Goal: Transaction & Acquisition: Purchase product/service

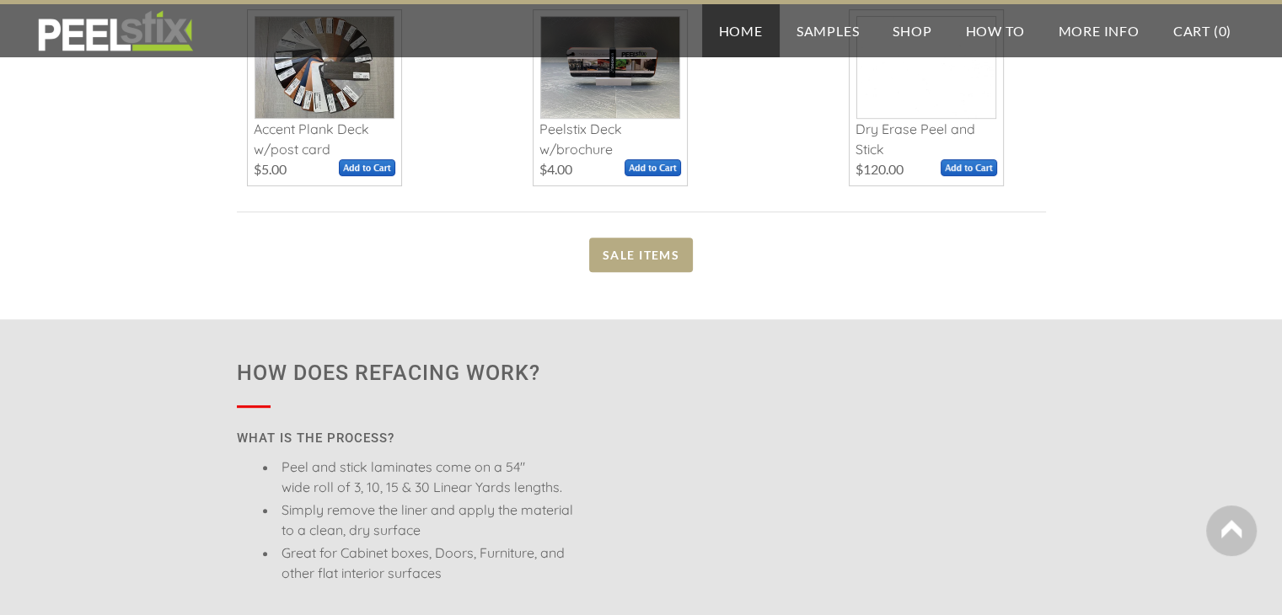
scroll to position [759, 0]
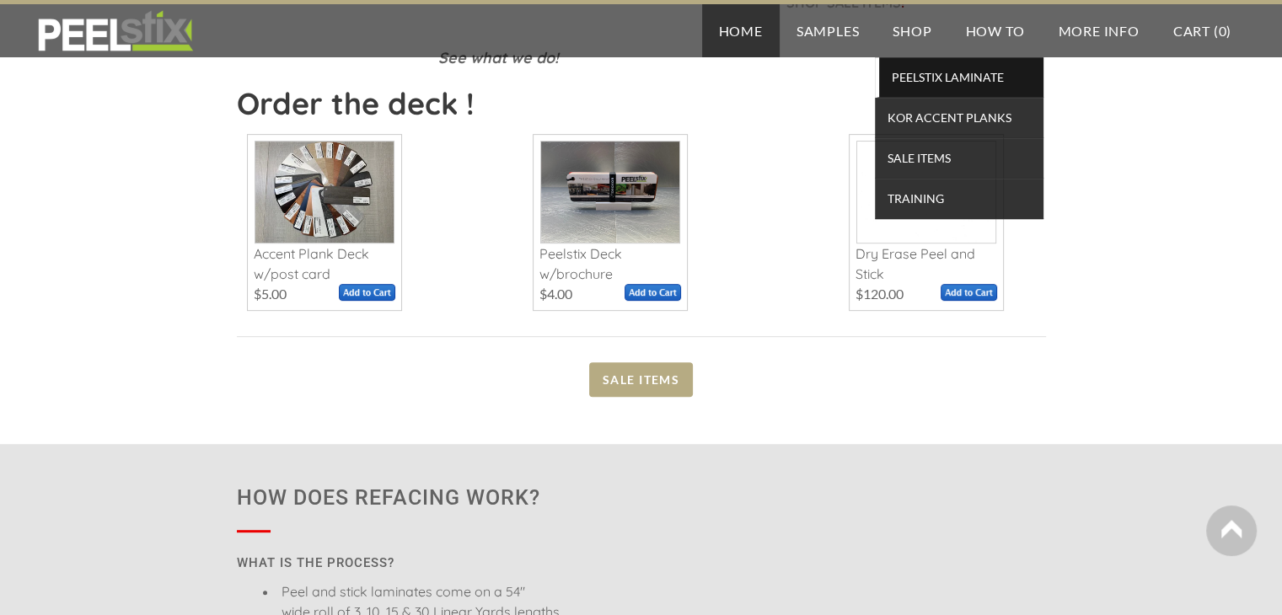
click at [911, 82] on span "PEELSTIX Laminate" at bounding box center [961, 77] width 156 height 23
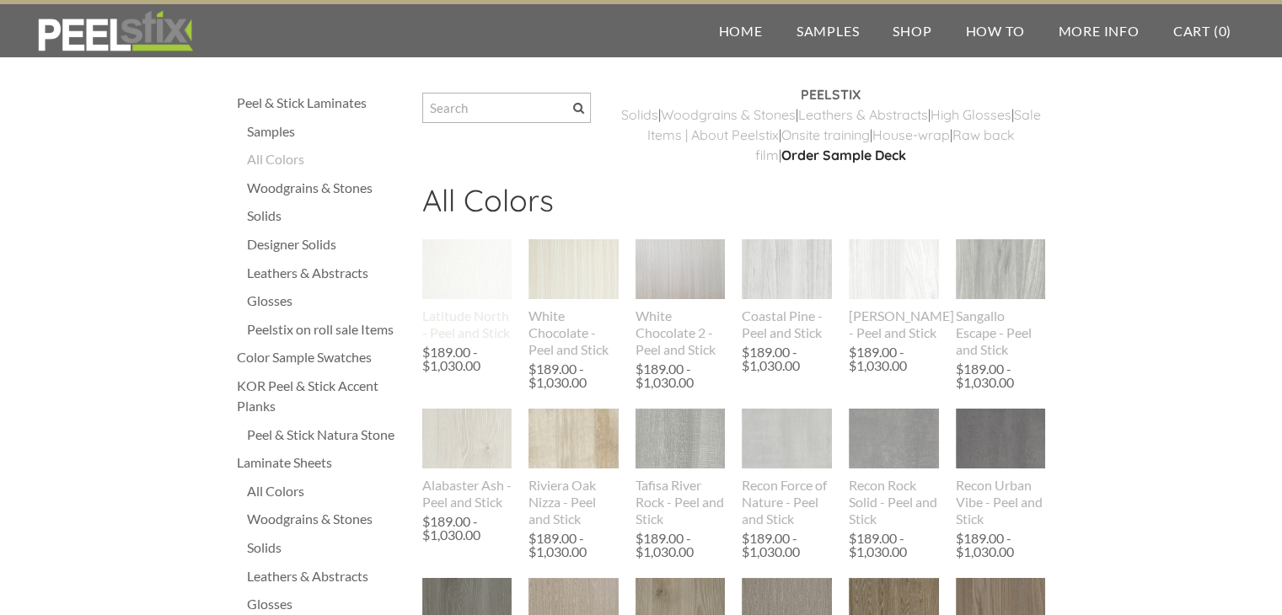
click at [452, 266] on img at bounding box center [467, 269] width 90 height 60
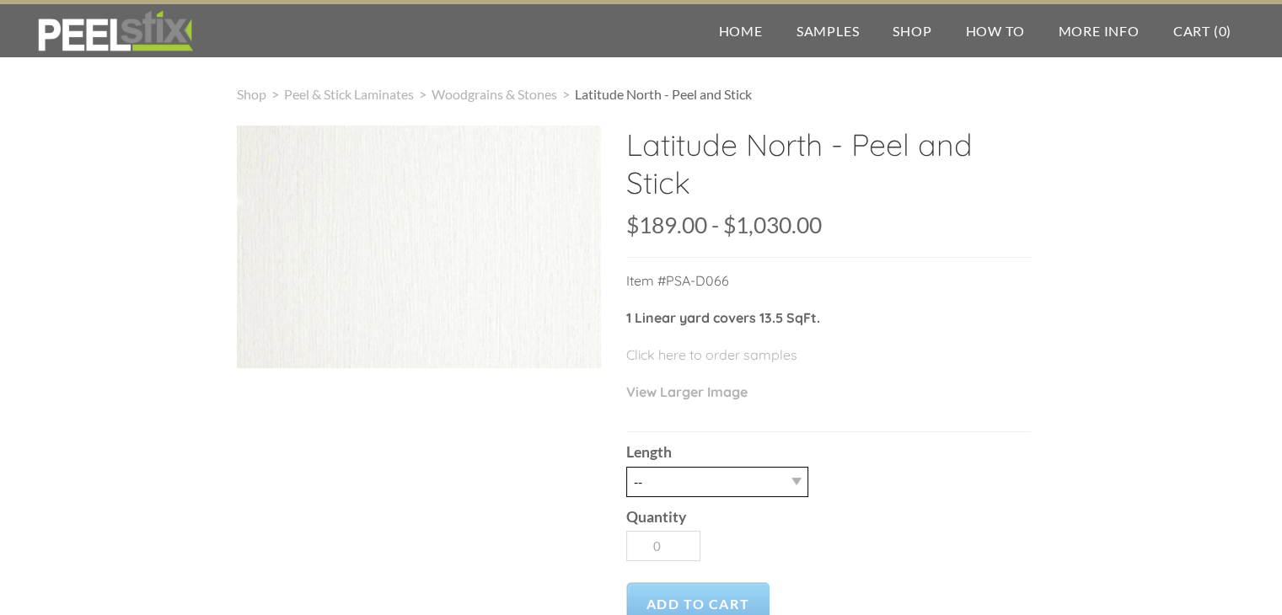
click at [684, 481] on select "-- 3LY 10LY 15LY 30LY" at bounding box center [717, 482] width 182 height 30
select select "30LY"
click at [626, 467] on select "-- 3LY 10LY 15LY 30LY" at bounding box center [717, 482] width 182 height 30
type input "1"
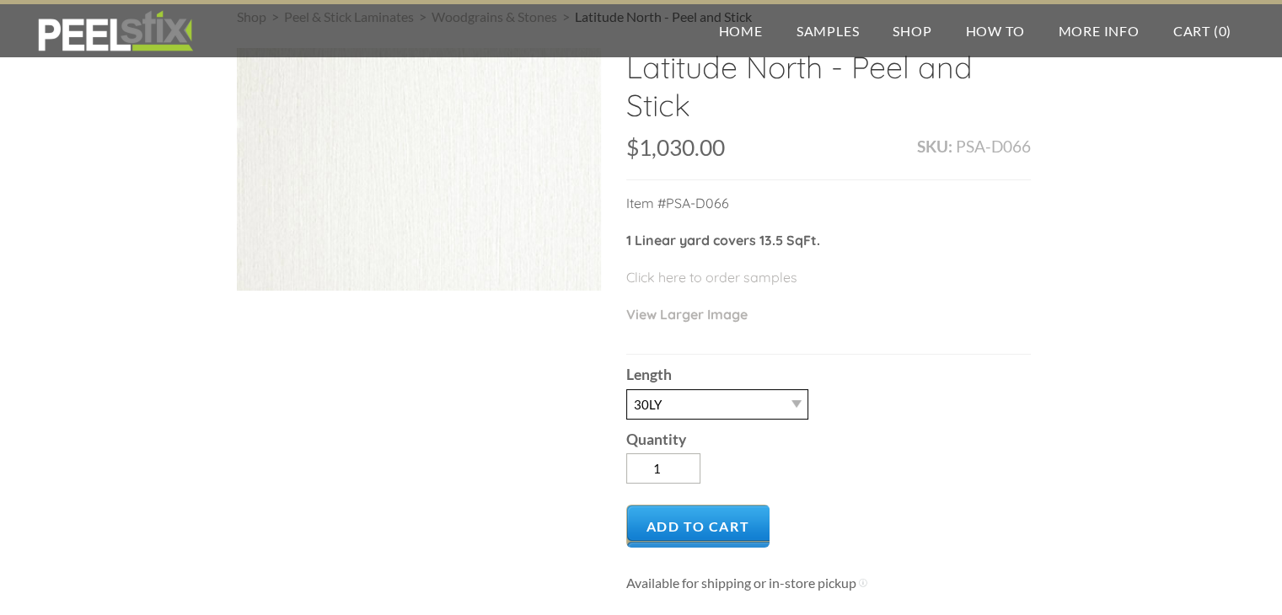
scroll to position [84, 0]
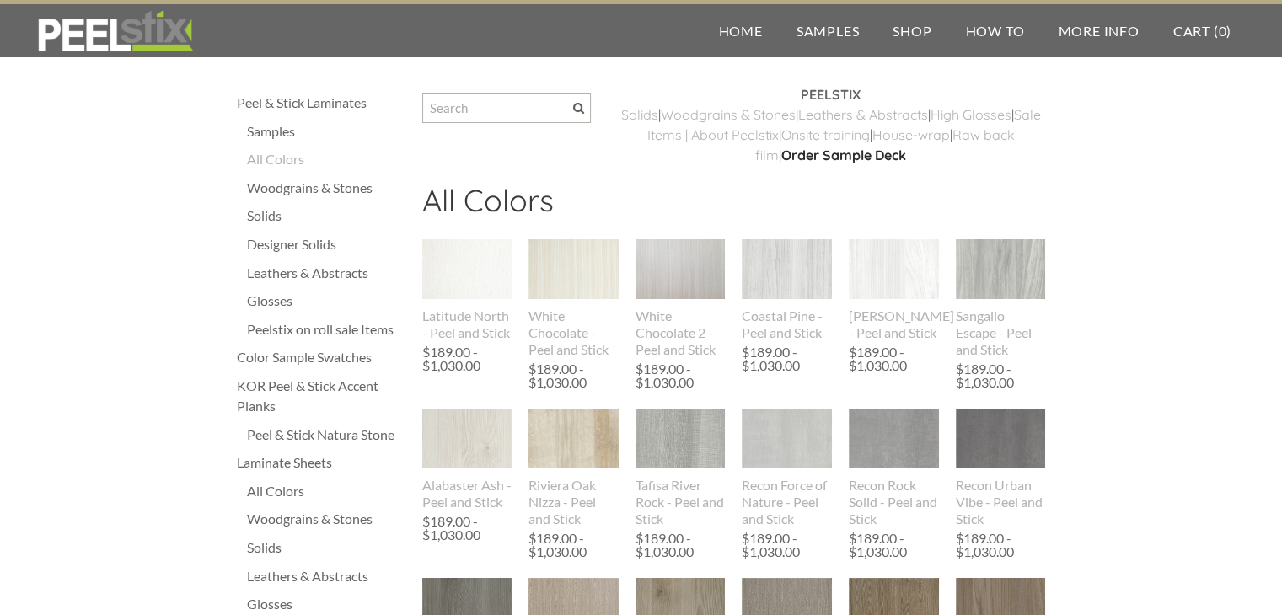
click at [265, 190] on div "Woodgrains & Stones" at bounding box center [326, 188] width 158 height 20
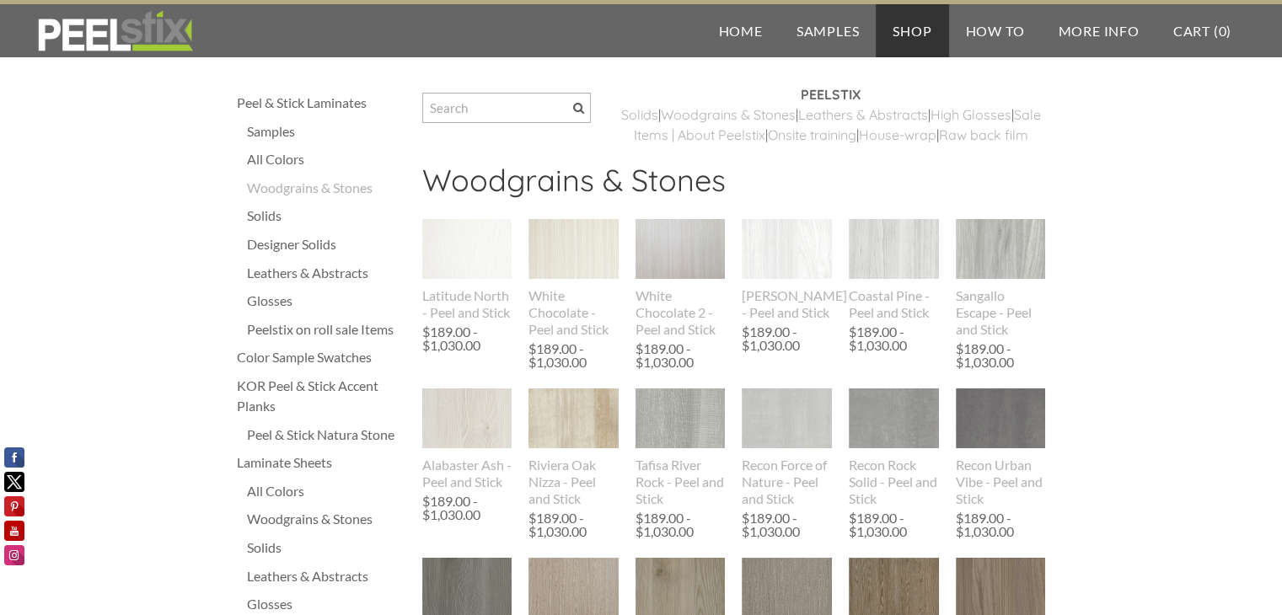
click at [270, 221] on div "Solids" at bounding box center [326, 216] width 158 height 20
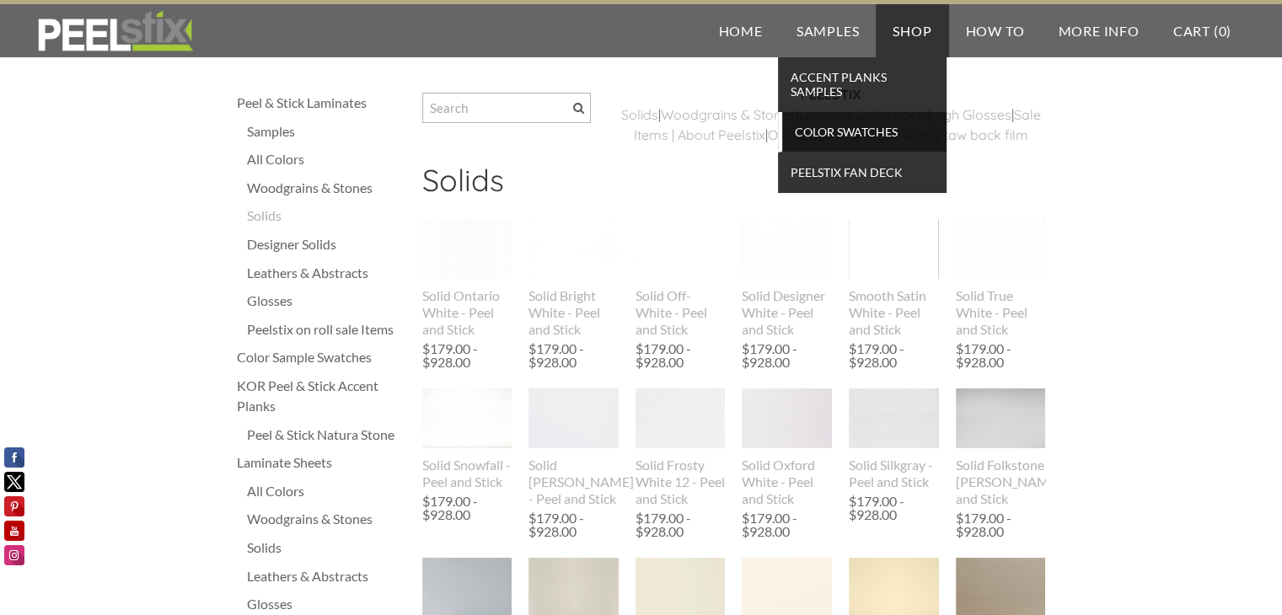
click at [835, 136] on span "Color Swatches" at bounding box center [865, 132] width 156 height 23
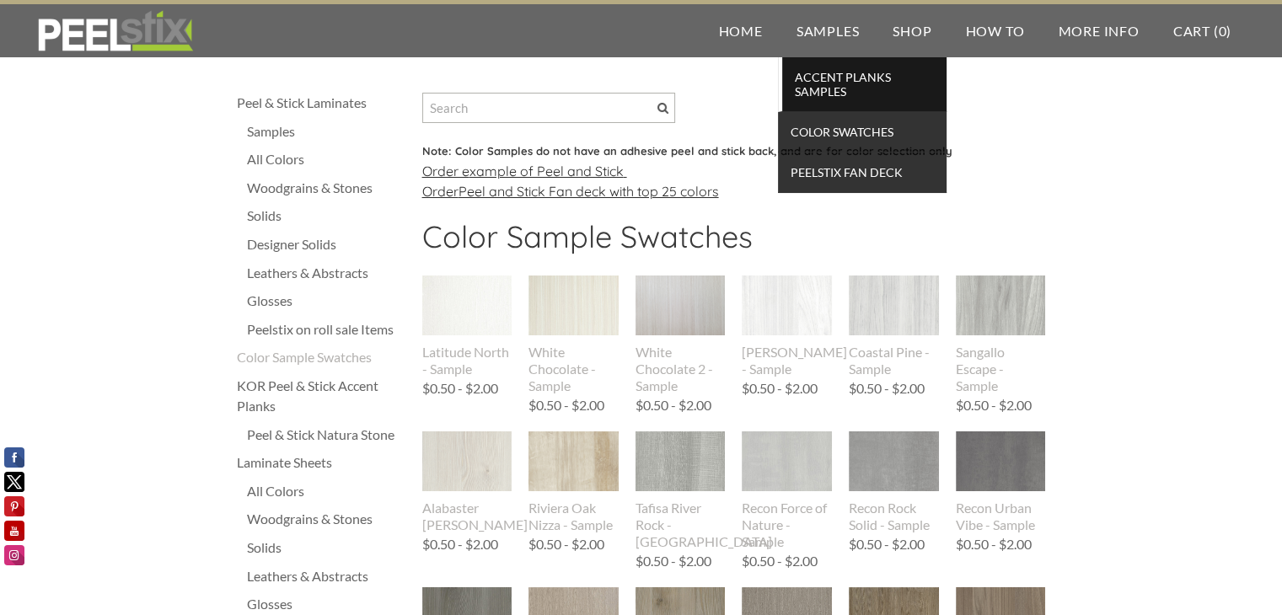
click at [819, 85] on span "Accent Planks Samples" at bounding box center [865, 84] width 156 height 37
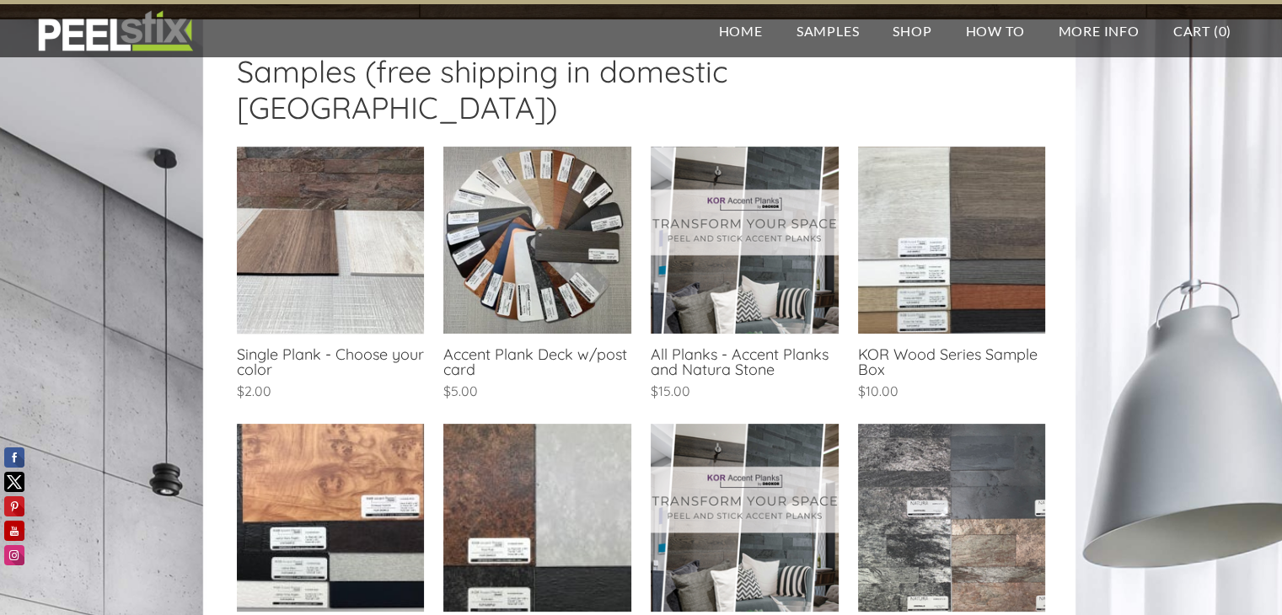
scroll to position [337, 0]
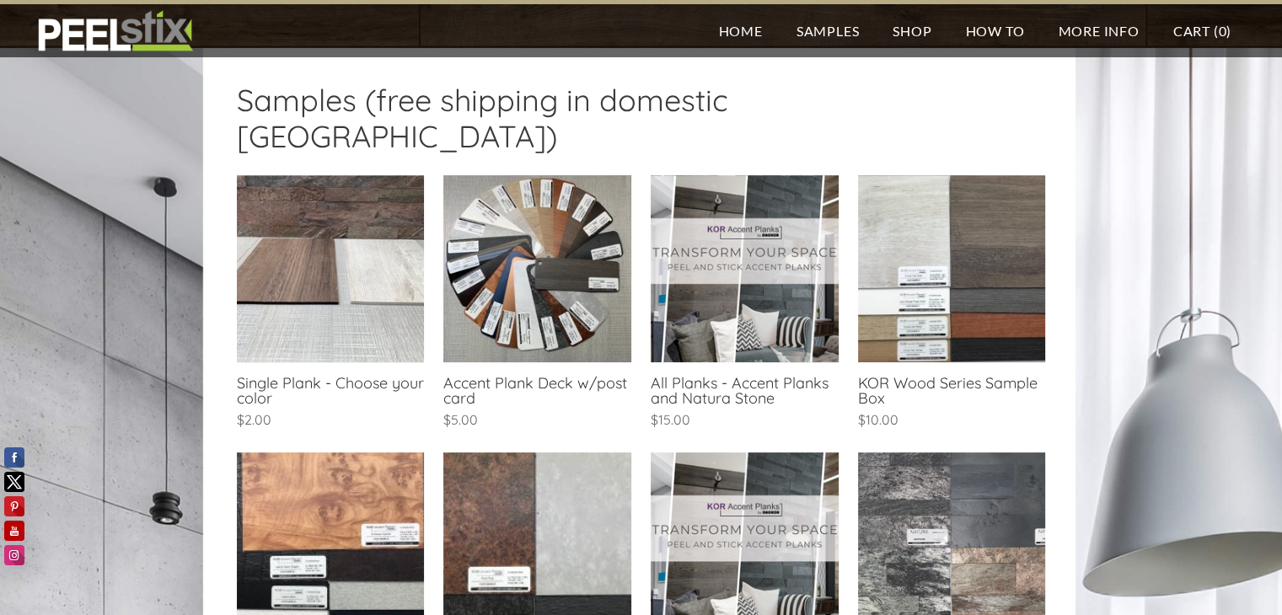
click at [548, 497] on link at bounding box center [536, 582] width 187 height 258
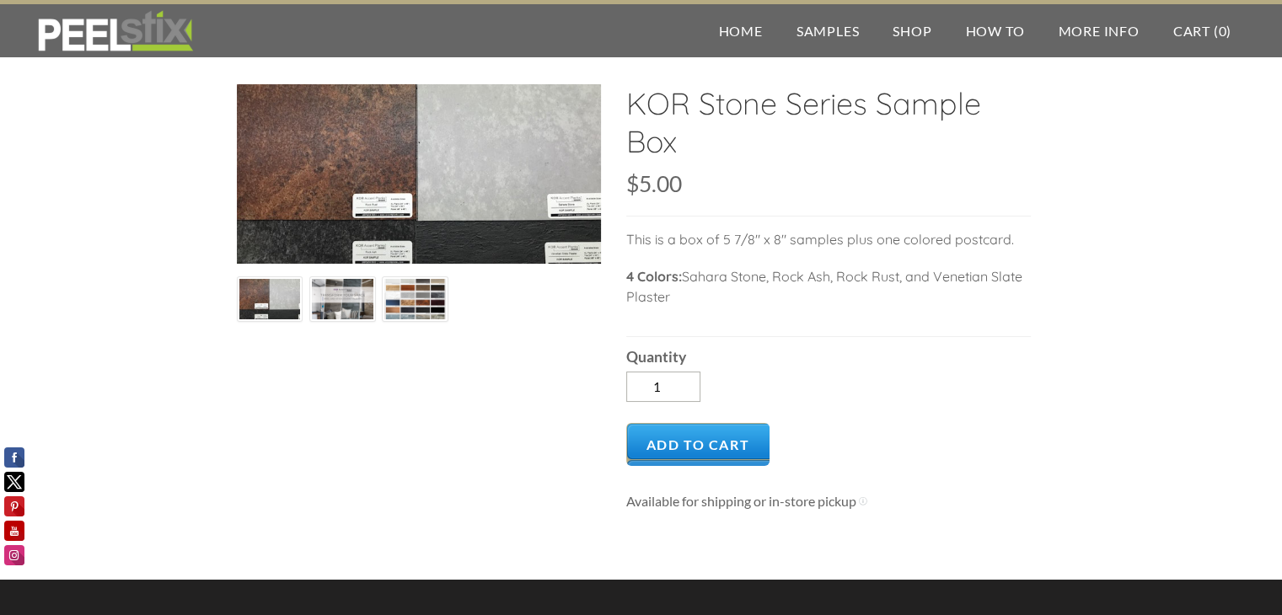
click at [421, 304] on img at bounding box center [415, 300] width 62 height 46
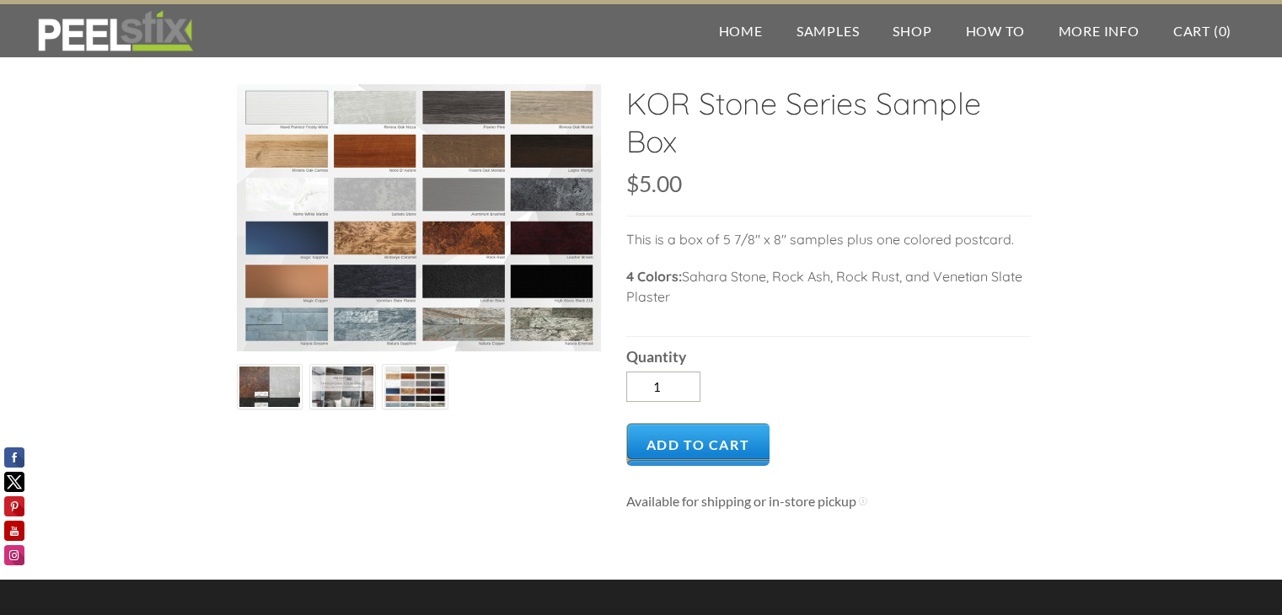
click at [327, 390] on img at bounding box center [343, 388] width 62 height 46
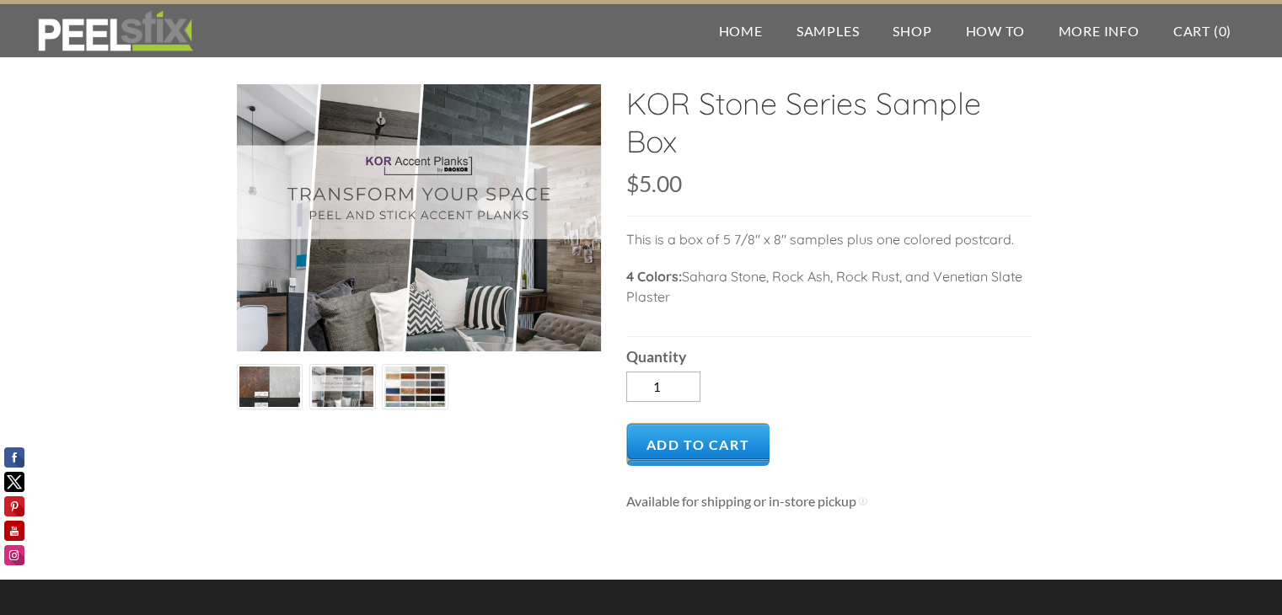
click at [419, 392] on img at bounding box center [415, 388] width 62 height 46
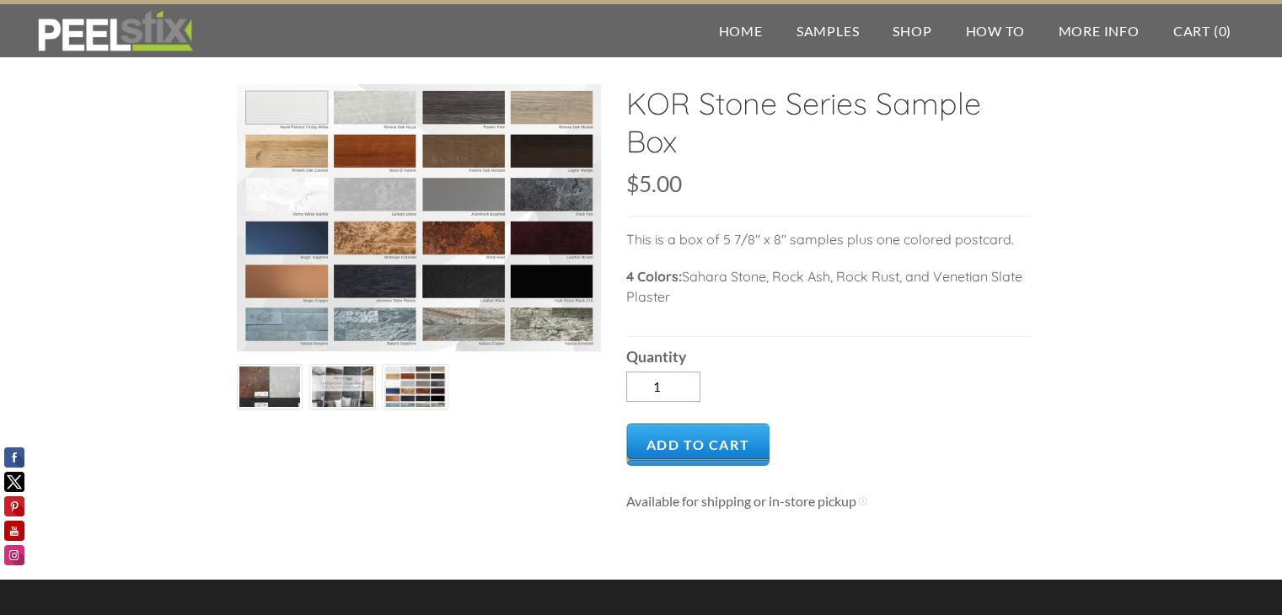
click at [350, 390] on img at bounding box center [343, 388] width 62 height 46
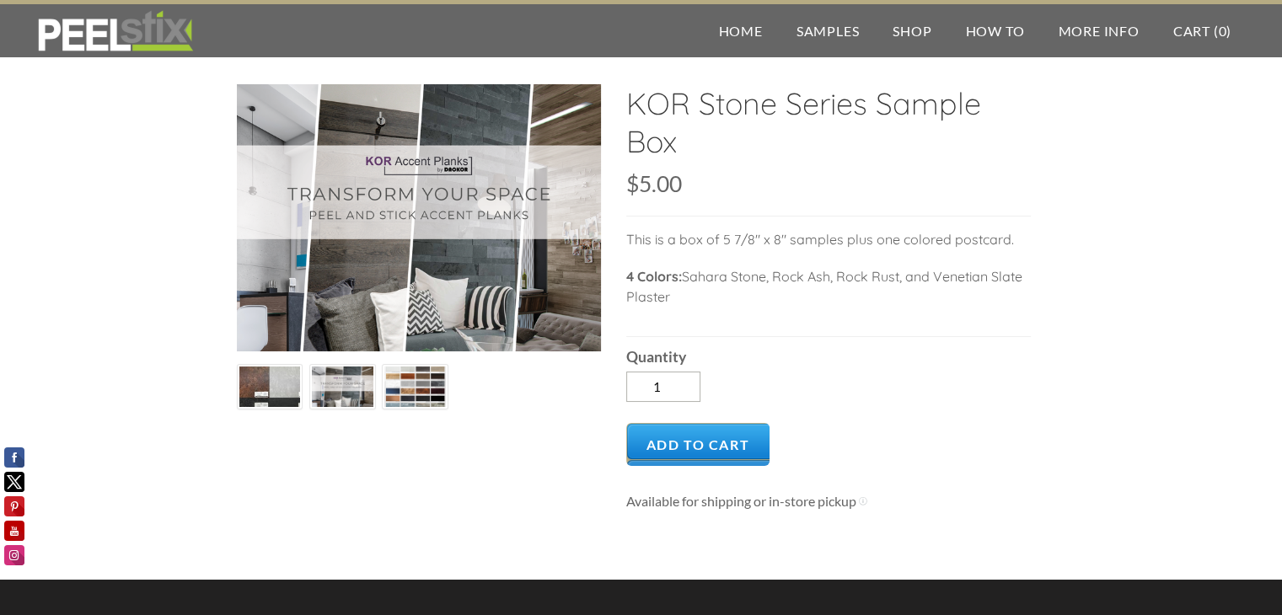
click at [255, 389] on img at bounding box center [269, 387] width 83 height 41
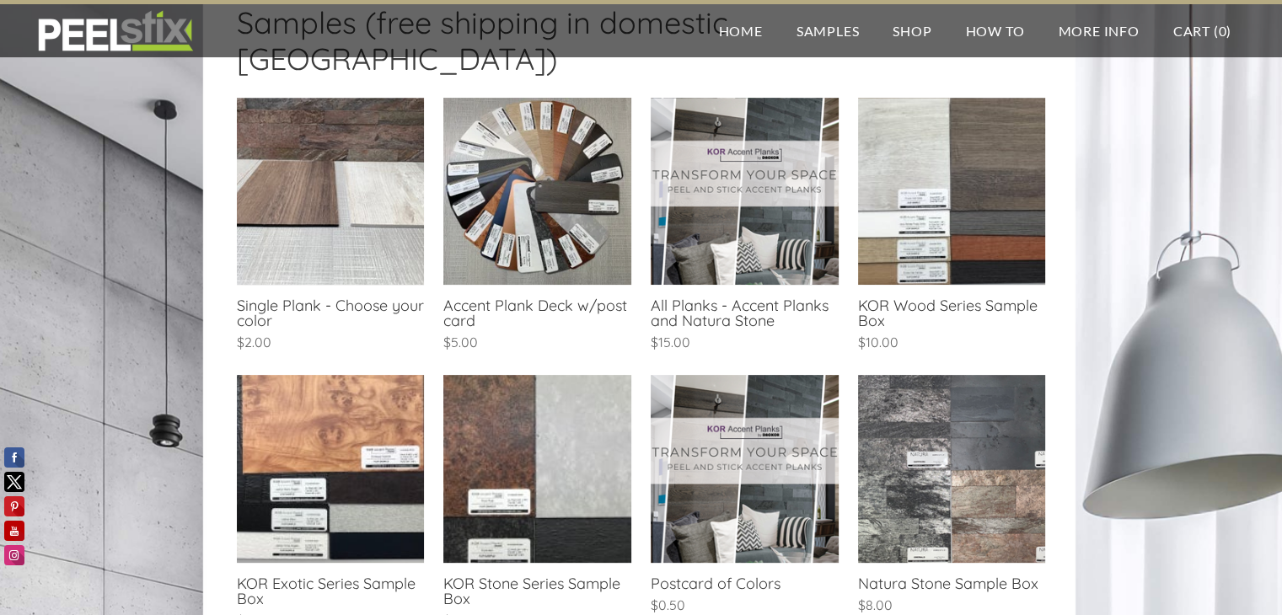
scroll to position [421, 0]
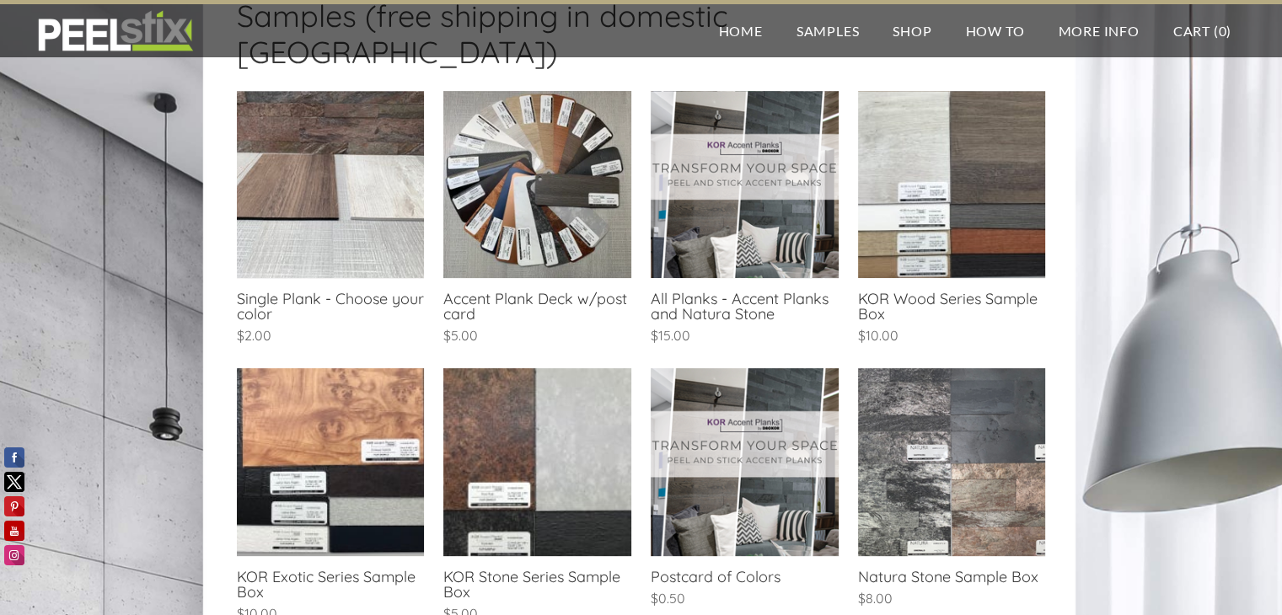
click at [260, 276] on link at bounding box center [330, 220] width 187 height 258
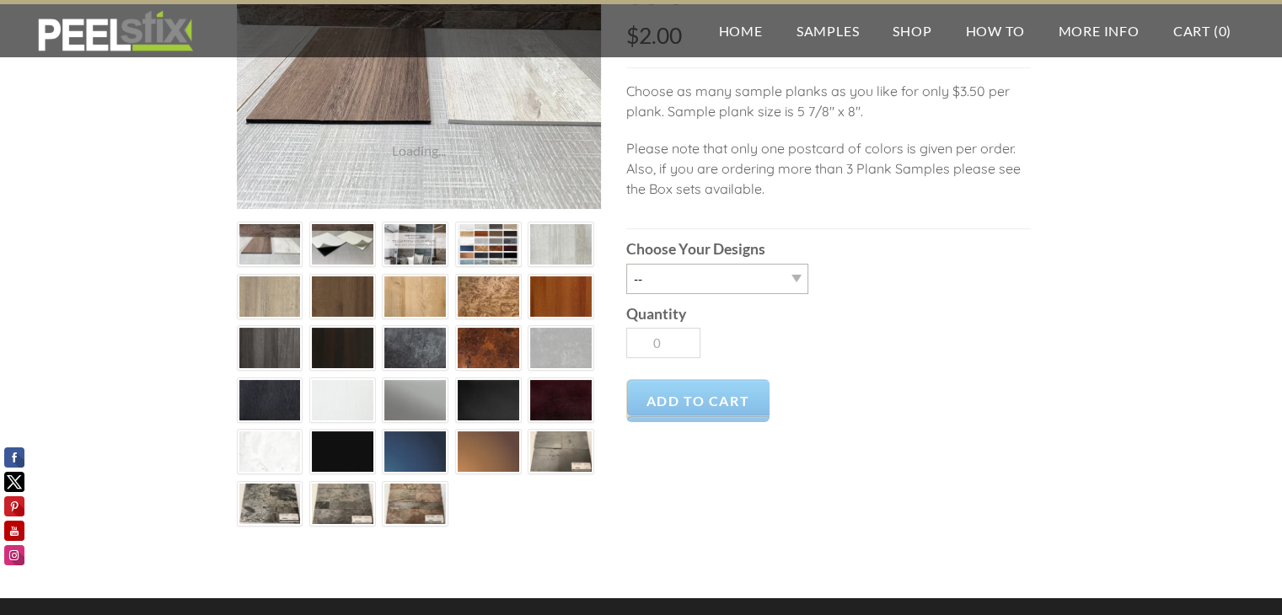
scroll to position [169, 0]
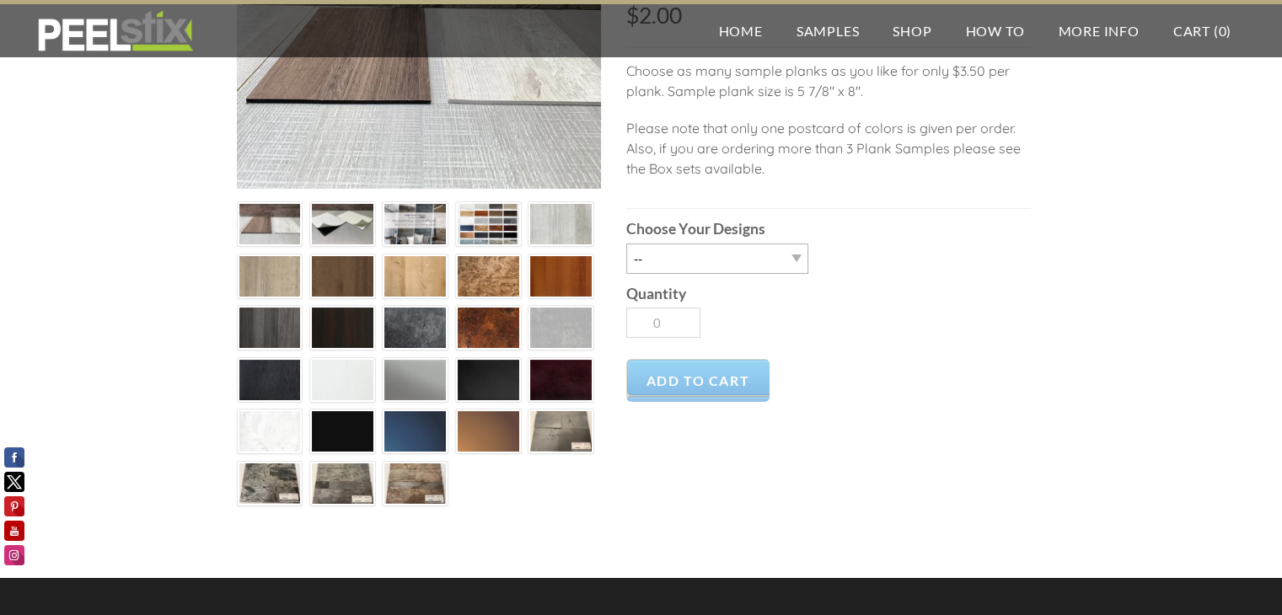
click at [345, 388] on img at bounding box center [343, 380] width 62 height 41
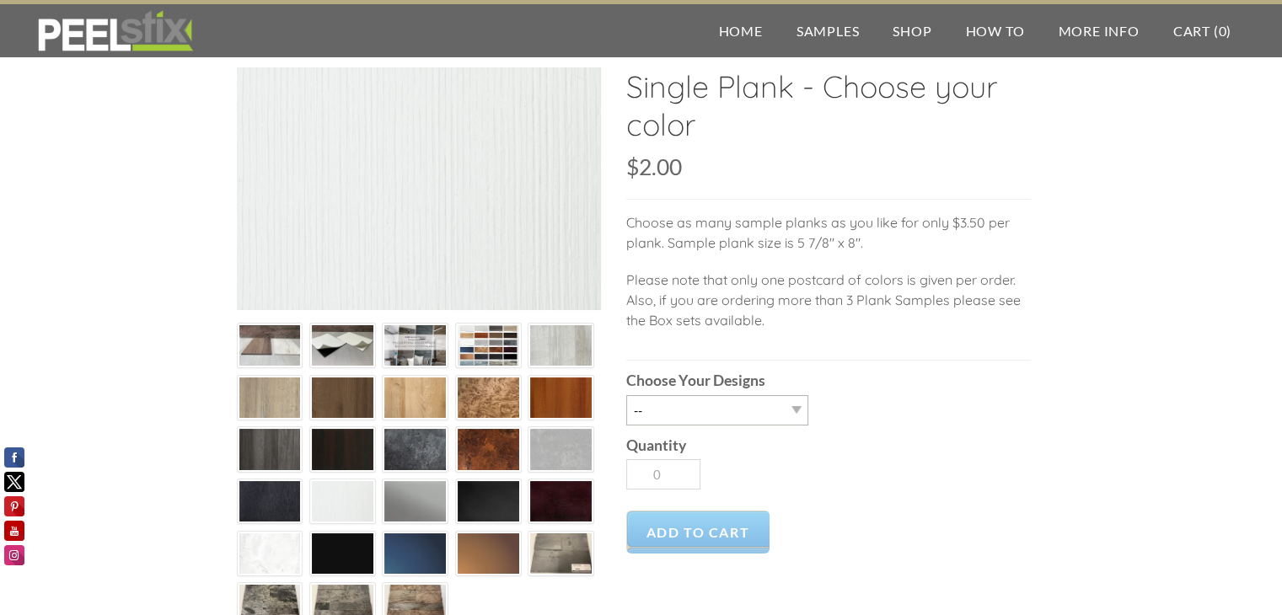
scroll to position [0, 0]
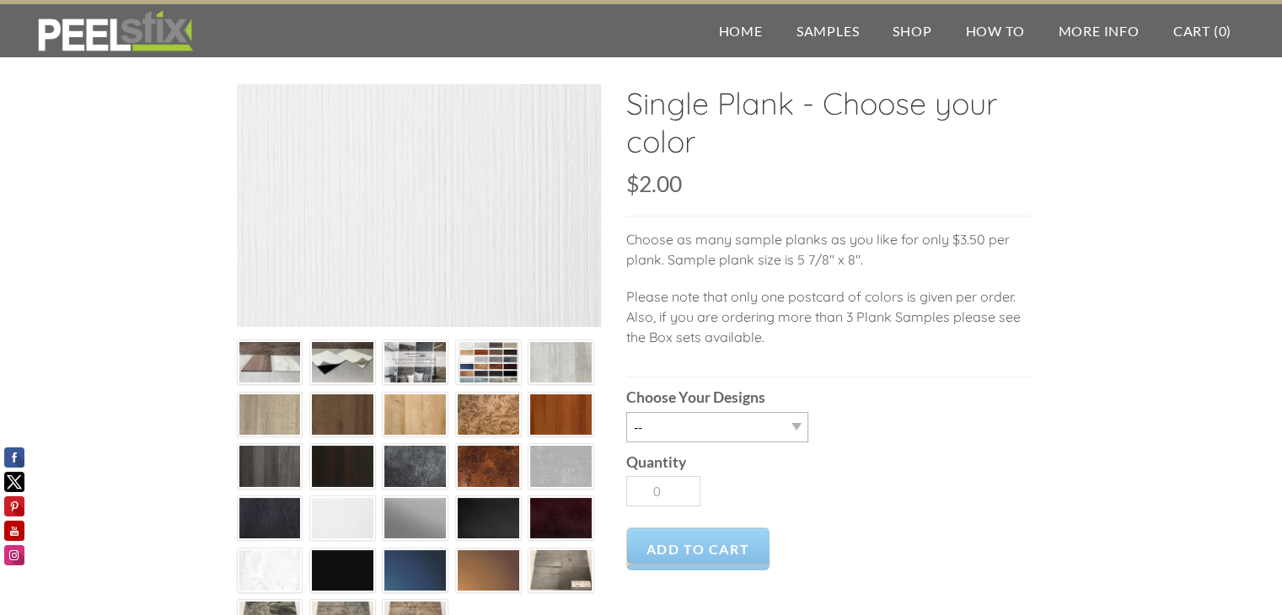
click at [346, 518] on img at bounding box center [343, 518] width 62 height 41
drag, startPoint x: 579, startPoint y: 363, endPoint x: 565, endPoint y: 368, distance: 15.2
click at [577, 363] on img at bounding box center [561, 362] width 62 height 41
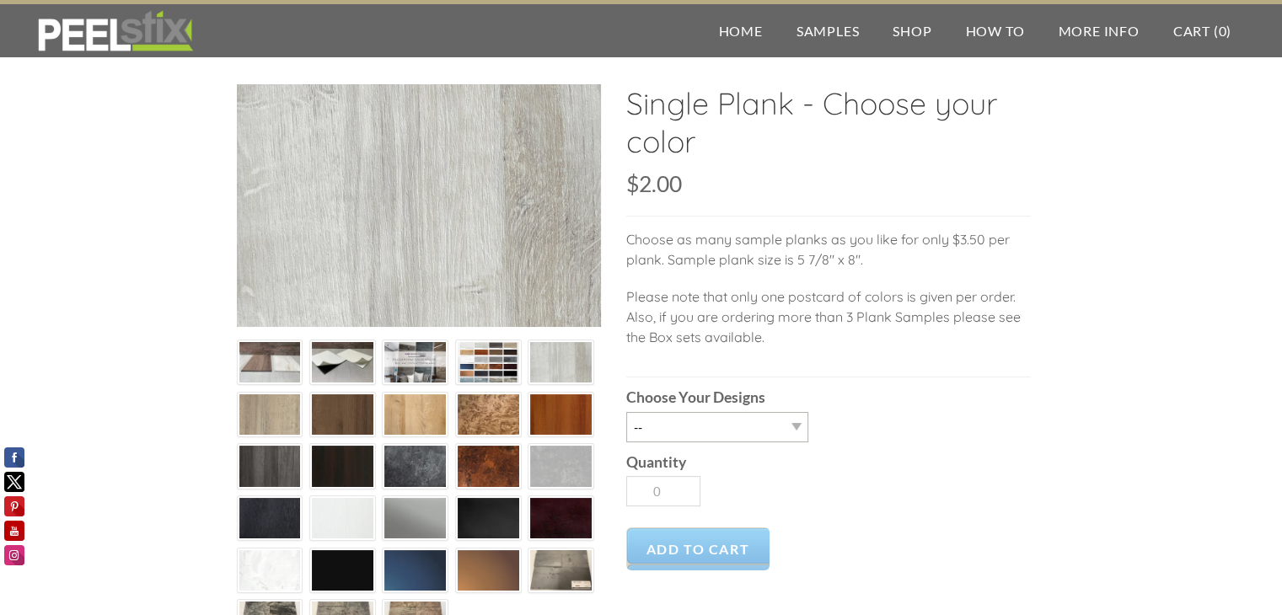
click at [479, 378] on img at bounding box center [489, 364] width 62 height 46
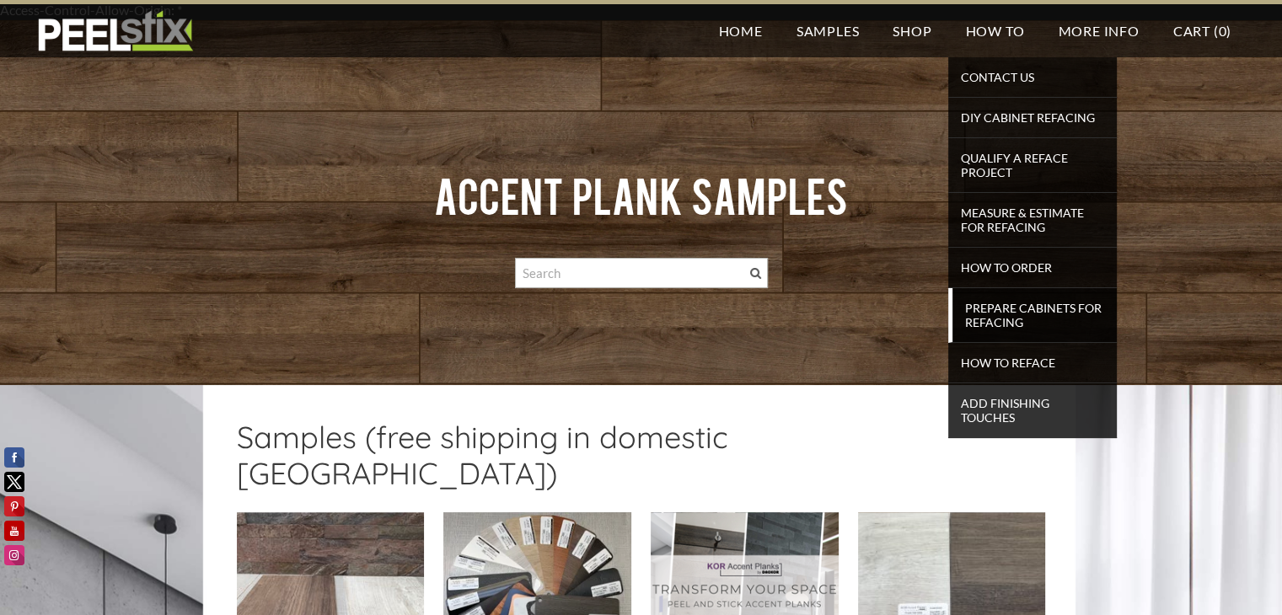
click at [987, 319] on span "Prepare Cabinets for Refacing" at bounding box center [1035, 315] width 156 height 37
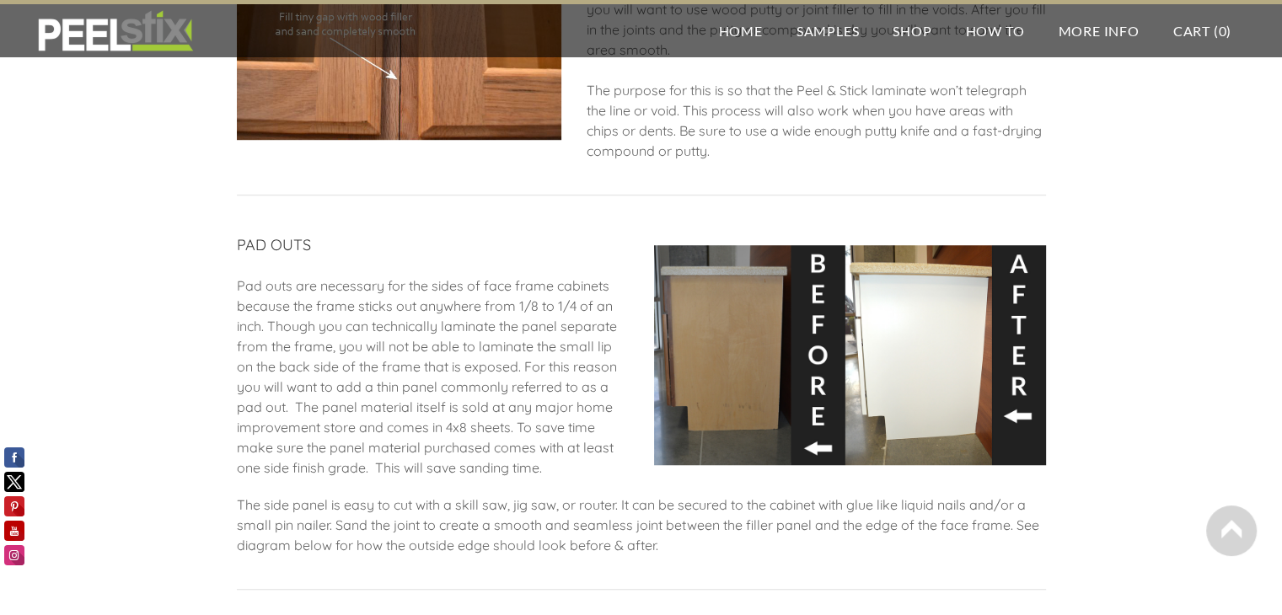
scroll to position [1180, 0]
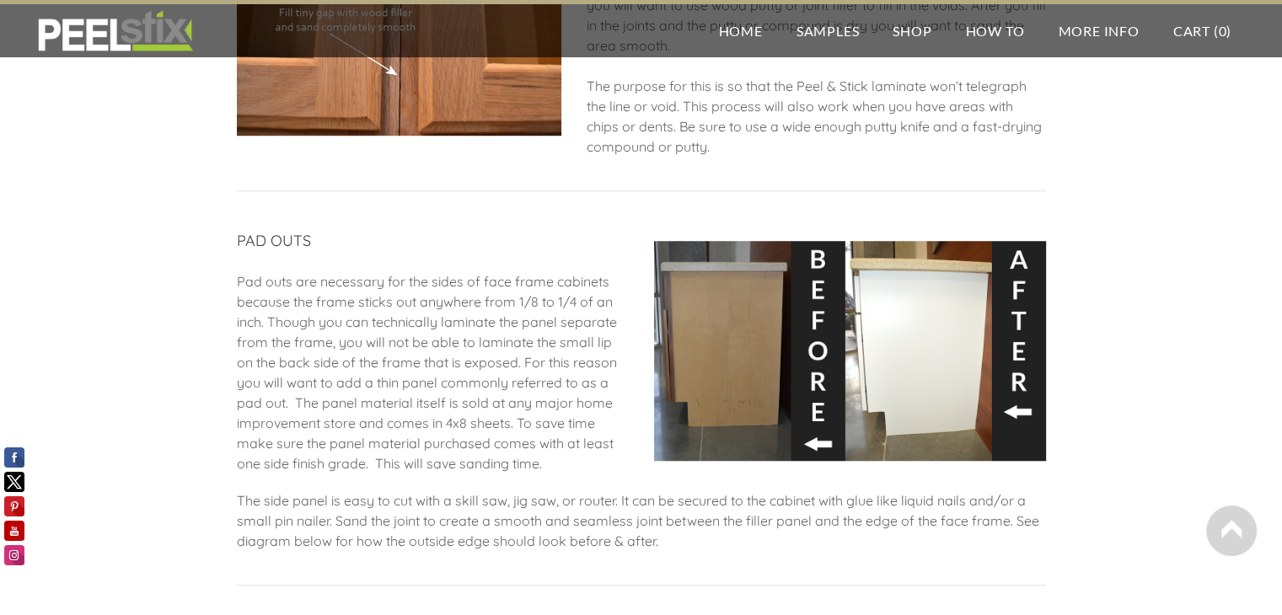
click at [887, 336] on img at bounding box center [850, 351] width 392 height 220
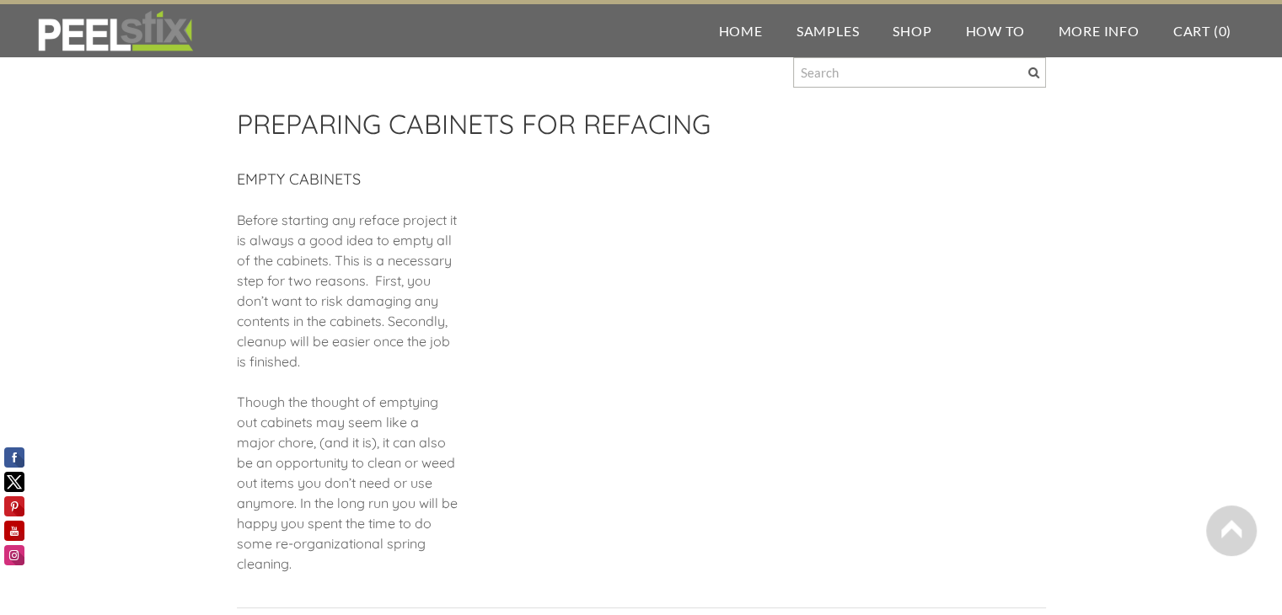
scroll to position [0, 0]
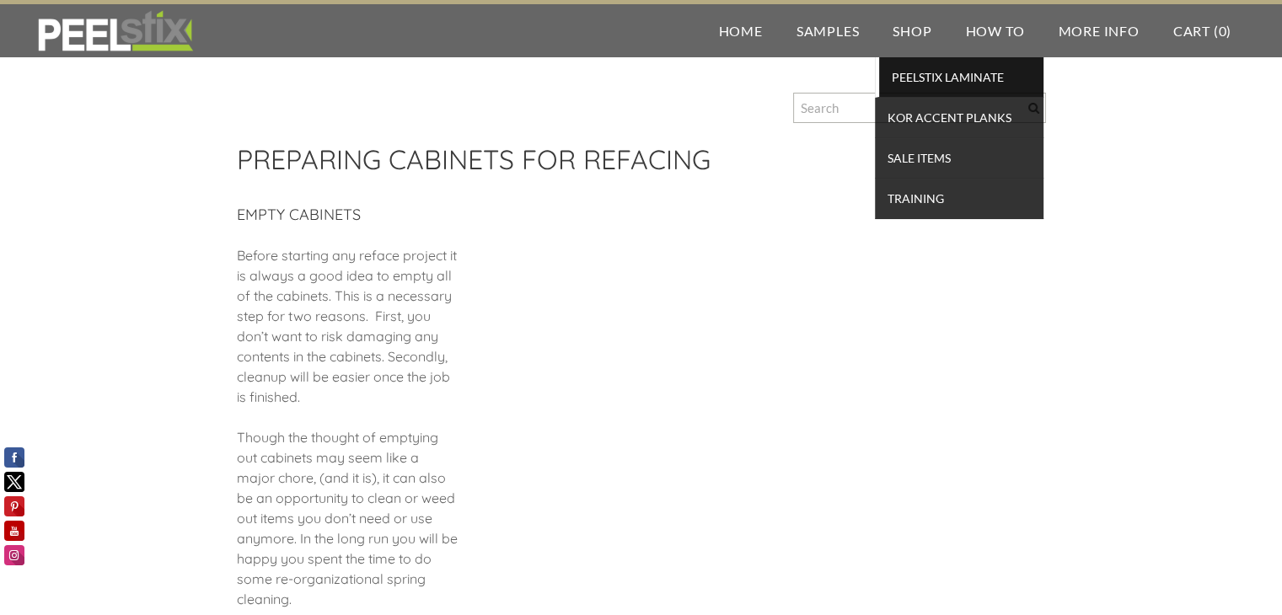
click at [923, 73] on span "PEELSTIX Laminate" at bounding box center [961, 77] width 156 height 23
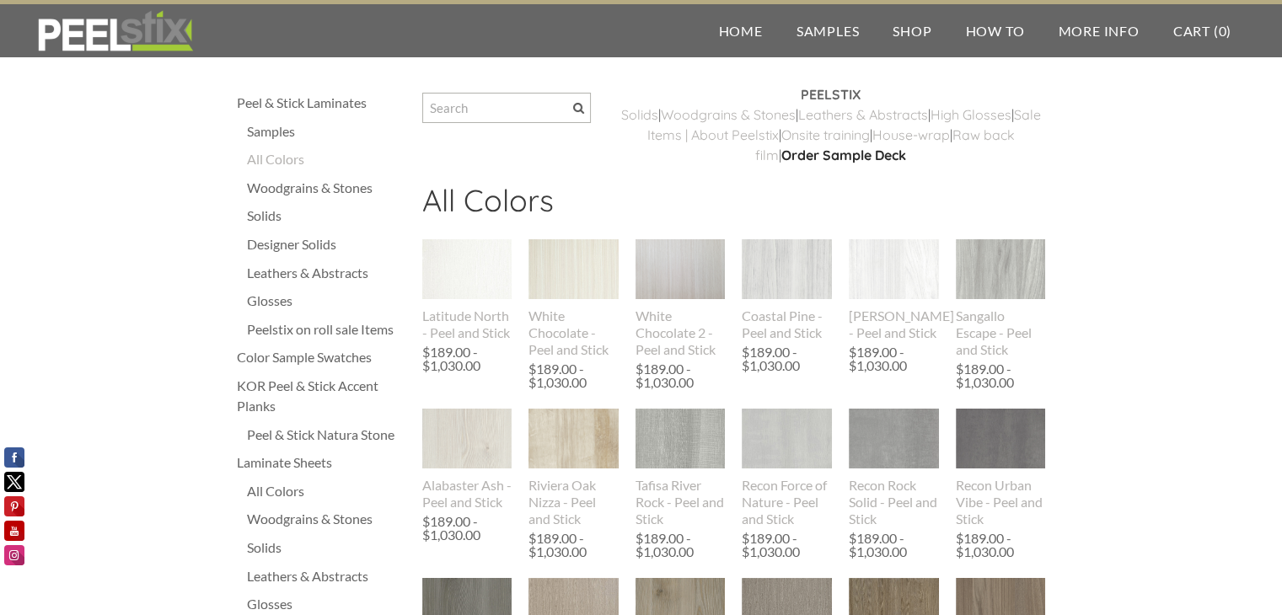
click at [250, 216] on div "Solids" at bounding box center [326, 216] width 158 height 20
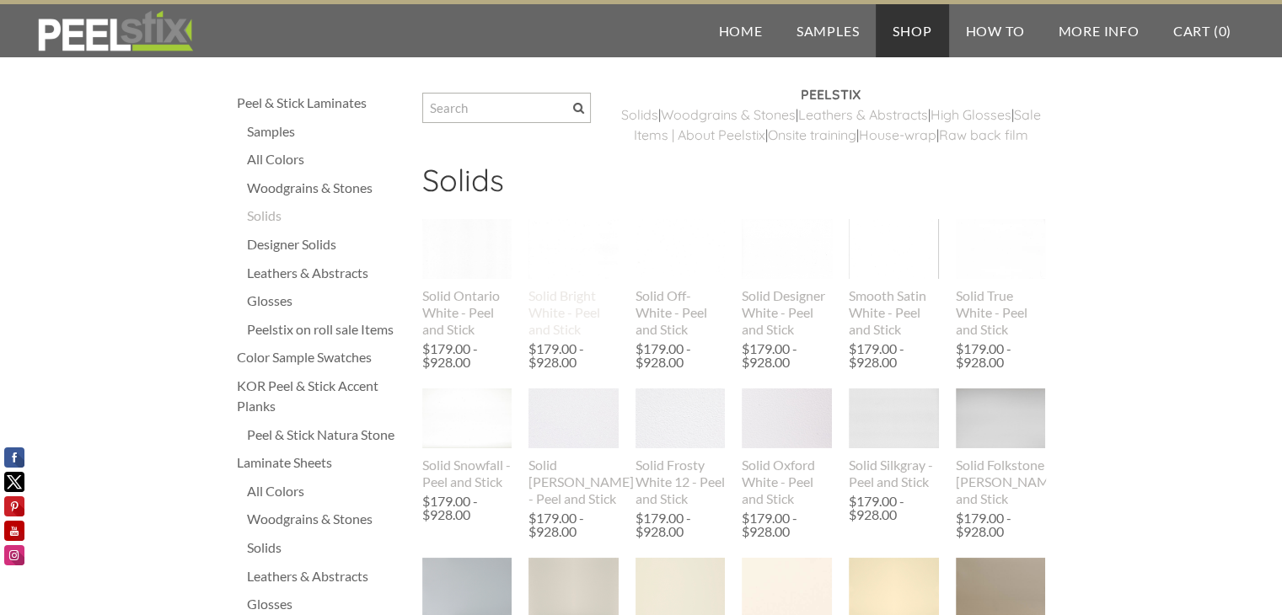
click at [561, 331] on div "Solid Bright White - Peel and Stick" at bounding box center [574, 312] width 90 height 51
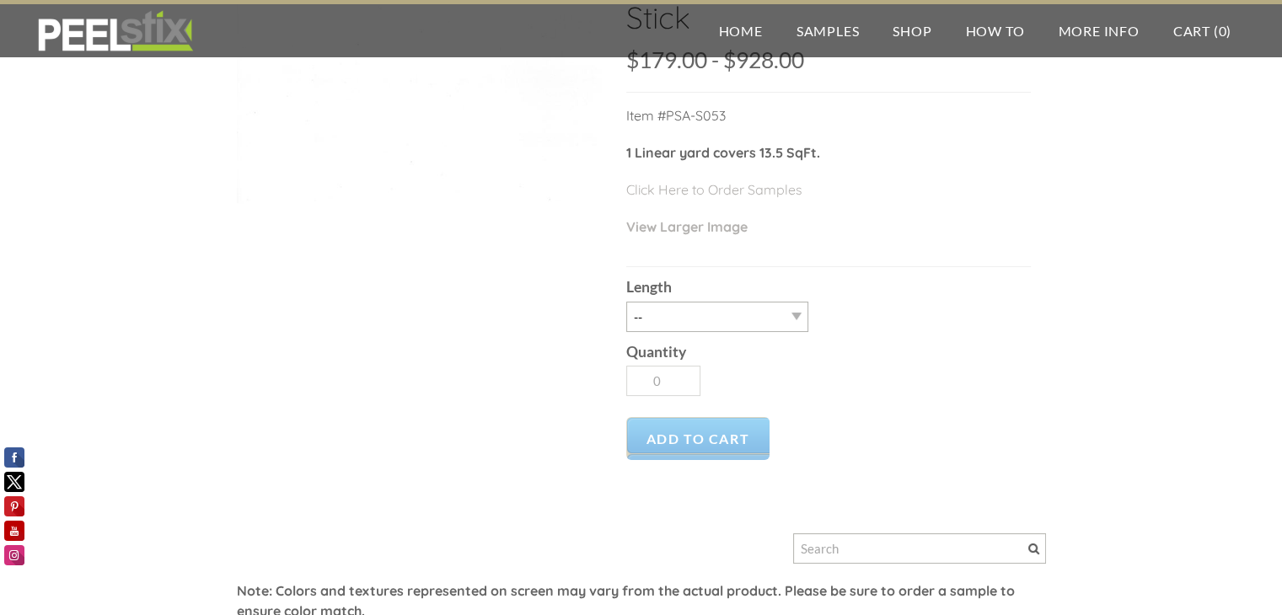
scroll to position [169, 0]
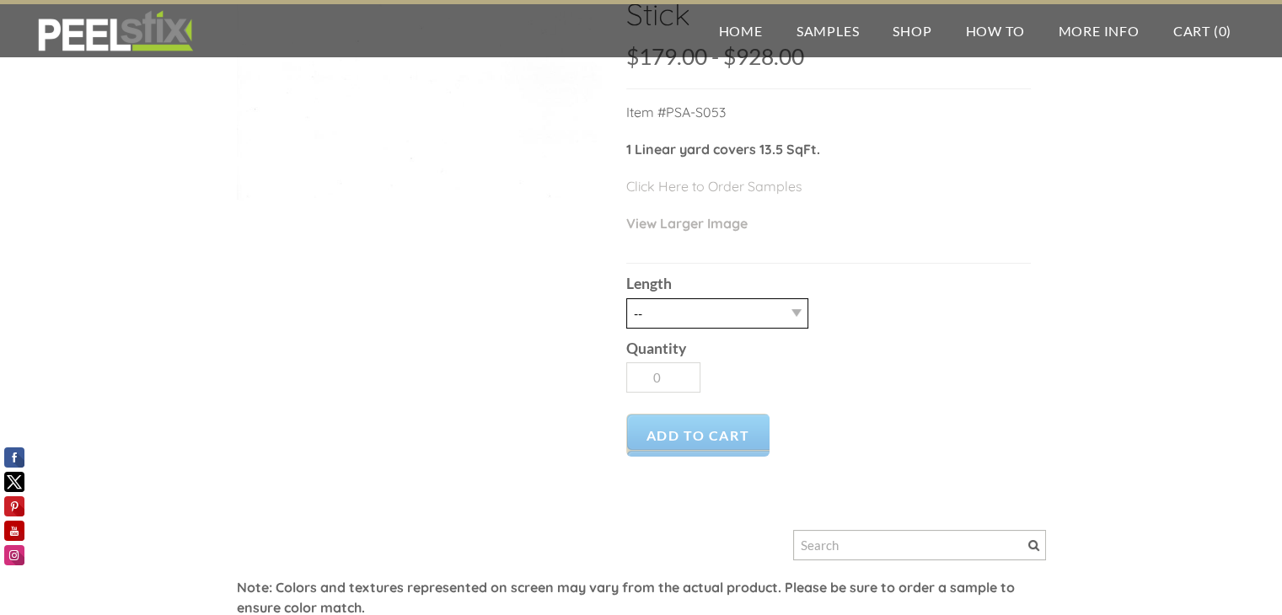
click at [746, 319] on select "-- 3LY 10LY 15LY 30LY" at bounding box center [717, 313] width 182 height 30
select select "30LY"
click at [626, 298] on select "-- 3LY 10LY 15LY 30LY" at bounding box center [717, 313] width 182 height 30
type input "1"
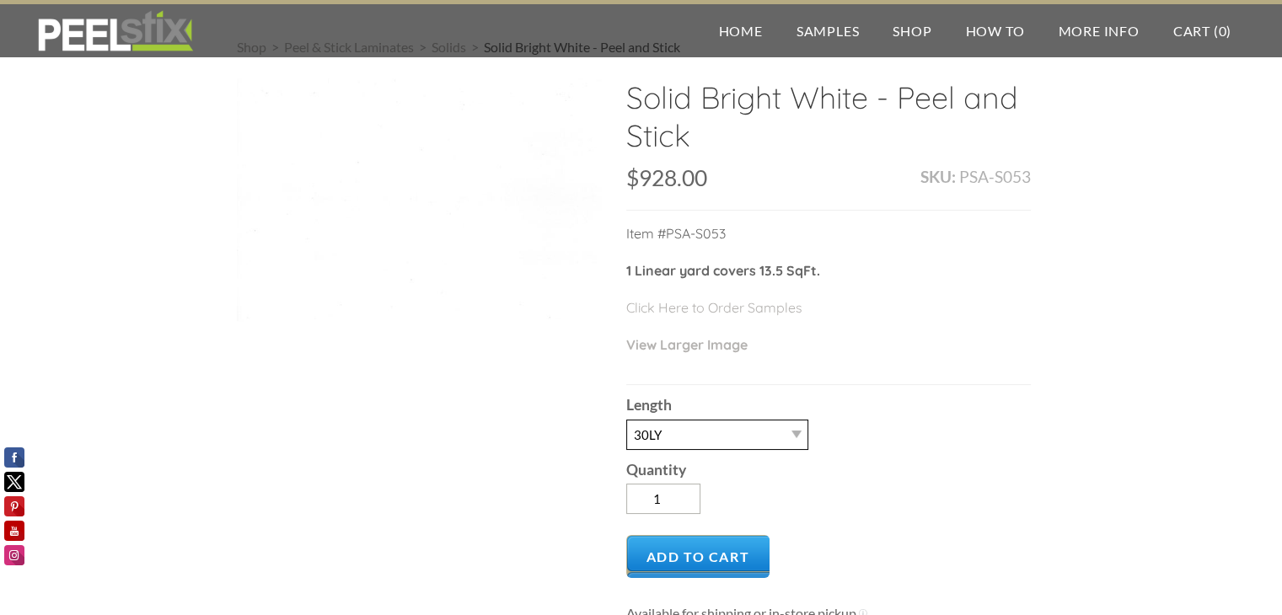
scroll to position [0, 0]
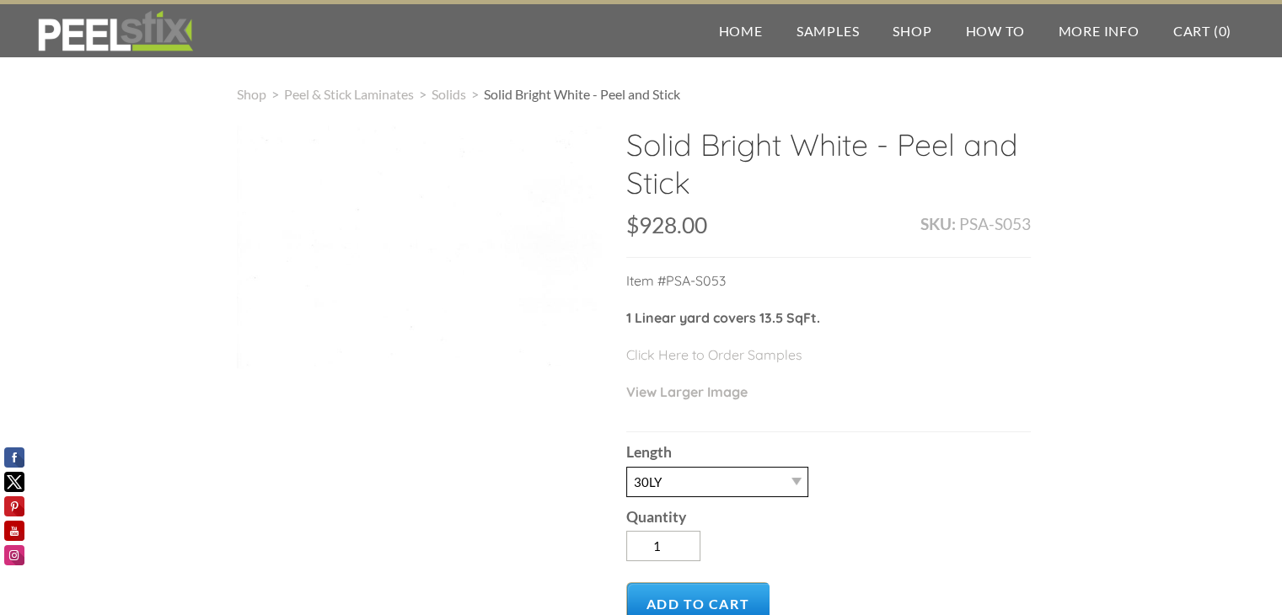
click at [749, 485] on select "-- 3LY 10LY 15LY 30LY" at bounding box center [717, 482] width 182 height 30
select select "3LY"
click at [626, 467] on select "-- 3LY 10LY 15LY 30LY" at bounding box center [717, 482] width 182 height 30
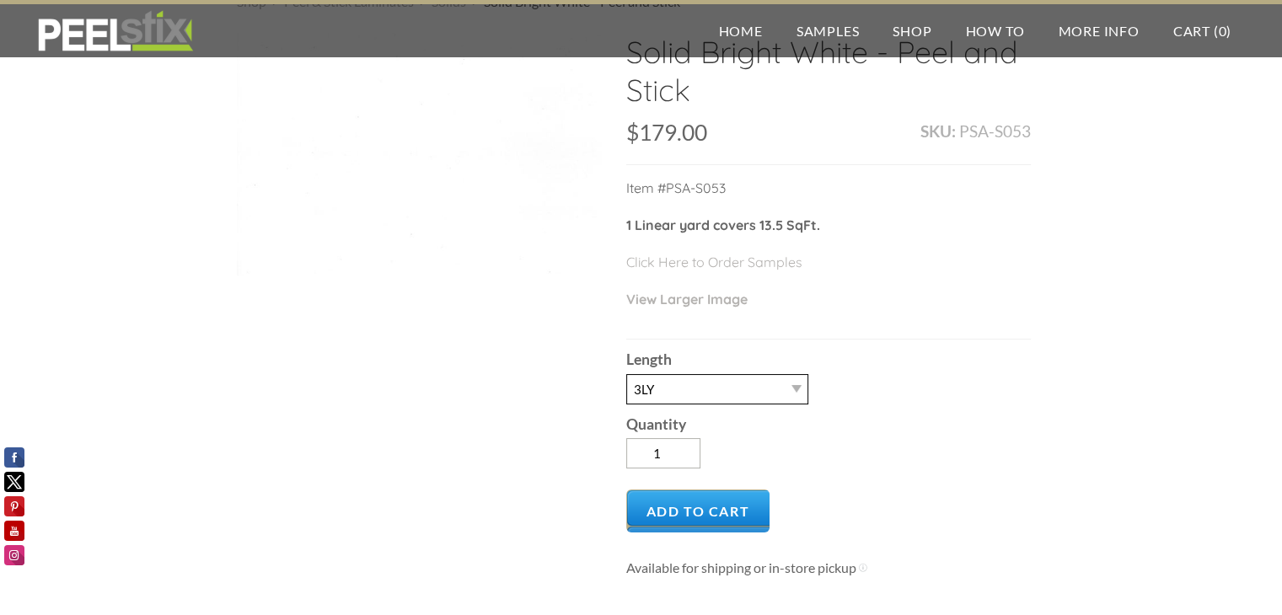
scroll to position [84, 0]
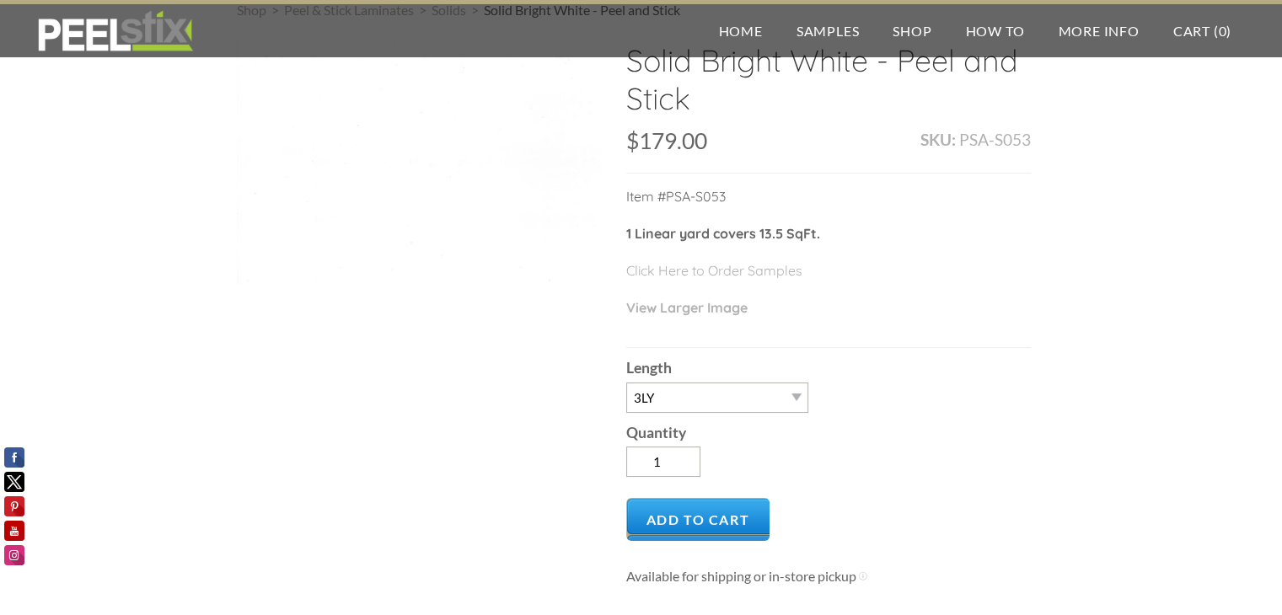
click at [988, 331] on p "View Larger Image" at bounding box center [828, 316] width 405 height 37
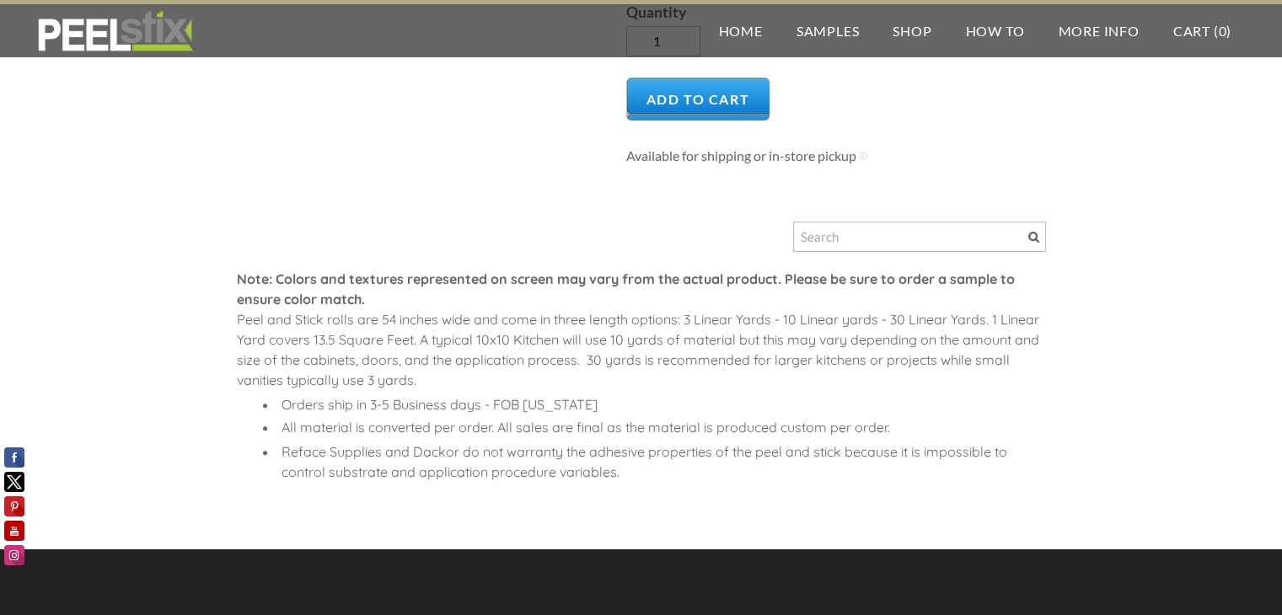
scroll to position [506, 0]
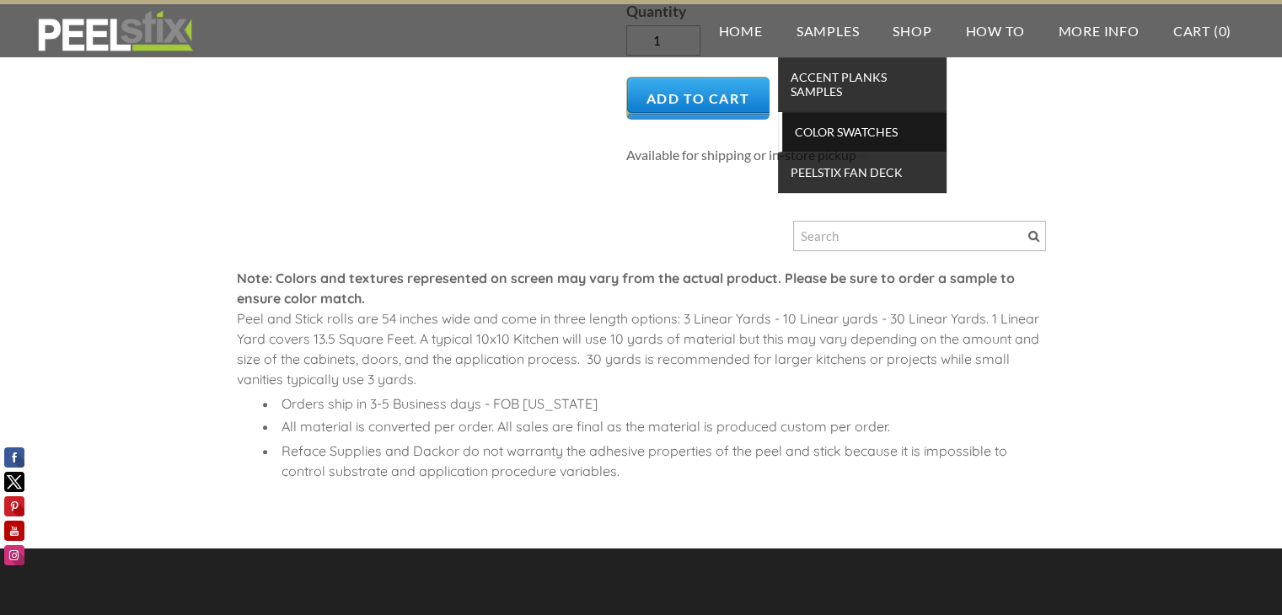
click at [852, 132] on span "Color Swatches" at bounding box center [865, 132] width 156 height 23
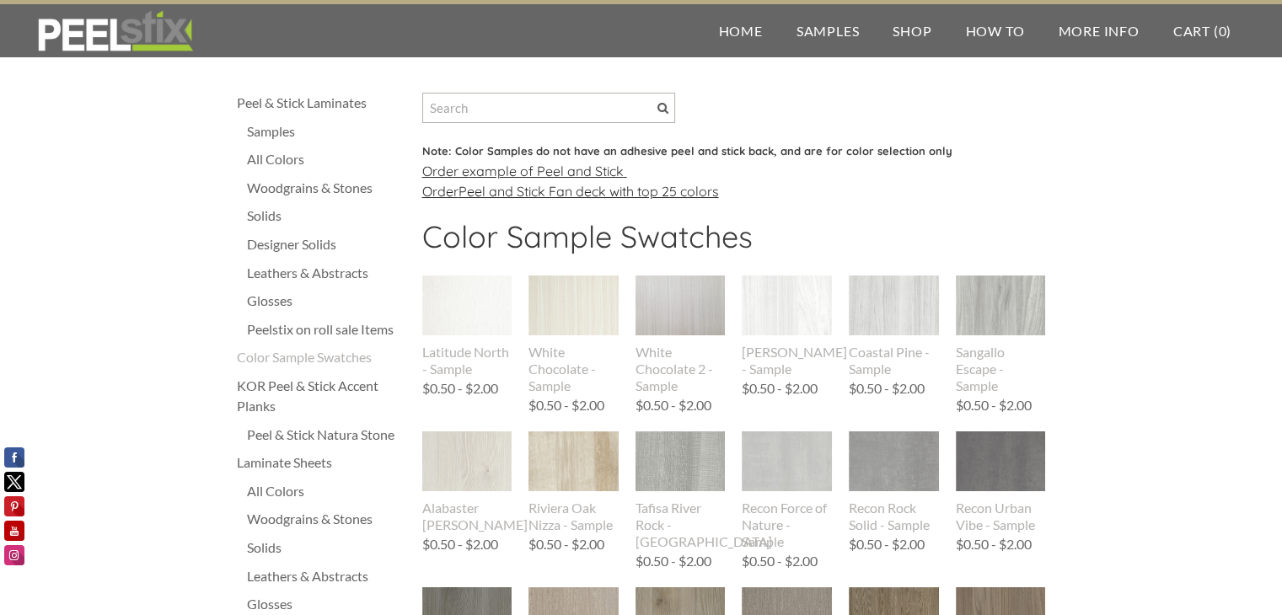
click at [536, 166] on font "xample of Peel and Stick" at bounding box center [547, 171] width 154 height 17
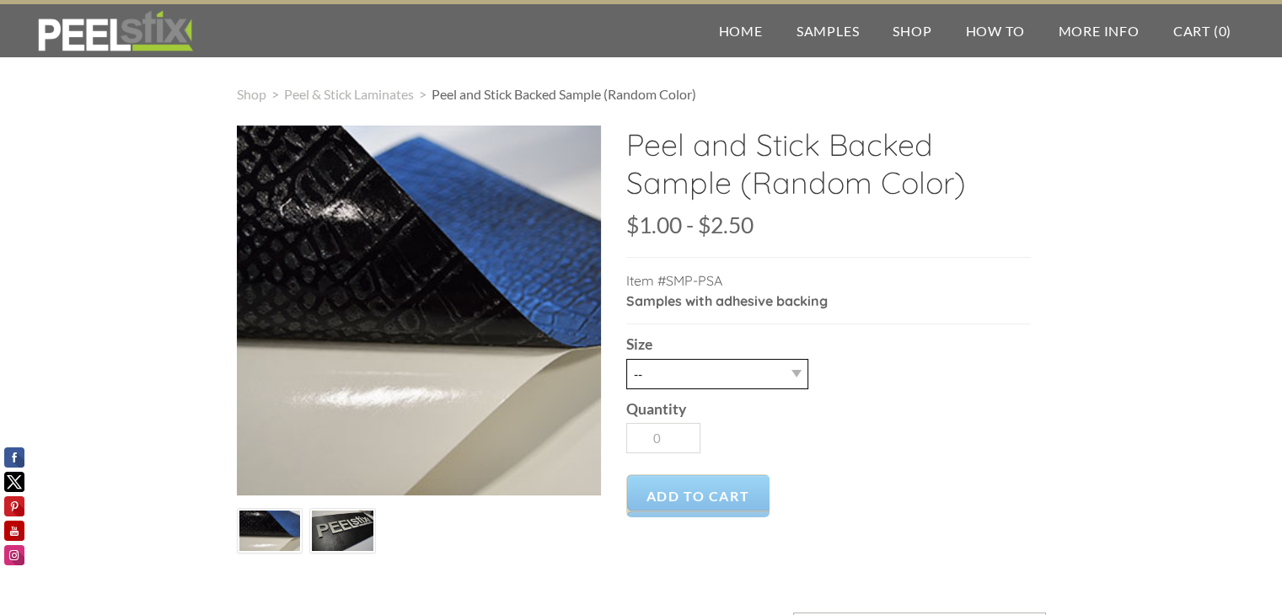
click at [695, 384] on select "-- Letter 3X7" at bounding box center [717, 374] width 182 height 30
click at [672, 375] on select "-- Letter 3X7" at bounding box center [717, 374] width 182 height 30
click at [671, 375] on select "-- Letter 3X7" at bounding box center [717, 374] width 182 height 30
select select "3X7"
click at [626, 359] on select "-- Letter 3X7" at bounding box center [717, 374] width 182 height 30
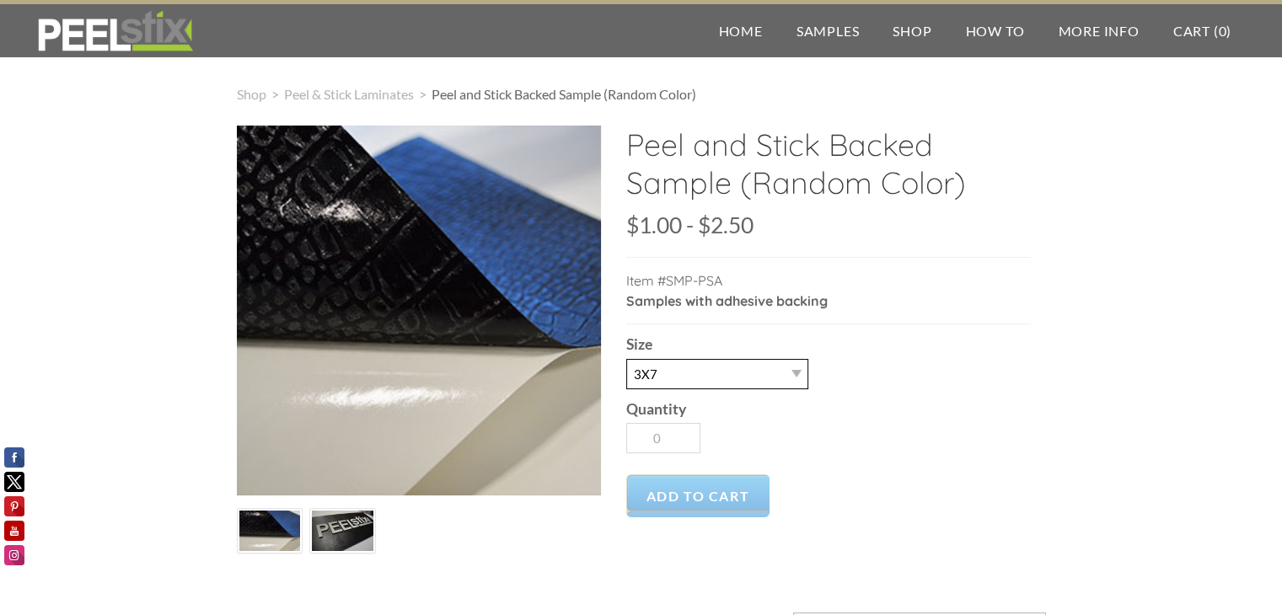
type input "1"
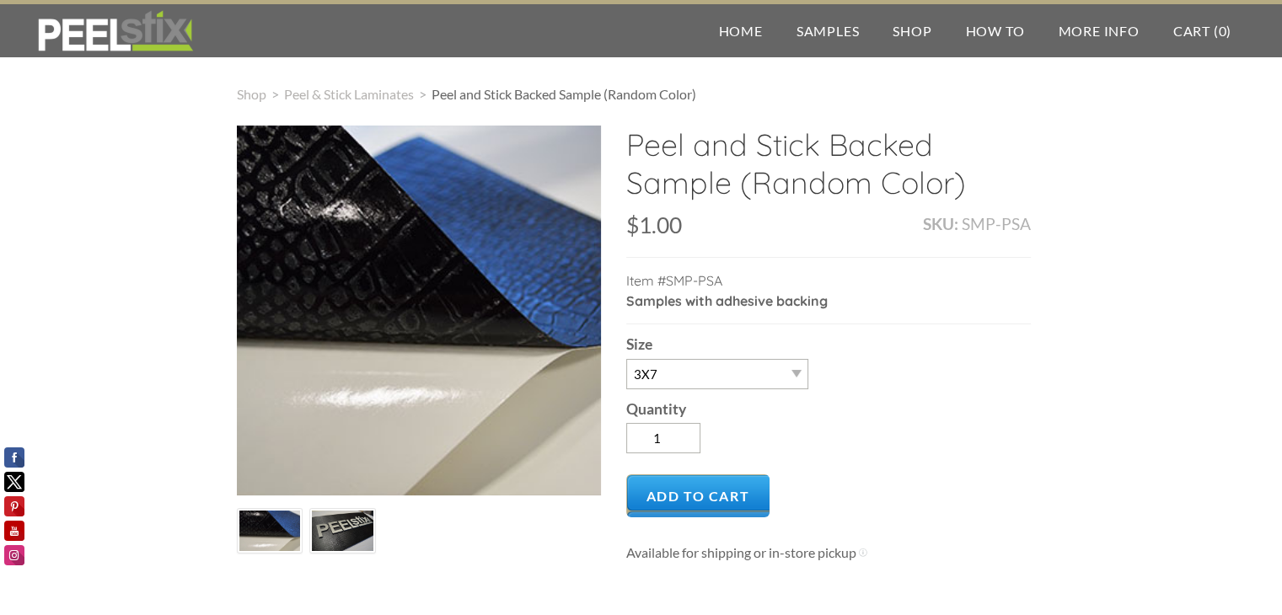
click at [787, 247] on div "$1.00 1 2.5 $1.00 - $2.50 Unavailable per item" at bounding box center [828, 236] width 405 height 44
click at [664, 369] on select "-- Letter 3X7" at bounding box center [717, 374] width 182 height 30
select select "Letter"
click at [626, 359] on select "-- Letter 3X7" at bounding box center [717, 374] width 182 height 30
click at [813, 424] on div "Quantity 1" at bounding box center [828, 425] width 405 height 72
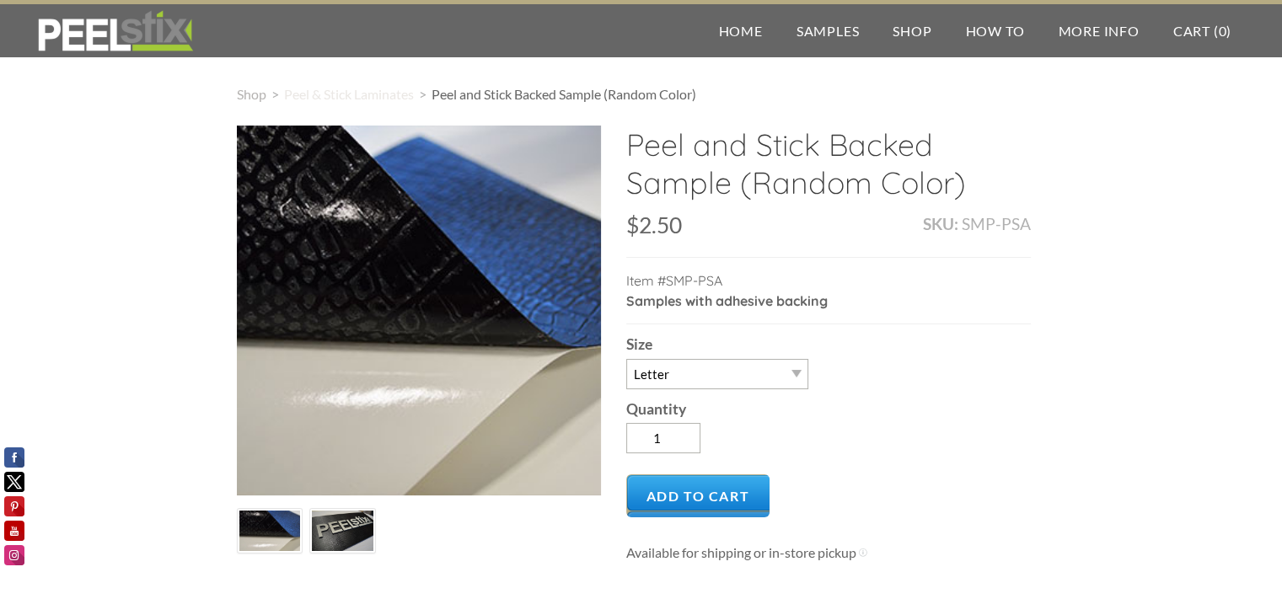
click at [362, 91] on span "Peel & Stick Laminates" at bounding box center [349, 94] width 130 height 16
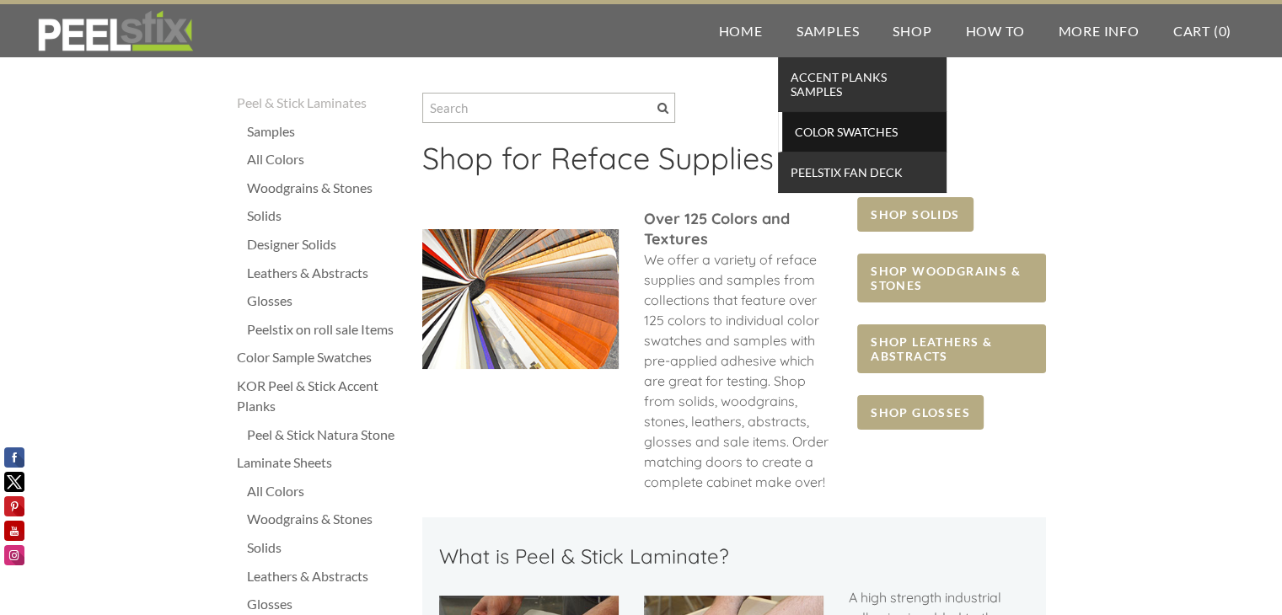
click at [826, 129] on span "Color Swatches" at bounding box center [865, 132] width 156 height 23
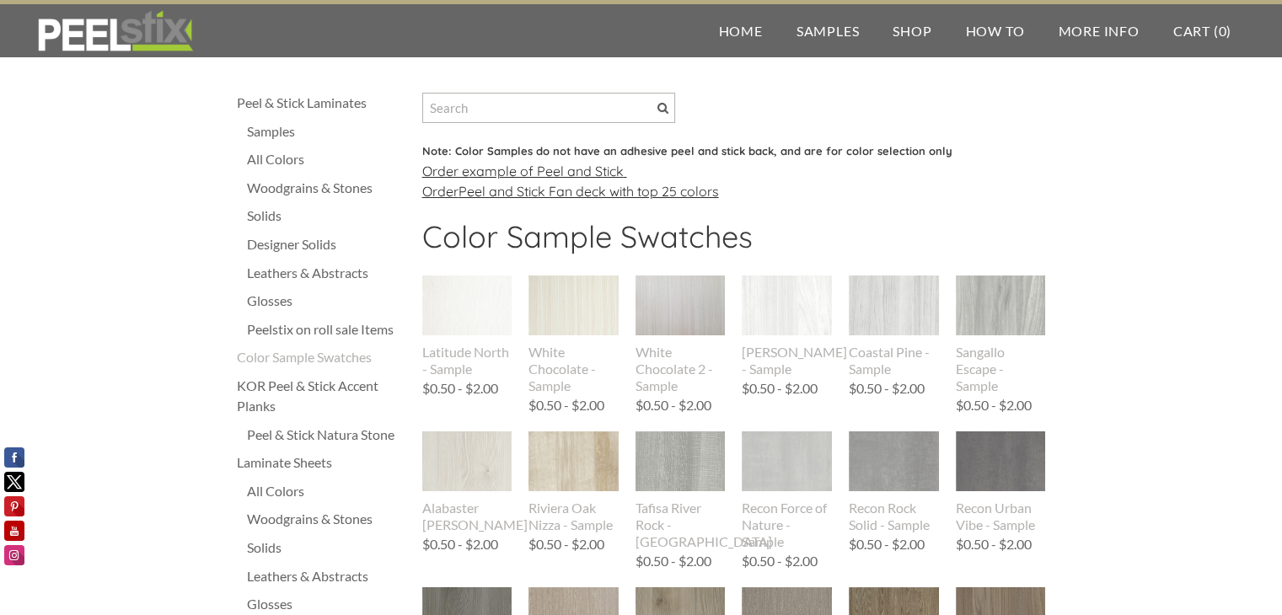
click at [264, 222] on div "Solids" at bounding box center [326, 216] width 158 height 20
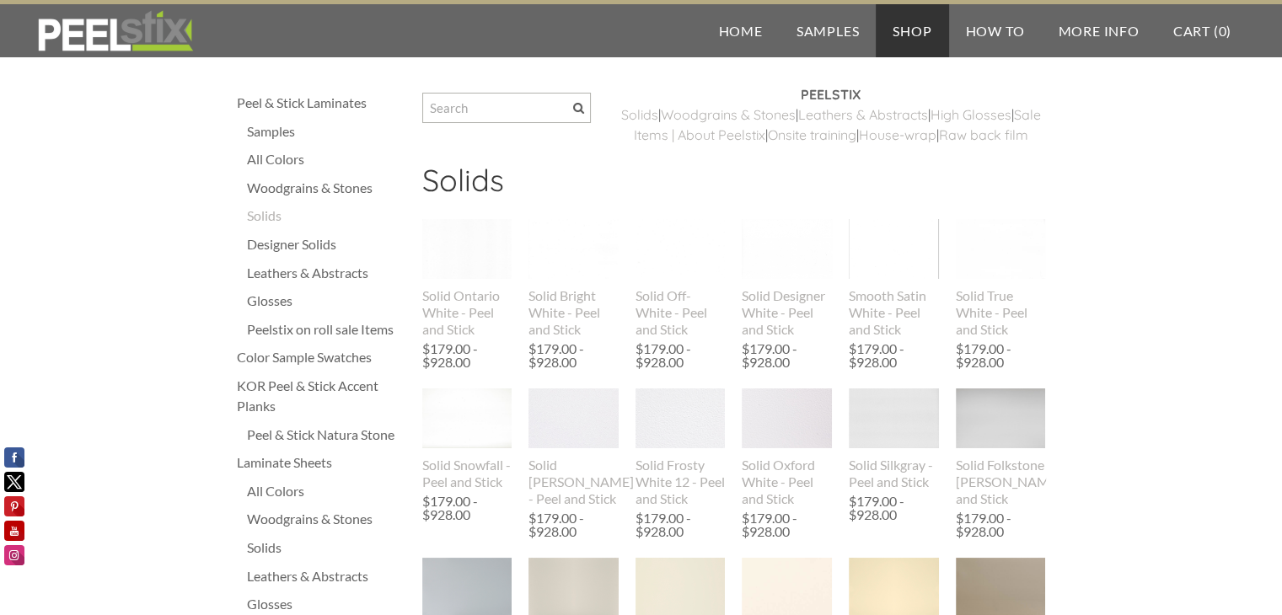
click at [288, 131] on div "Samples" at bounding box center [326, 131] width 158 height 20
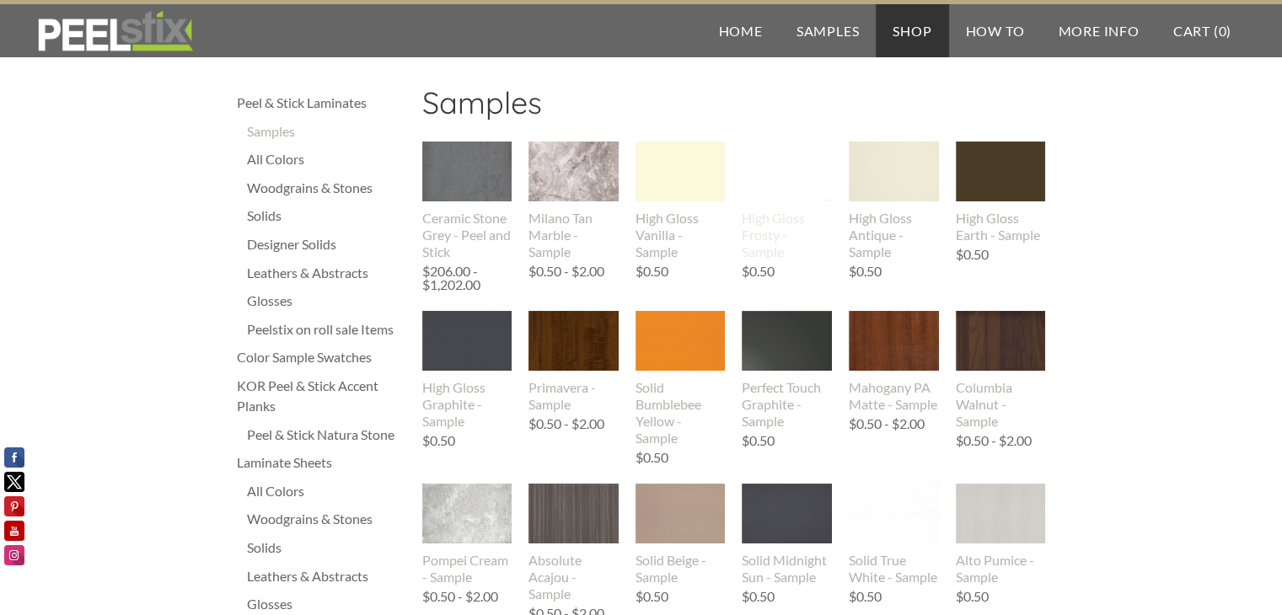
click at [771, 189] on img at bounding box center [787, 172] width 90 height 60
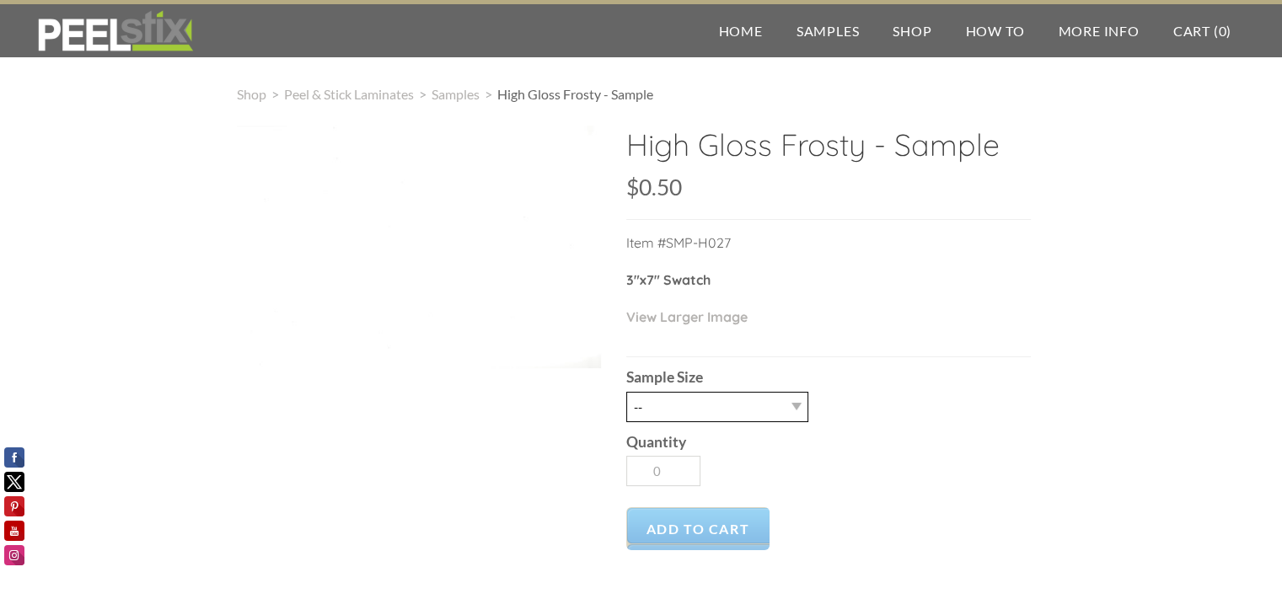
click at [685, 411] on select "-- 2.5" X 7" (No Peel and Stick) Swatch" at bounding box center [717, 407] width 182 height 30
select select "2.5" X 7" (No Peel and Stick) Swatch"
click at [626, 392] on select "-- 2.5" X 7" (No Peel and Stick) Swatch" at bounding box center [717, 407] width 182 height 30
type input "1"
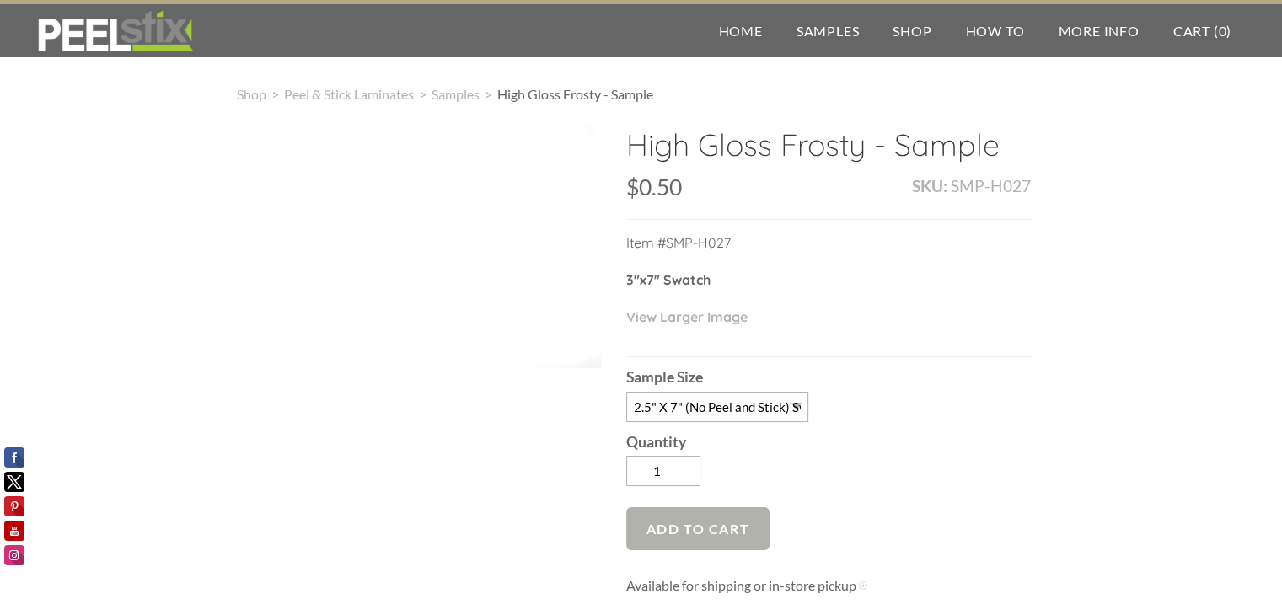
click at [703, 529] on span "Add to Cart" at bounding box center [698, 528] width 144 height 43
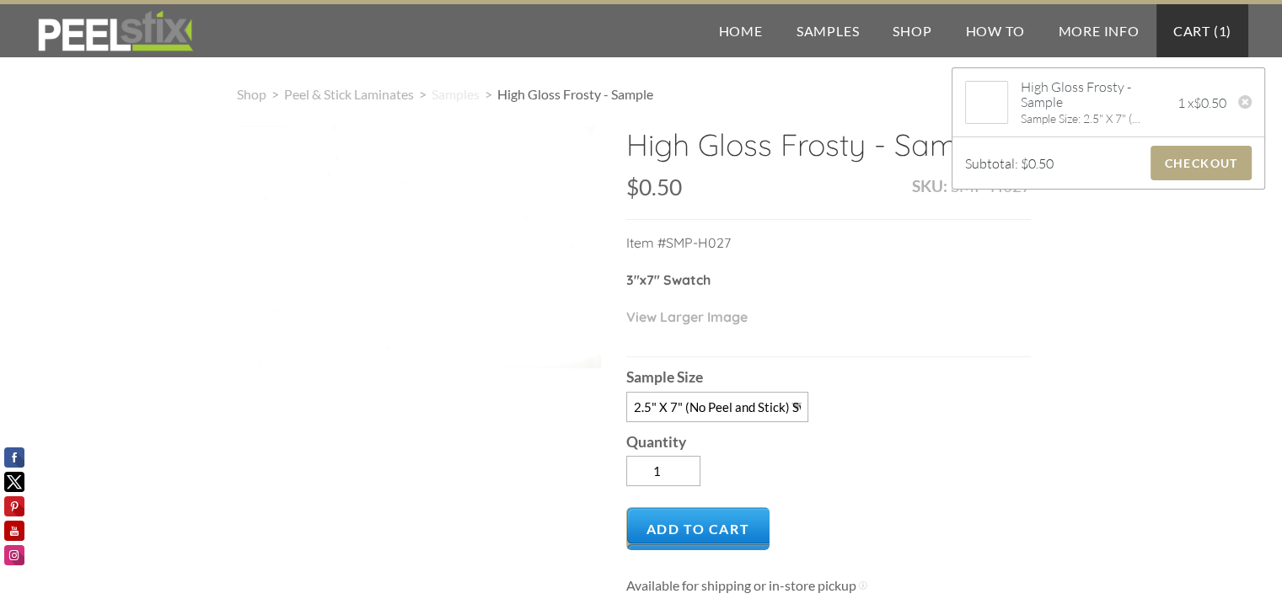
click at [462, 95] on span "Samples" at bounding box center [456, 94] width 48 height 16
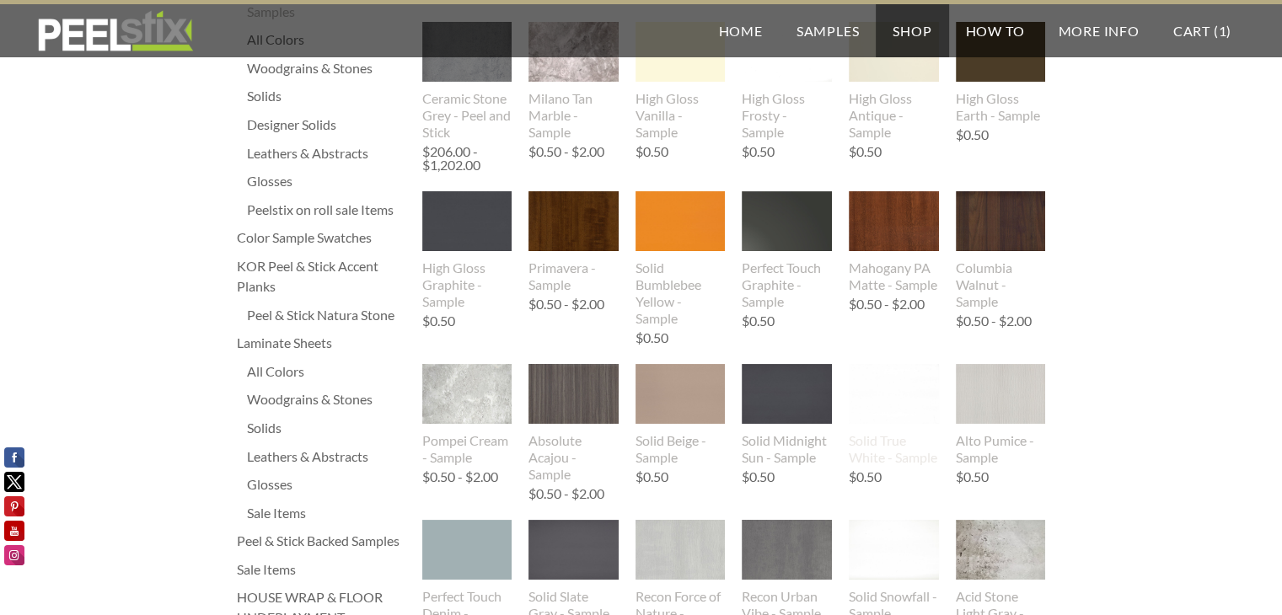
scroll to position [253, 0]
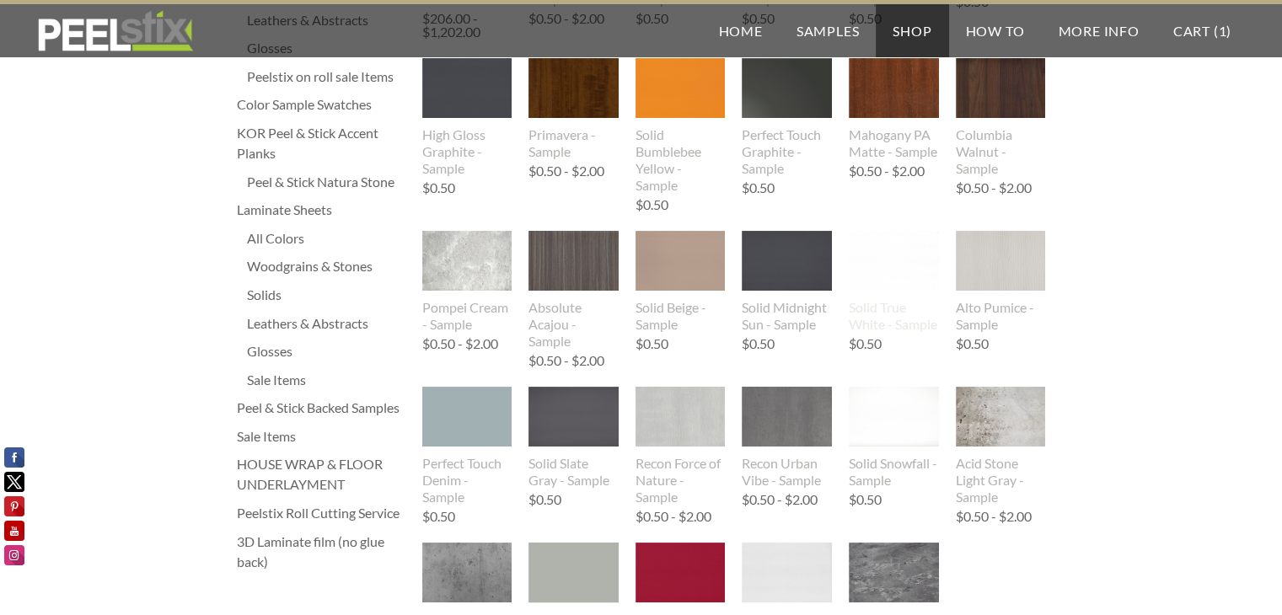
click at [897, 269] on img at bounding box center [894, 261] width 90 height 60
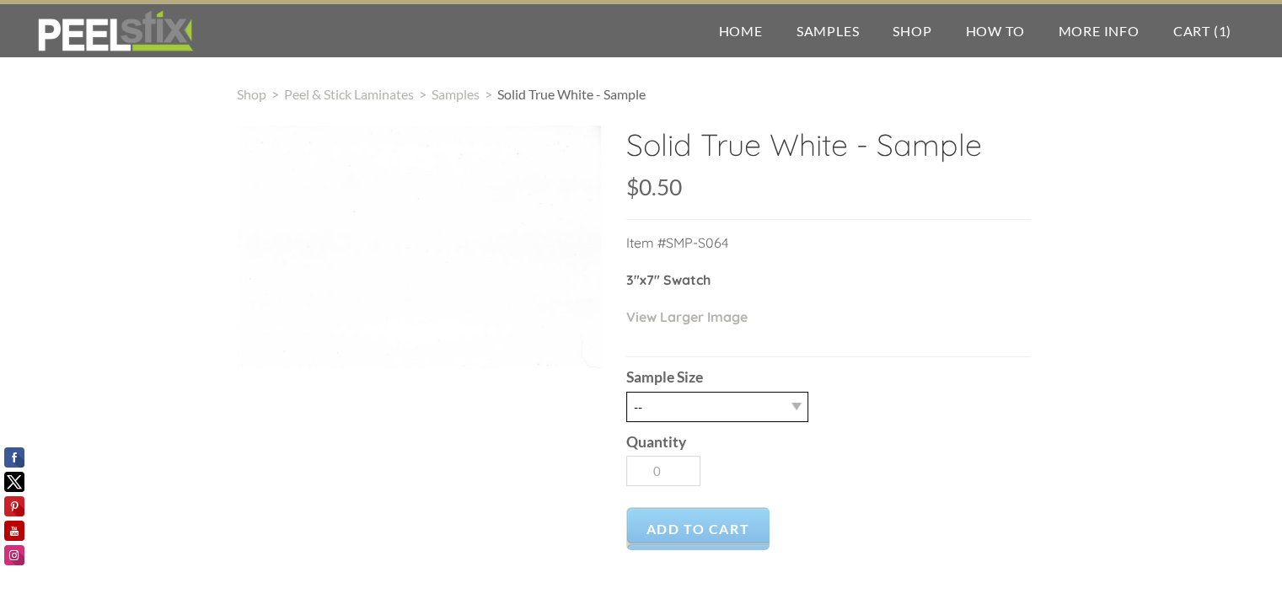
click at [682, 408] on select "-- 2.5" X 7" (No Peel and Stick) Swatch" at bounding box center [717, 407] width 182 height 30
select select "2.5" X 7" (No Peel and Stick) Swatch"
click at [626, 392] on select "-- 2.5" X 7" (No Peel and Stick) Swatch" at bounding box center [717, 407] width 182 height 30
type input "1"
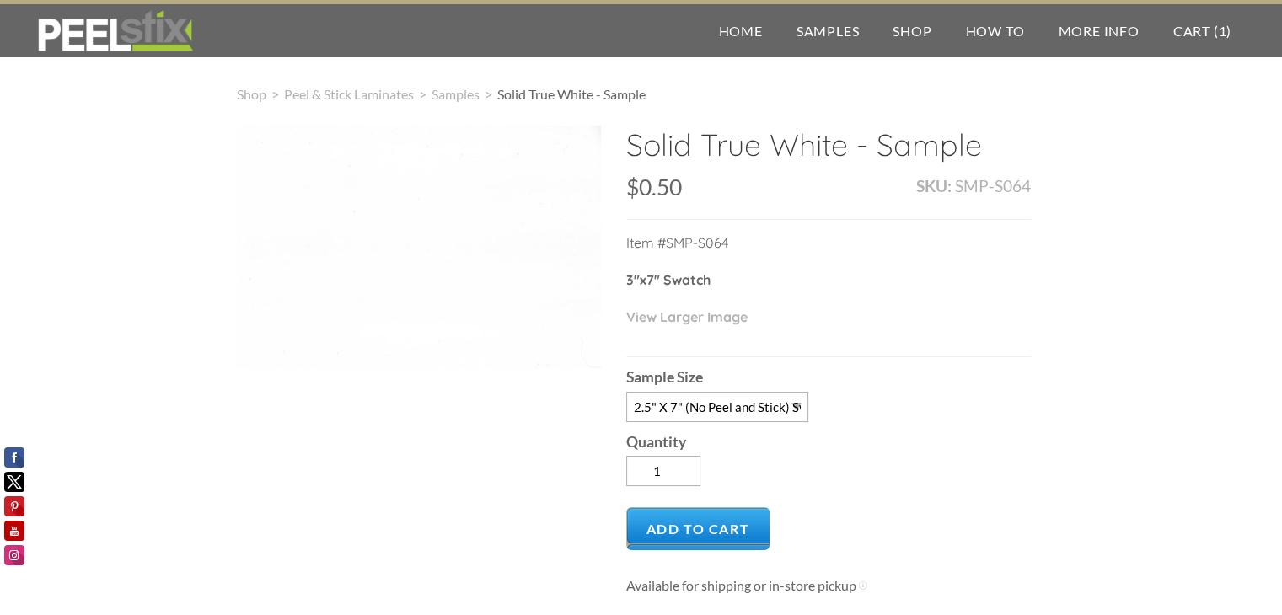
click at [864, 470] on div "Quantity 1" at bounding box center [828, 458] width 405 height 72
click at [667, 534] on span "Add to Cart" at bounding box center [698, 528] width 144 height 43
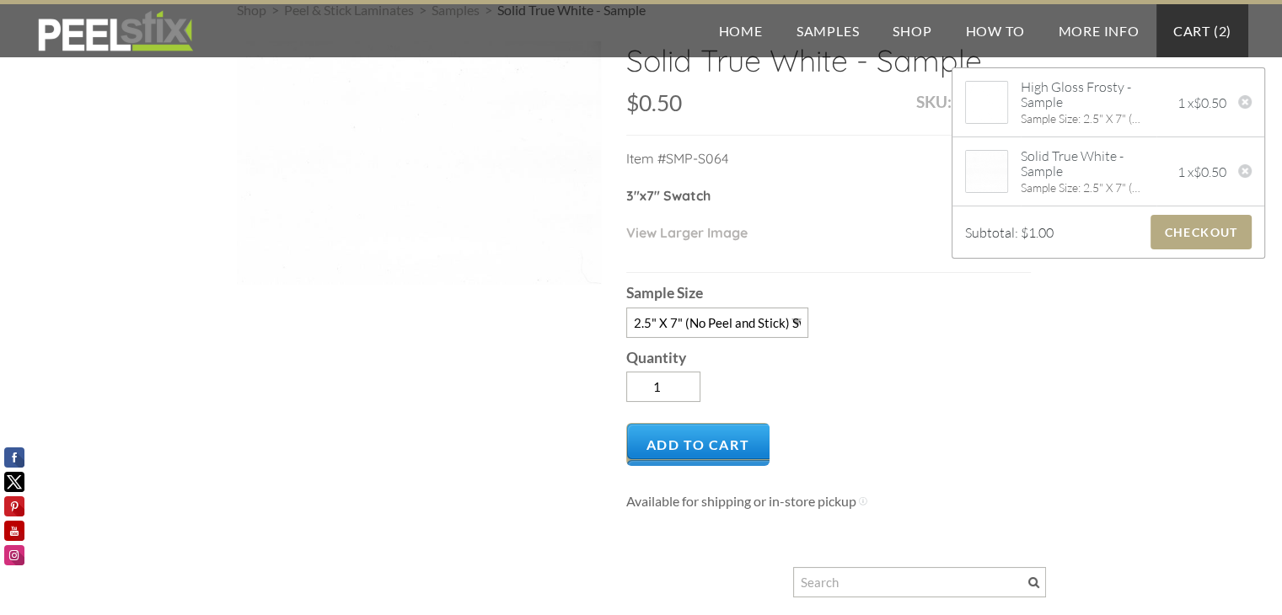
click at [876, 402] on div "Quantity 1" at bounding box center [828, 374] width 405 height 72
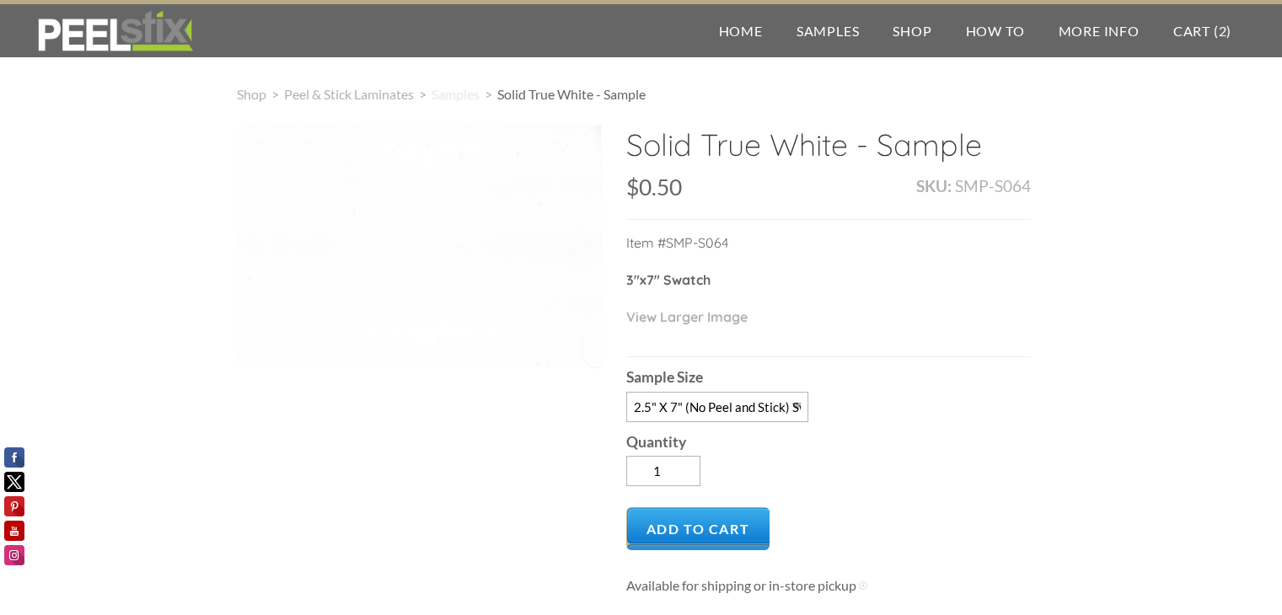
click at [463, 100] on span "Samples" at bounding box center [456, 94] width 48 height 16
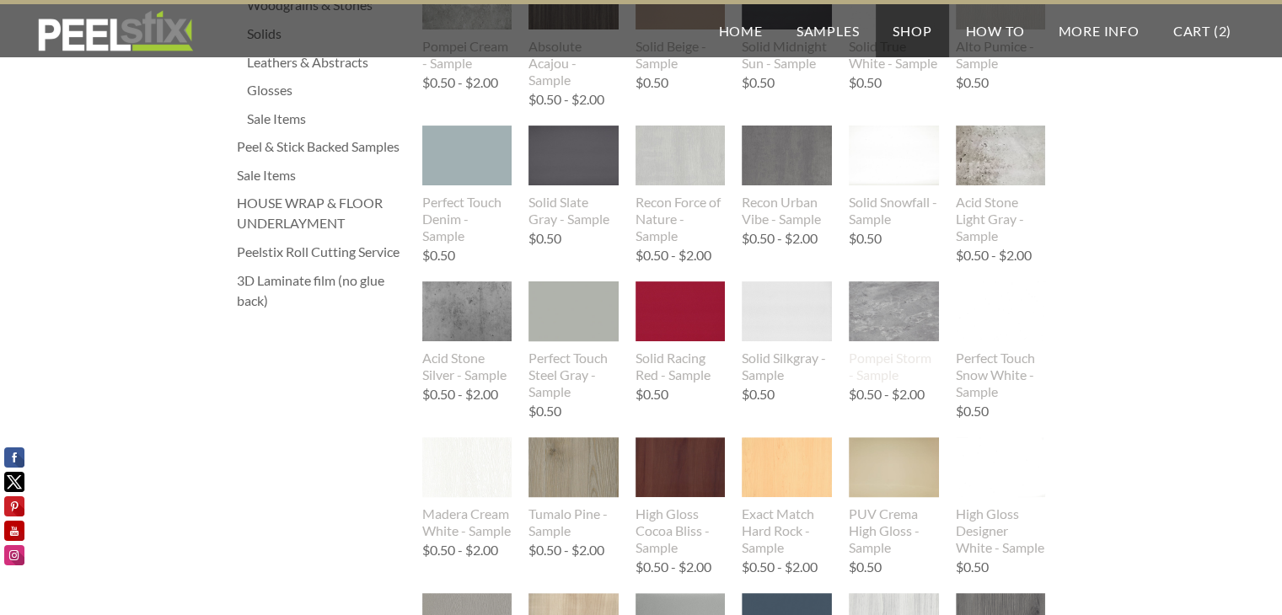
scroll to position [506, 0]
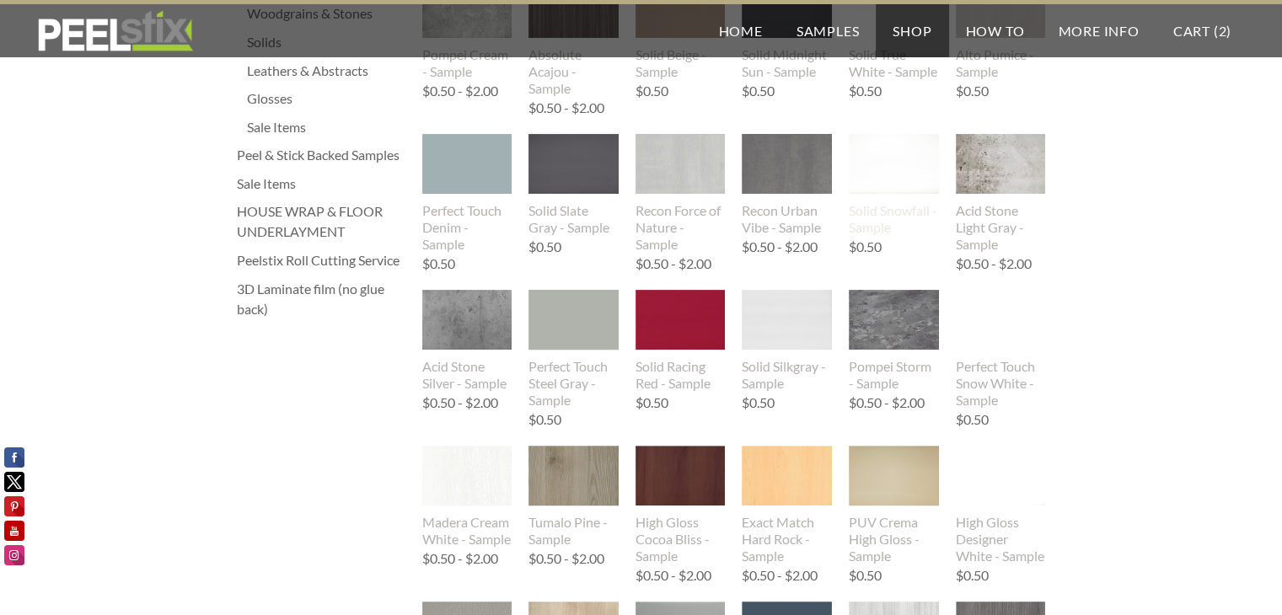
click at [870, 170] on img at bounding box center [894, 164] width 90 height 60
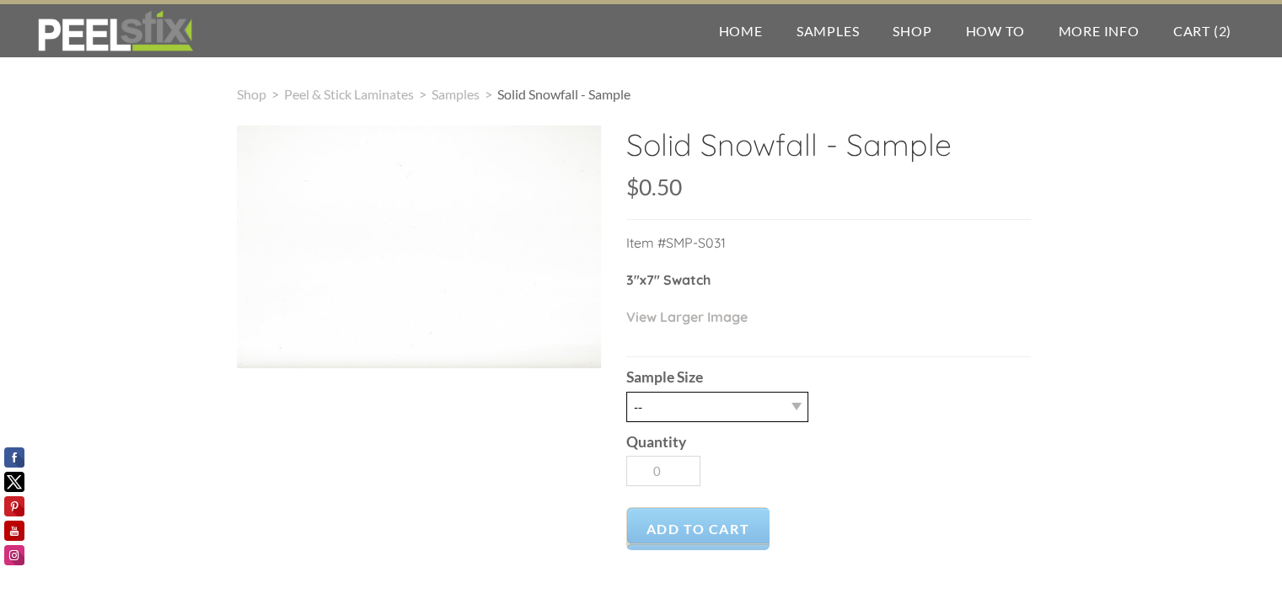
click at [712, 415] on select "-- 2.5" X 7" (No Peel and Stick) Swatch" at bounding box center [717, 407] width 182 height 30
select select "2.5" X 7" (No Peel and Stick) Swatch"
click at [626, 392] on select "-- 2.5" X 7" (No Peel and Stick) Swatch" at bounding box center [717, 407] width 182 height 30
type input "1"
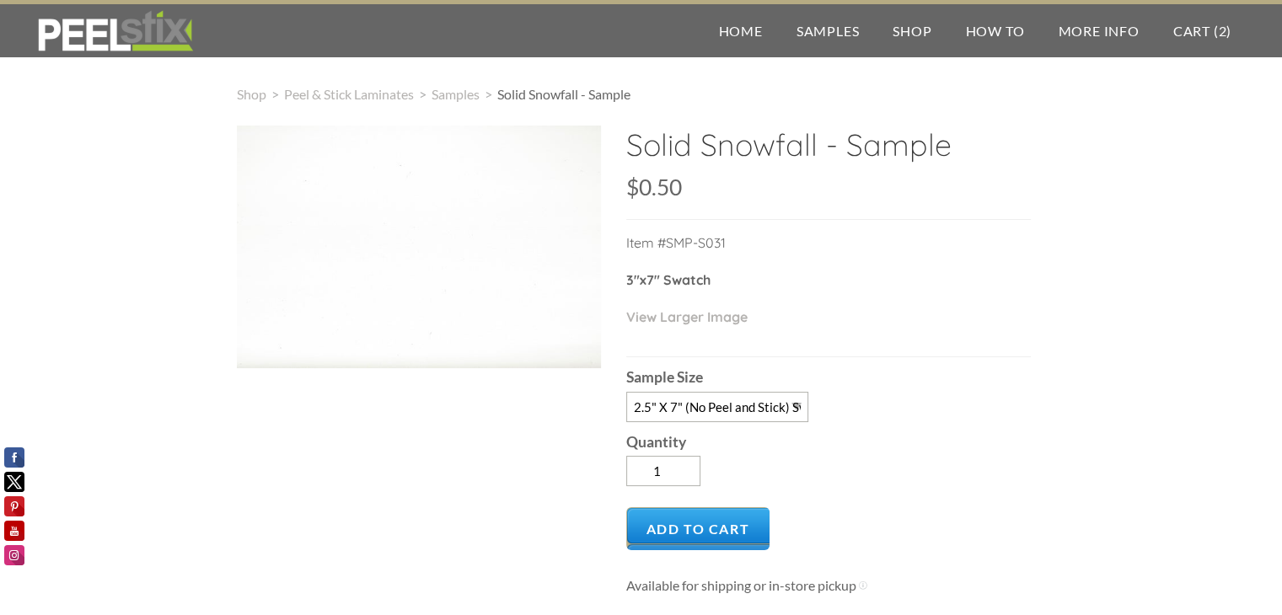
click at [826, 468] on div "Quantity 1" at bounding box center [828, 458] width 405 height 72
click at [720, 527] on span "Add to Cart" at bounding box center [698, 528] width 144 height 43
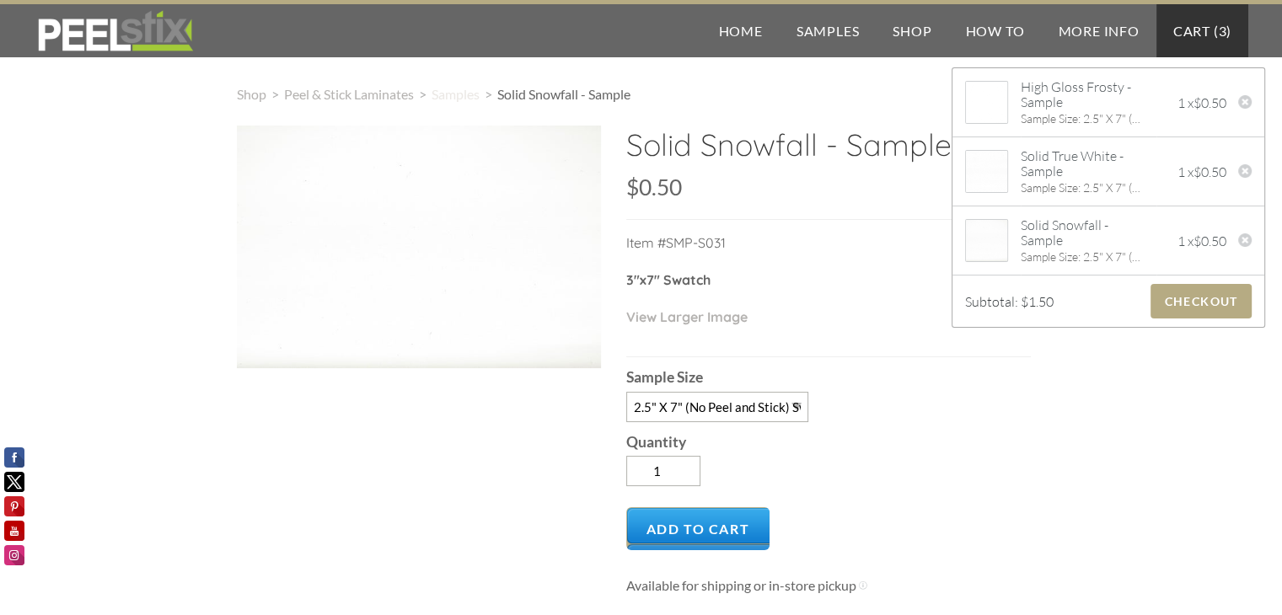
click at [456, 92] on span "Samples" at bounding box center [456, 94] width 48 height 16
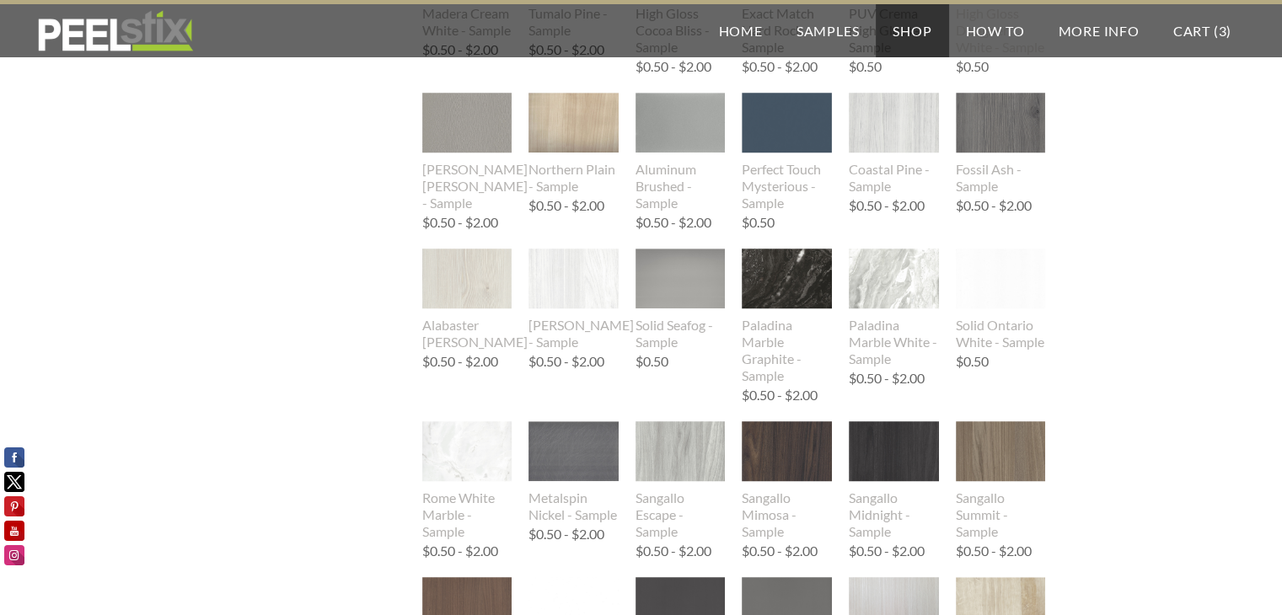
scroll to position [1012, 0]
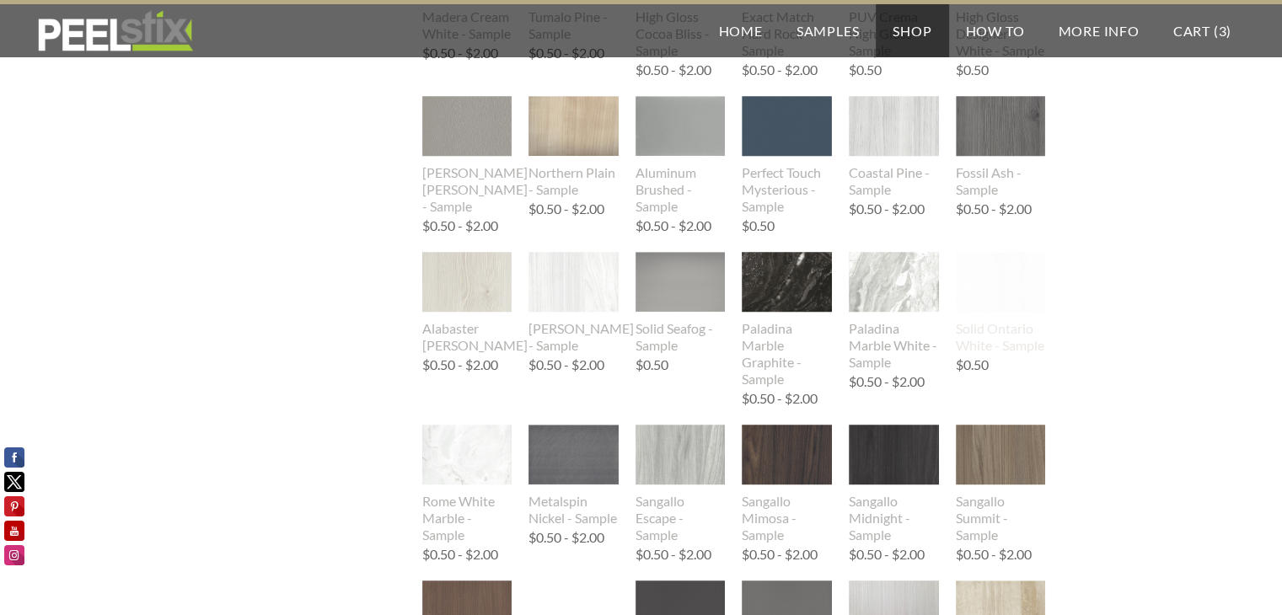
click at [1015, 298] on img at bounding box center [1001, 282] width 90 height 60
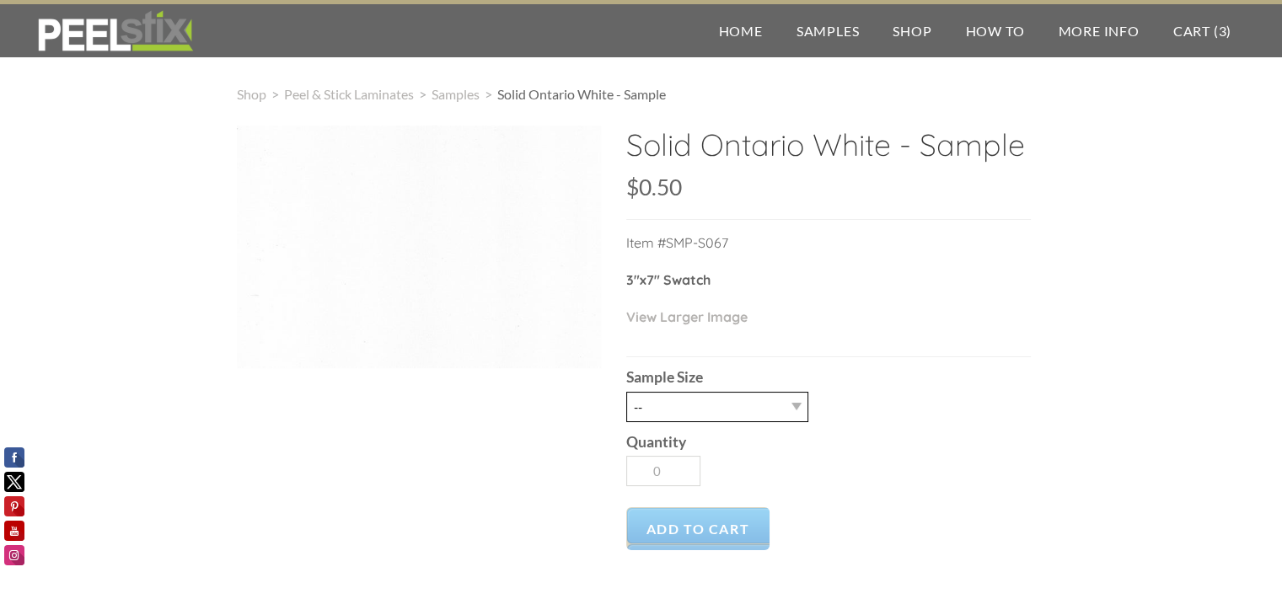
click at [663, 409] on select "-- 2.5" X 7" (No Peel and Stick) Swatch" at bounding box center [717, 407] width 182 height 30
select select "2.5" X 7" (No Peel and Stick) Swatch"
click at [626, 392] on select "-- 2.5" X 7" (No Peel and Stick) Swatch" at bounding box center [717, 407] width 182 height 30
type input "1"
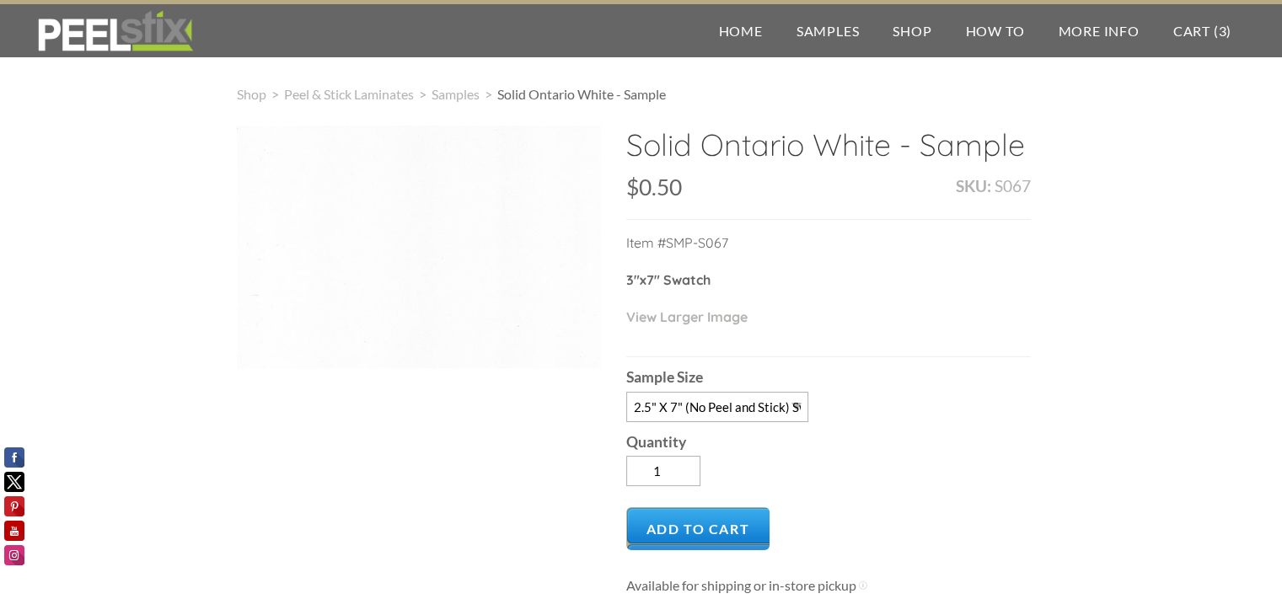
click at [863, 470] on div "Quantity 1" at bounding box center [828, 458] width 405 height 72
click at [722, 536] on span "Add to Cart" at bounding box center [698, 528] width 144 height 43
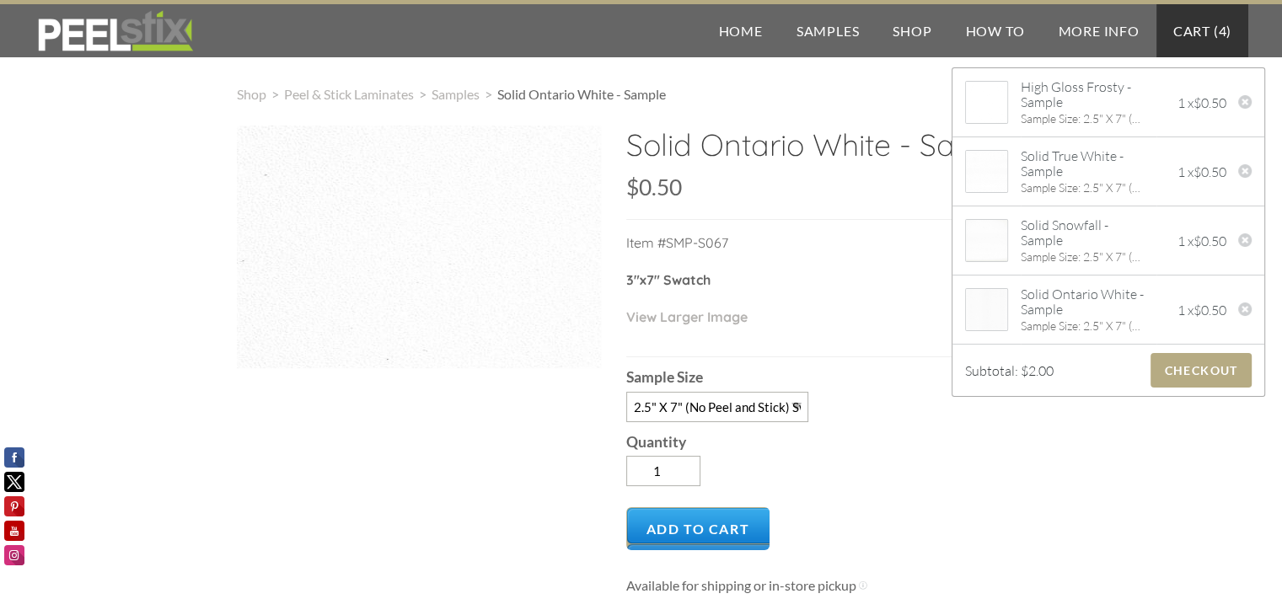
click at [457, 293] on div at bounding box center [419, 247] width 364 height 243
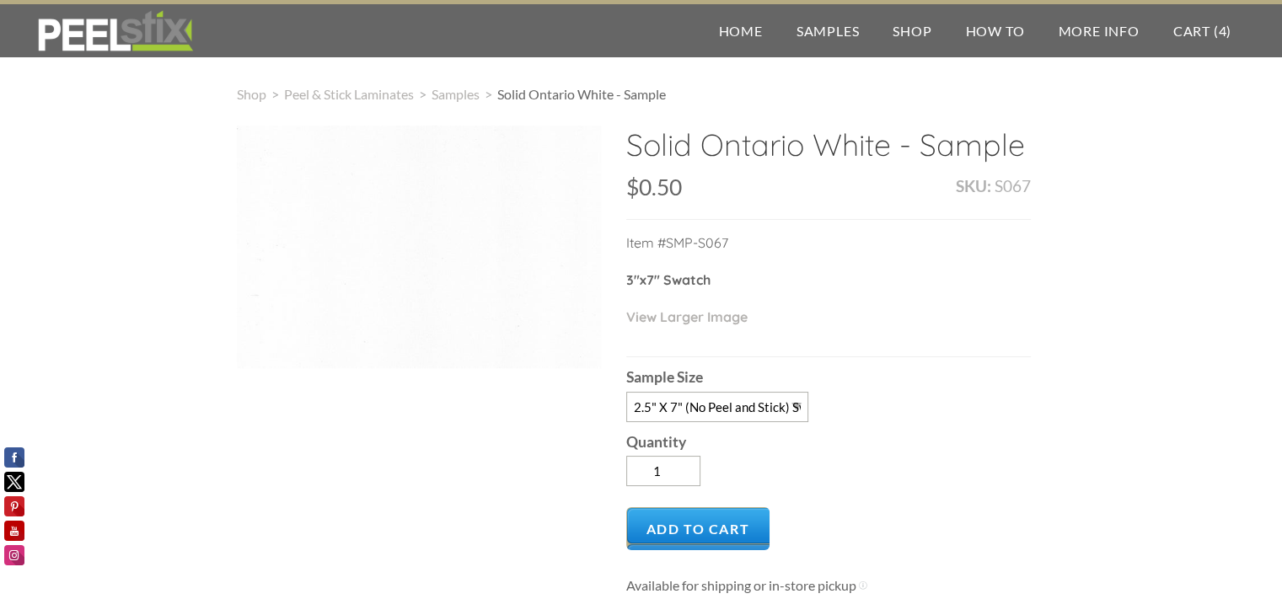
click at [539, 102] on li "Solid Ontario White - Sample" at bounding box center [581, 94] width 169 height 20
click at [474, 101] on span "Samples" at bounding box center [456, 94] width 48 height 16
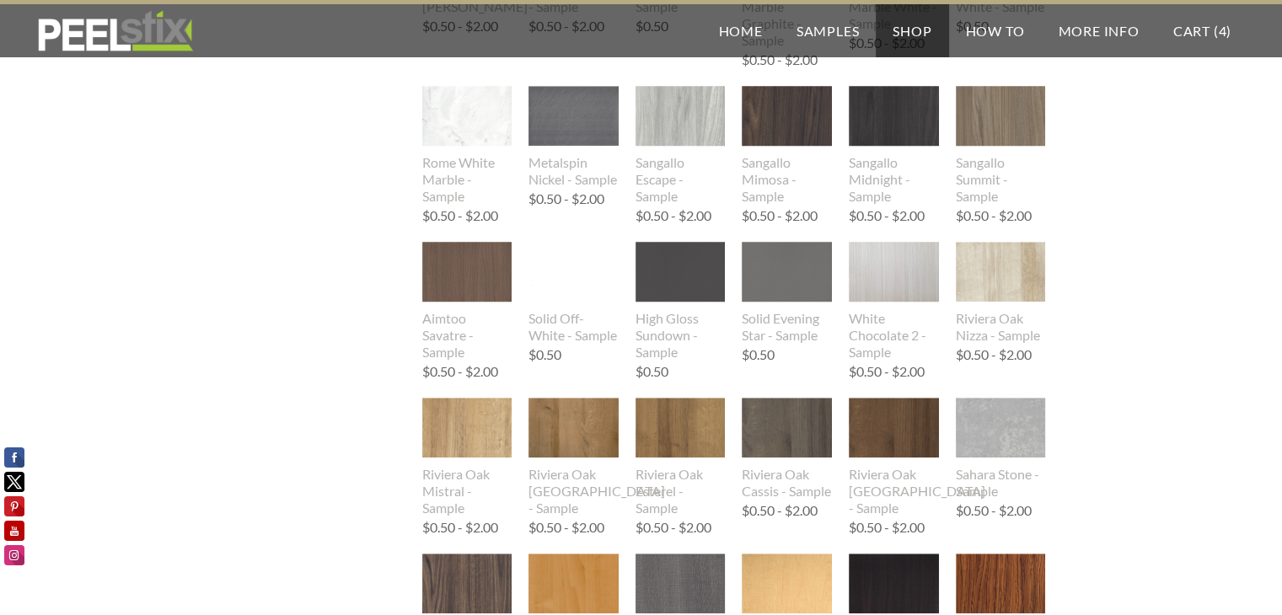
scroll to position [1433, 0]
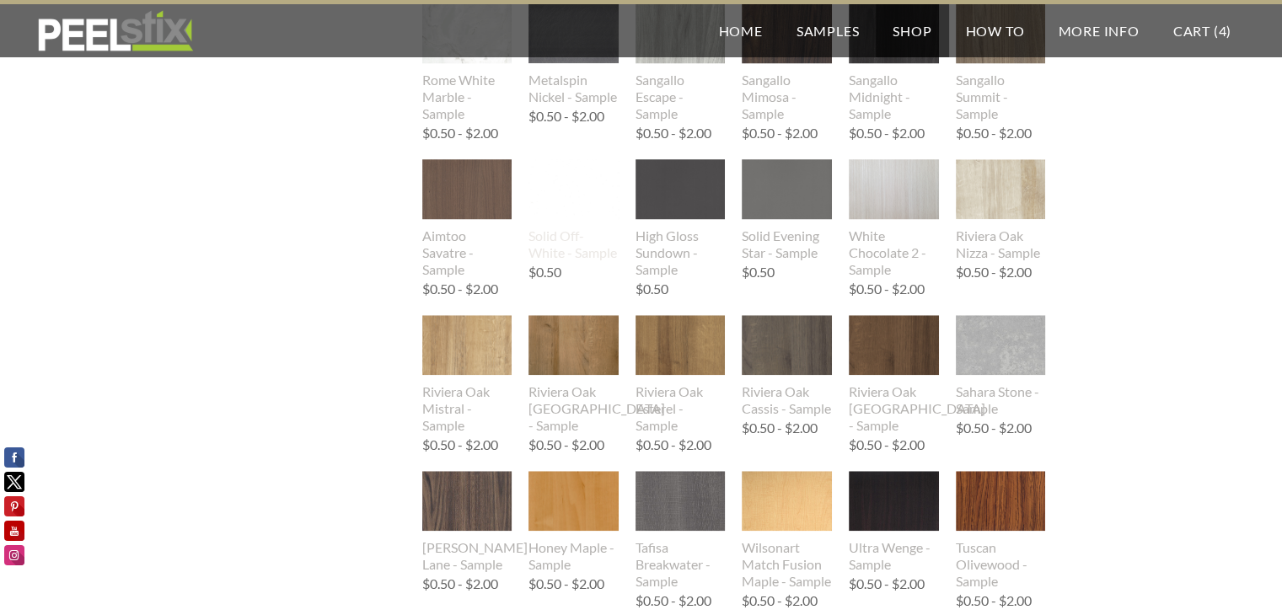
click at [577, 197] on img at bounding box center [574, 190] width 90 height 117
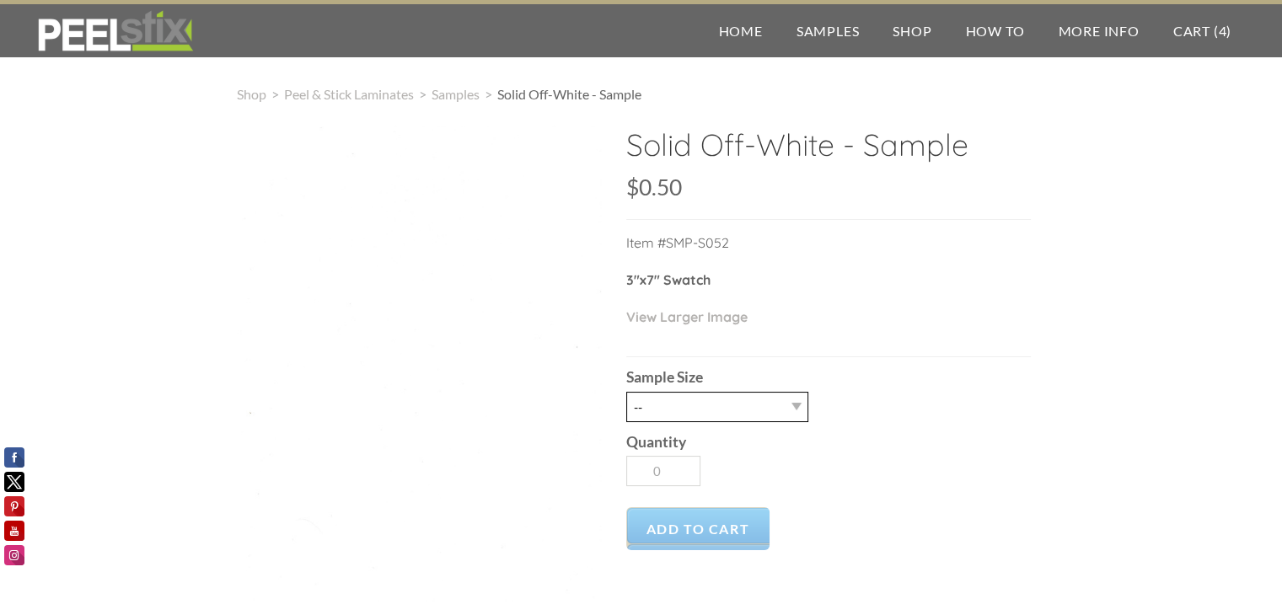
click at [764, 416] on select "-- 2.5" X 7" (No Peel and Stick) Swatch" at bounding box center [717, 407] width 182 height 30
select select "2.5" X 7" (No Peel and Stick) Swatch"
click at [626, 392] on select "-- 2.5" X 7" (No Peel and Stick) Swatch" at bounding box center [717, 407] width 182 height 30
type input "1"
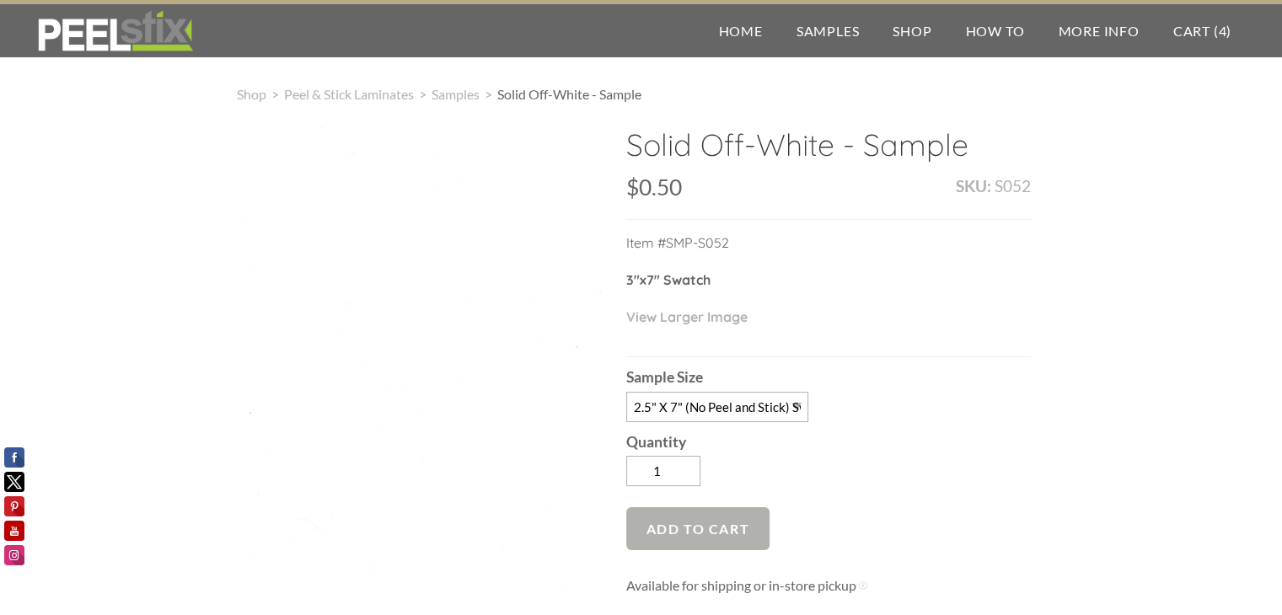
click at [725, 529] on span "Add to Cart" at bounding box center [698, 528] width 144 height 43
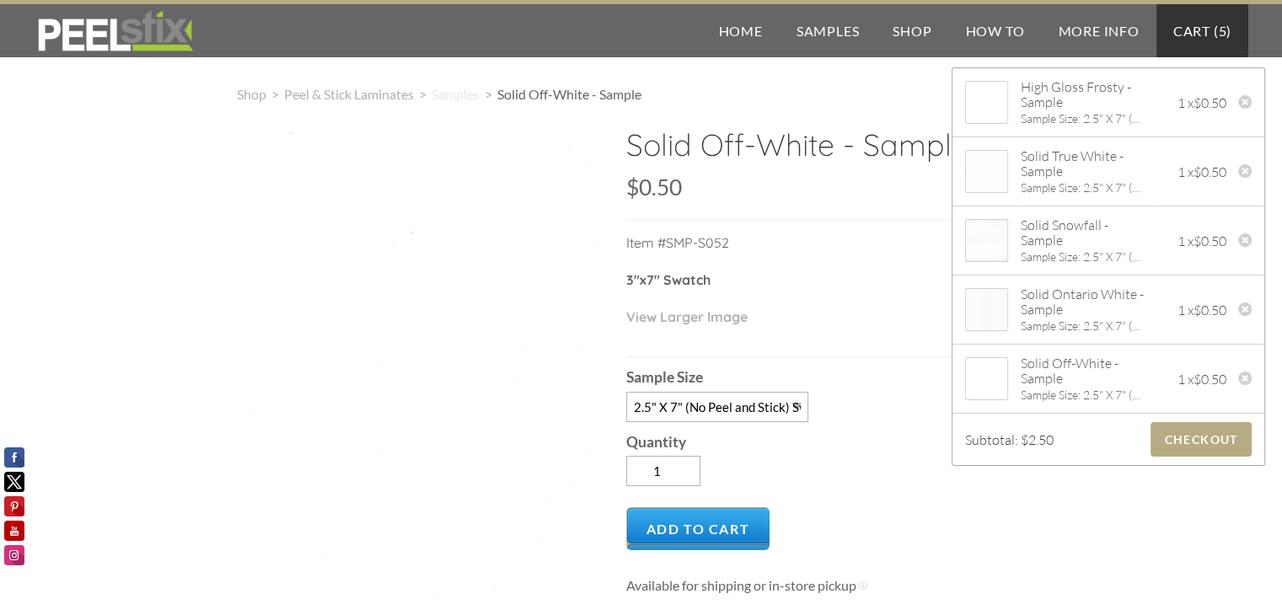
click at [457, 99] on span "Samples" at bounding box center [456, 94] width 48 height 16
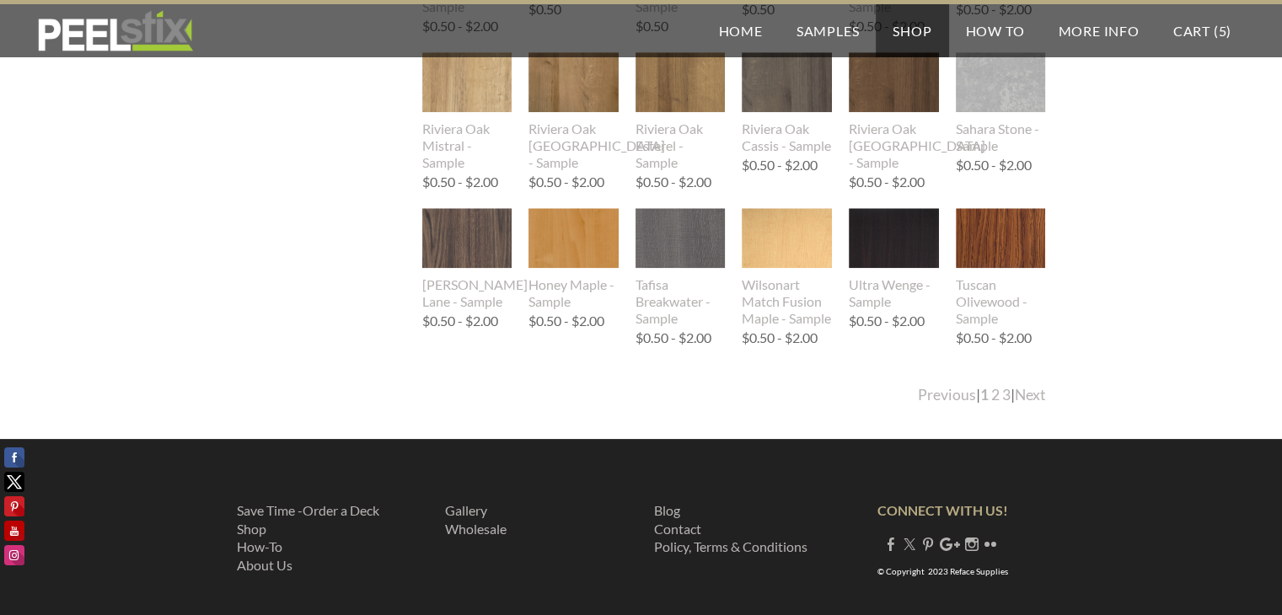
scroll to position [1725, 0]
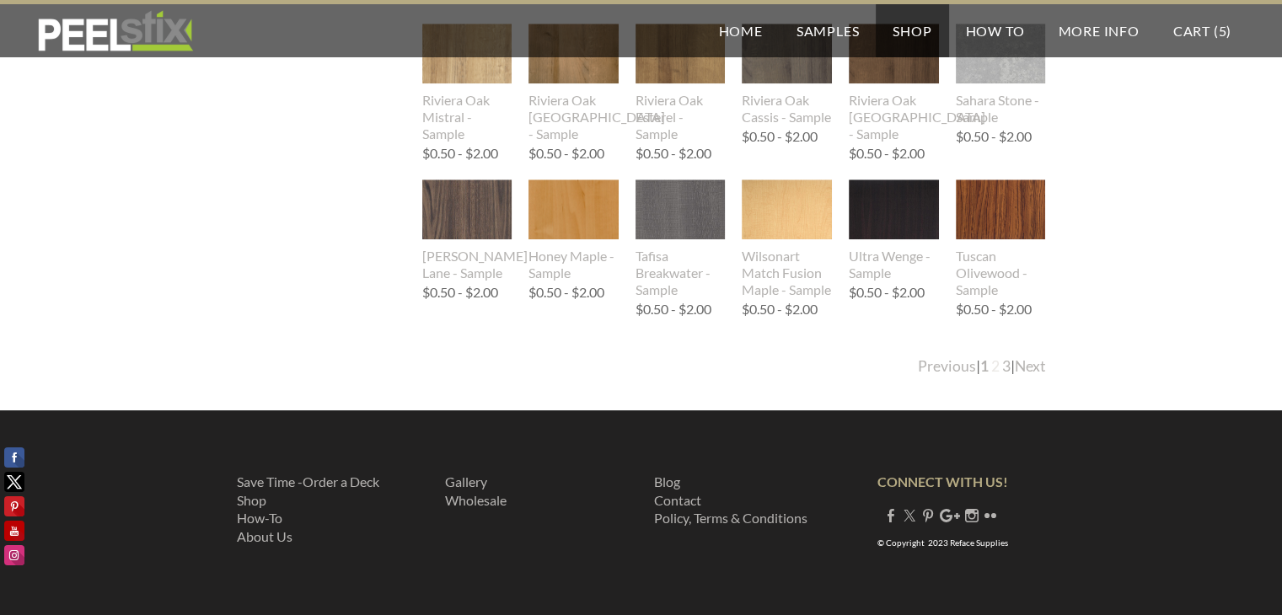
click at [991, 370] on link "2" at bounding box center [995, 366] width 8 height 18
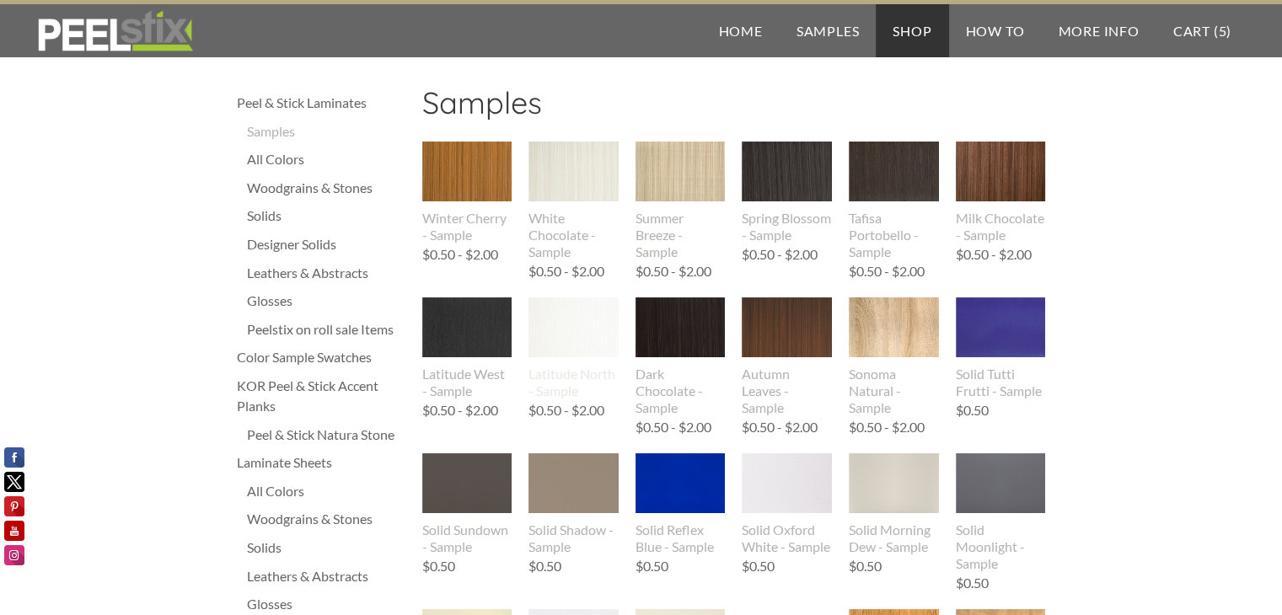
click at [575, 337] on img at bounding box center [574, 328] width 90 height 60
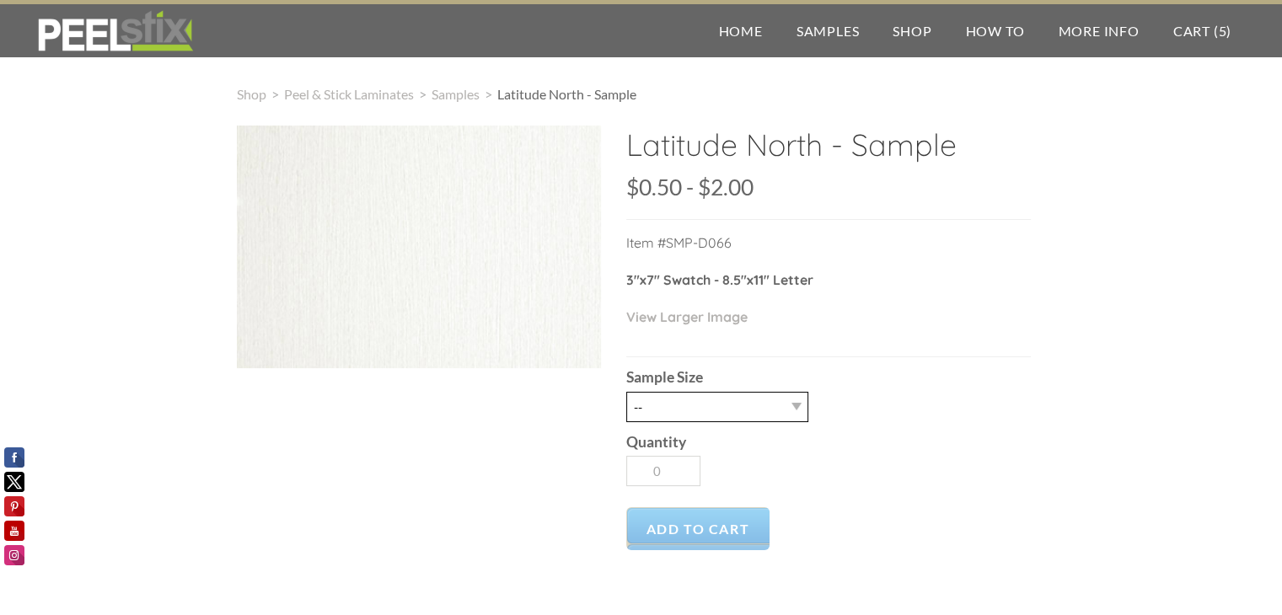
click at [737, 393] on select "-- 2.5" X 7" (No Peel and Stick) Swatch 8.5" X 11" (No Peel and Stick) Letter" at bounding box center [717, 407] width 182 height 30
select select "2.5" X 7" (No Peel and Stick) Swatch"
click at [626, 392] on select "-- 2.5" X 7" (No Peel and Stick) Swatch 8.5" X 11" (No Peel and Stick) Letter" at bounding box center [717, 407] width 182 height 30
type input "1"
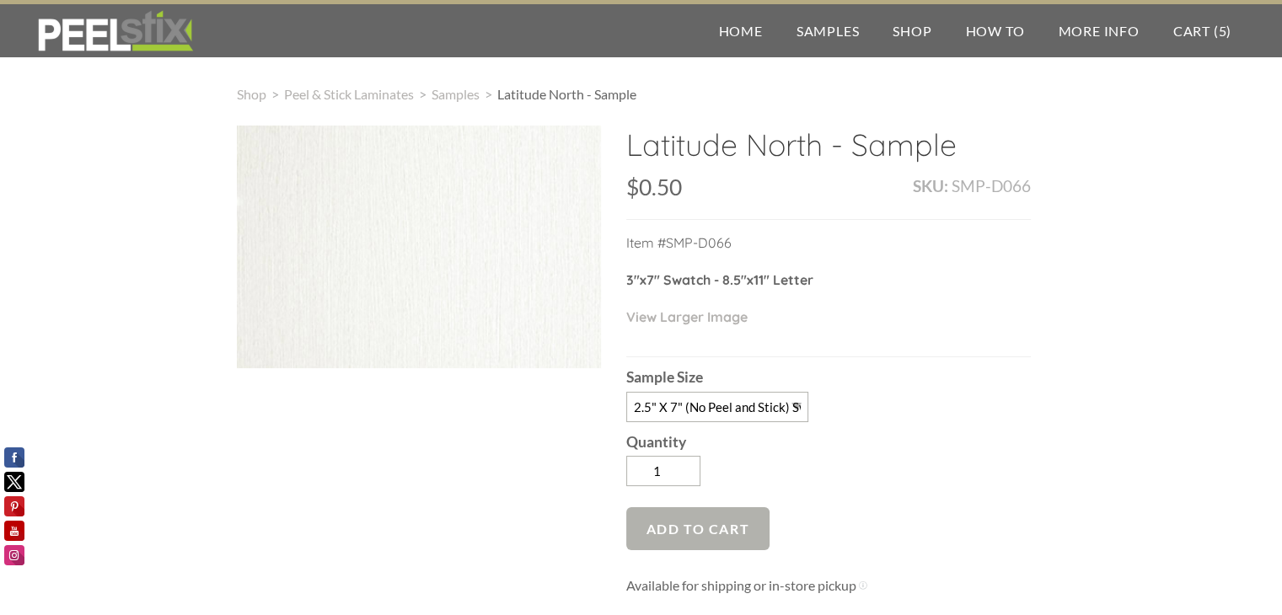
click at [693, 534] on span "Add to Cart" at bounding box center [698, 528] width 144 height 43
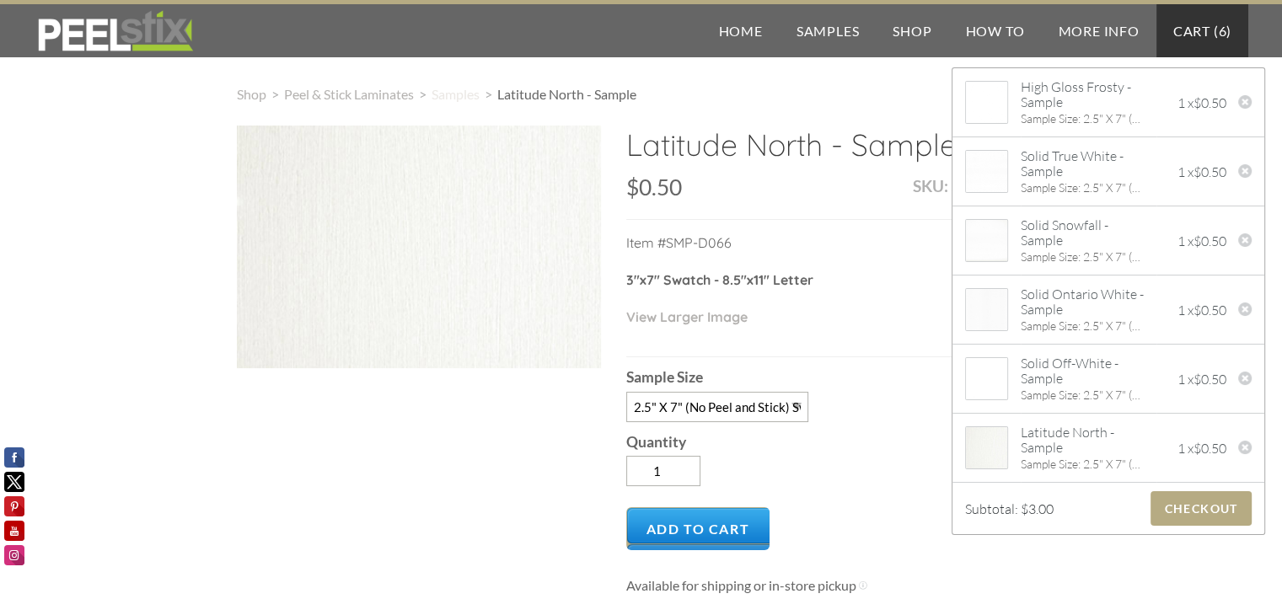
click at [470, 98] on span "Samples" at bounding box center [456, 94] width 48 height 16
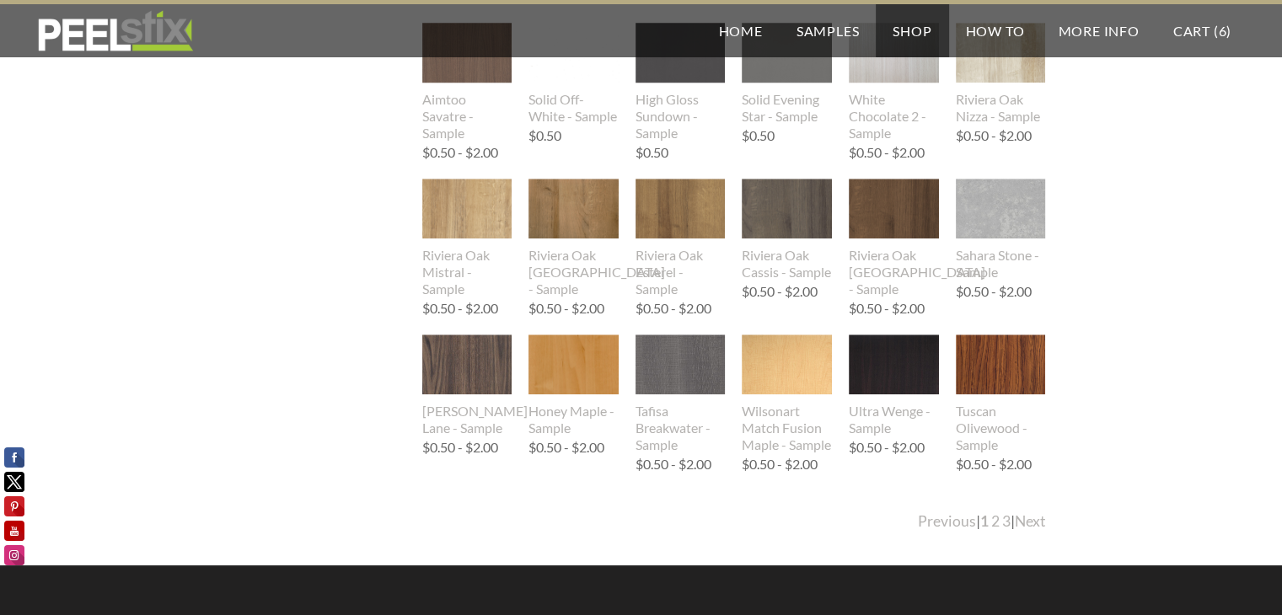
scroll to position [1602, 0]
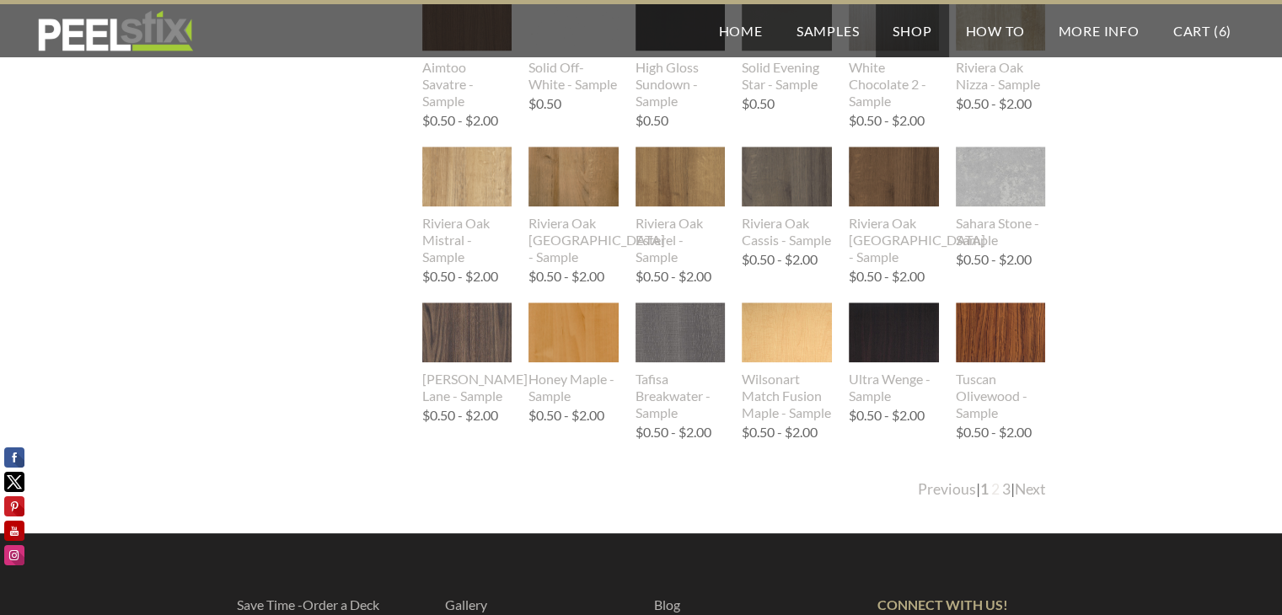
click at [991, 493] on link "2" at bounding box center [995, 490] width 8 height 18
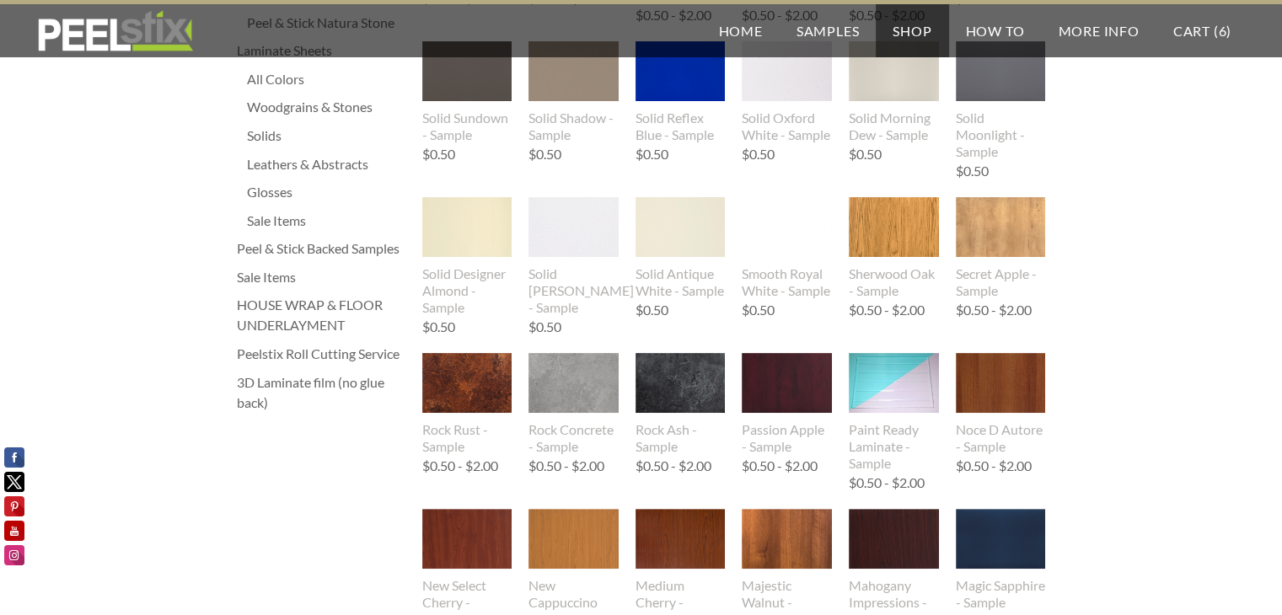
scroll to position [421, 0]
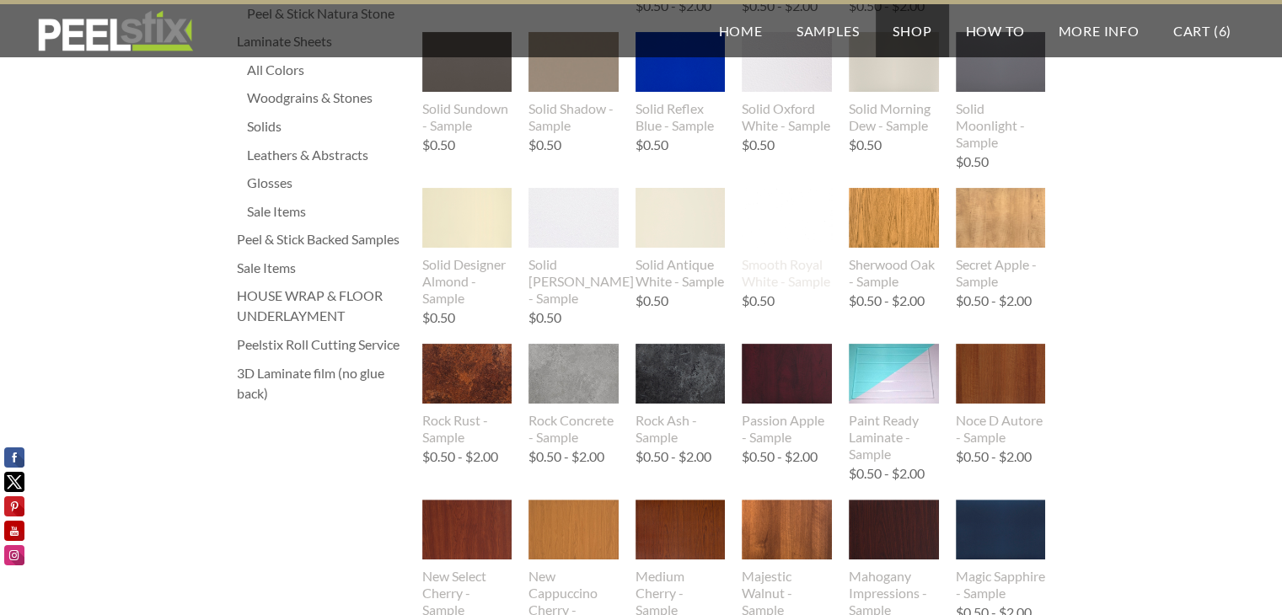
click at [797, 215] on img at bounding box center [787, 218] width 90 height 60
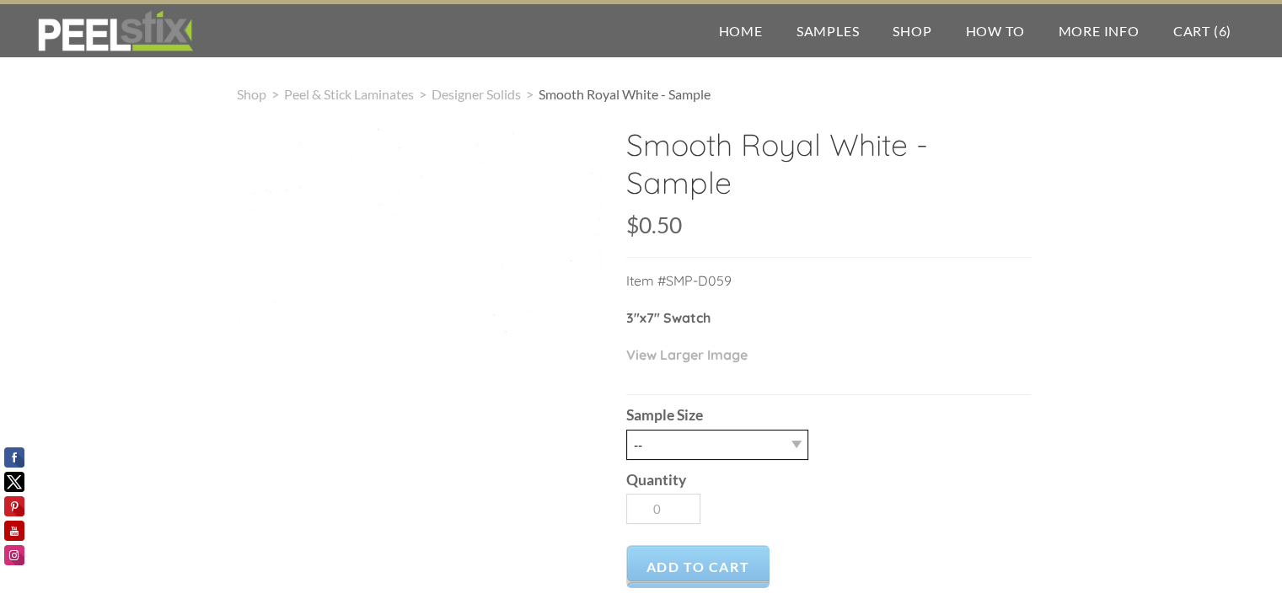
click at [742, 443] on select "-- 2.5" X 7" (No Peel and Stick) Swatch" at bounding box center [717, 445] width 182 height 30
select select "2.5" X 7" (No Peel and Stick) Swatch"
click at [626, 430] on select "-- 2.5" X 7" (No Peel and Stick) Swatch" at bounding box center [717, 445] width 182 height 30
type input "1"
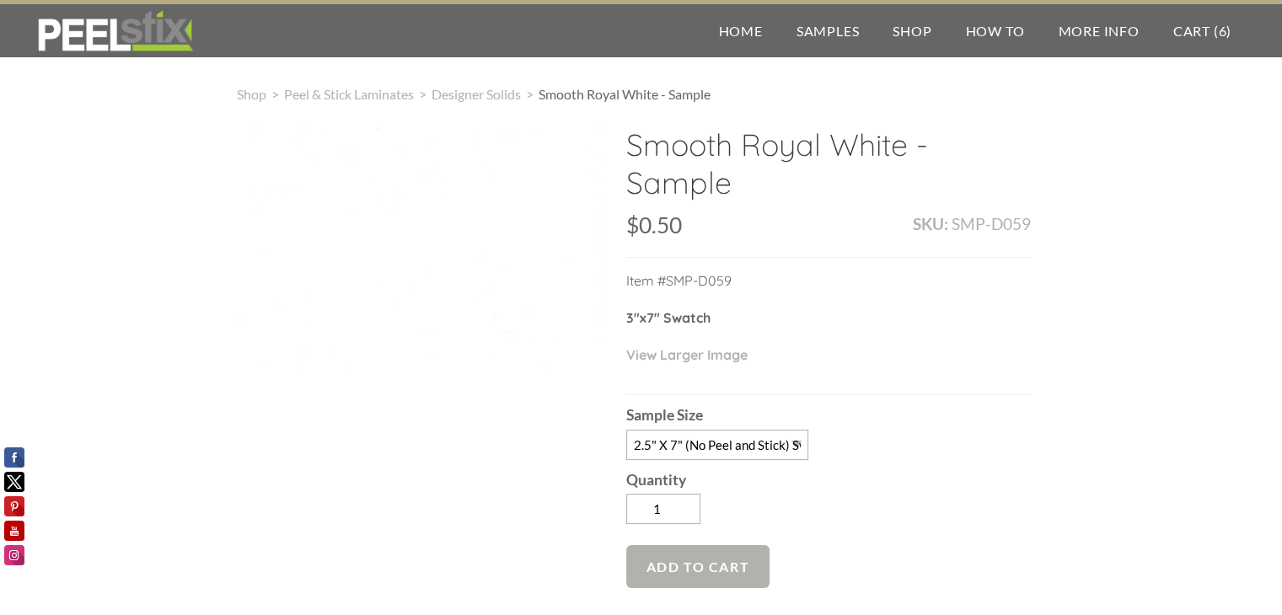
click at [685, 557] on span "Add to Cart" at bounding box center [698, 566] width 144 height 43
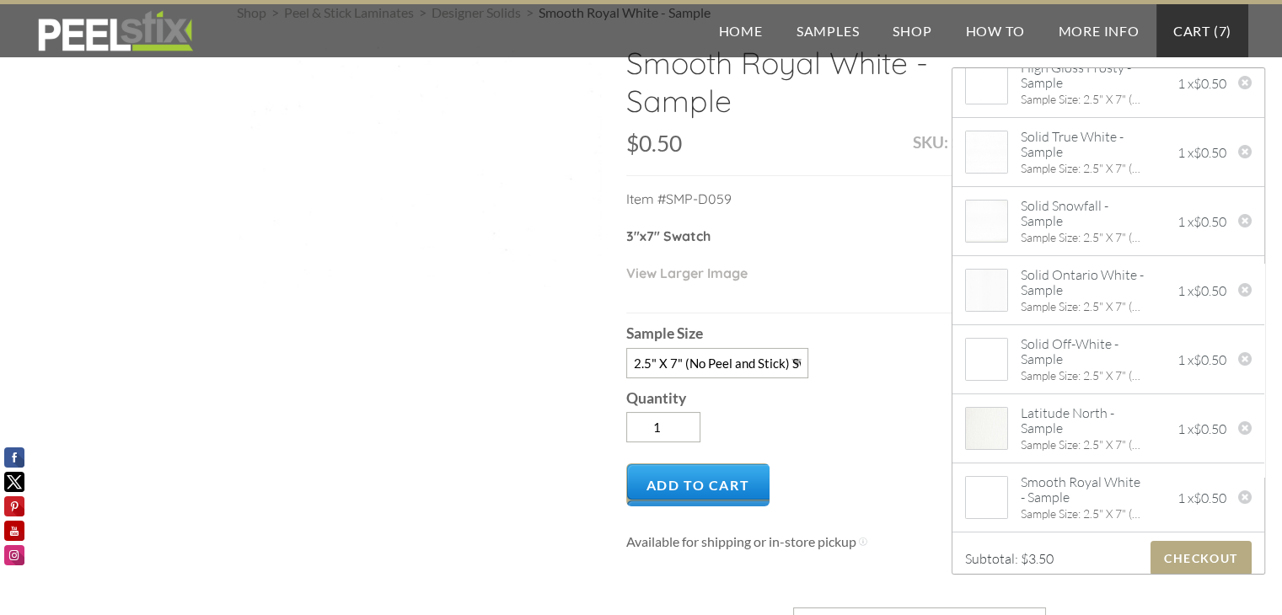
scroll to position [84, 0]
click at [491, 466] on div "Smooth Royal White - Sample SKU: SMP-D059 $0.50 $0.50 Unavailable per item Item…" at bounding box center [641, 453] width 809 height 825
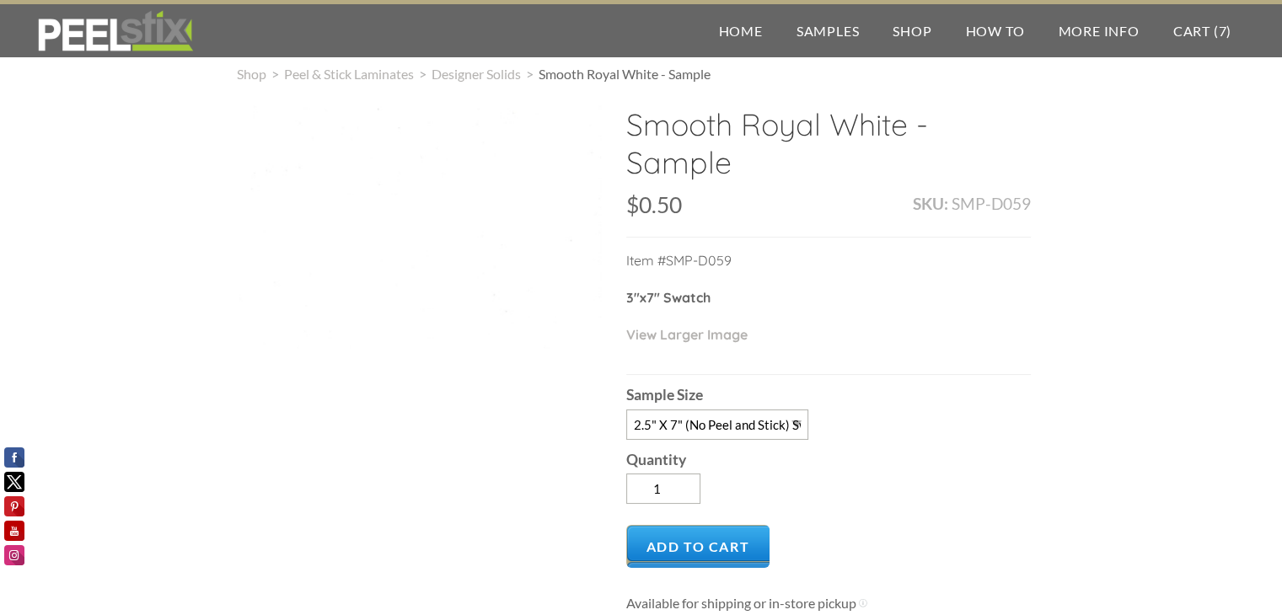
scroll to position [0, 0]
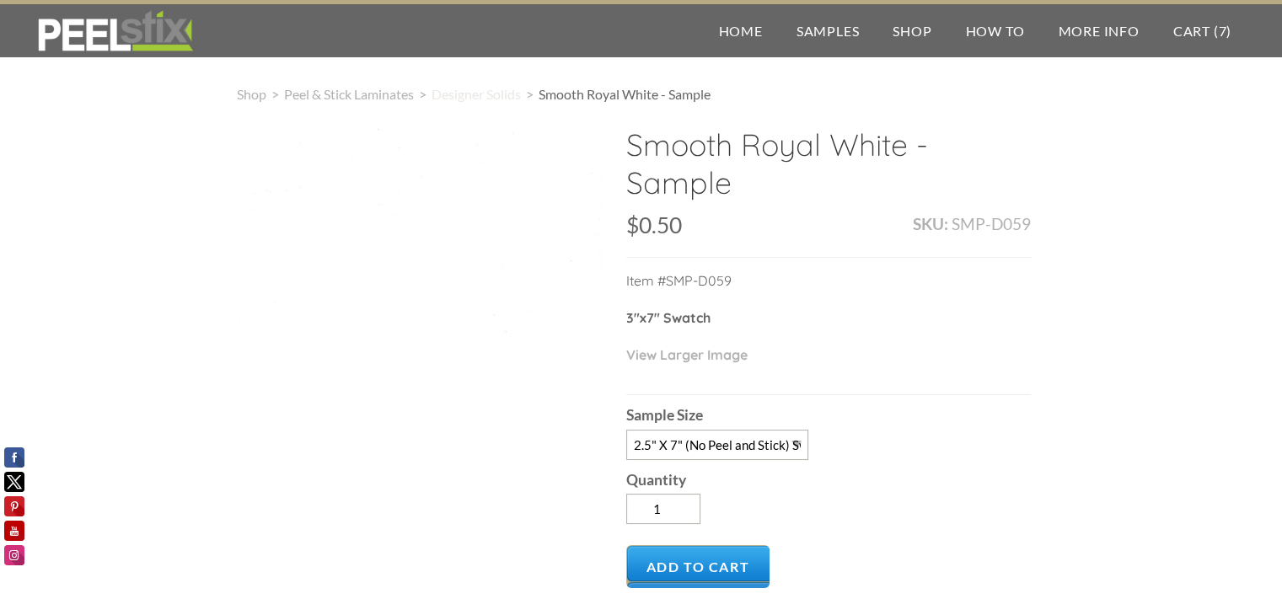
click at [482, 95] on span "Designer Solids" at bounding box center [476, 94] width 89 height 16
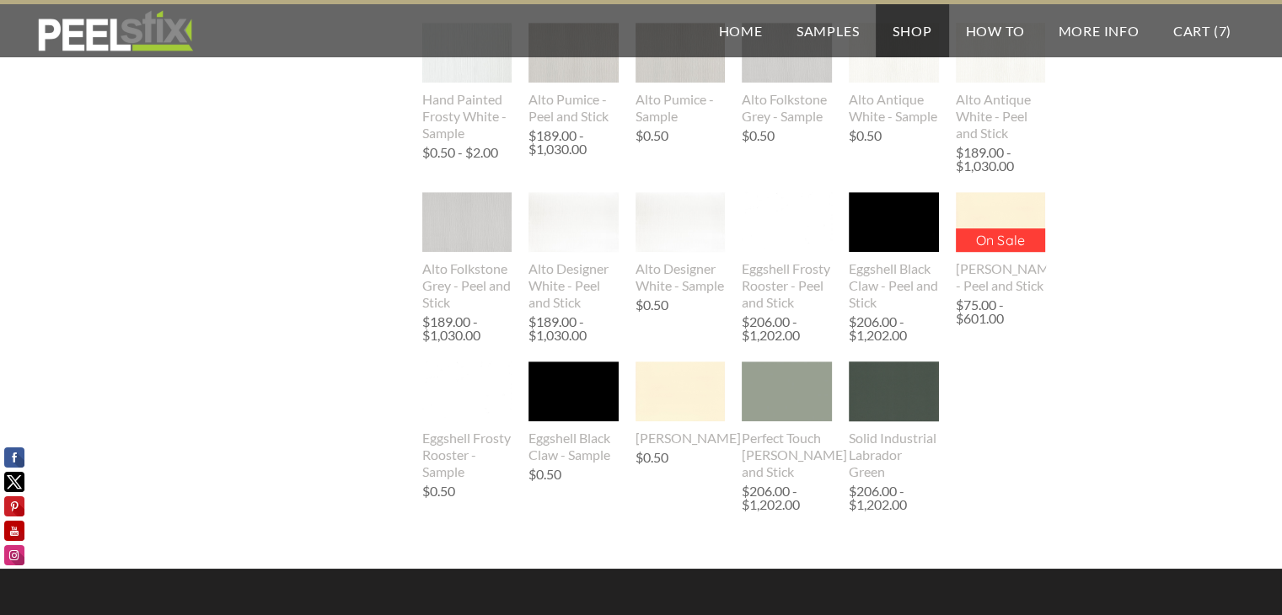
scroll to position [1302, 0]
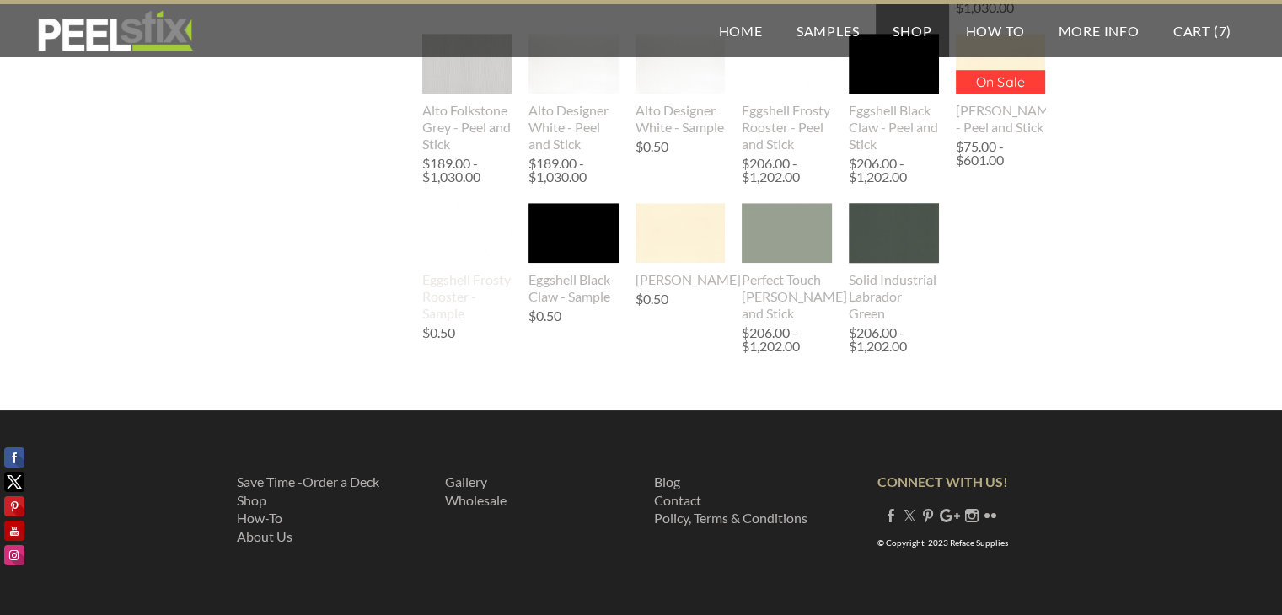
click at [459, 253] on img at bounding box center [467, 233] width 90 height 60
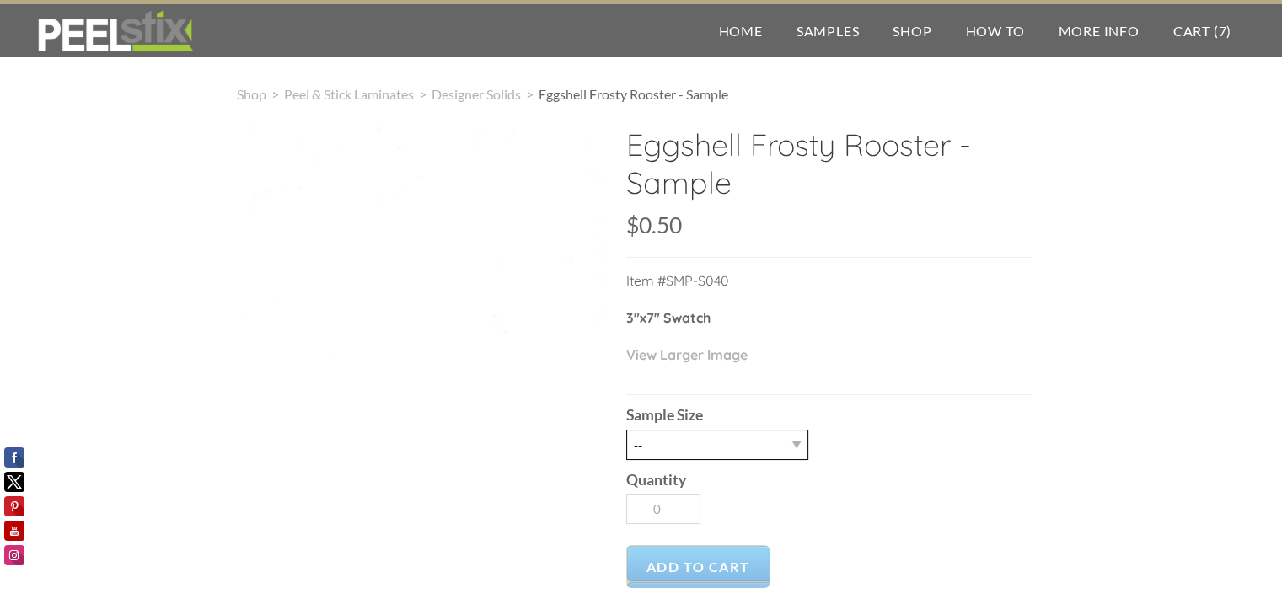
click at [714, 453] on select "-- 2.5" X 7" (No Peel and Stick) Swatch" at bounding box center [717, 445] width 182 height 30
select select "2.5" X 7" (No Peel and Stick) Swatch"
click at [626, 430] on select "-- 2.5" X 7" (No Peel and Stick) Swatch" at bounding box center [717, 445] width 182 height 30
type input "1"
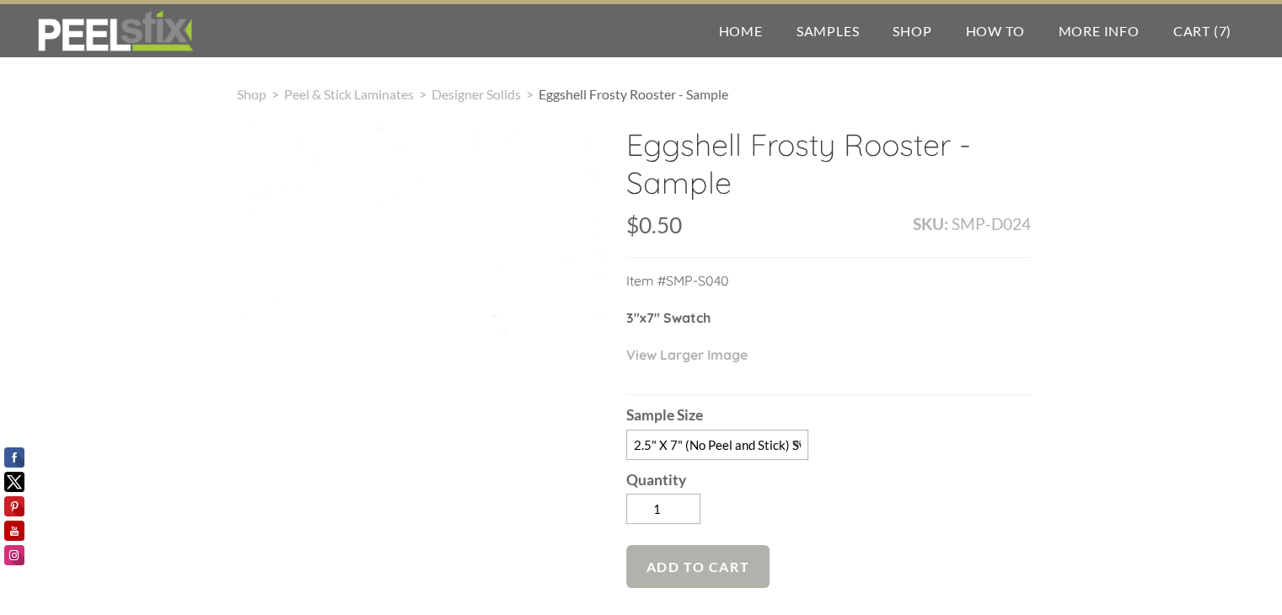
click at [722, 563] on span "Add to Cart" at bounding box center [698, 566] width 144 height 43
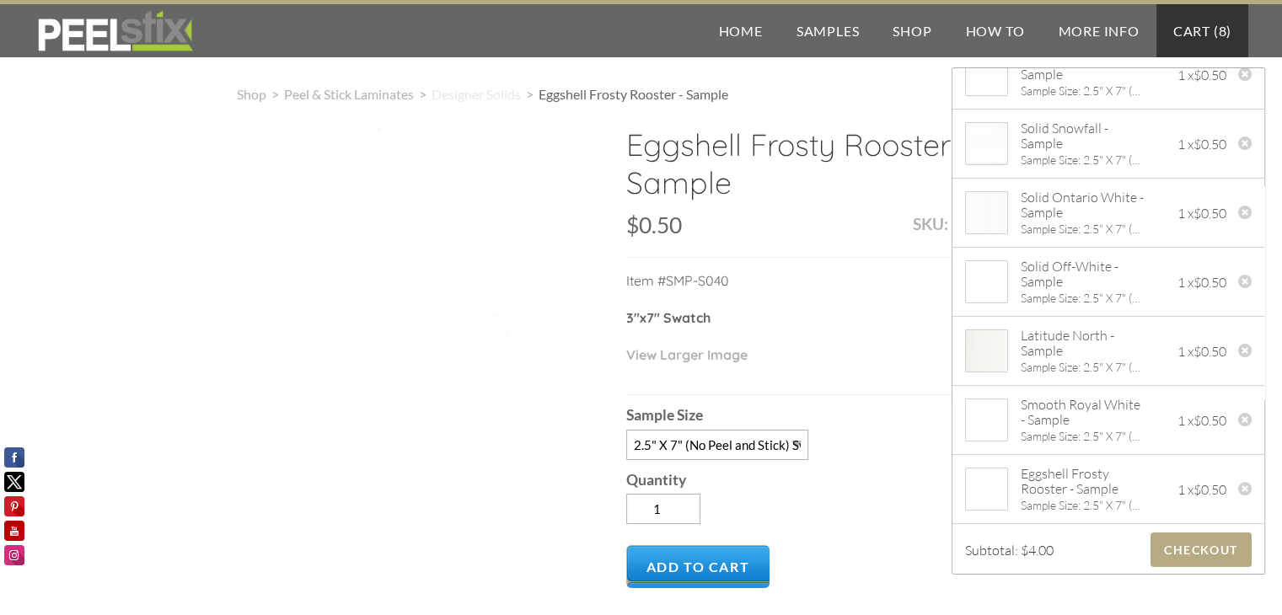
click at [483, 94] on span "Designer Solids" at bounding box center [476, 94] width 89 height 16
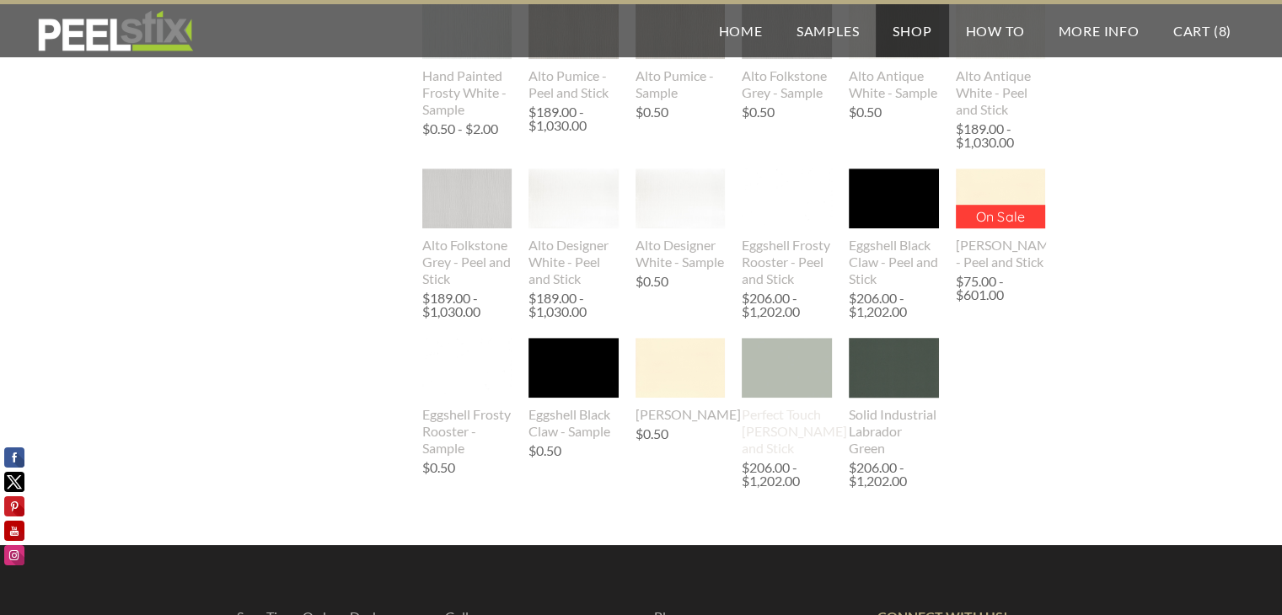
scroll to position [1133, 0]
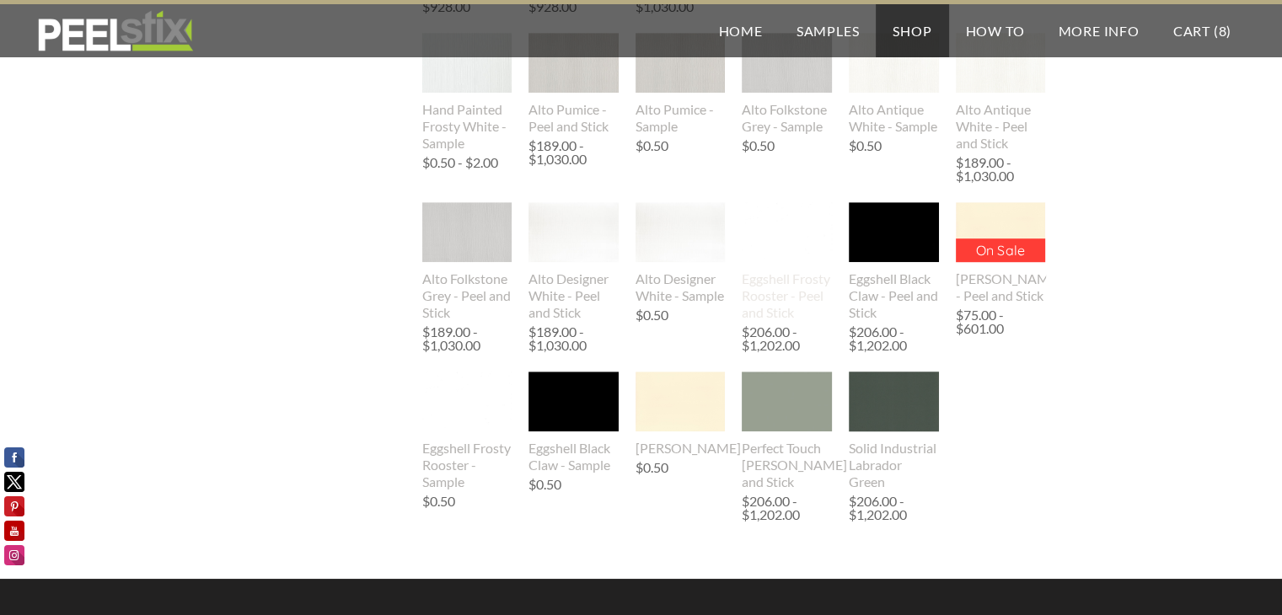
click at [803, 227] on img at bounding box center [787, 232] width 90 height 60
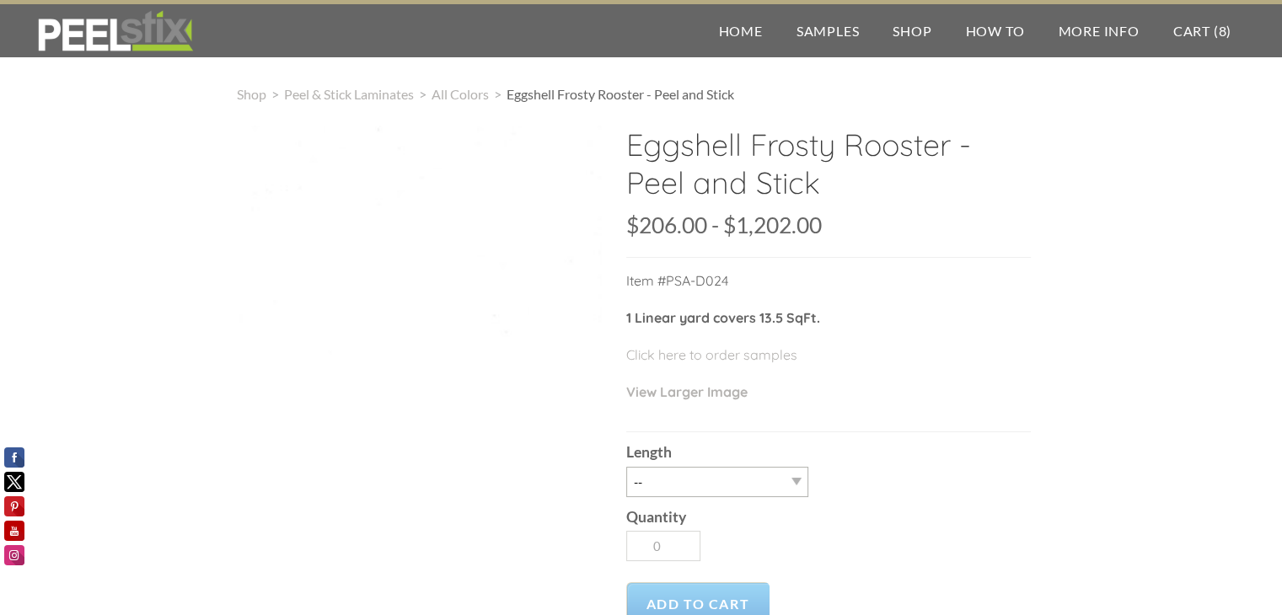
click at [457, 102] on li "All Colors" at bounding box center [460, 94] width 57 height 20
click at [457, 98] on span "All Colors" at bounding box center [460, 94] width 57 height 16
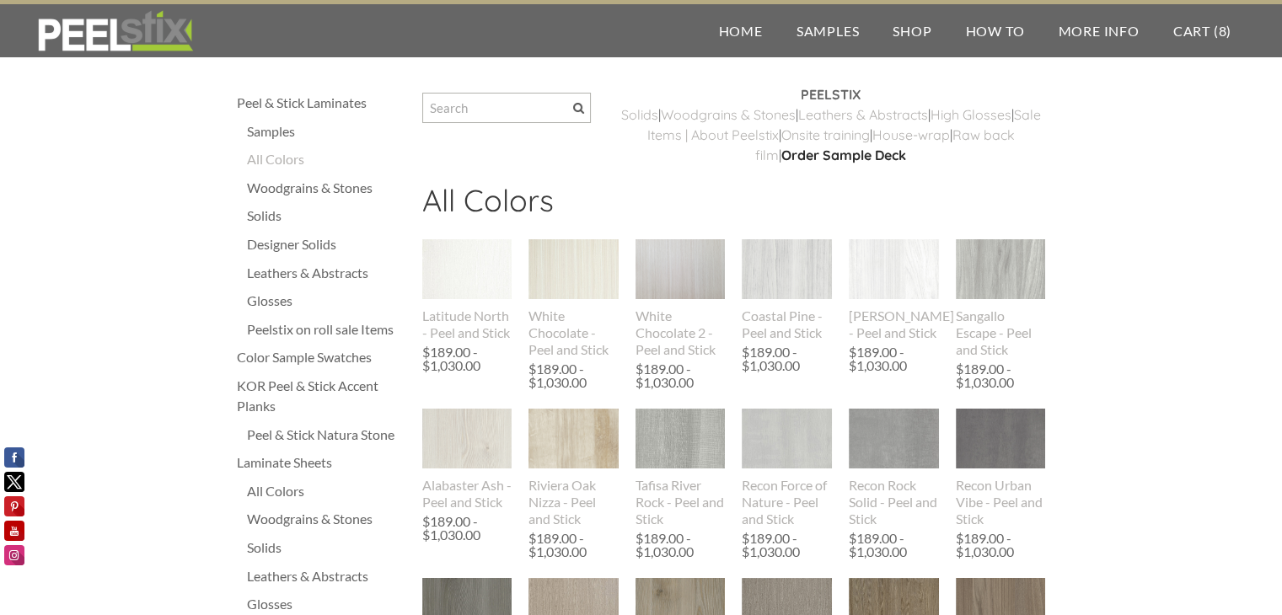
click at [273, 141] on div "Samples" at bounding box center [326, 131] width 158 height 20
click at [273, 139] on div "Samples" at bounding box center [326, 131] width 158 height 20
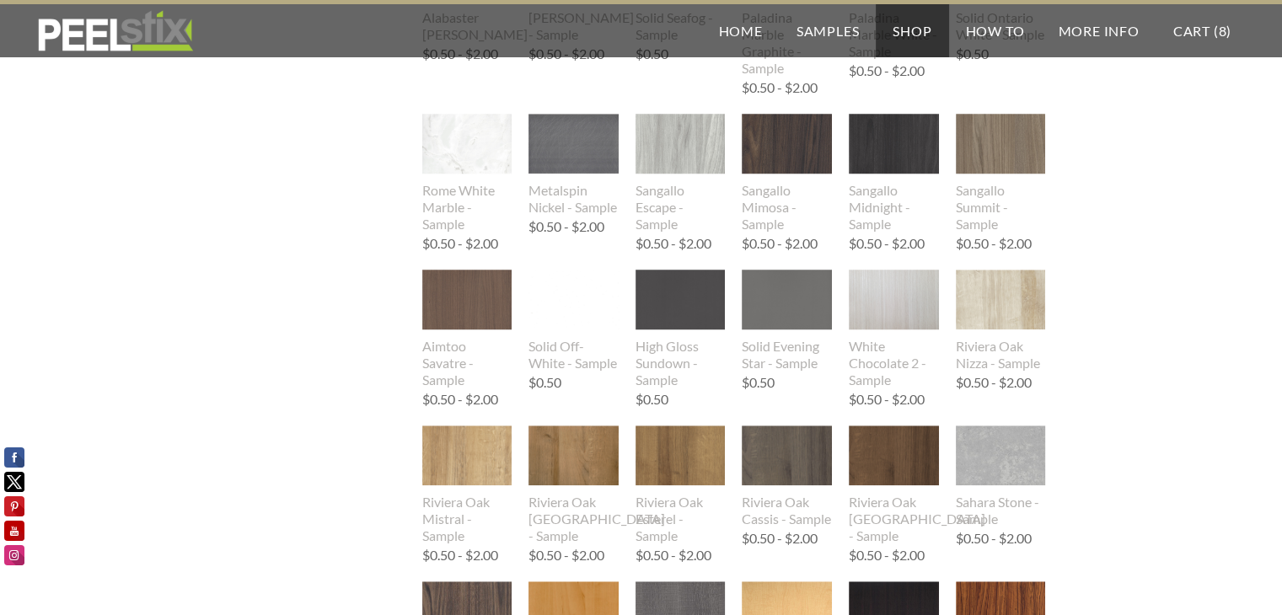
scroll to position [1725, 0]
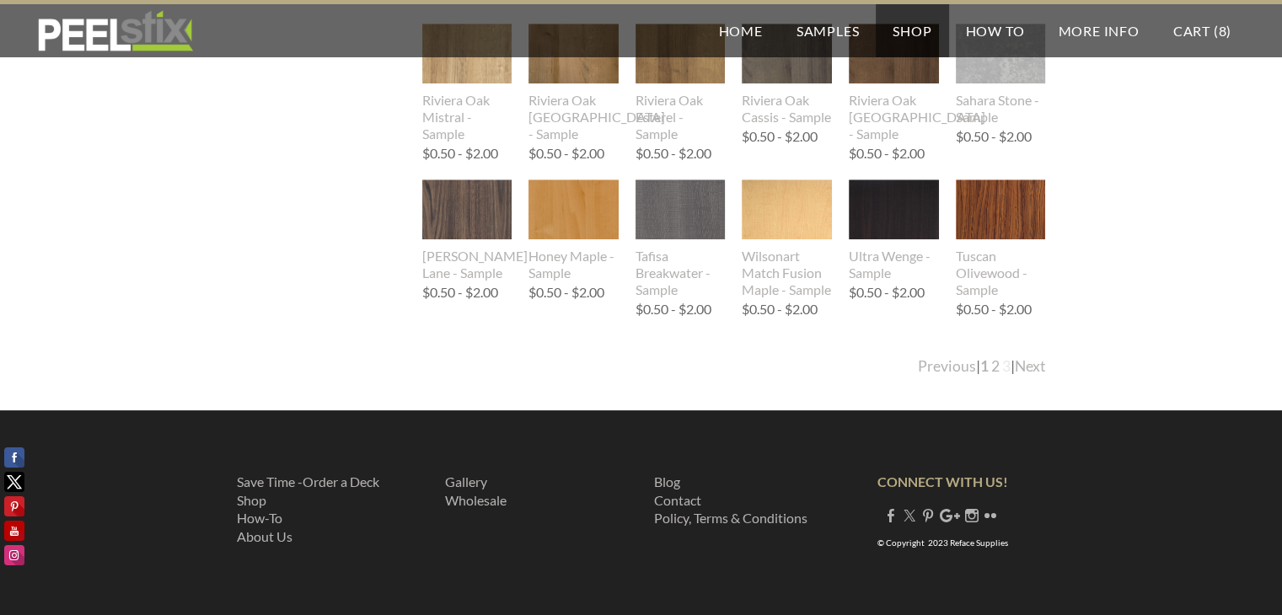
click at [1003, 372] on link "3" at bounding box center [1006, 366] width 8 height 18
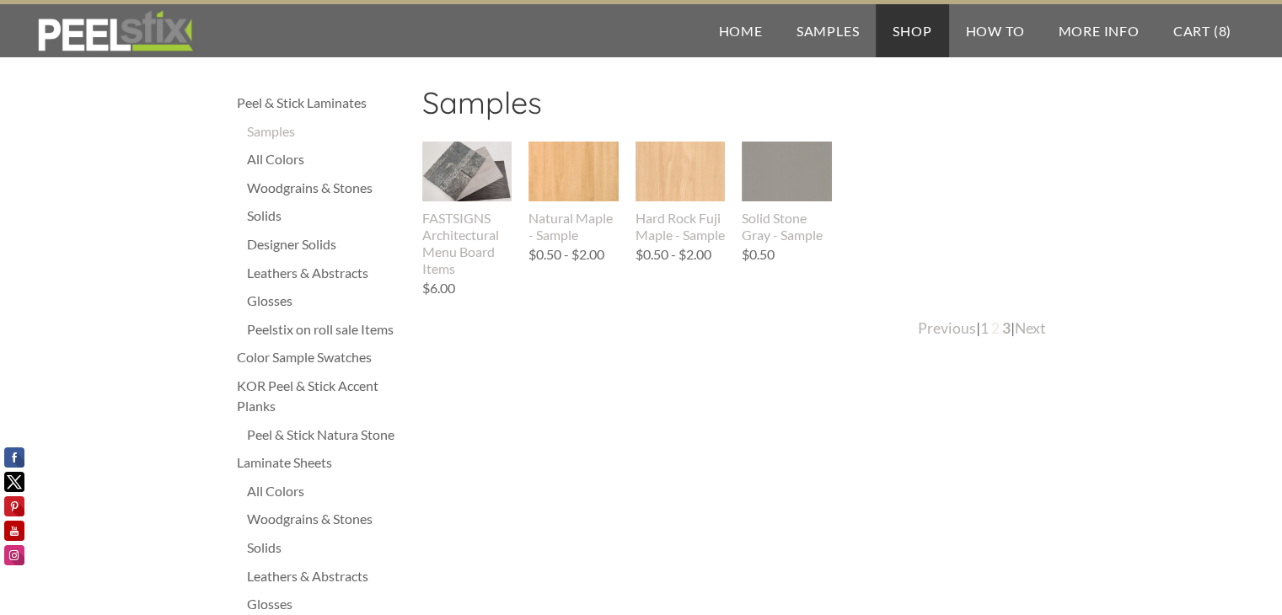
click at [991, 333] on link "2" at bounding box center [995, 328] width 8 height 18
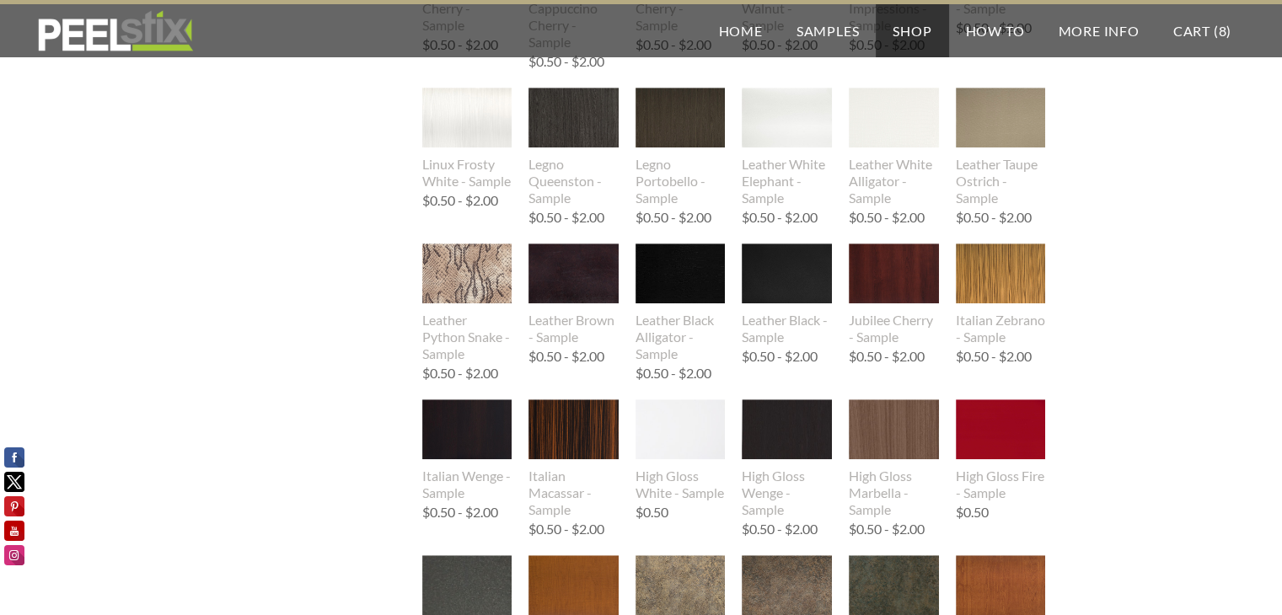
scroll to position [1003, 0]
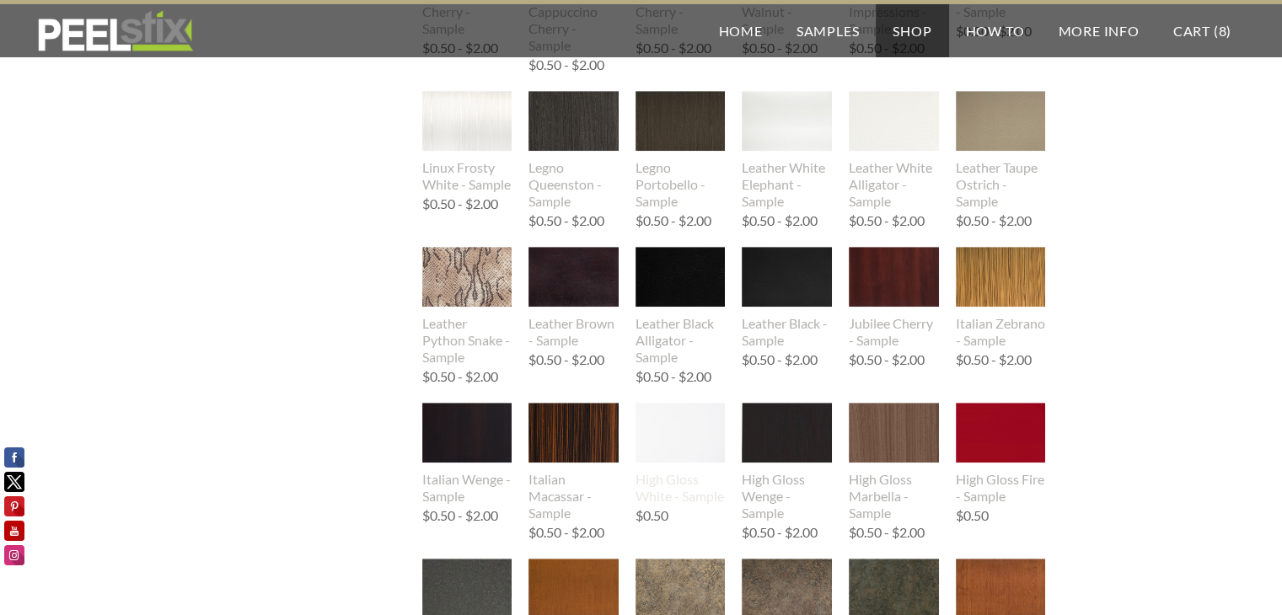
click at [661, 441] on img at bounding box center [681, 433] width 90 height 60
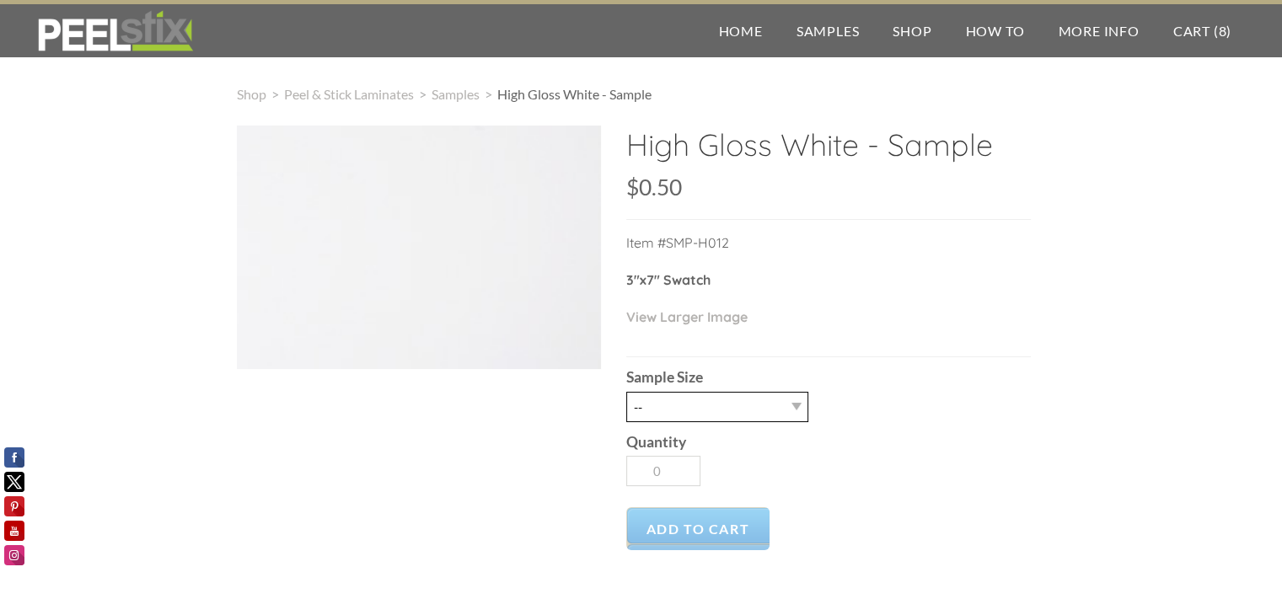
click at [698, 413] on select "-- 2.5" X 7" (No Peel and Stick) Swatch" at bounding box center [717, 407] width 182 height 30
select select "2.5" X 7" (No Peel and Stick) Swatch"
click at [626, 392] on select "-- 2.5" X 7" (No Peel and Stick) Swatch" at bounding box center [717, 407] width 182 height 30
type input "1"
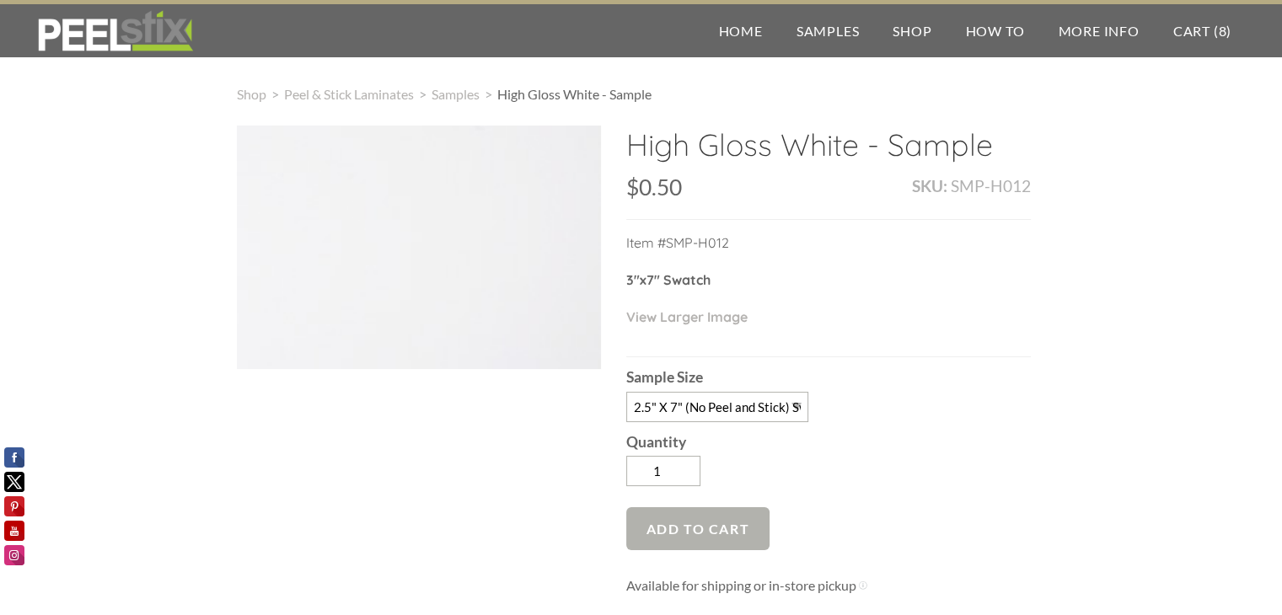
click at [711, 516] on span "Add to Cart" at bounding box center [698, 528] width 144 height 43
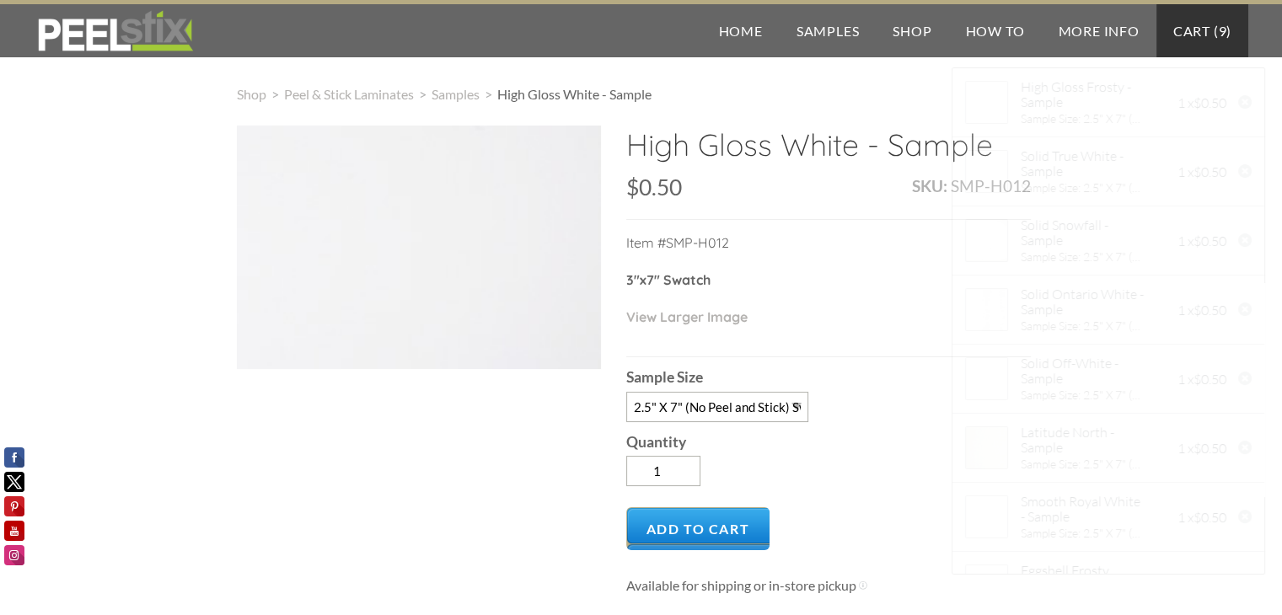
scroll to position [165, 0]
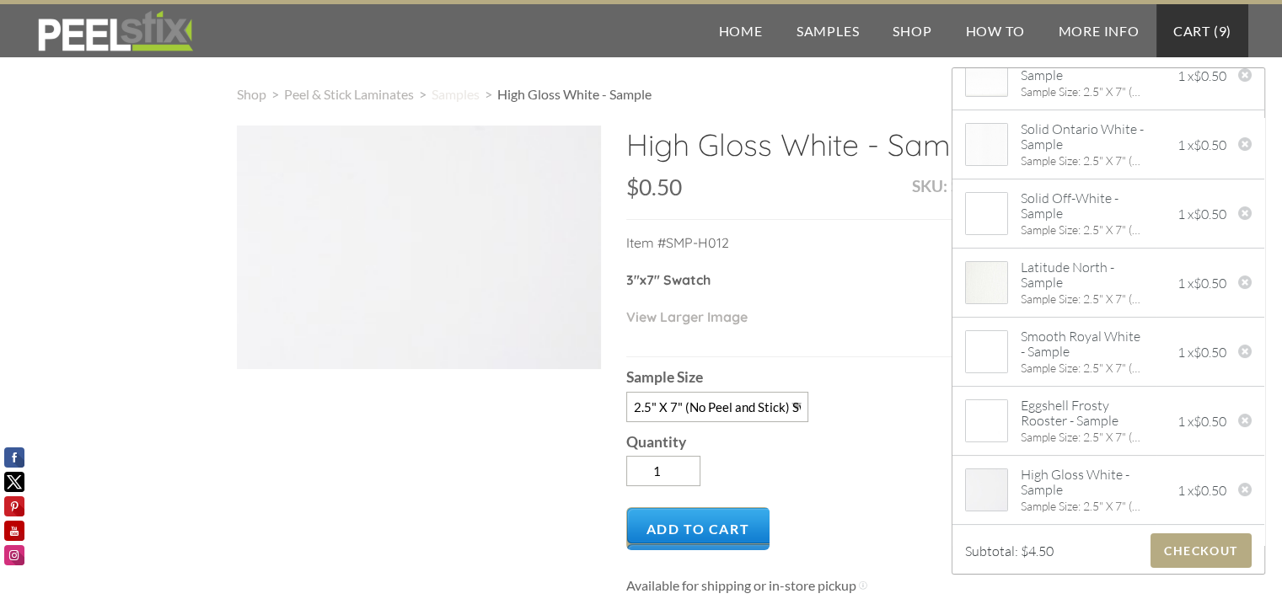
click at [469, 94] on span "Samples" at bounding box center [456, 94] width 48 height 16
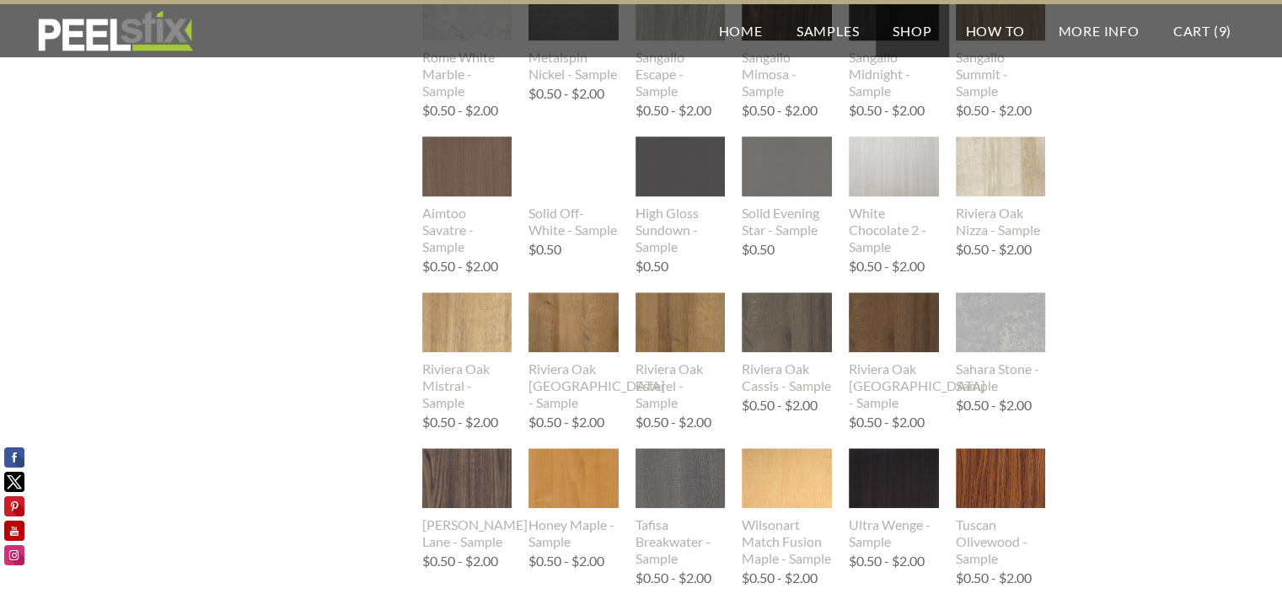
scroll to position [1725, 0]
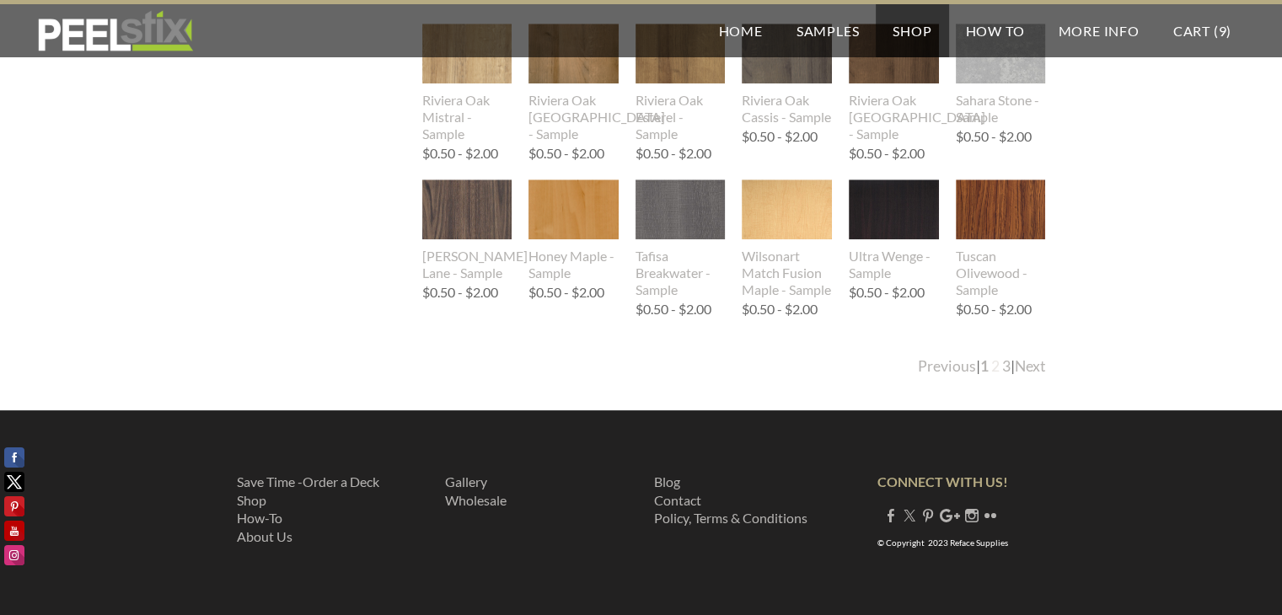
click at [991, 368] on link "2" at bounding box center [995, 366] width 8 height 18
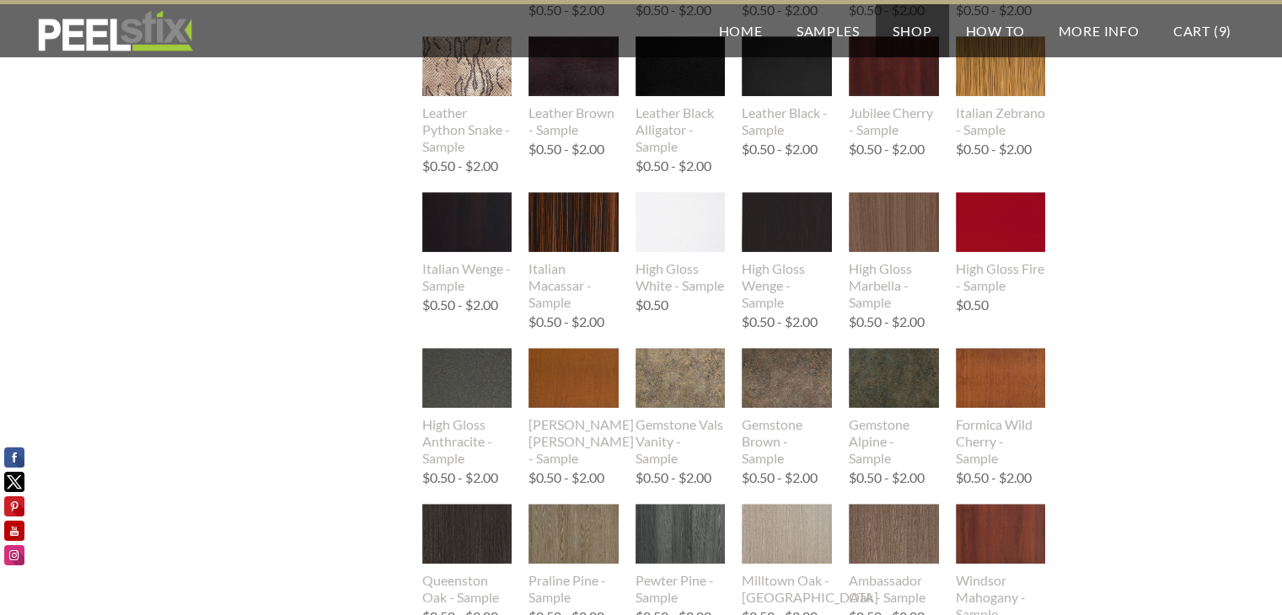
scroll to position [919, 0]
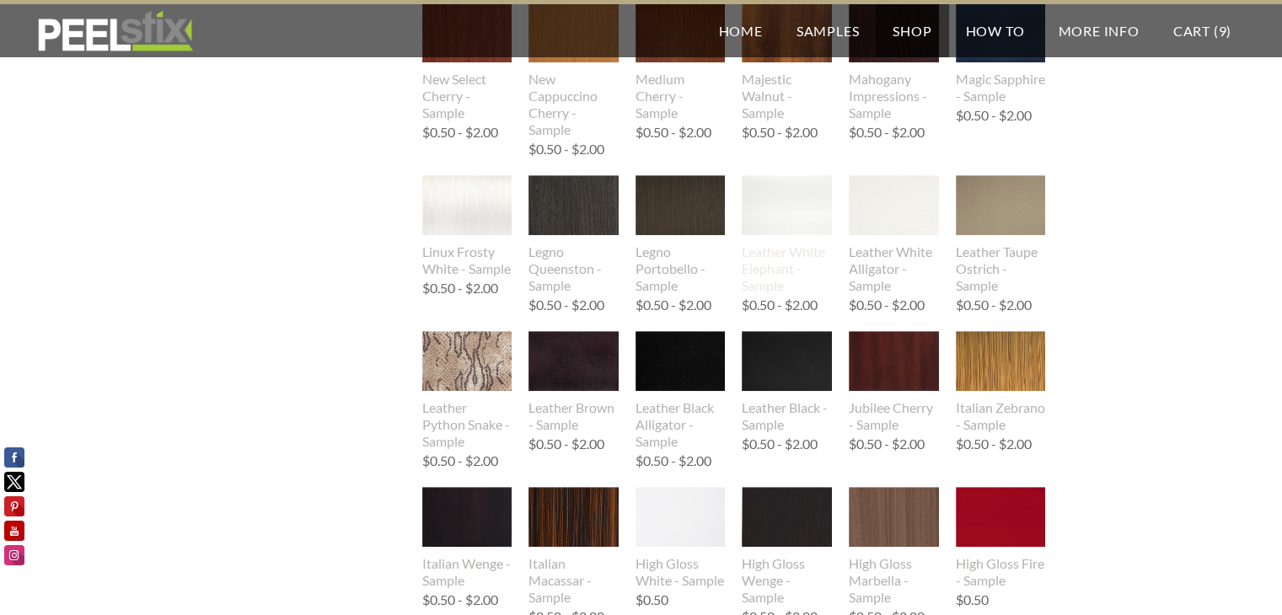
click at [786, 210] on img at bounding box center [787, 205] width 90 height 60
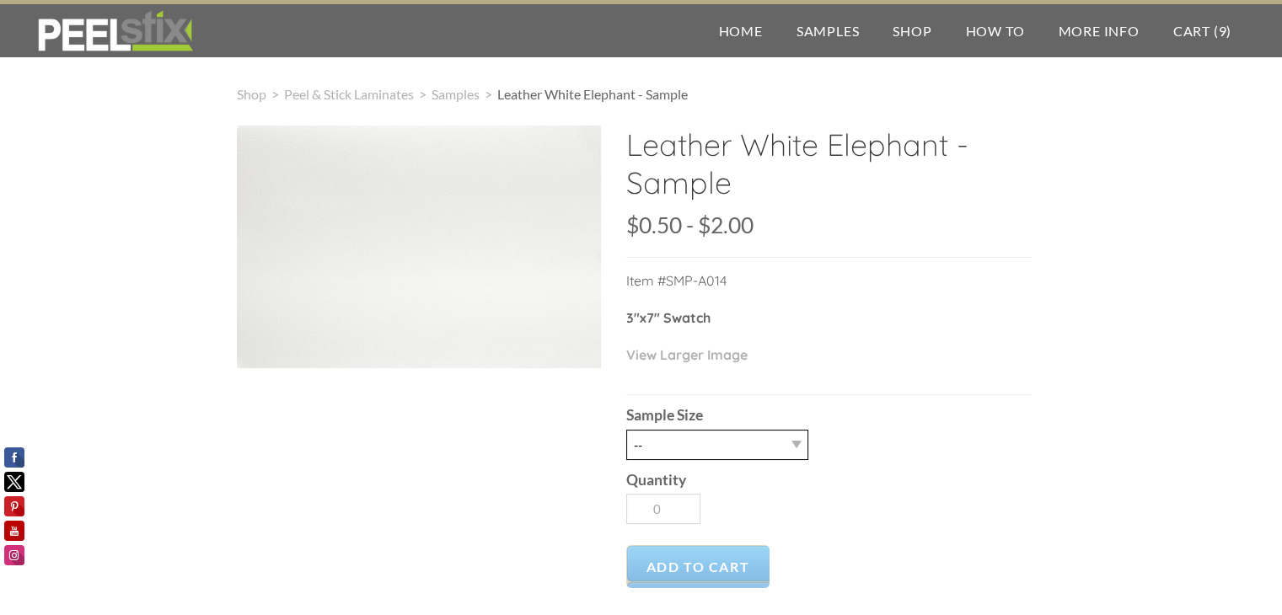
click at [692, 447] on select "-- 2.5" X 7" (No Peel and Stick) Swatch 8.5" X 11" (No Peel and Stick) Letter" at bounding box center [717, 445] width 182 height 30
select select "2.5" X 7" (No Peel and Stick) Swatch"
click at [626, 430] on select "-- 2.5" X 7" (No Peel and Stick) Swatch 8.5" X 11" (No Peel and Stick) Letter" at bounding box center [717, 445] width 182 height 30
type input "1"
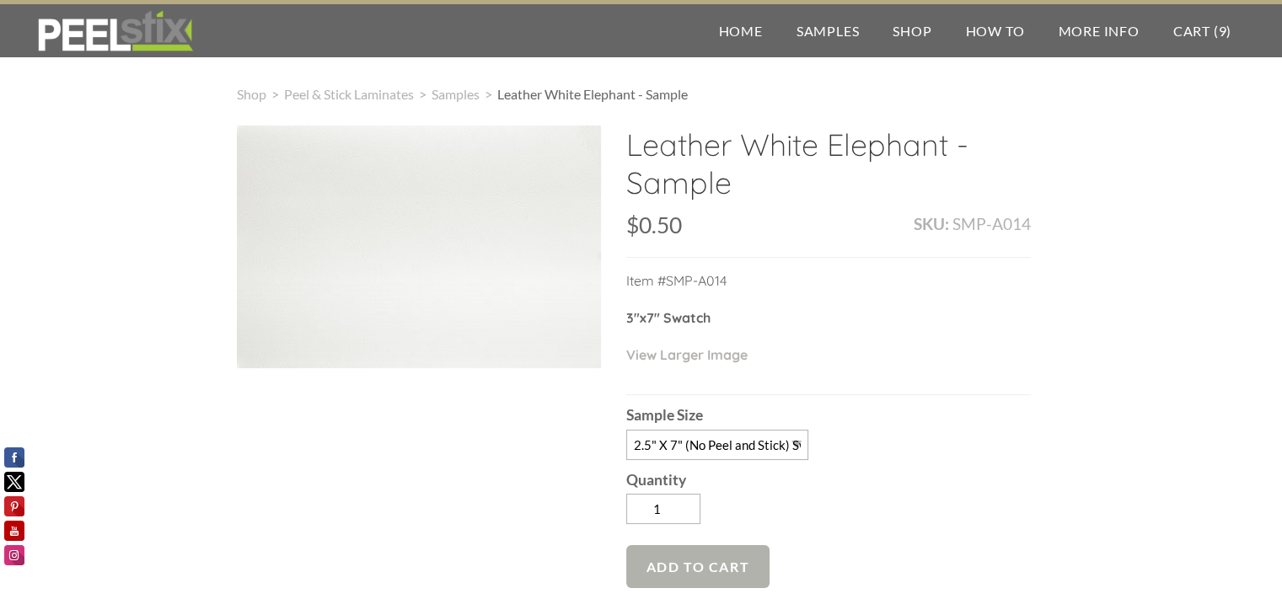
click at [694, 545] on span "Add to Cart" at bounding box center [698, 566] width 144 height 43
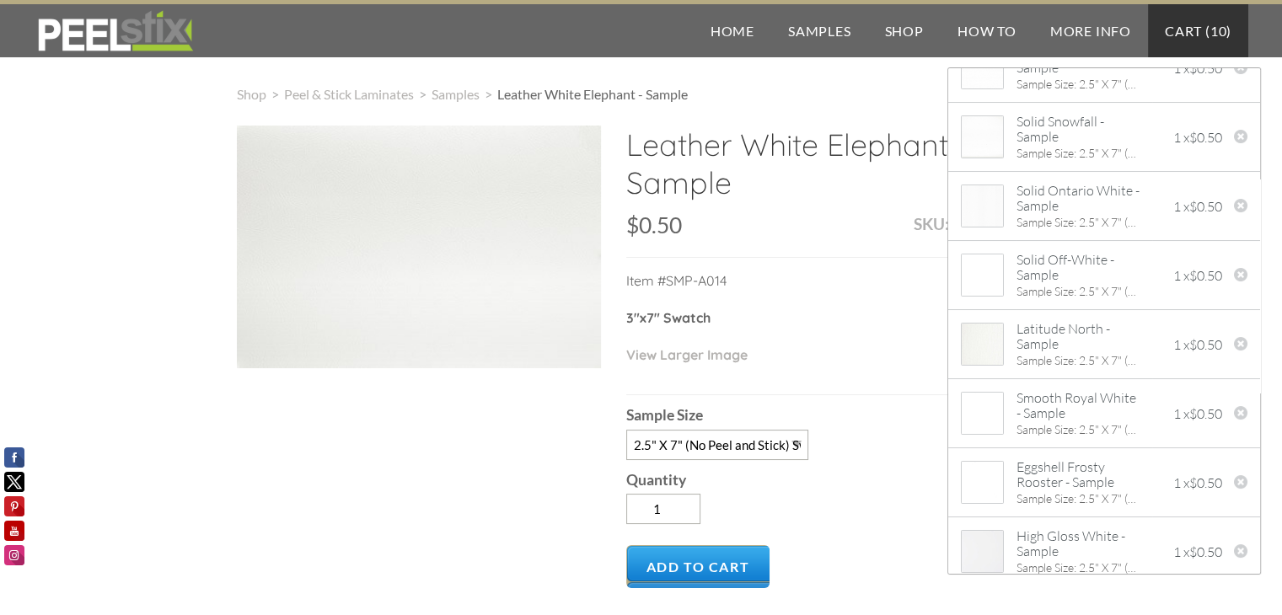
scroll to position [235, 0]
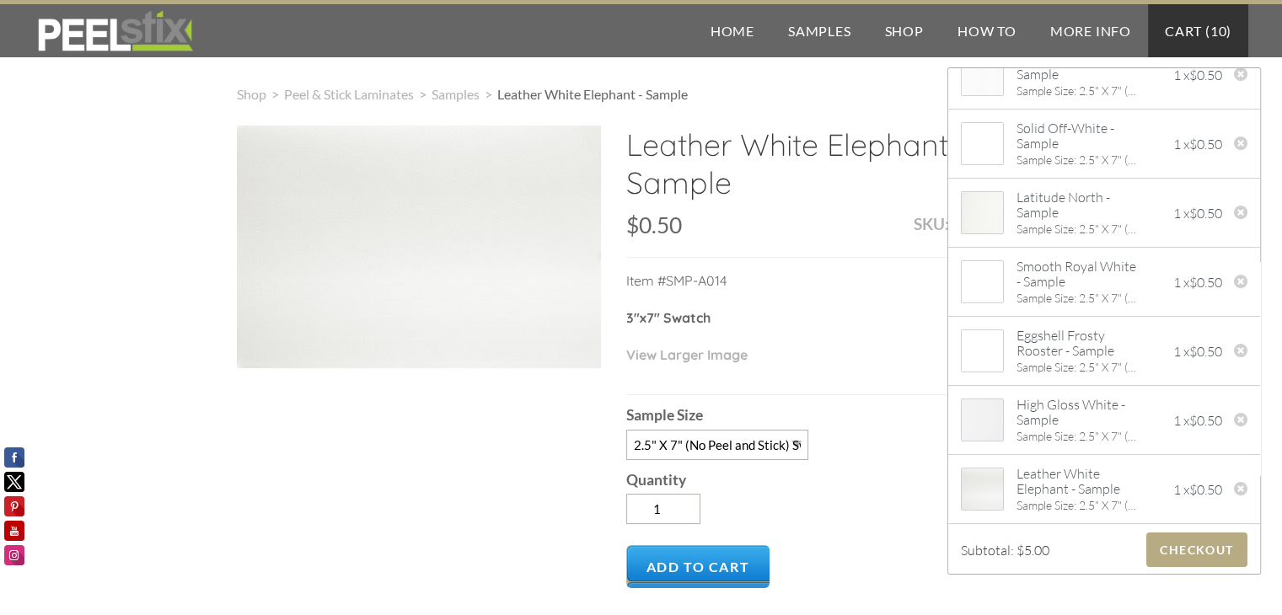
click at [281, 518] on div "Leather White Elephant - Sample SKU: SMP-A014 $0.50 0.5 2 $0.50 - $2.00 Unavail…" at bounding box center [641, 538] width 809 height 825
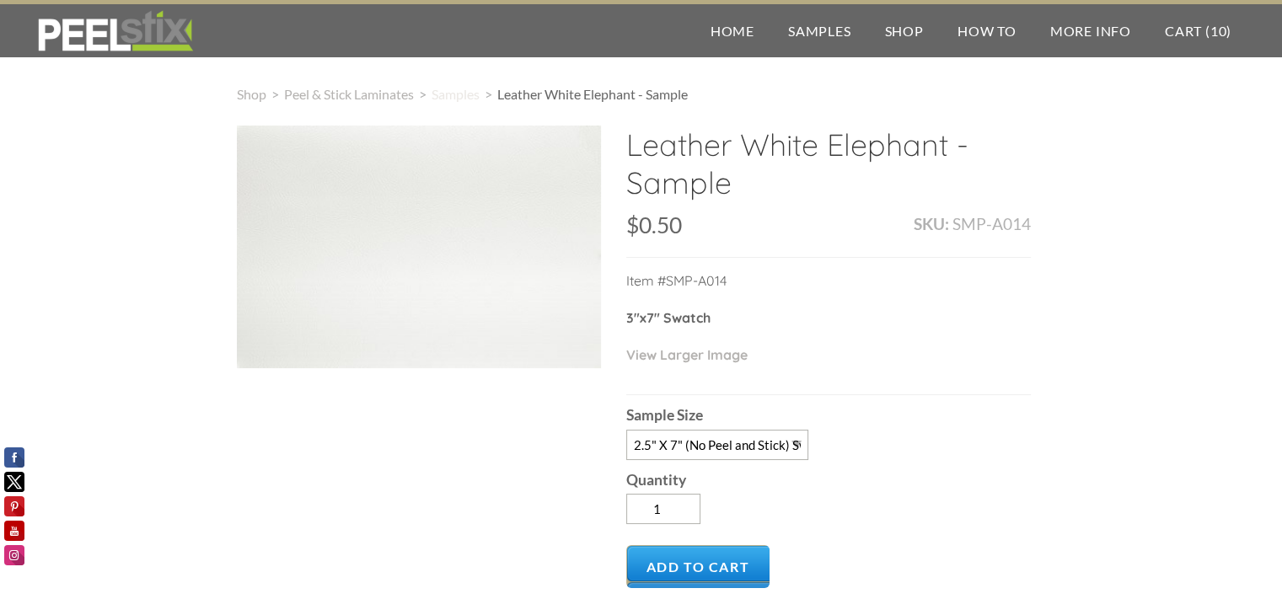
click at [462, 93] on span "Samples" at bounding box center [456, 94] width 48 height 16
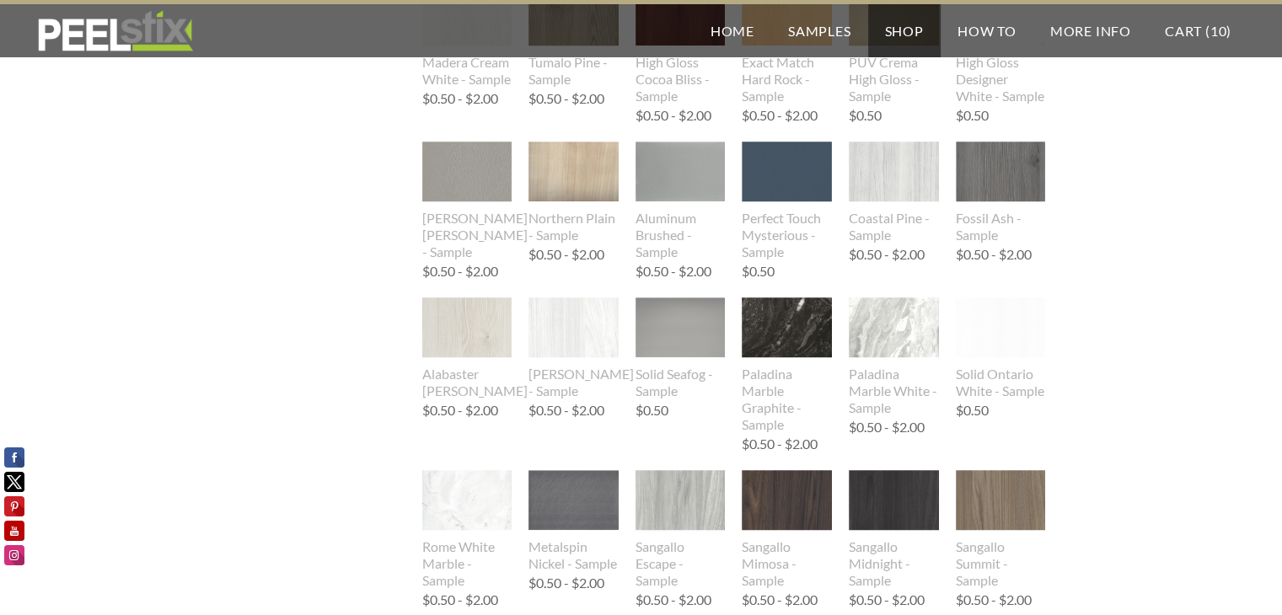
scroll to position [1725, 0]
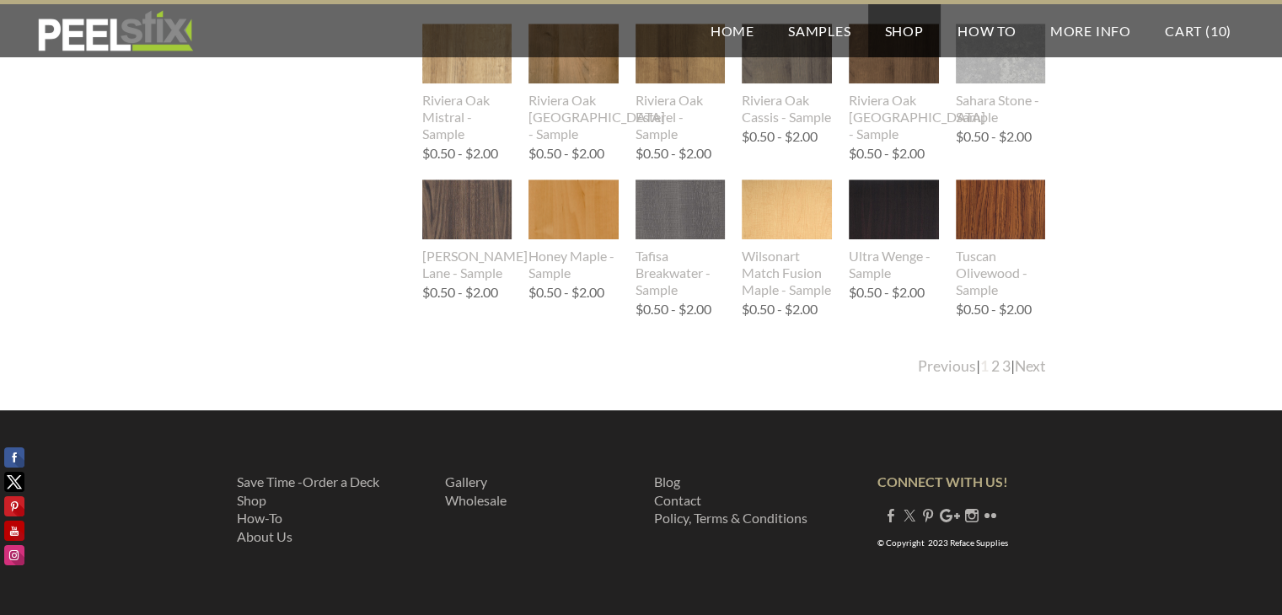
click at [981, 368] on link "1" at bounding box center [984, 366] width 8 height 18
click at [991, 368] on link "2" at bounding box center [995, 366] width 8 height 18
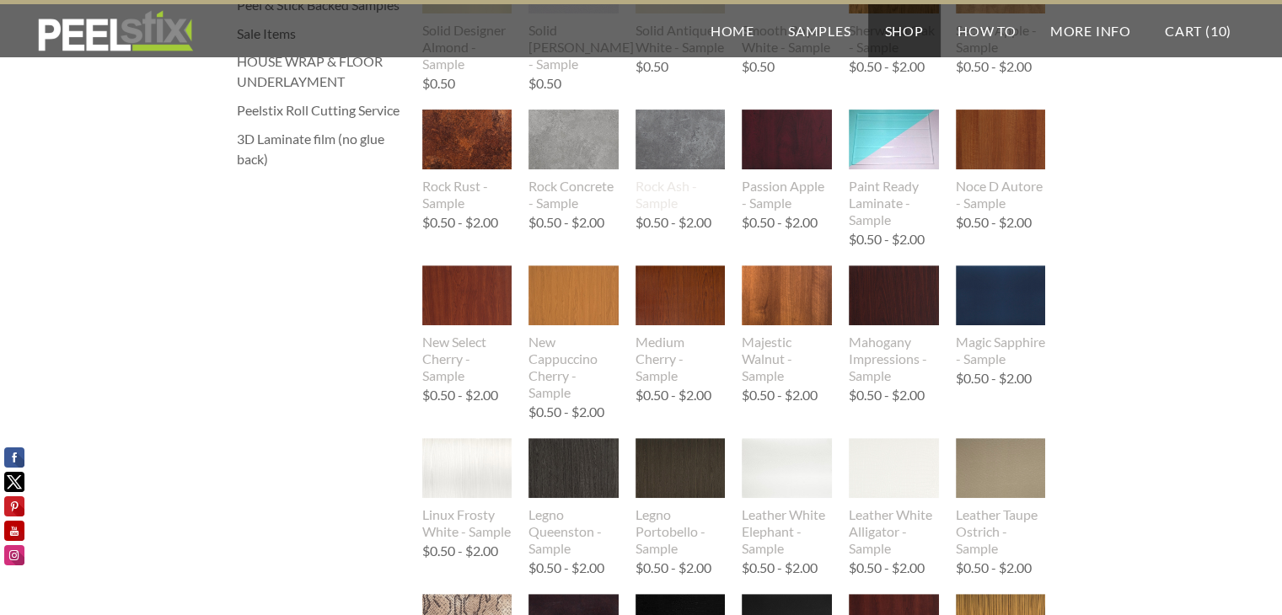
scroll to position [674, 0]
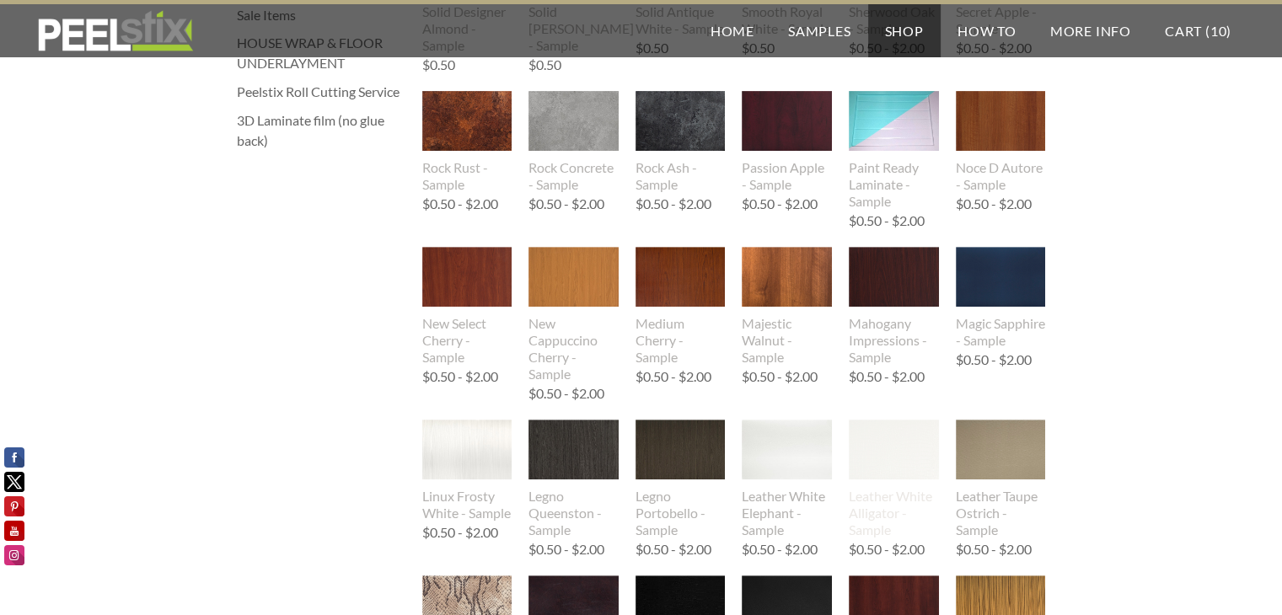
click at [873, 450] on img at bounding box center [894, 450] width 90 height 60
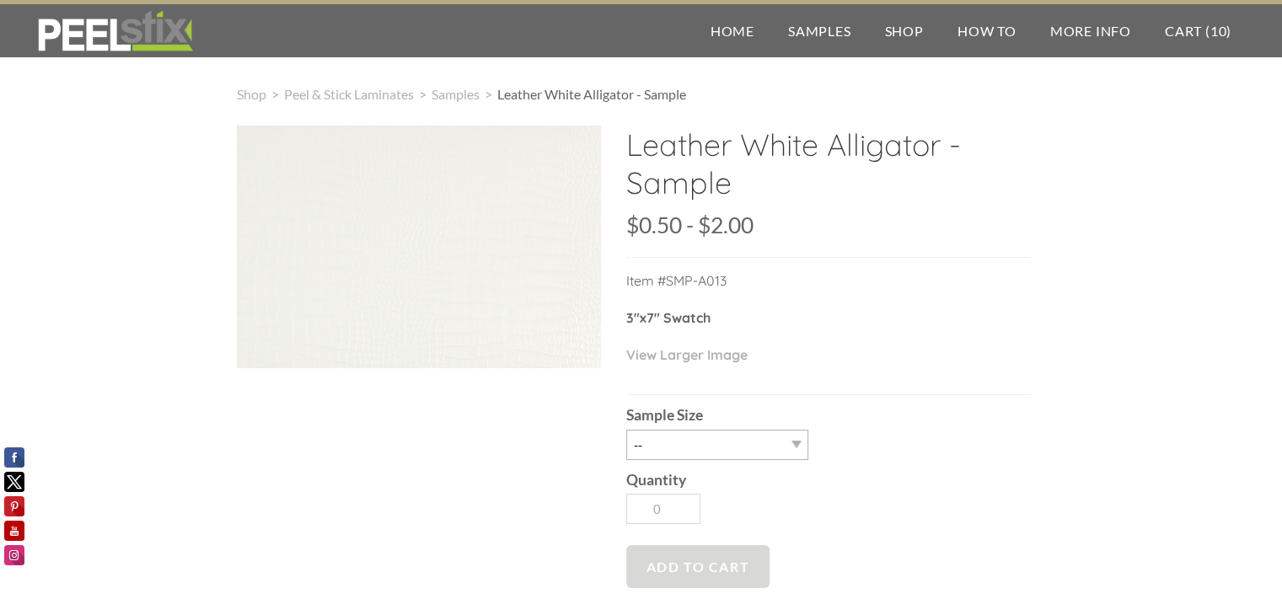
click at [669, 564] on span "Add to Cart" at bounding box center [698, 566] width 144 height 43
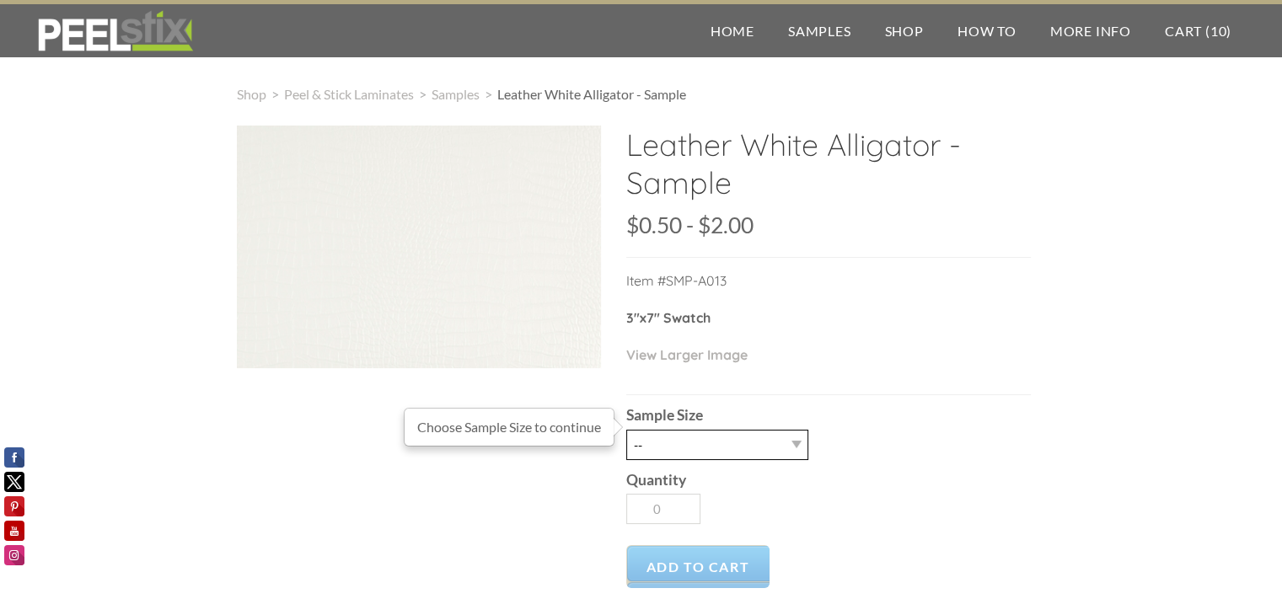
click at [737, 458] on select "-- 2.5" X 7" (No Peel and Stick) Swatch 8.5" X 11" (No Peel and Stick) Letter" at bounding box center [717, 445] width 182 height 30
select select "2.5" X 7" (No Peel and Stick) Swatch"
click at [626, 430] on select "-- 2.5" X 7" (No Peel and Stick) Swatch 8.5" X 11" (No Peel and Stick) Letter" at bounding box center [717, 445] width 182 height 30
type input "1"
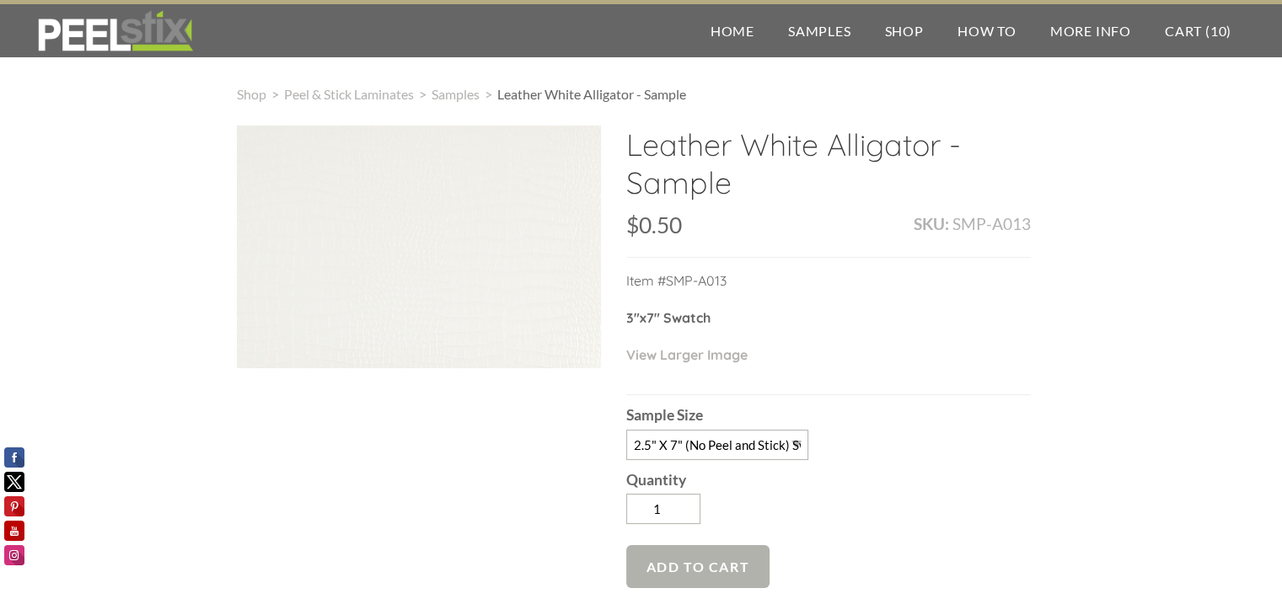
click at [706, 562] on span "Add to Cart" at bounding box center [698, 566] width 144 height 43
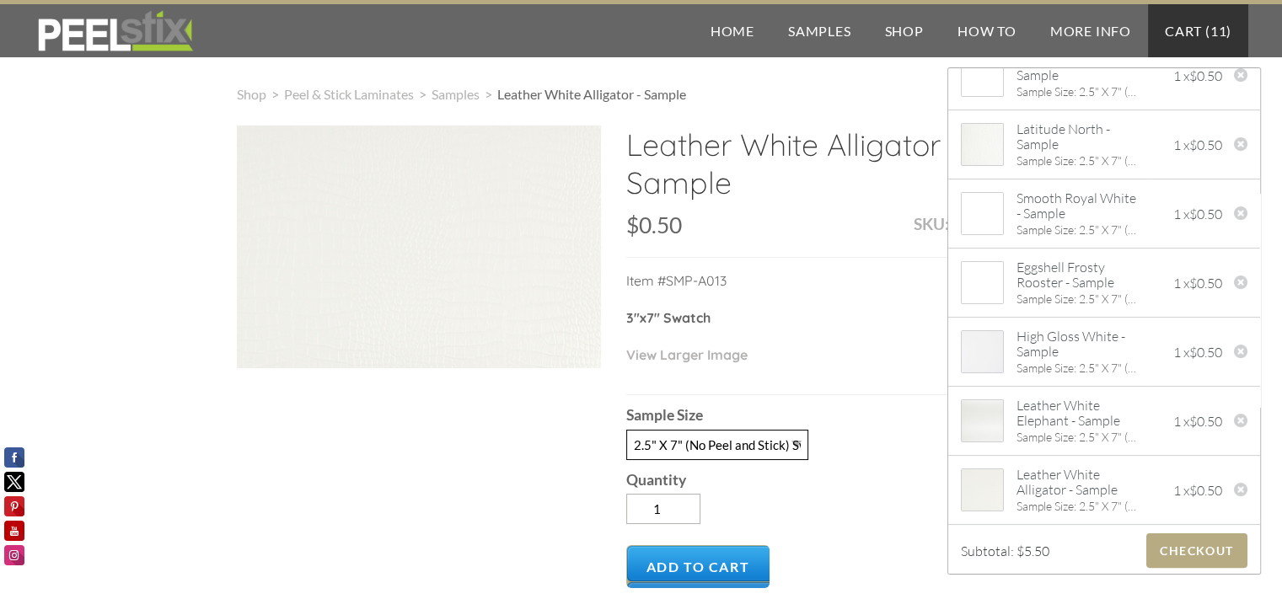
click at [729, 439] on select "-- 2.5" X 7" (No Peel and Stick) Swatch 8.5" X 11" (No Peel and Stick) Letter" at bounding box center [717, 445] width 182 height 30
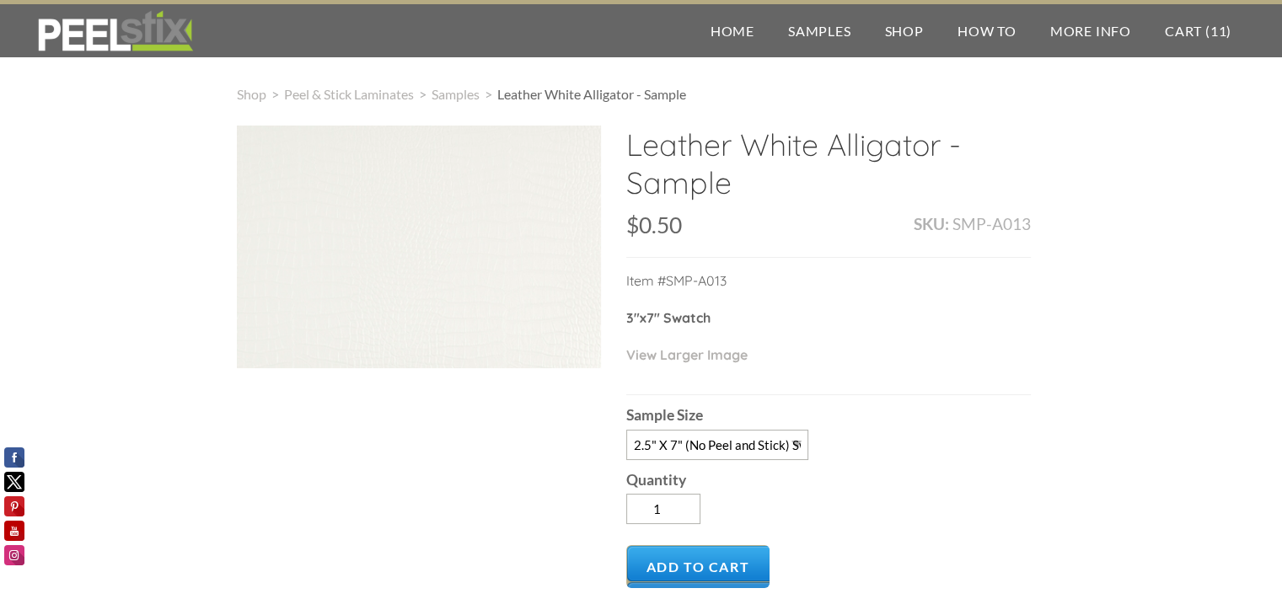
click at [840, 349] on p "View Larger Image" at bounding box center [828, 363] width 405 height 37
click at [454, 94] on span "Samples" at bounding box center [456, 94] width 48 height 16
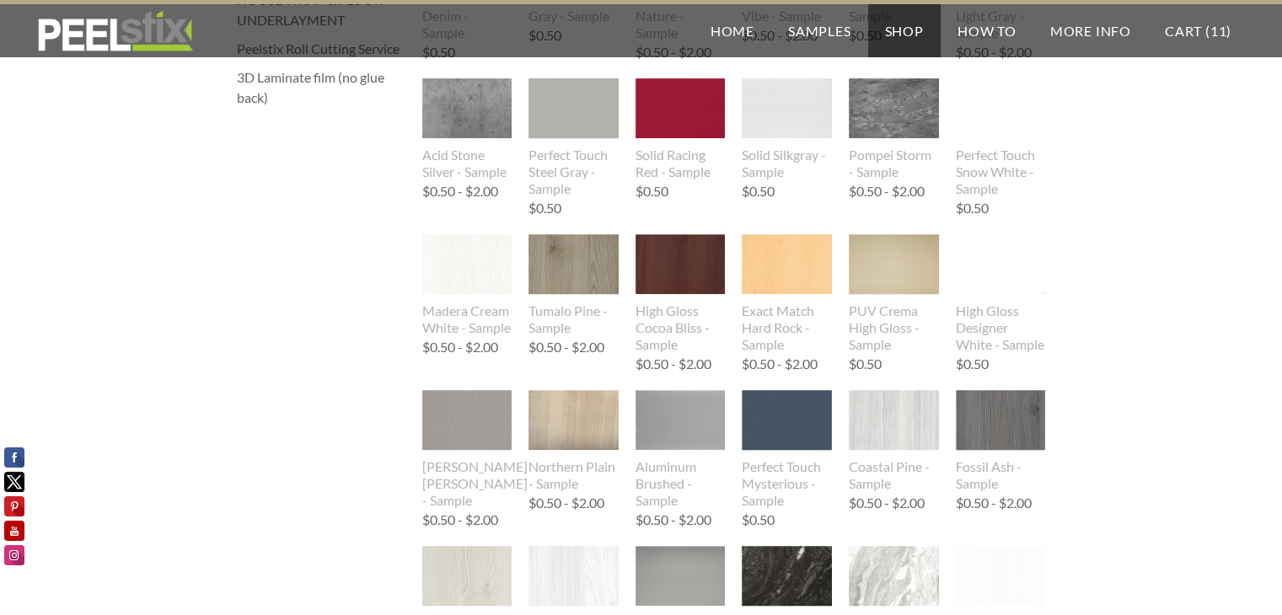
scroll to position [759, 0]
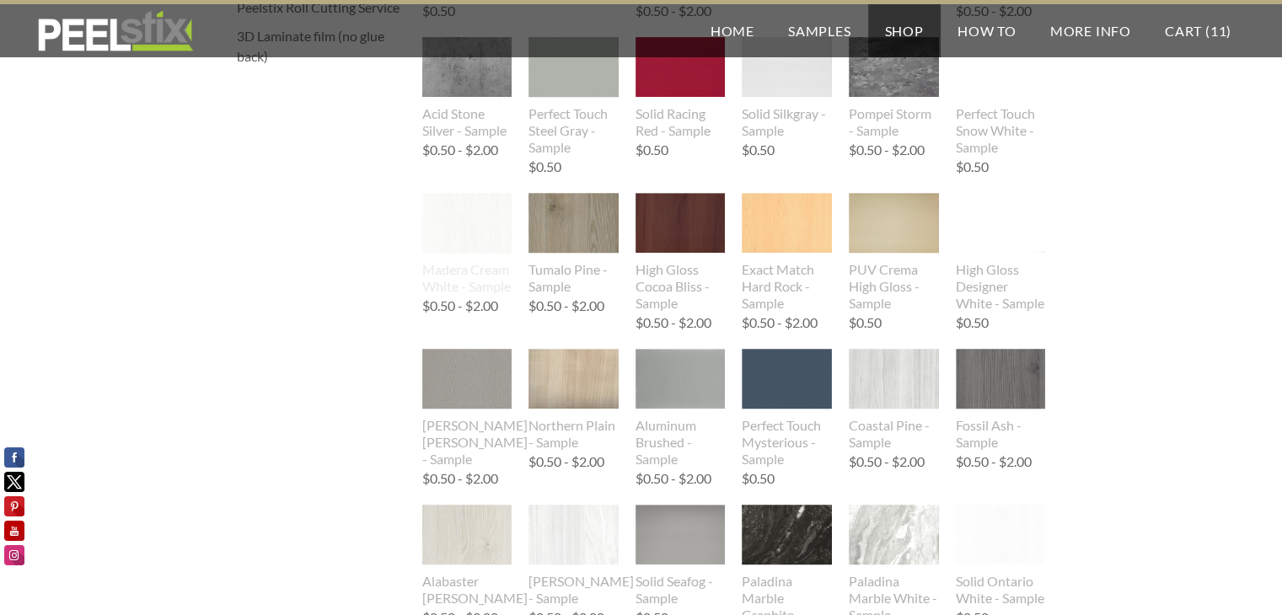
click at [478, 237] on img at bounding box center [467, 224] width 90 height 114
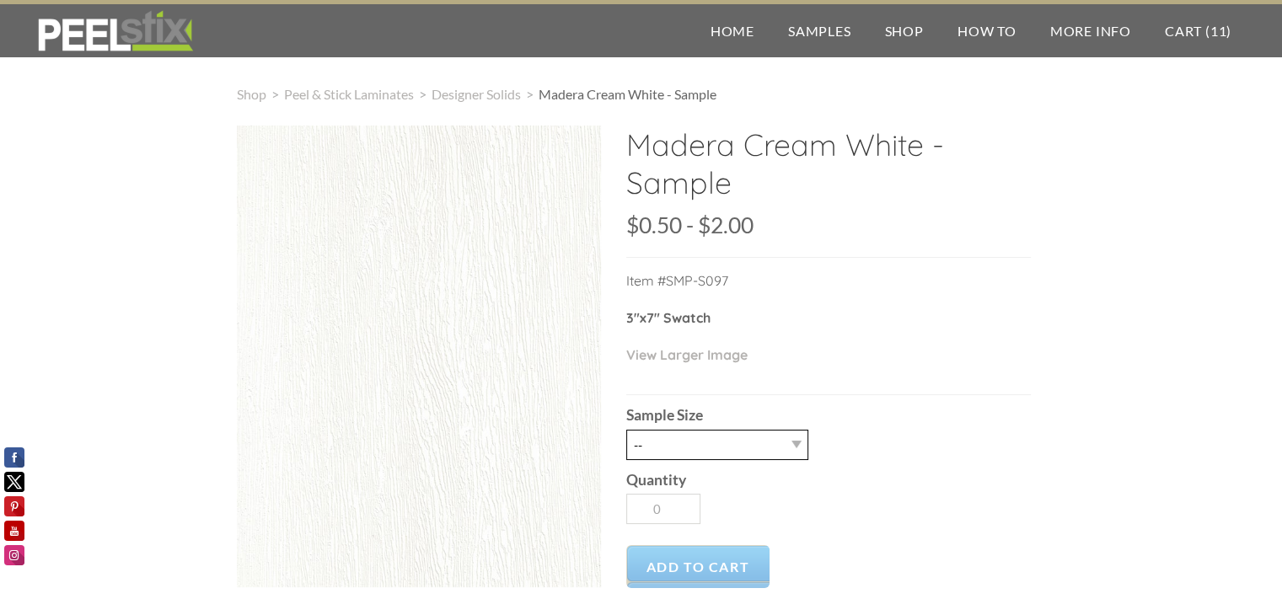
click at [716, 445] on select "-- 2.5" X 7" (No Peel and Stick) Swatch 8.5" X 11" (No Peel and Stick) Letter" at bounding box center [717, 445] width 182 height 30
select select "2.5" X 7" (No Peel and Stick) Swatch"
click at [626, 430] on select "-- 2.5" X 7" (No Peel and Stick) Swatch 8.5" X 11" (No Peel and Stick) Letter" at bounding box center [717, 445] width 182 height 30
type input "1"
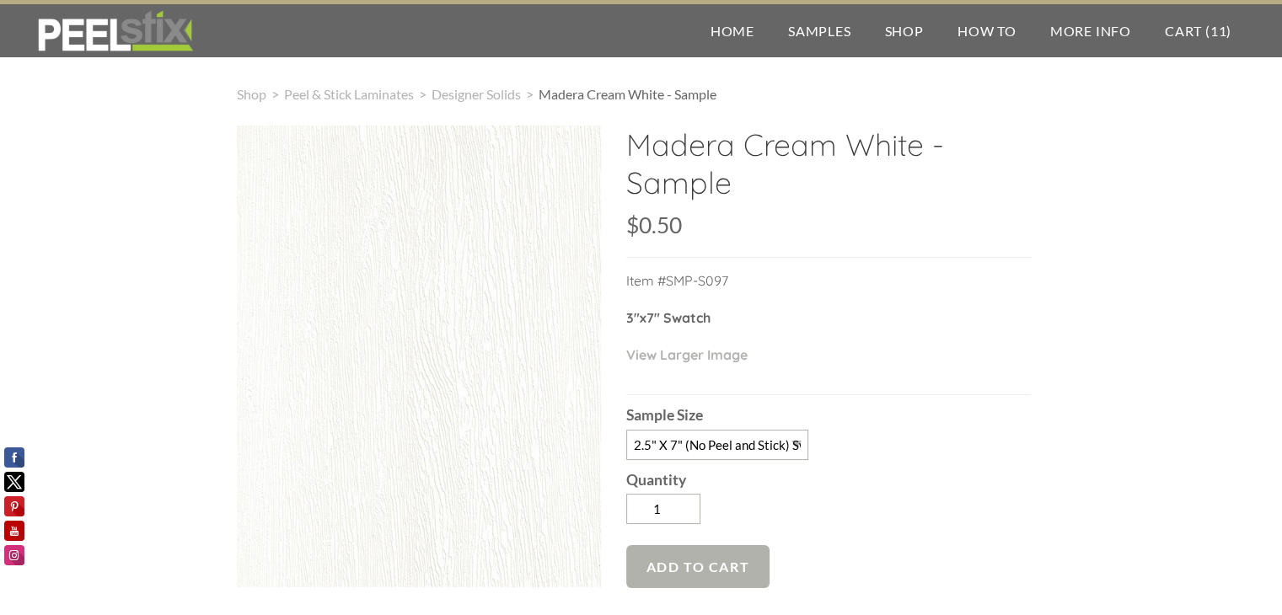
click at [711, 567] on span "Add to Cart" at bounding box center [698, 566] width 144 height 43
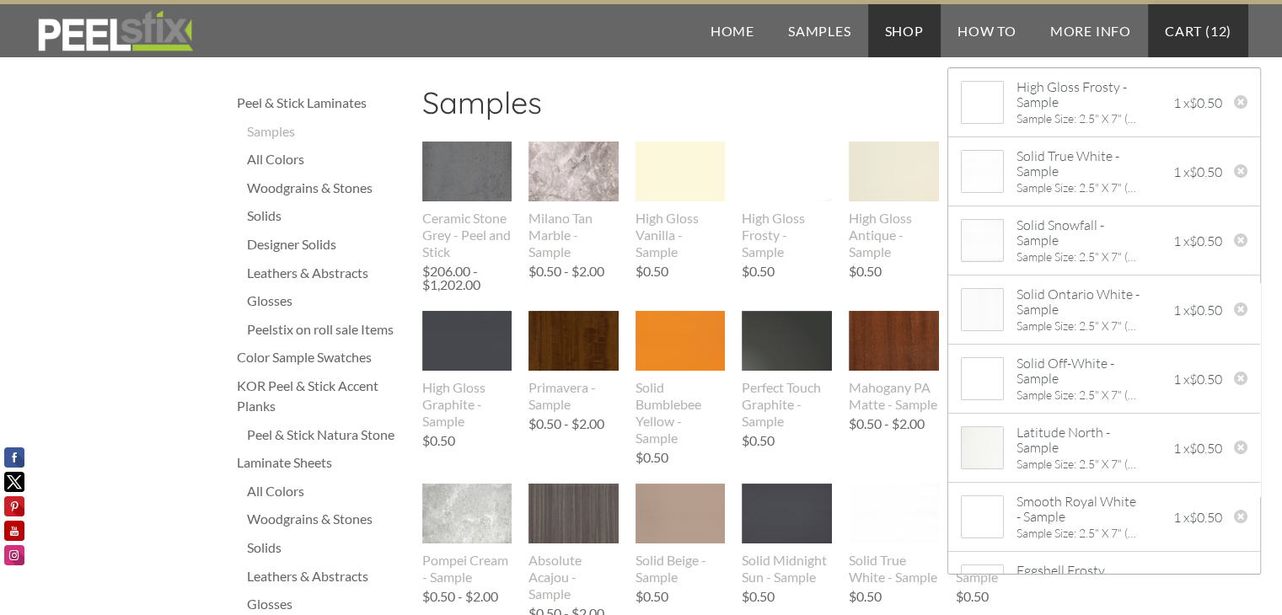
click at [1216, 18] on link "Cart ( 12 )" at bounding box center [1198, 30] width 100 height 53
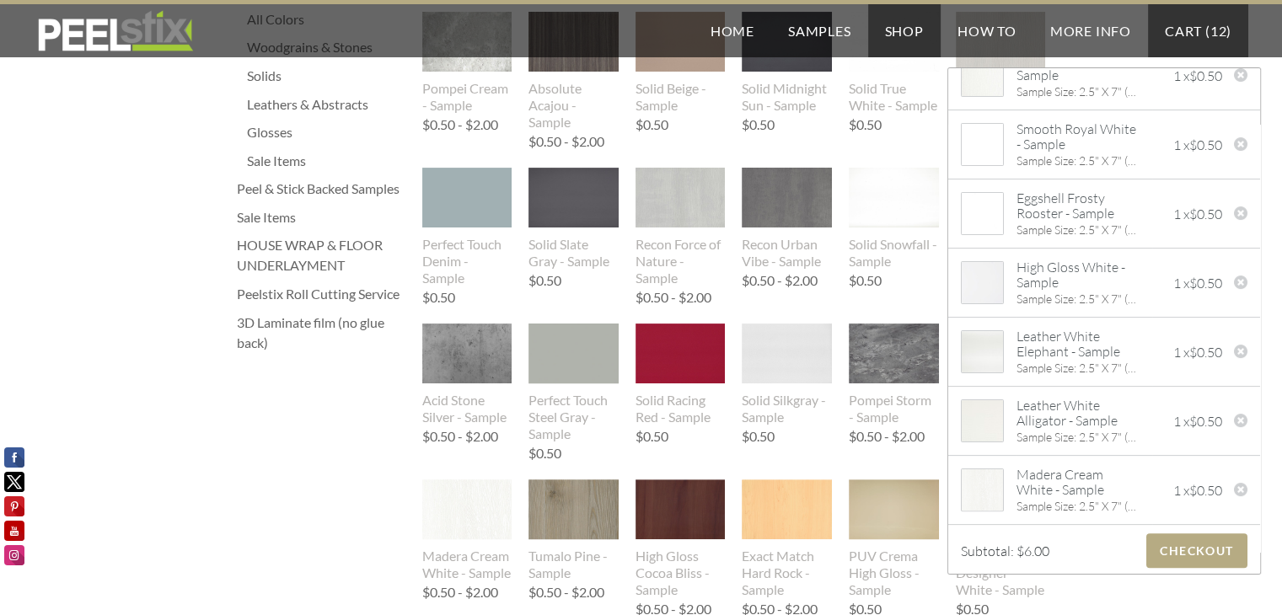
scroll to position [590, 0]
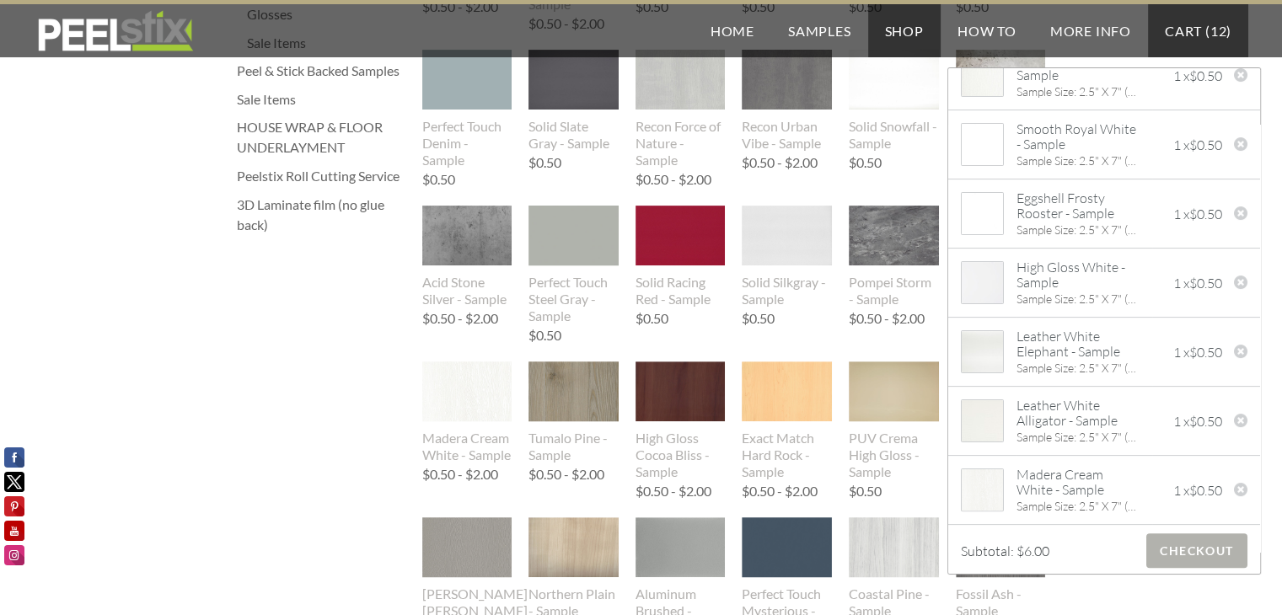
click at [1180, 553] on span "Checkout" at bounding box center [1196, 551] width 100 height 35
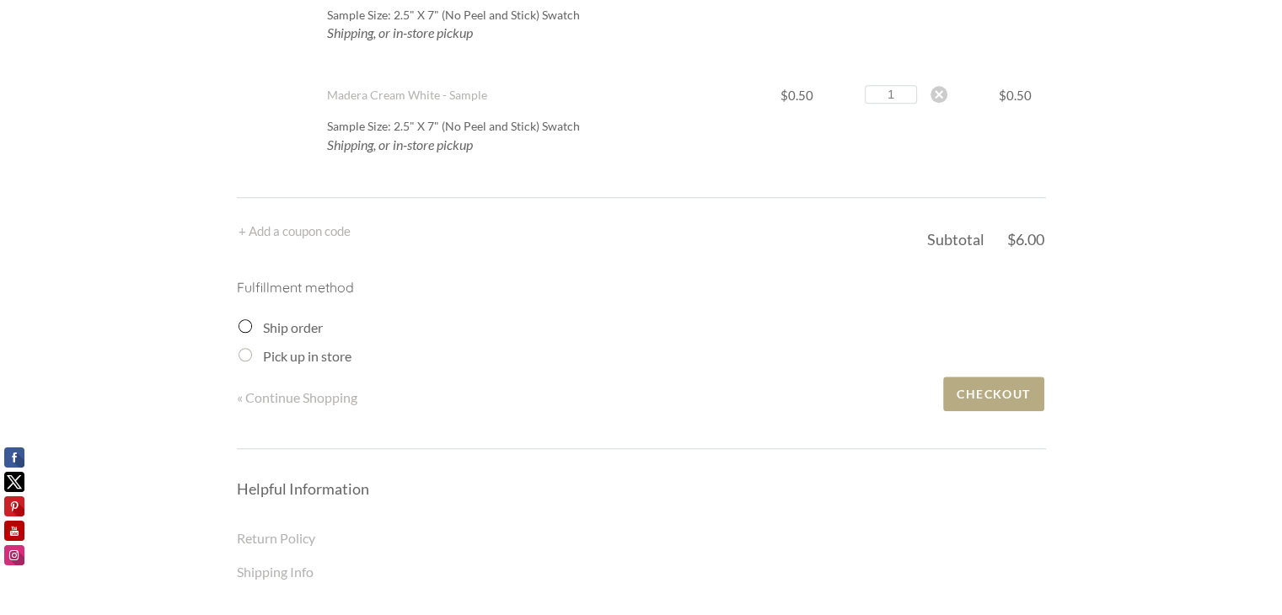
scroll to position [1349, 0]
click at [242, 323] on input "Ship order" at bounding box center [245, 325] width 13 height 13
click at [244, 325] on input "Ship order" at bounding box center [245, 325] width 13 height 13
click at [253, 330] on div "Ship order" at bounding box center [643, 327] width 808 height 20
click at [244, 328] on input "Ship order" at bounding box center [245, 325] width 13 height 13
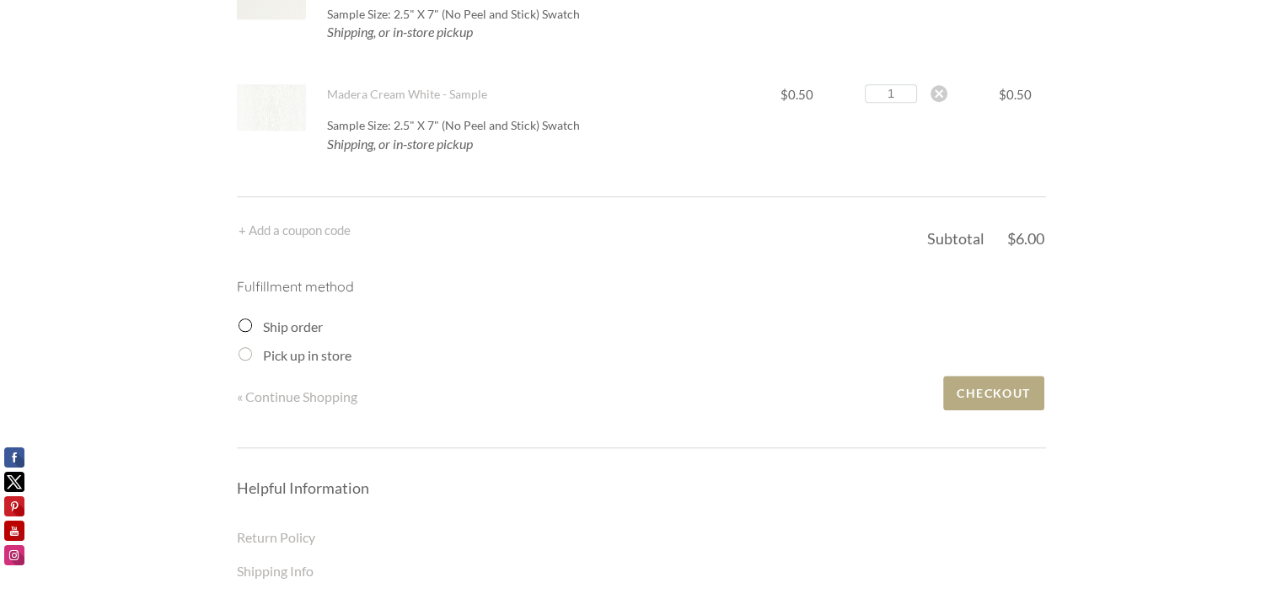
click at [287, 323] on label "Ship order" at bounding box center [293, 327] width 60 height 16
click at [252, 323] on input "Ship order" at bounding box center [245, 325] width 13 height 13
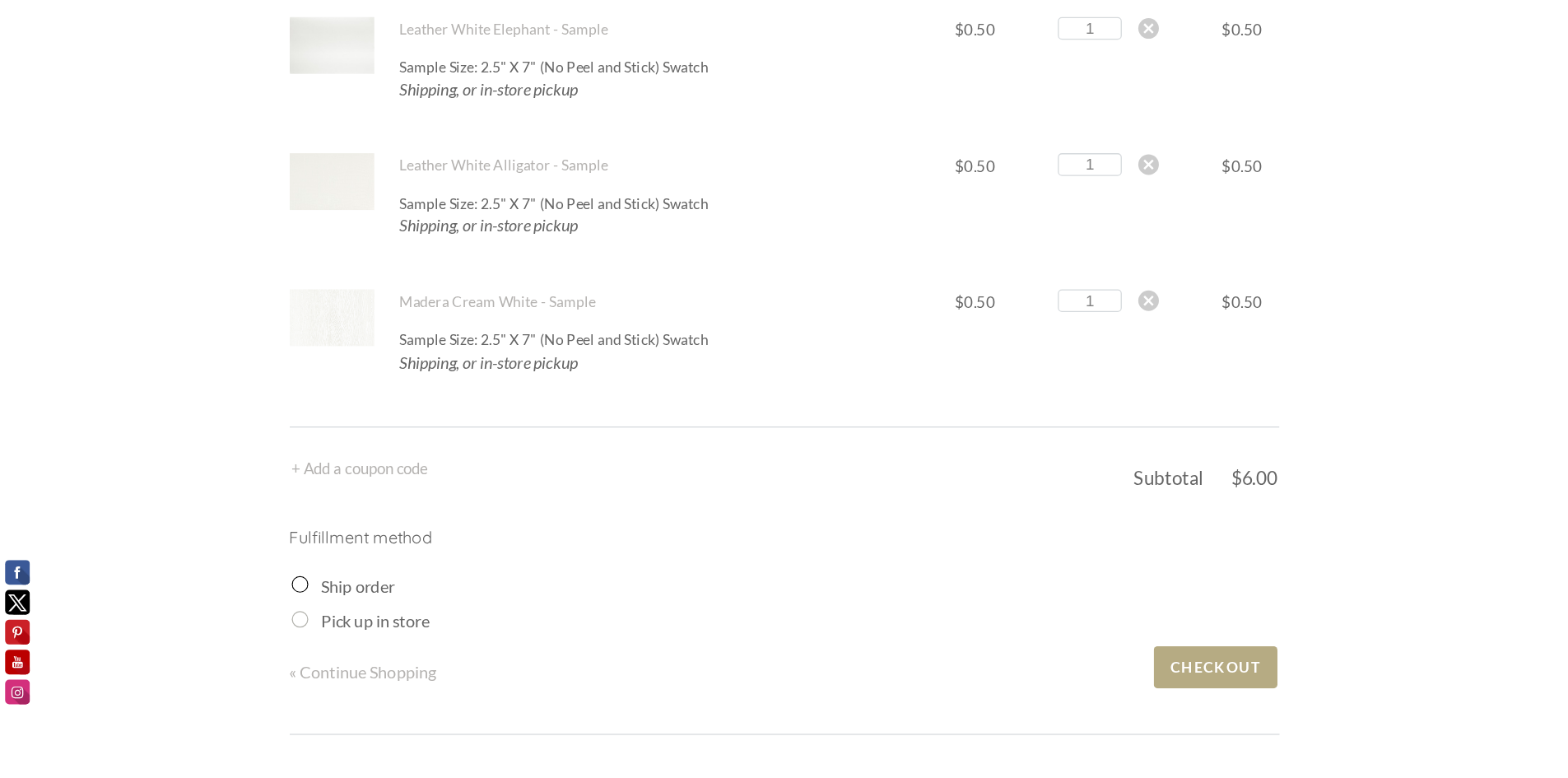
scroll to position [1152, 0]
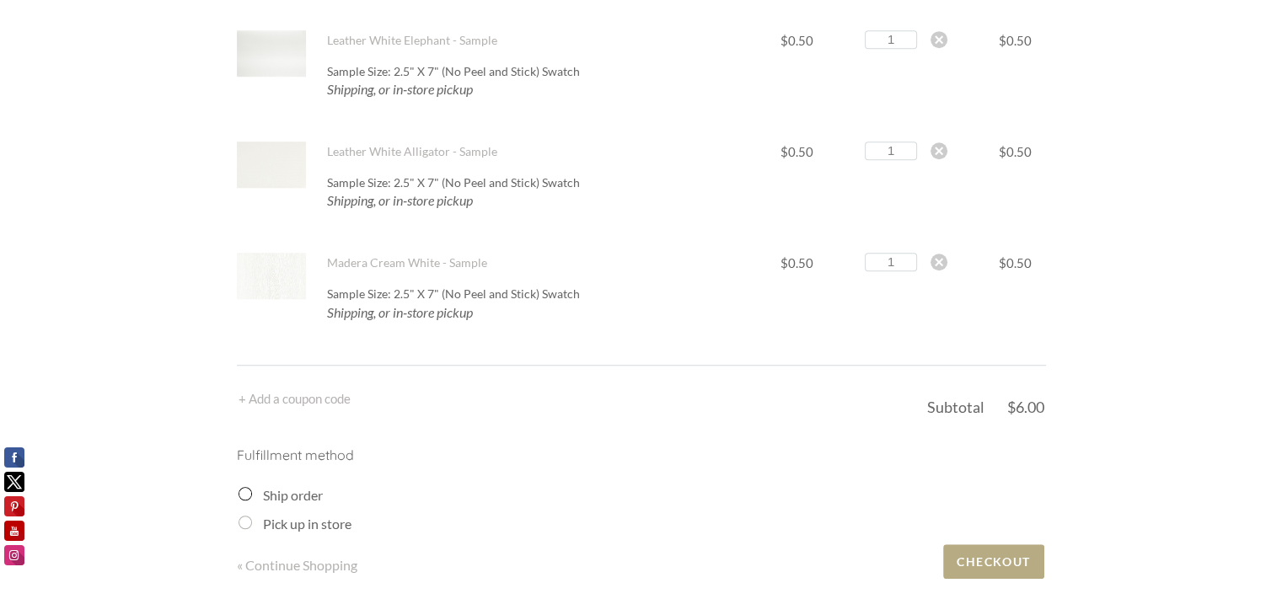
click at [256, 486] on div "Ship order" at bounding box center [643, 496] width 808 height 20
click at [253, 524] on div "Pick up in store" at bounding box center [643, 524] width 808 height 20
click at [243, 524] on input "Pick up in store" at bounding box center [245, 522] width 13 height 13
radio input "true"
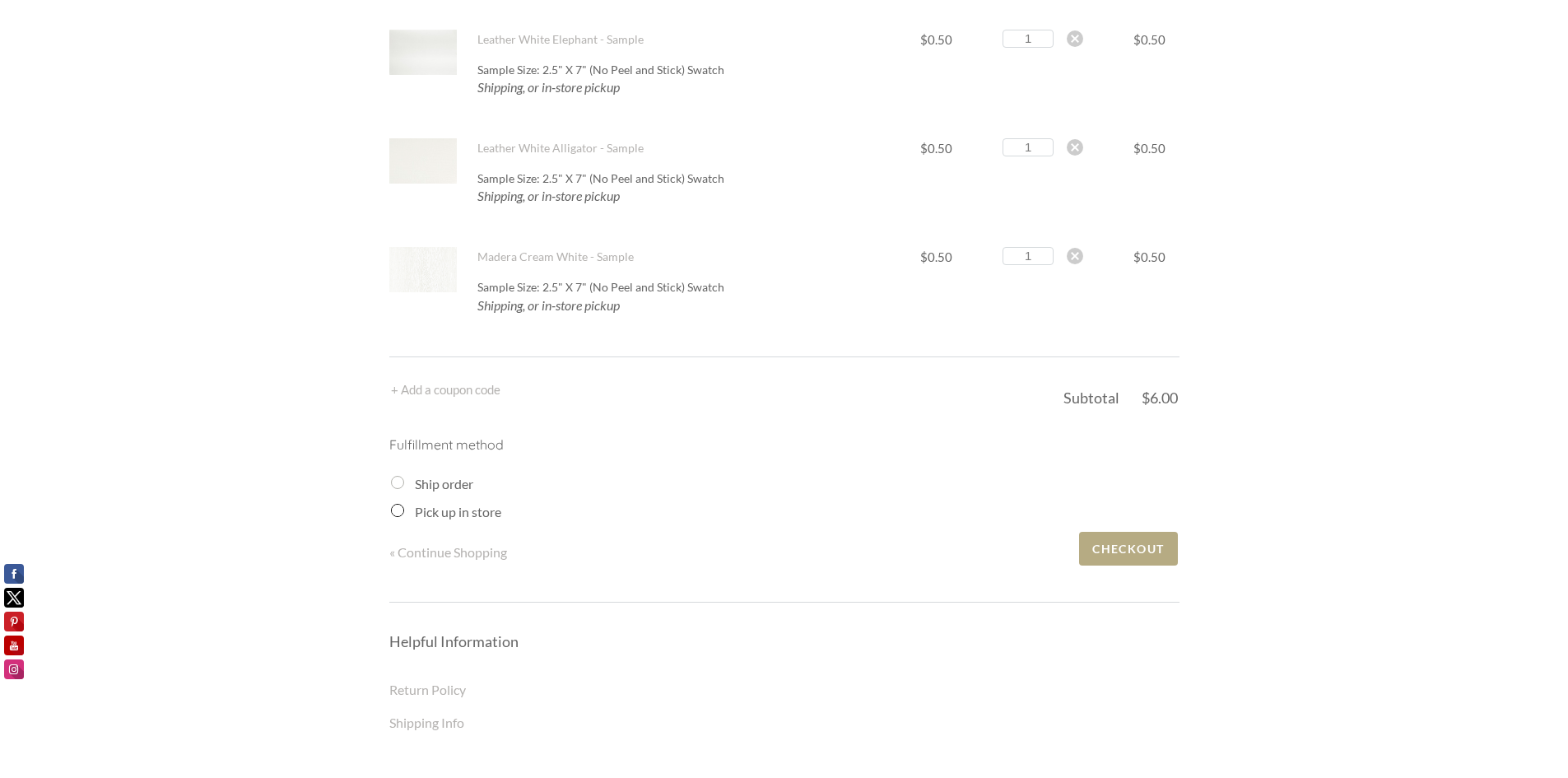
click at [415, 507] on label "Pick up in store" at bounding box center [458, 512] width 87 height 16
click at [404, 507] on input "Pick up in store" at bounding box center [396, 510] width 13 height 13
click at [403, 511] on div "Pick up in store" at bounding box center [785, 512] width 789 height 20
click at [395, 487] on input "Ship order" at bounding box center [396, 481] width 13 height 13
radio input "true"
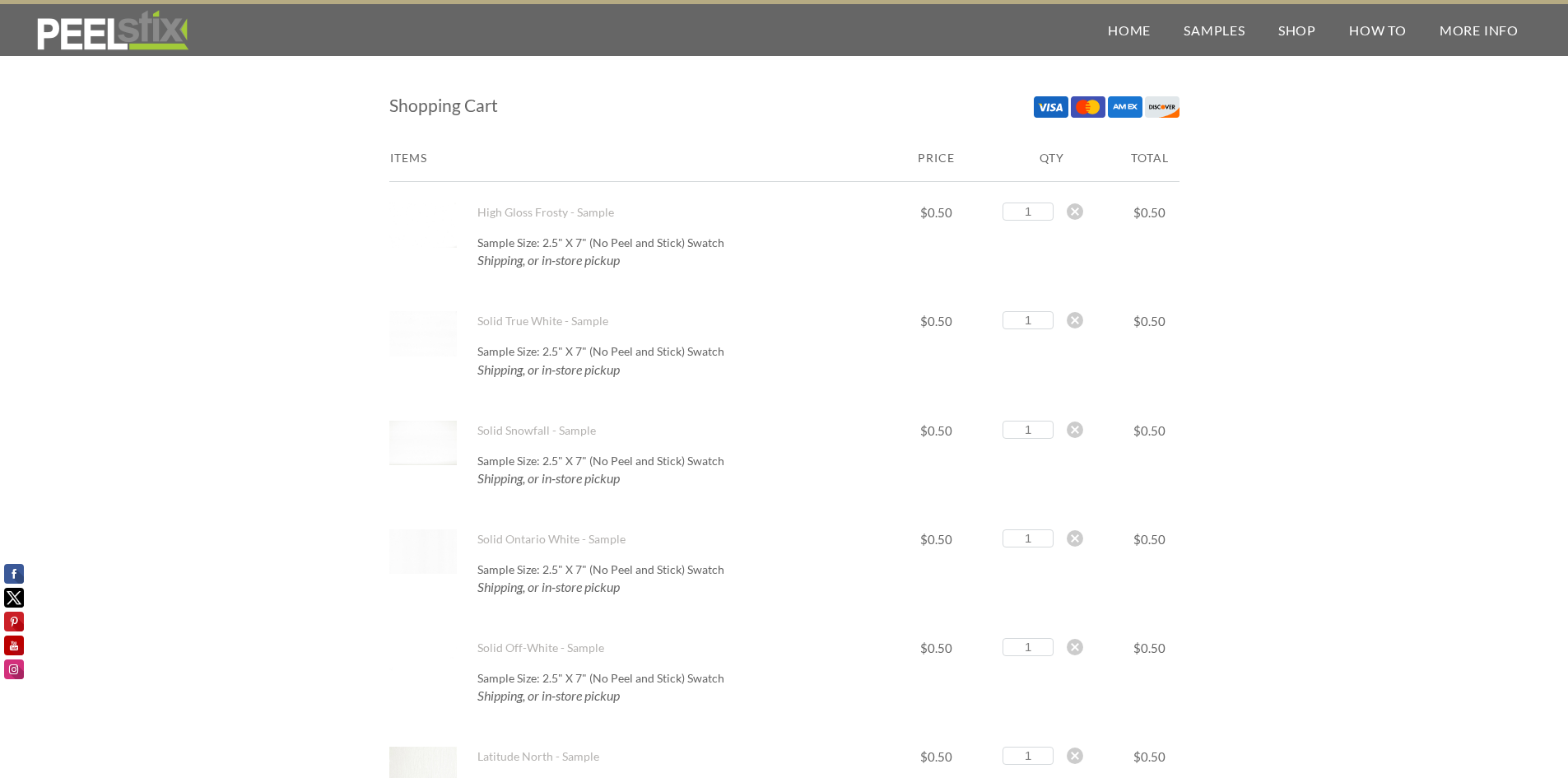
scroll to position [1509, 0]
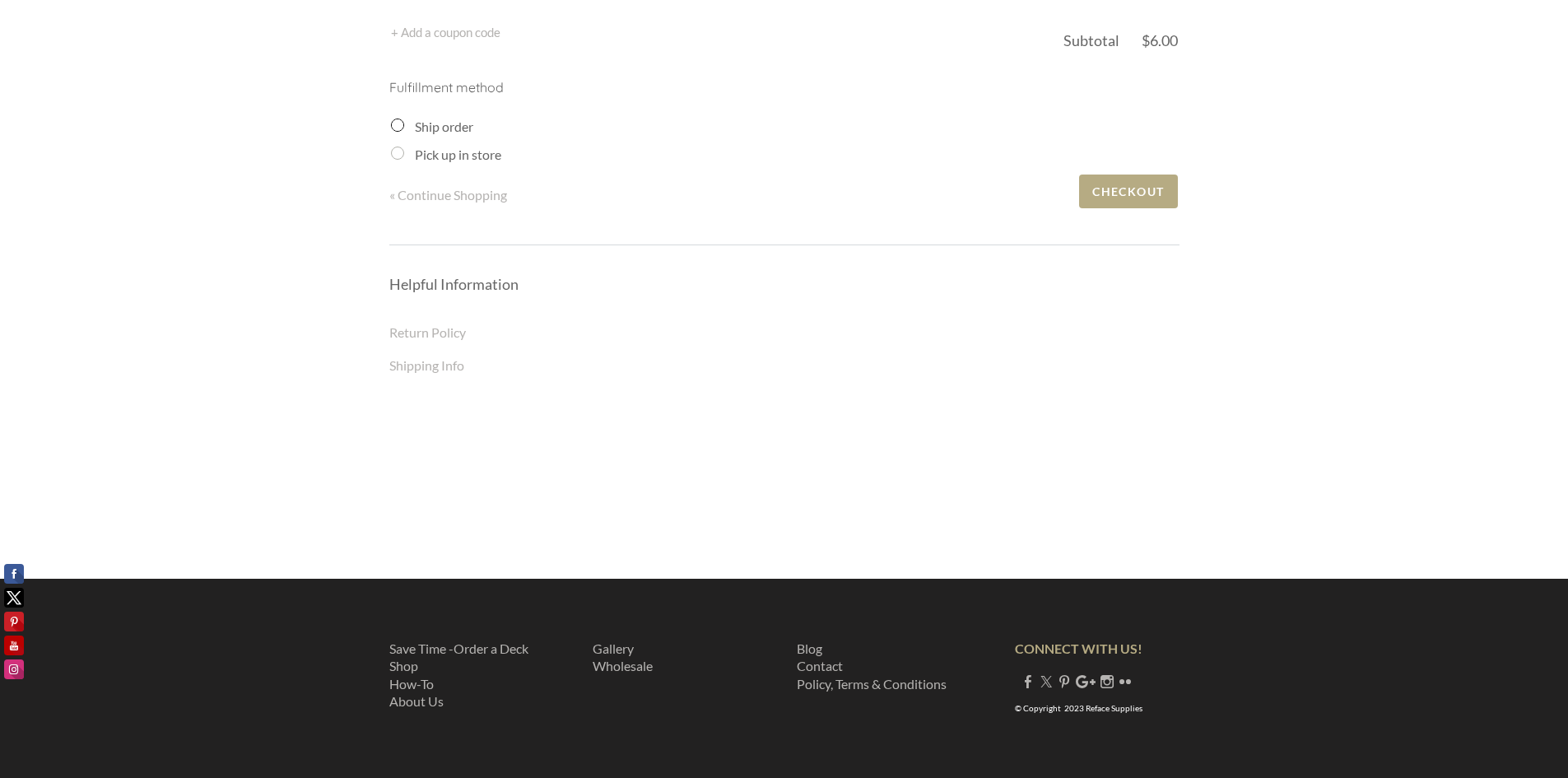
click at [620, 446] on icon at bounding box center [513, 478] width 247 height 123
click at [1125, 186] on span "Checkout" at bounding box center [1128, 191] width 98 height 34
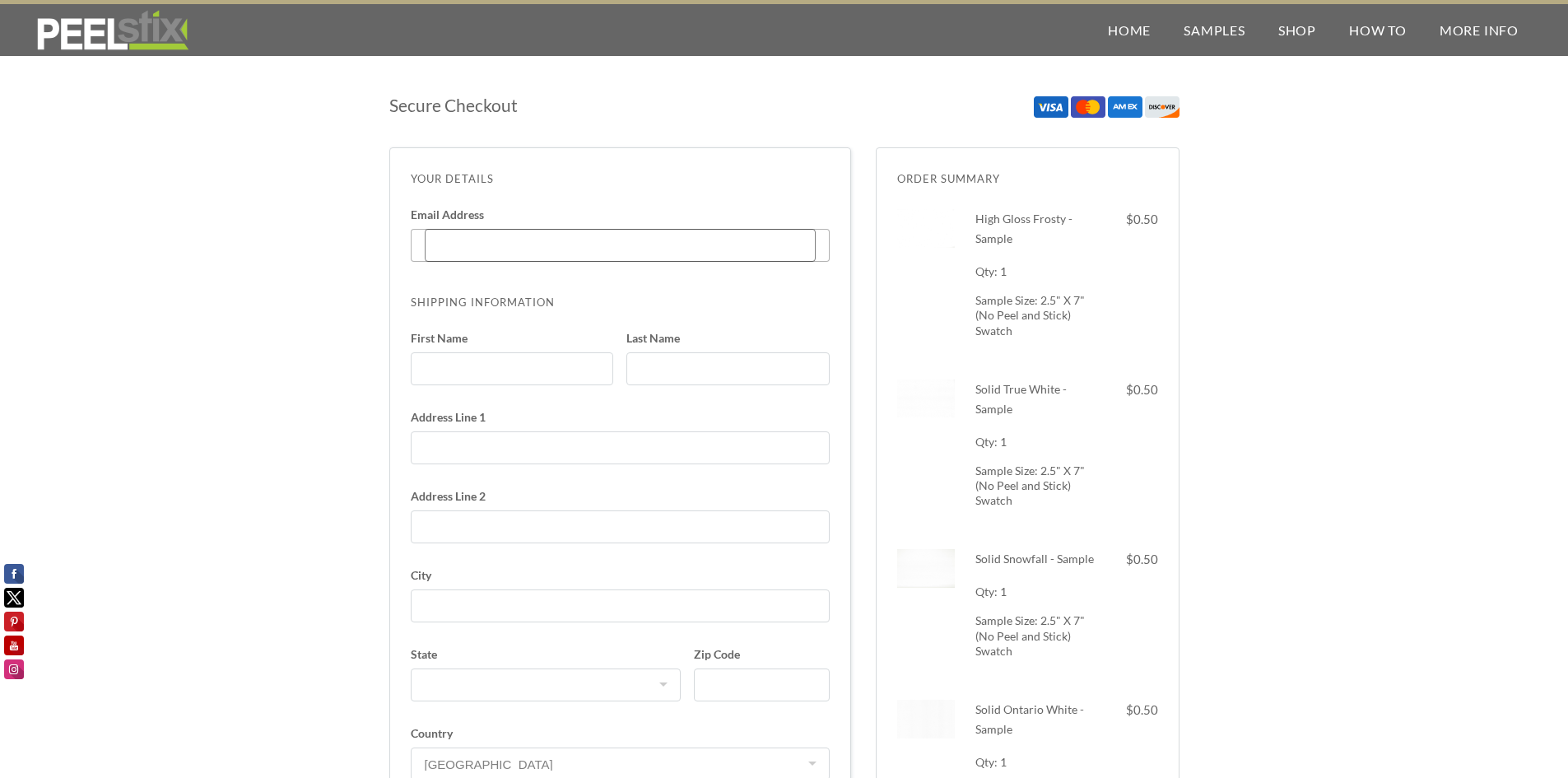
click at [457, 254] on input "Email Address Enter code" at bounding box center [620, 245] width 391 height 33
type input "[PERSON_NAME][EMAIL_ADDRESS][PERSON_NAME][DOMAIN_NAME]"
click at [476, 370] on input "First Name" at bounding box center [513, 369] width 203 height 33
type input "Joseph"
type input "Hipps"
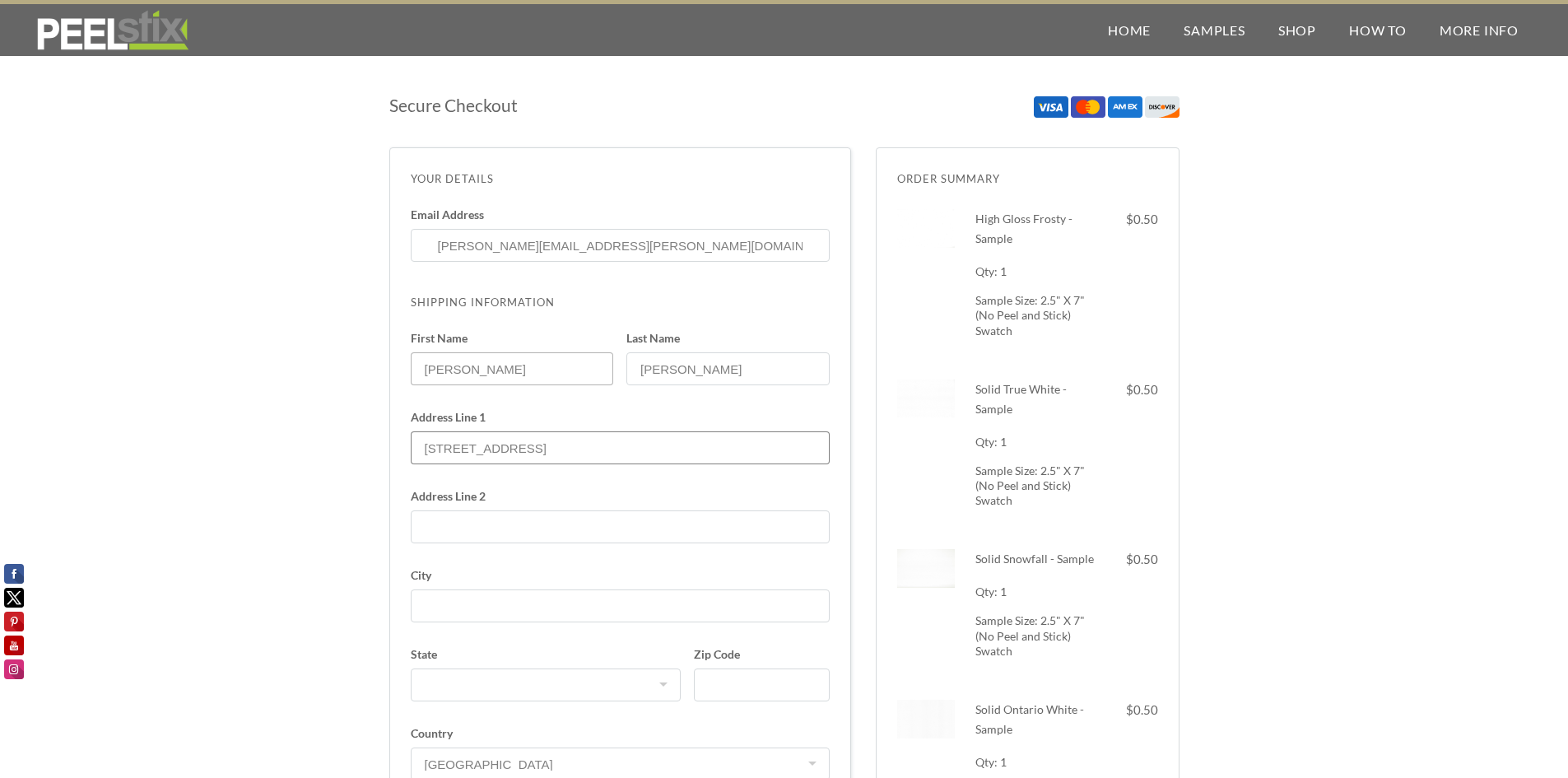
type input "[STREET_ADDRESS]"
type input "a"
type input "Apartment 8F"
type input "New York"
click at [661, 600] on select "Alabama Alaska American Samoa Arizona Arkansas California Colorado Connecticut …" at bounding box center [546, 685] width 270 height 33
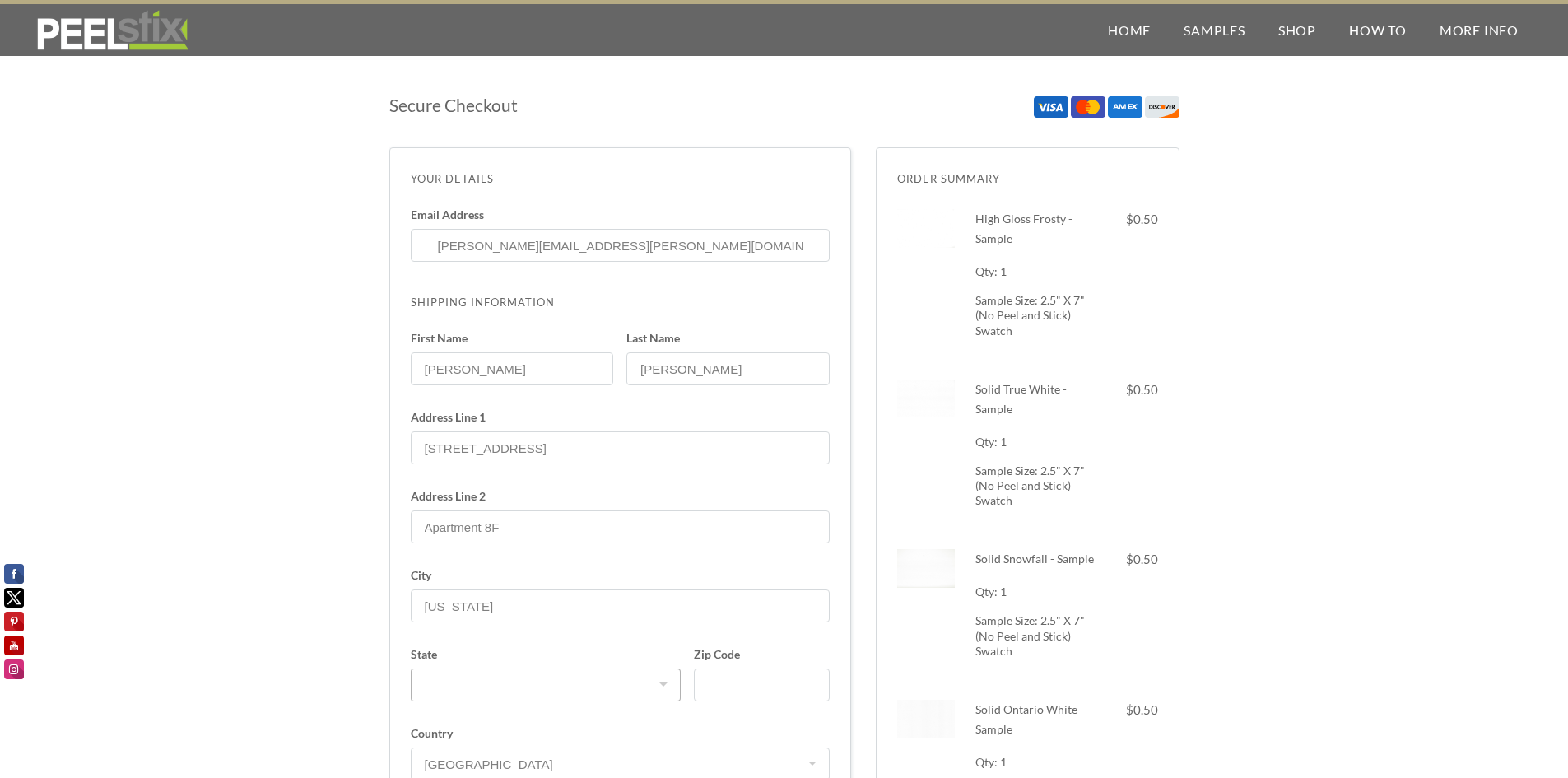
select select "NY"
click at [411, 600] on select "Alabama Alaska American Samoa Arizona Arkansas California Colorado Connecticut …" at bounding box center [546, 685] width 270 height 33
click at [750, 600] on input "Zip Code" at bounding box center [762, 685] width 135 height 33
type input "10128"
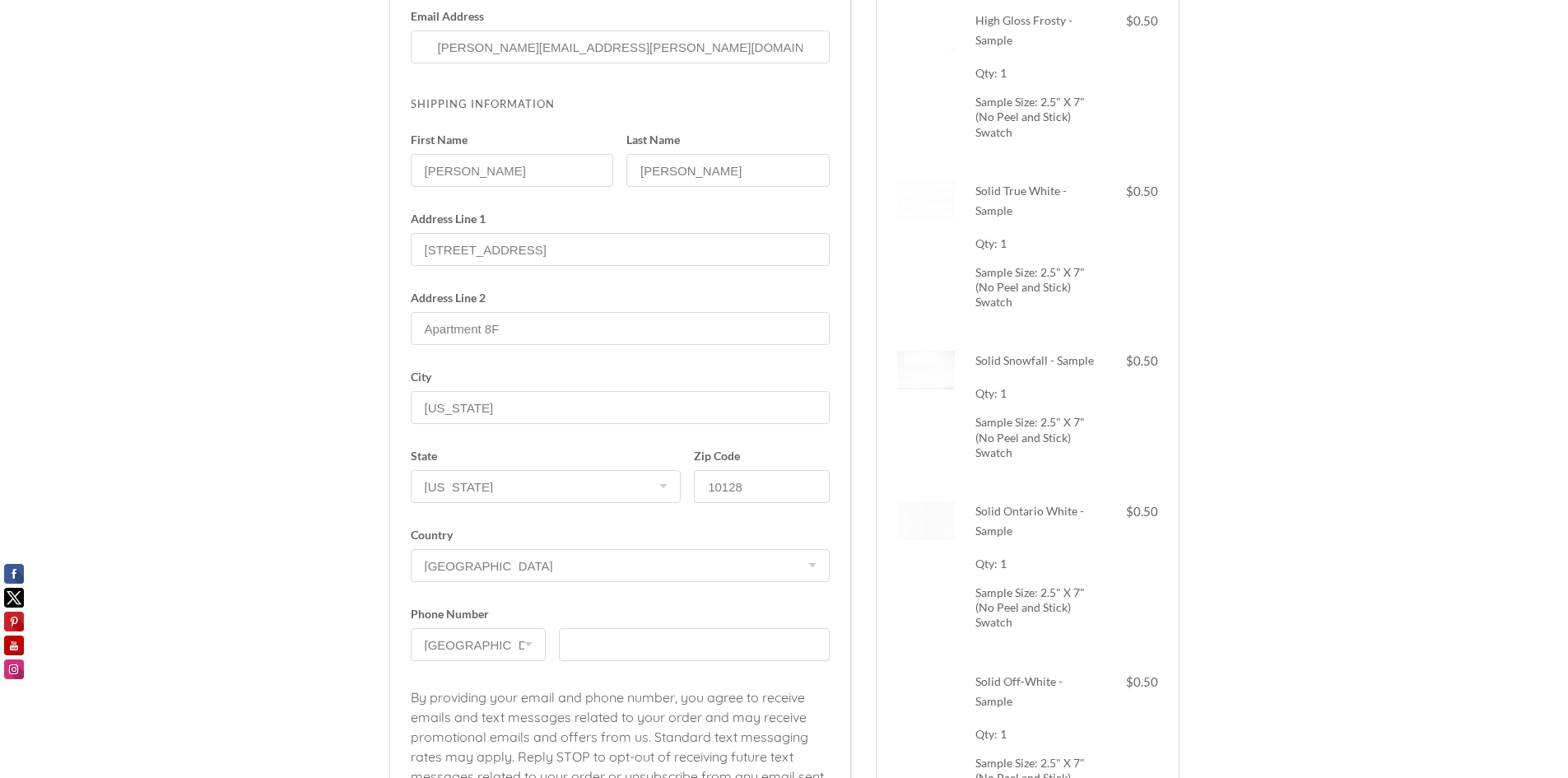
scroll to position [249, 0]
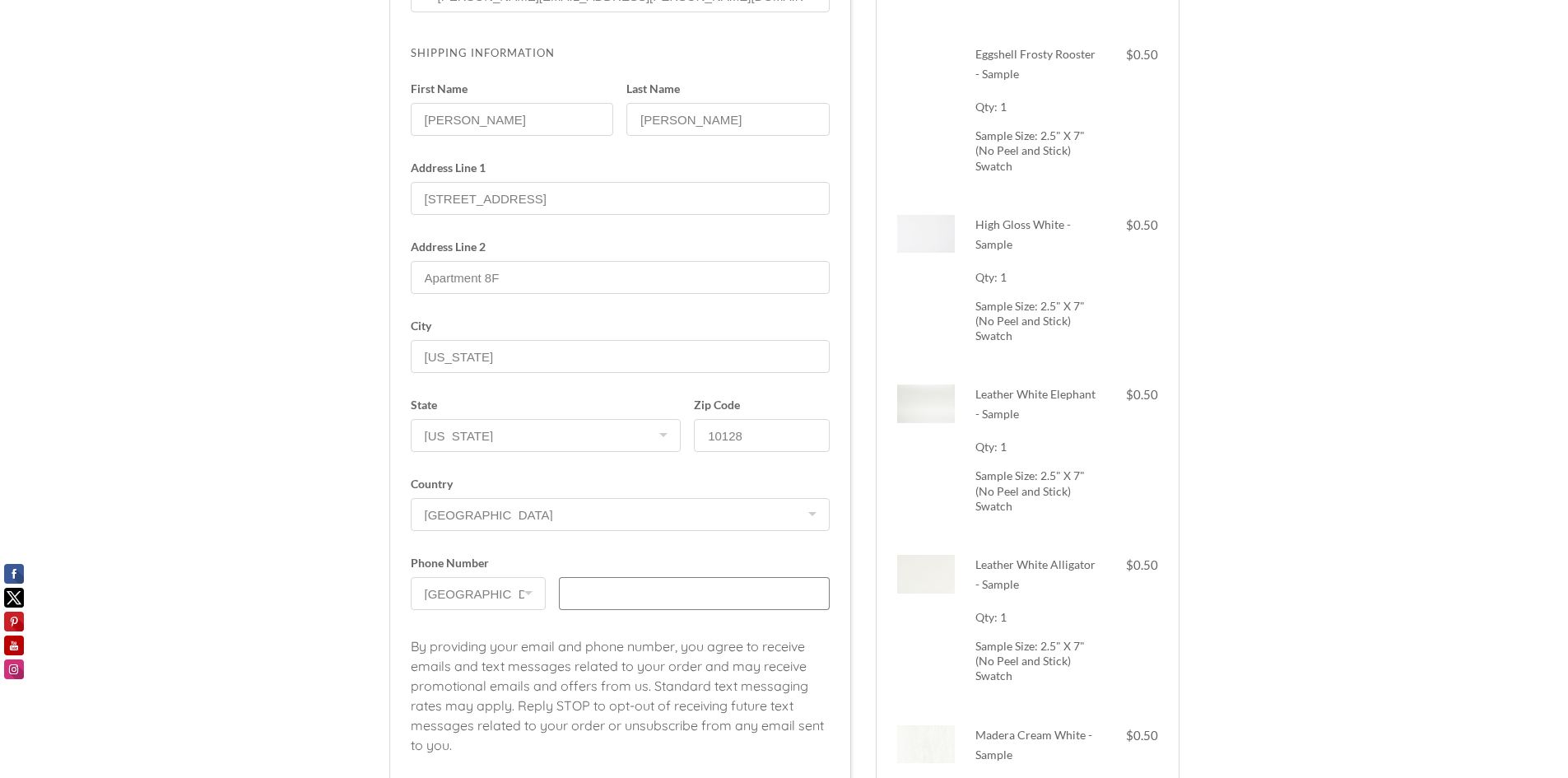
click at [695, 588] on input "text" at bounding box center [693, 594] width 270 height 33
click at [694, 597] on input "text" at bounding box center [693, 594] width 270 height 33
type input "(917) 520-6794"
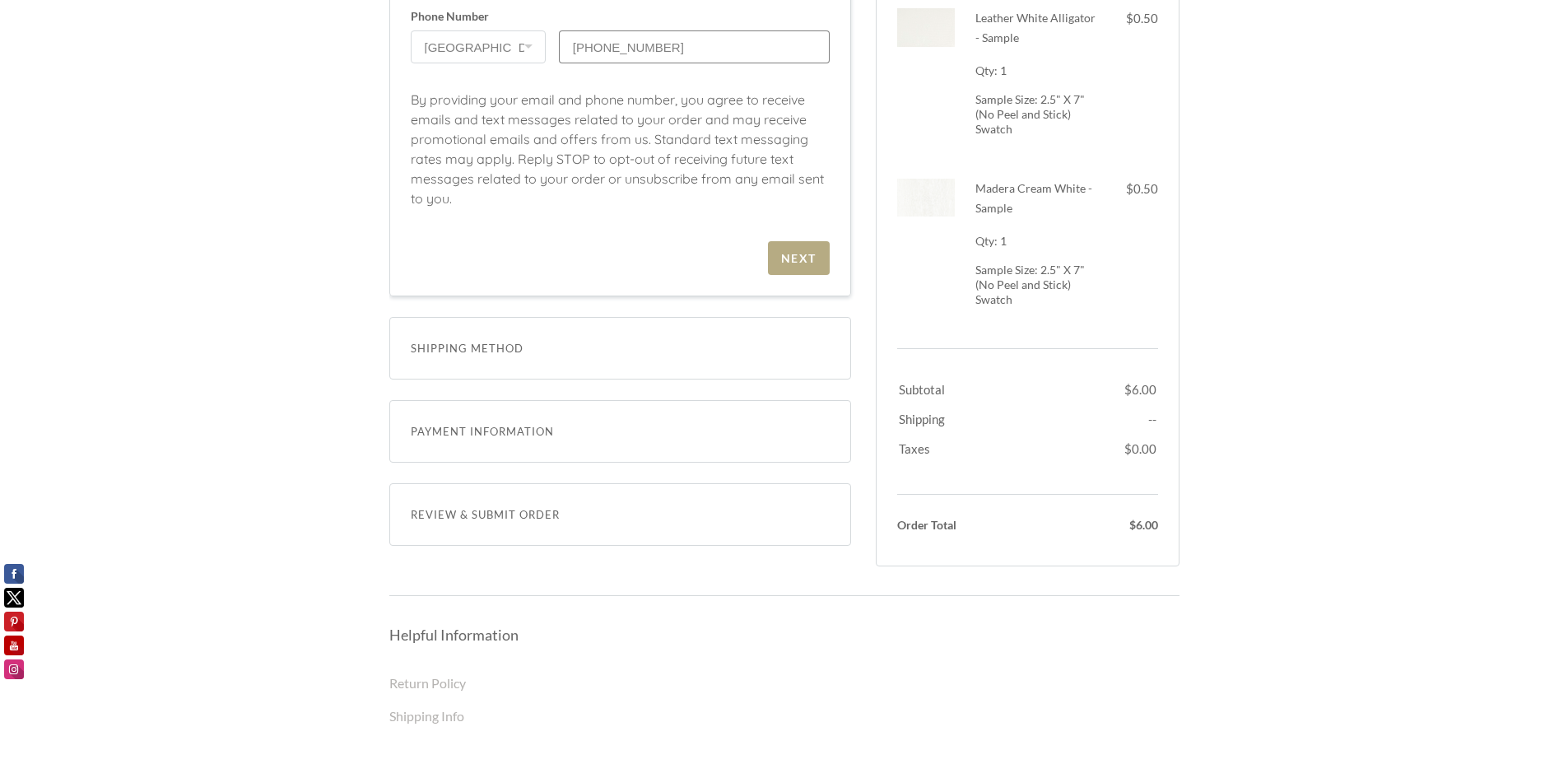
scroll to position [579, 0]
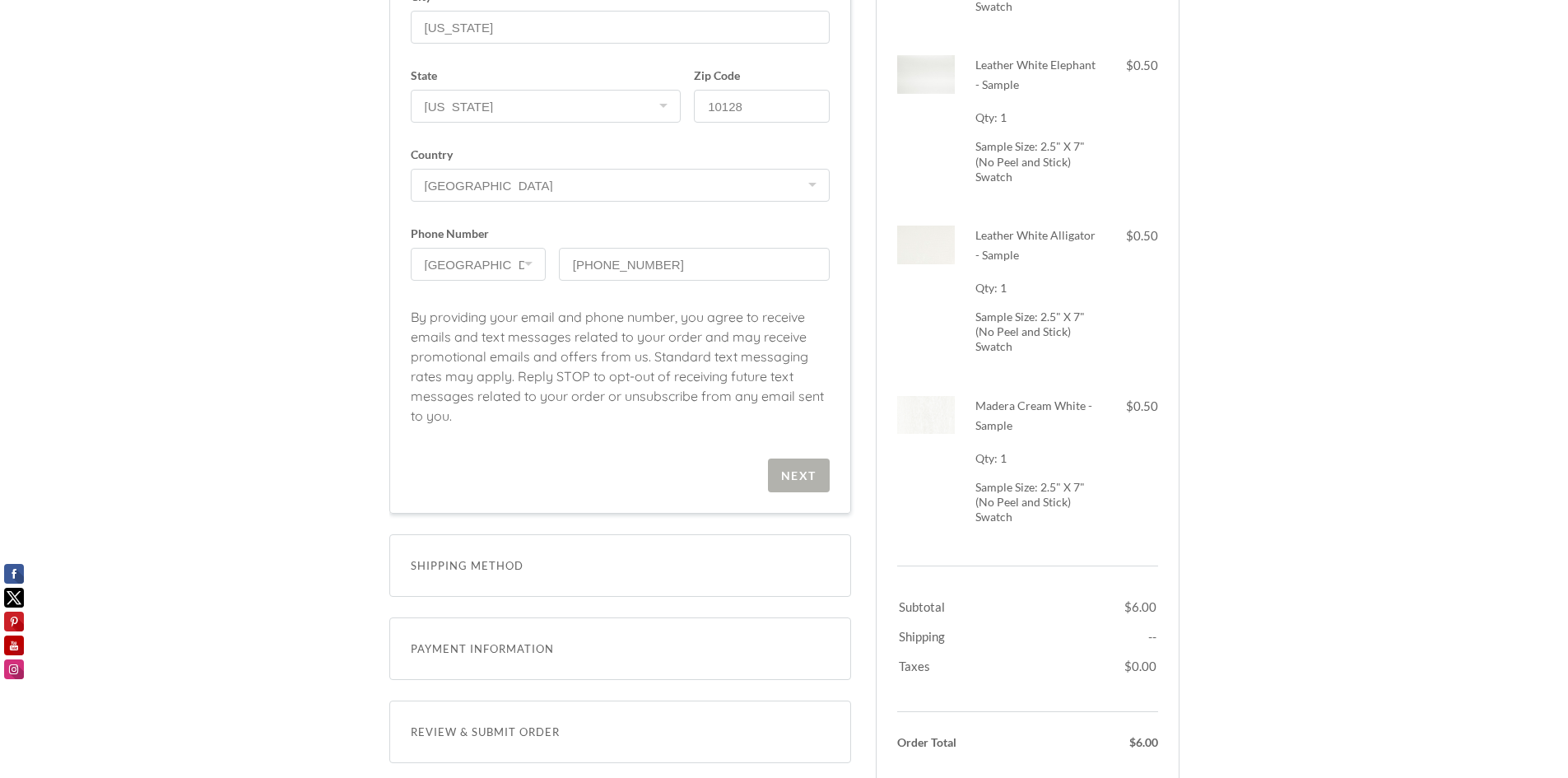
click at [813, 471] on div "Next" at bounding box center [799, 475] width 35 height 14
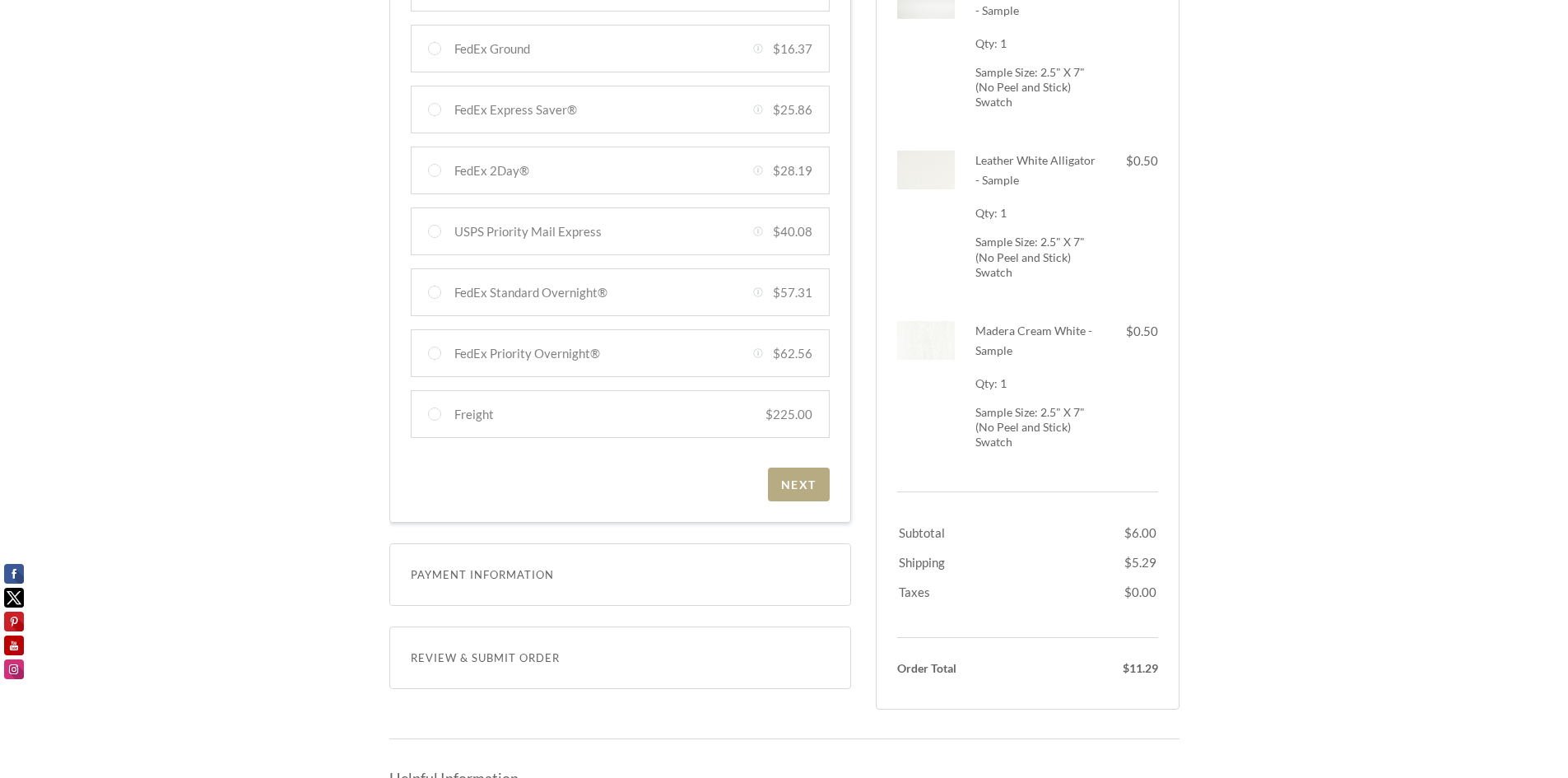
scroll to position [572, 0]
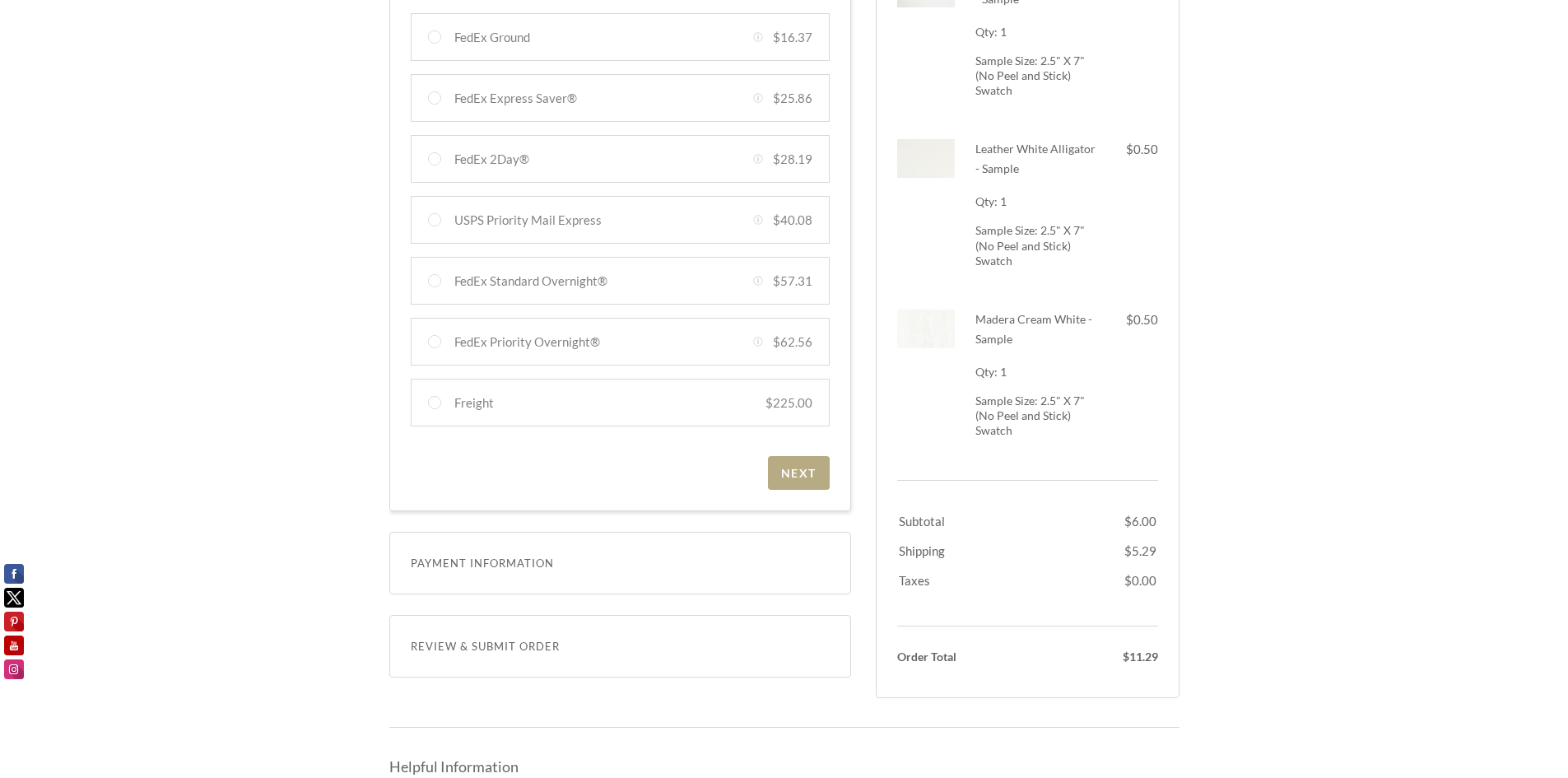
drag, startPoint x: 795, startPoint y: 453, endPoint x: 351, endPoint y: 408, distance: 446.3
click at [355, 407] on div "Secure Checkout Order Summary Dismiss High Gloss Frosty - Sample 1 x $0.50 Qty:…" at bounding box center [784, 269] width 1568 height 1583
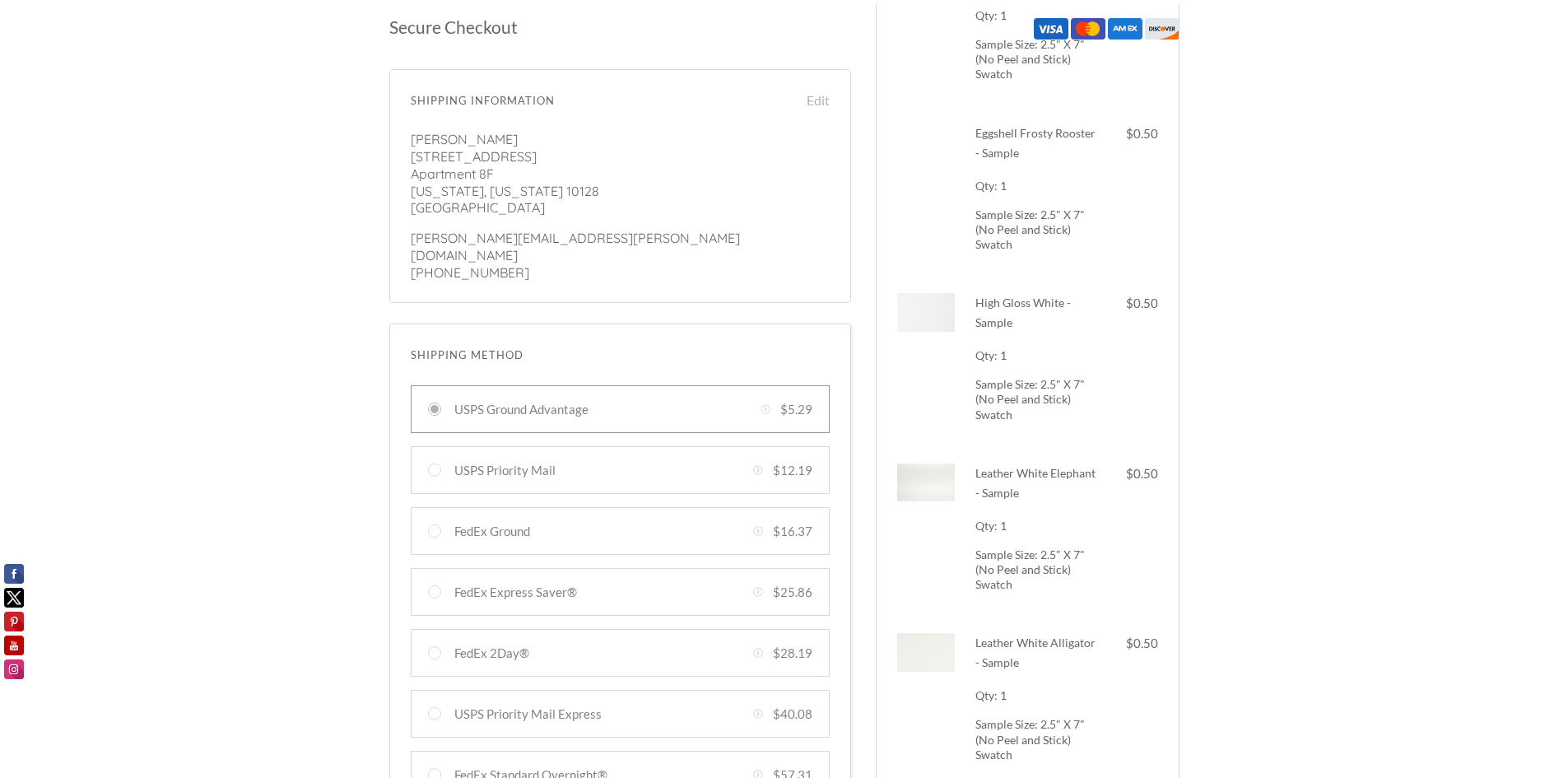
scroll to position [325, 0]
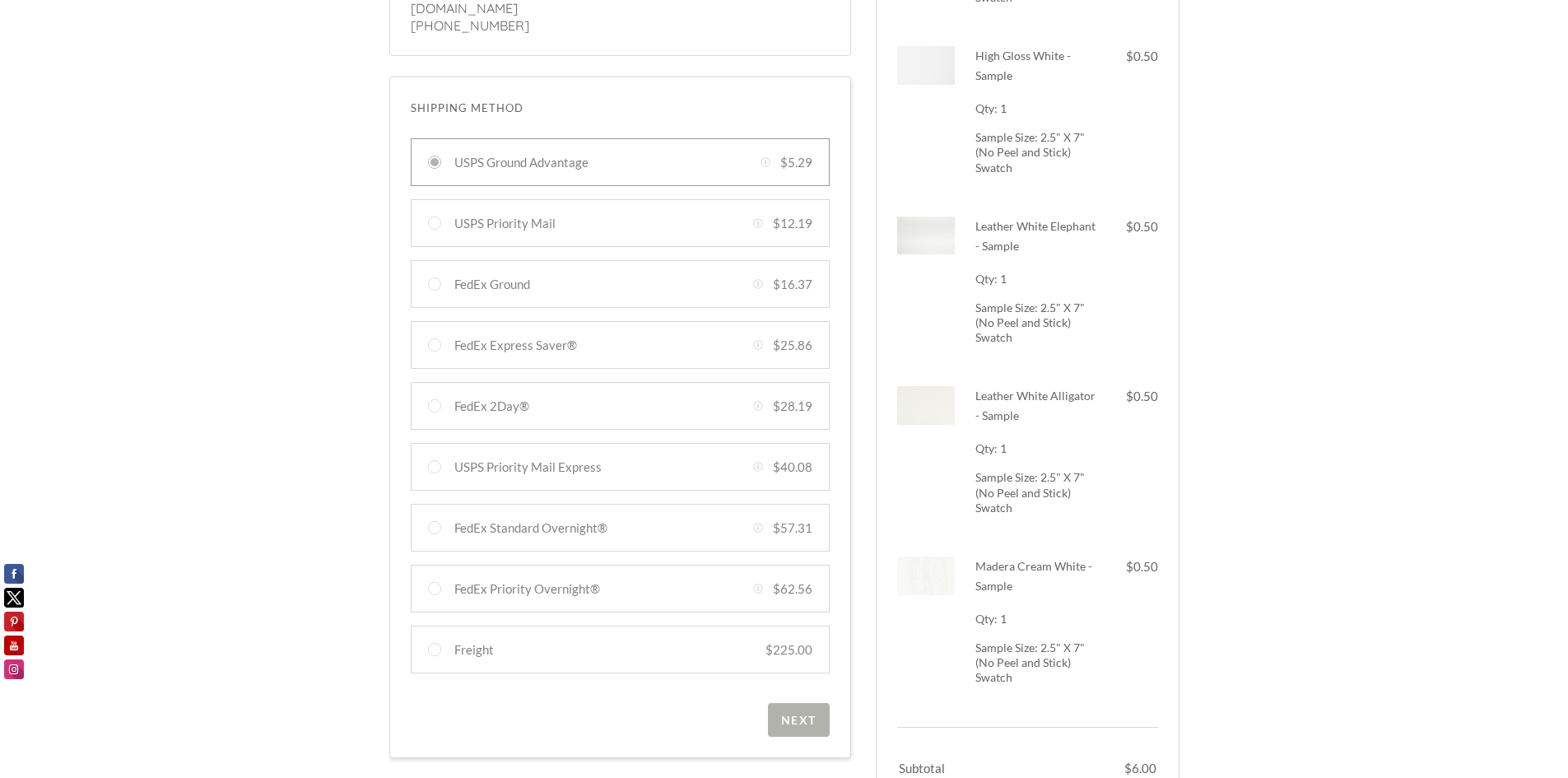
click at [787, 600] on div "Next" at bounding box center [799, 719] width 35 height 14
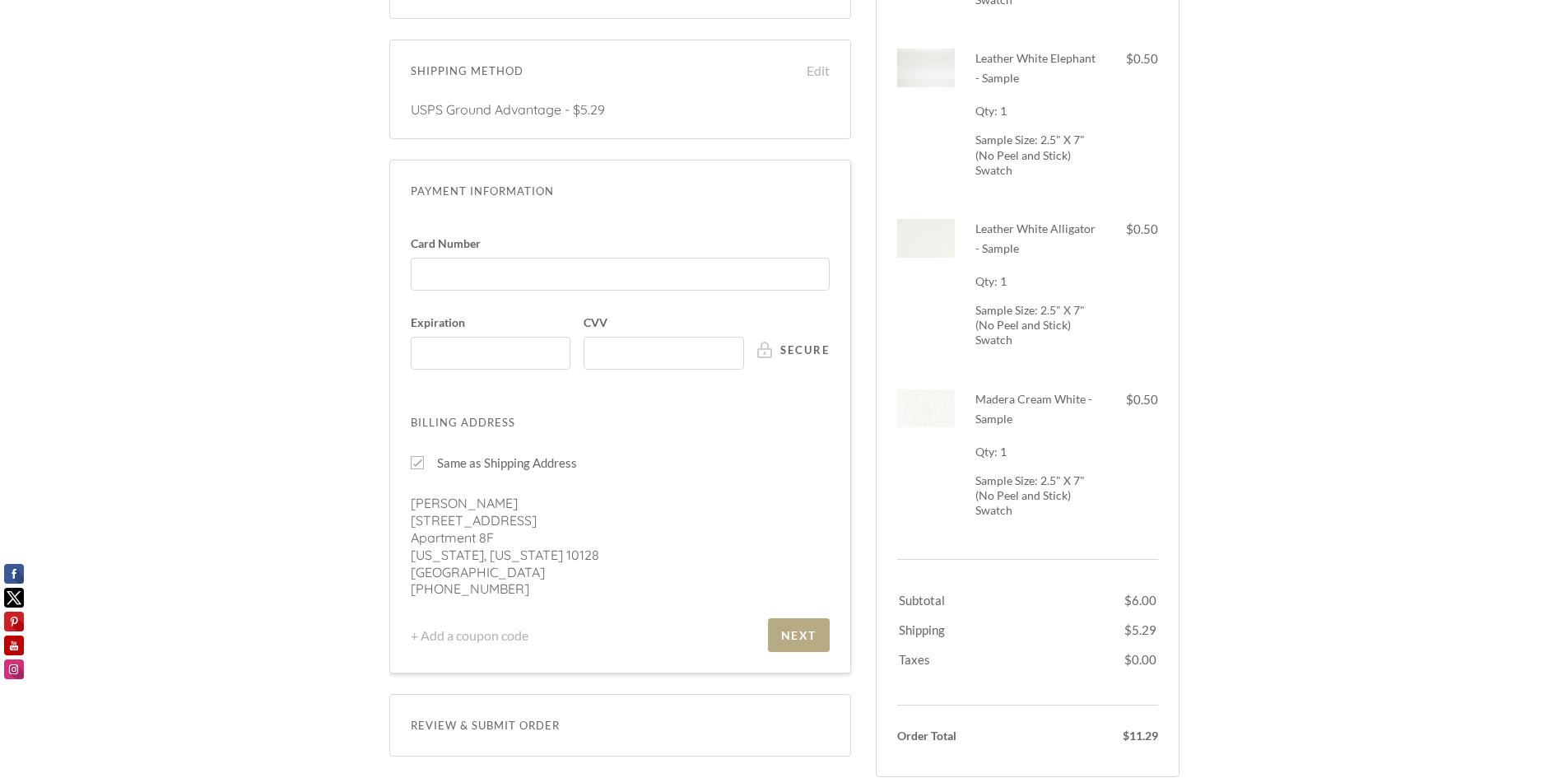
scroll to position [609, 0]
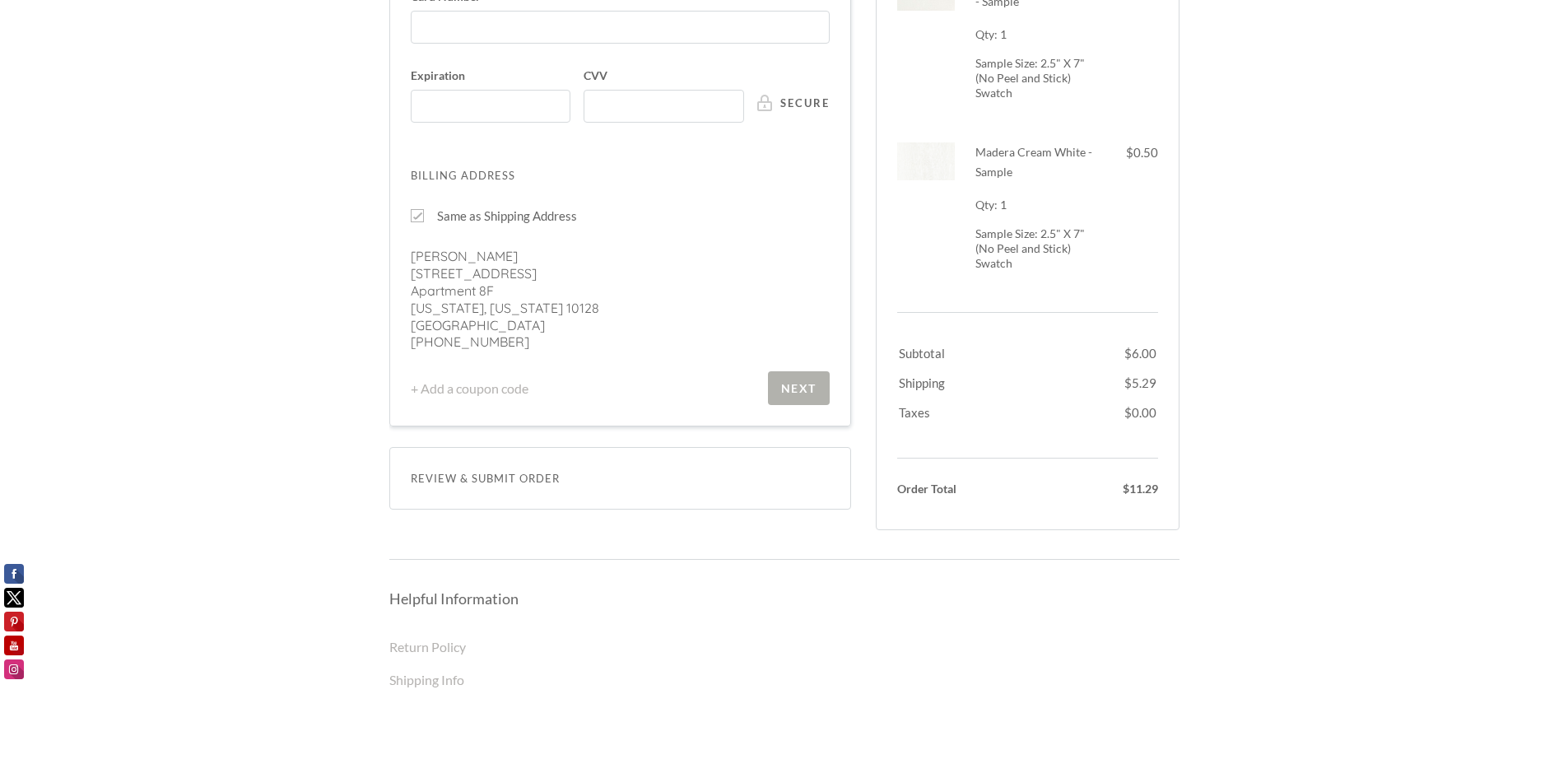
click at [784, 381] on div "Next" at bounding box center [799, 388] width 35 height 14
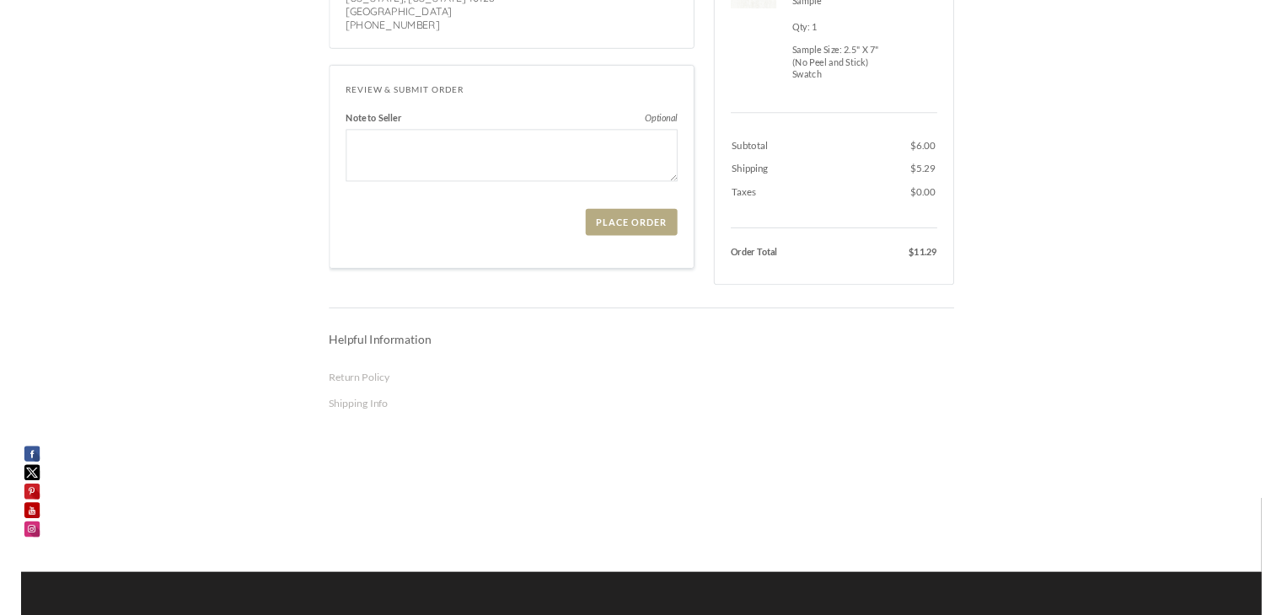
scroll to position [759, 0]
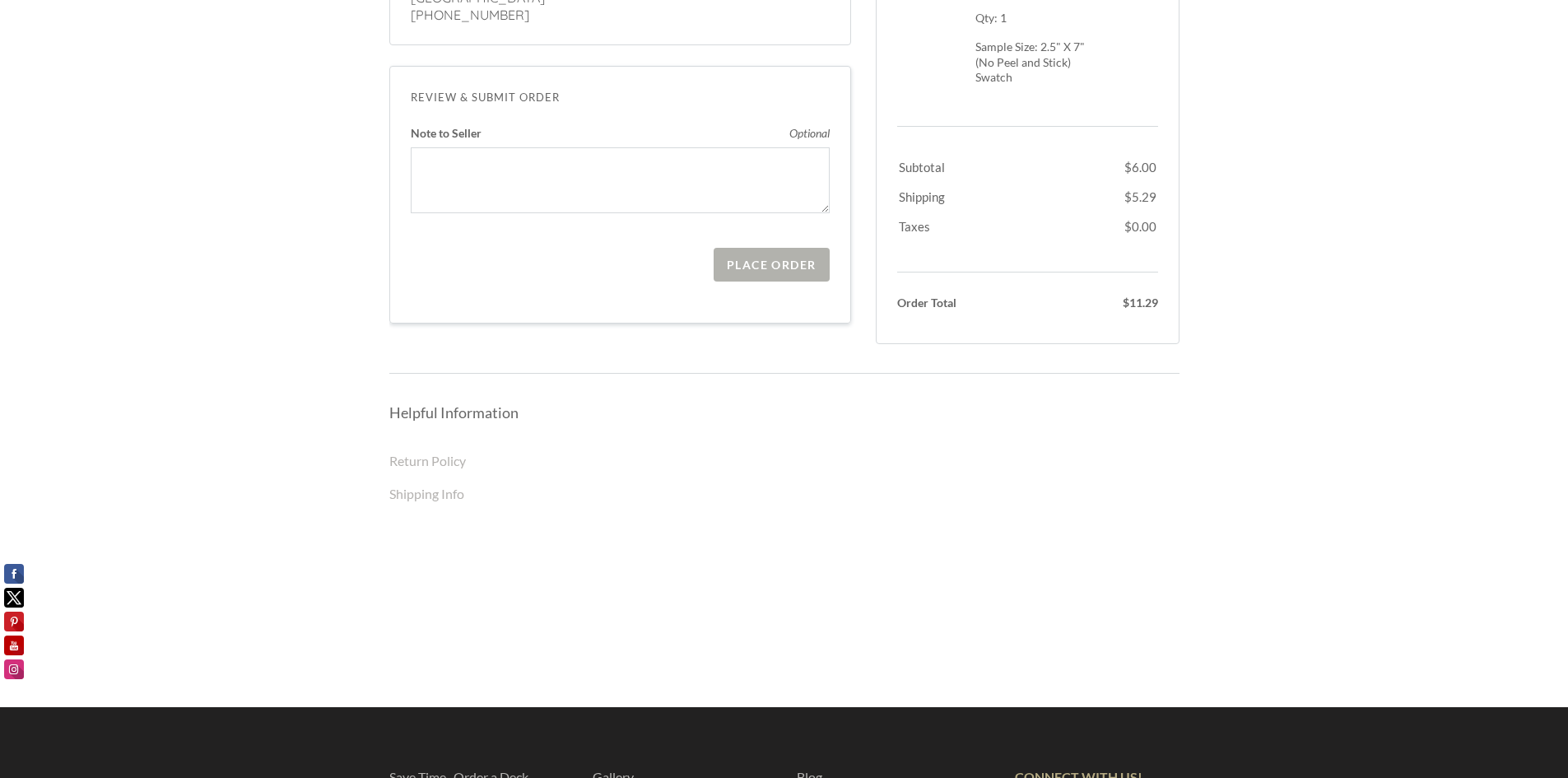
click at [747, 258] on div "Place Order" at bounding box center [770, 265] width 89 height 14
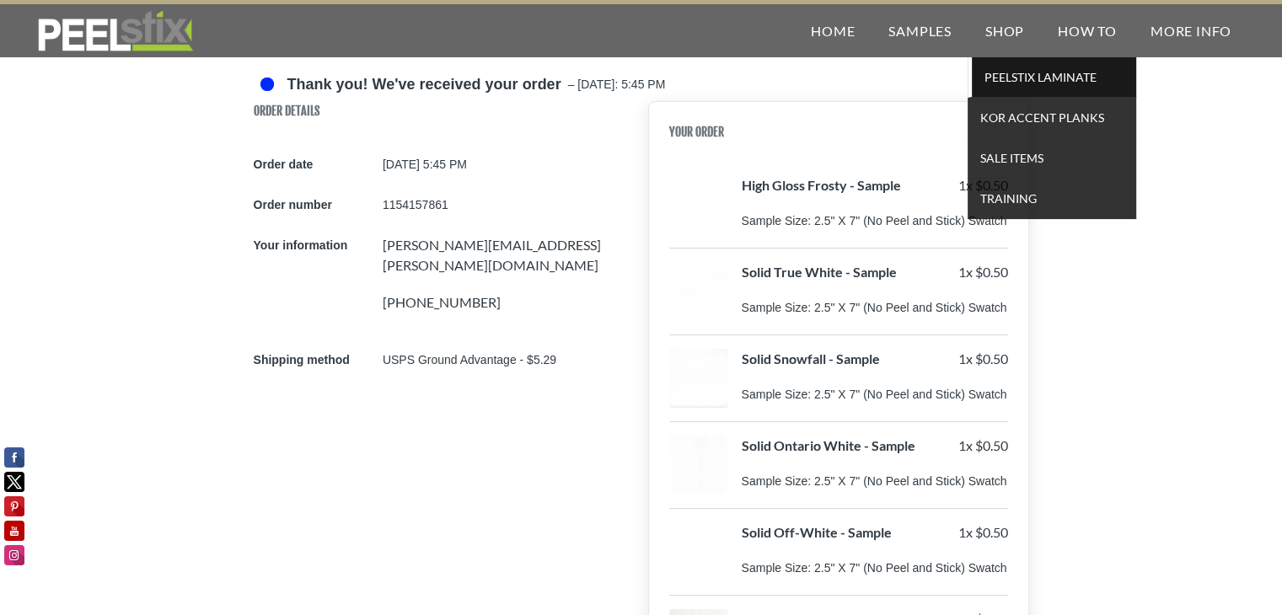
click at [1018, 78] on span "PEELSTIX Laminate" at bounding box center [1054, 77] width 156 height 23
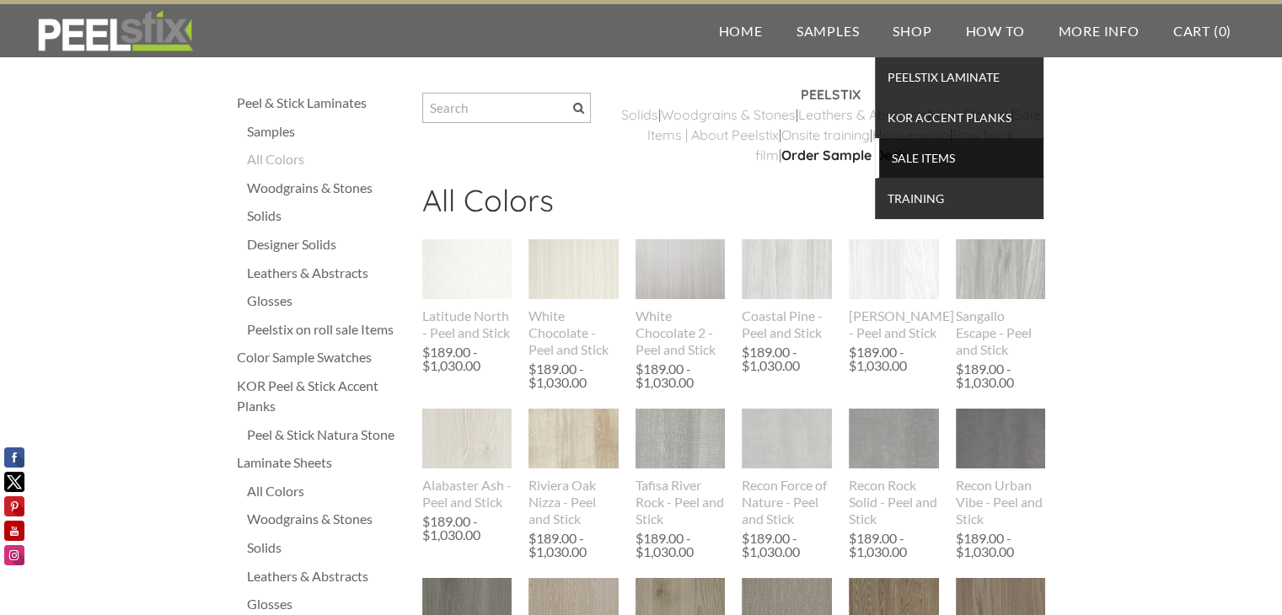
click at [921, 153] on span "SALE ITEMS" at bounding box center [961, 158] width 156 height 23
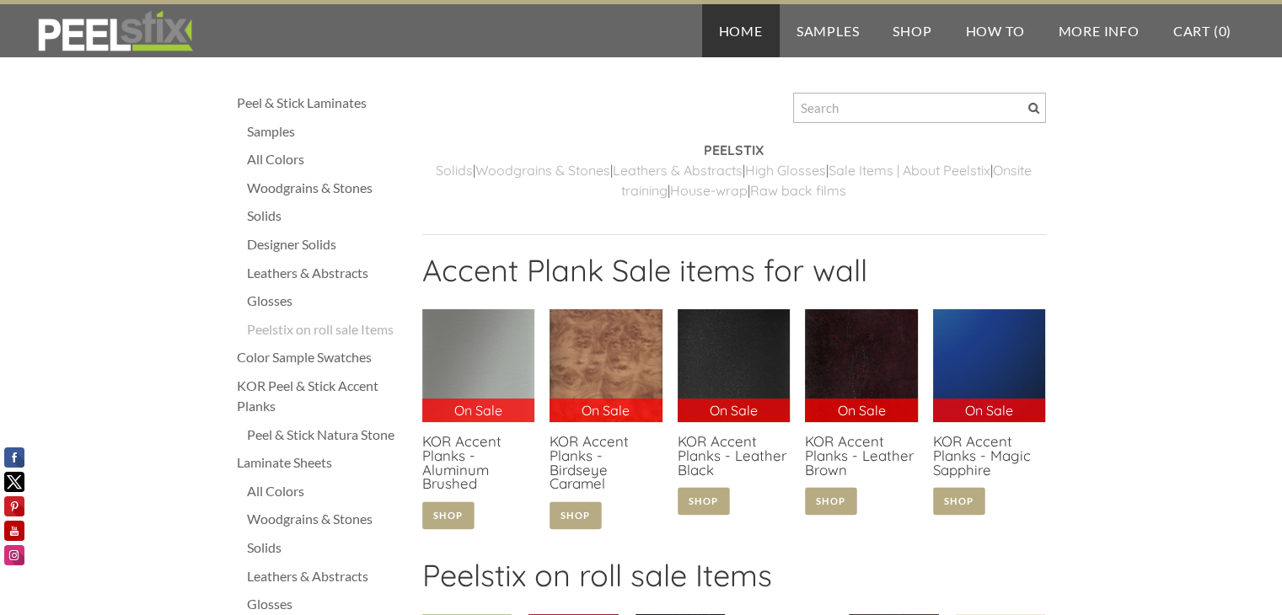
click at [733, 35] on link "Home" at bounding box center [741, 30] width 78 height 53
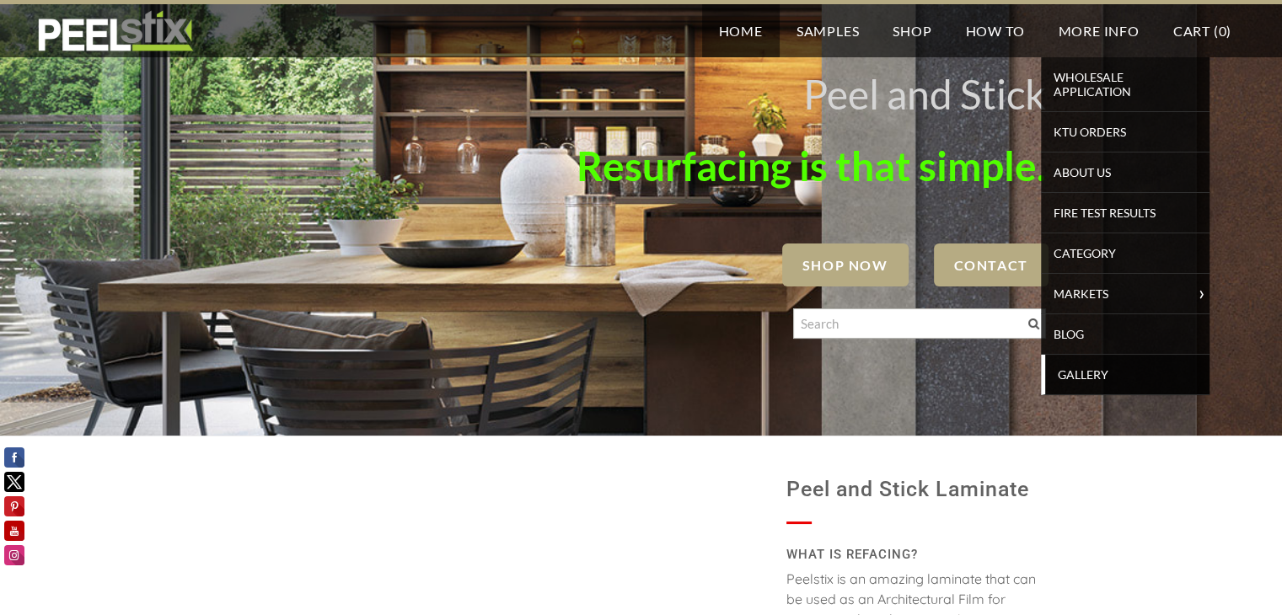
click at [1099, 373] on span "Gallery" at bounding box center [1128, 374] width 156 height 23
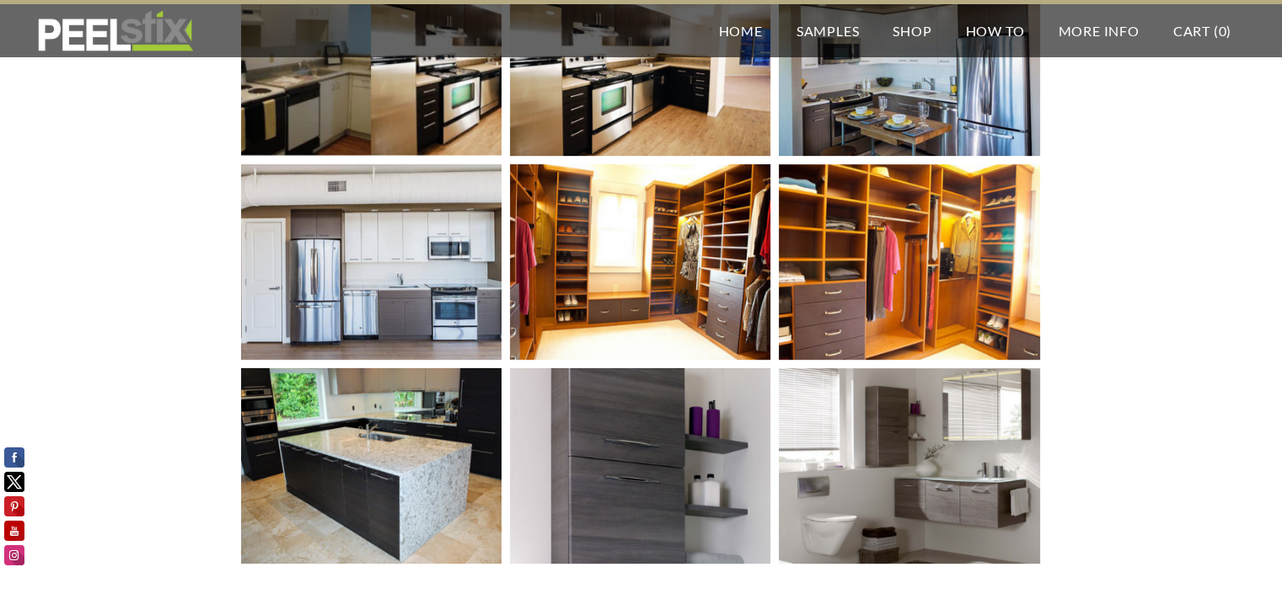
scroll to position [759, 0]
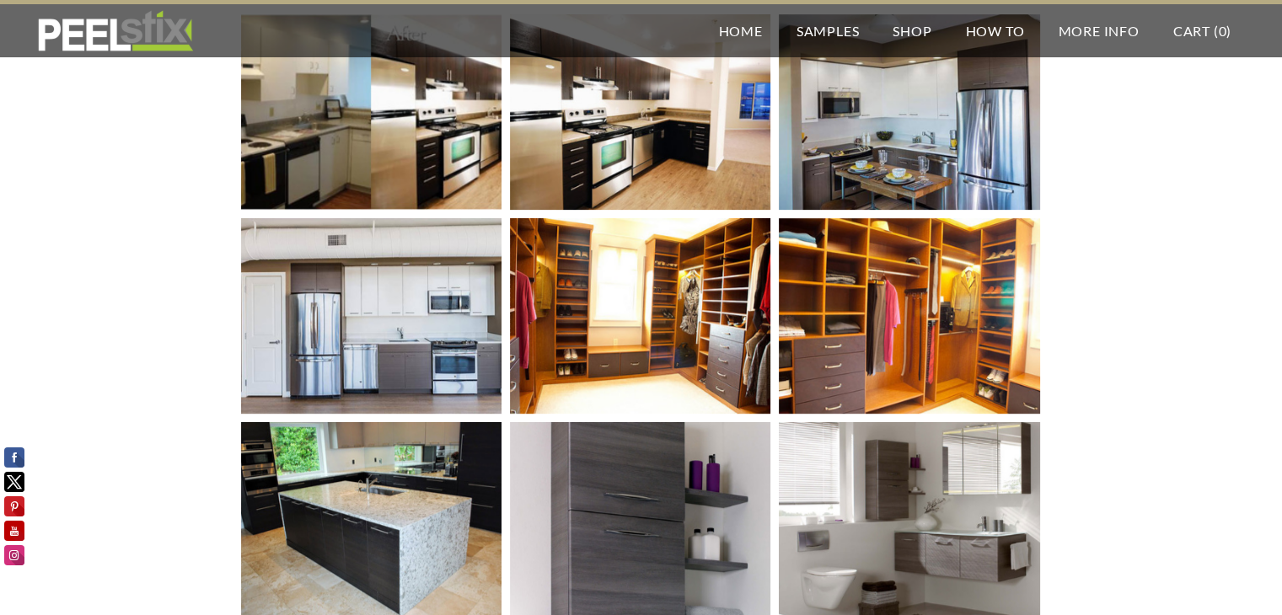
click at [395, 317] on img at bounding box center [371, 316] width 300 height 196
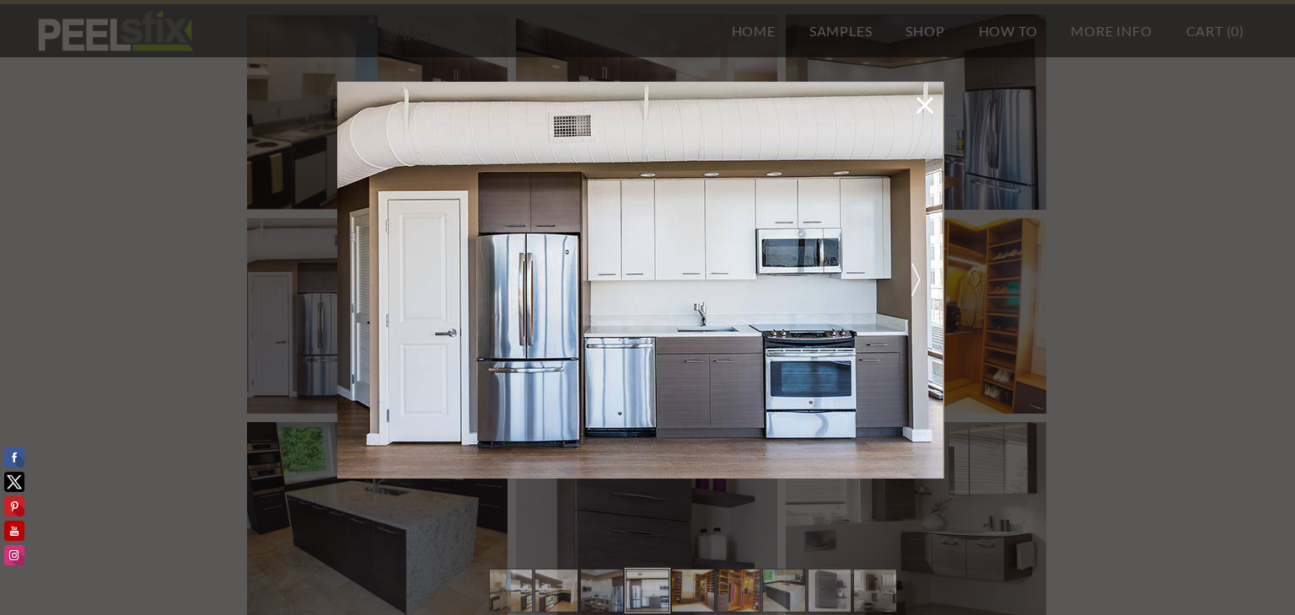
click at [915, 280] on span at bounding box center [917, 282] width 38 height 33
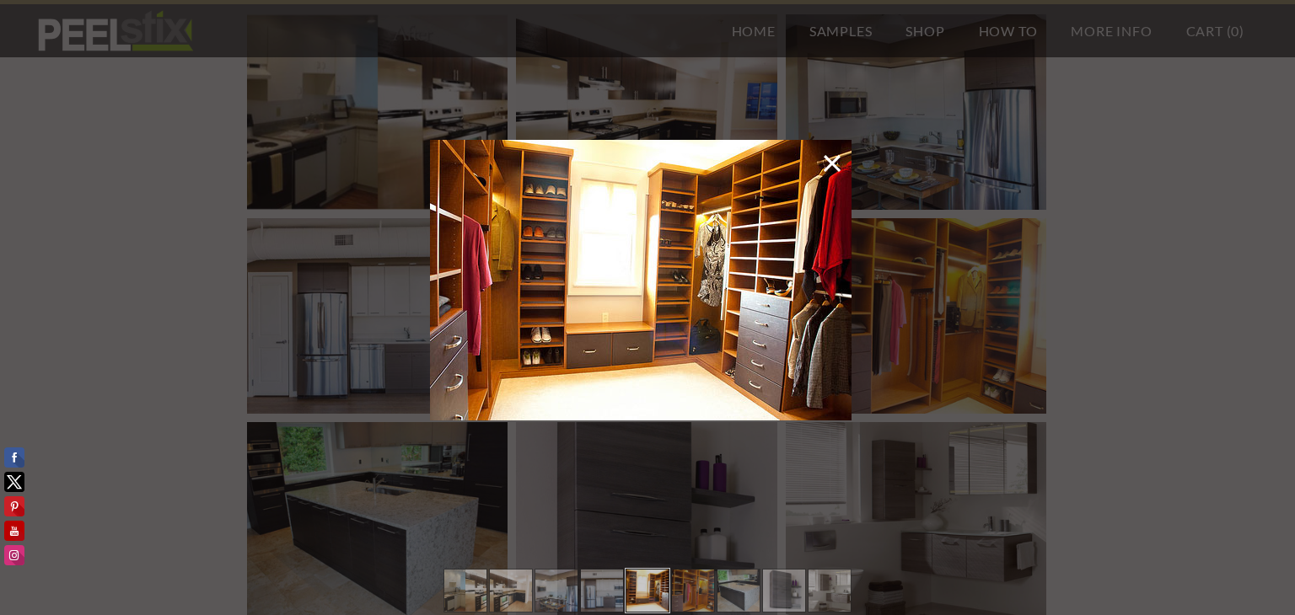
click at [912, 283] on div at bounding box center [647, 307] width 1295 height 615
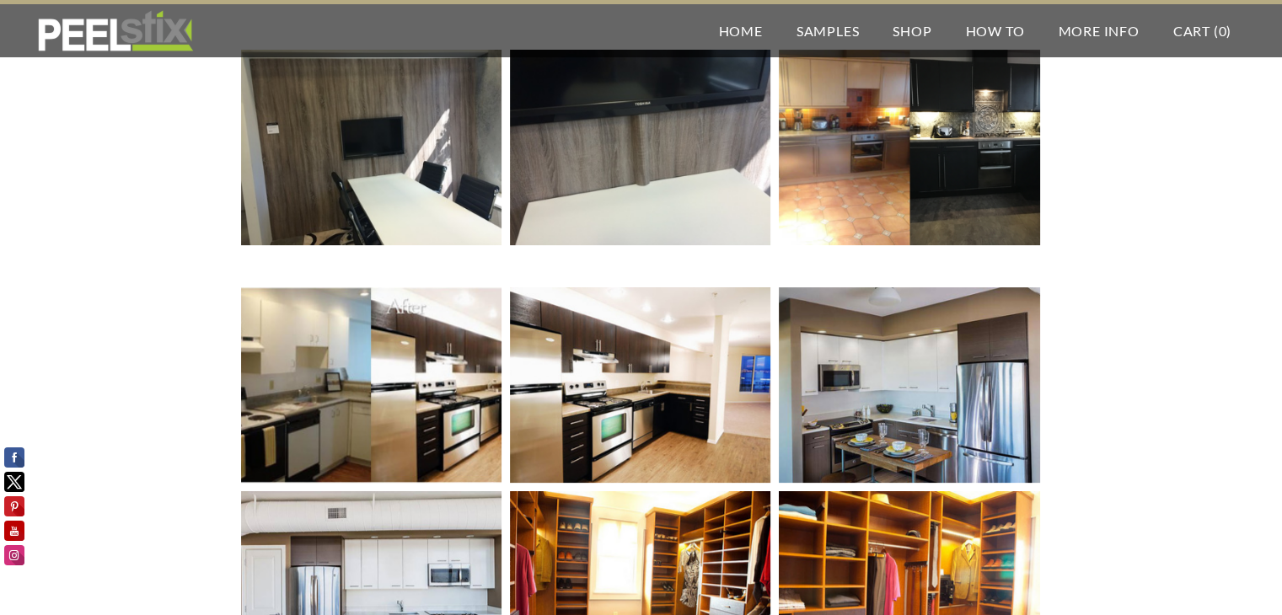
scroll to position [590, 0]
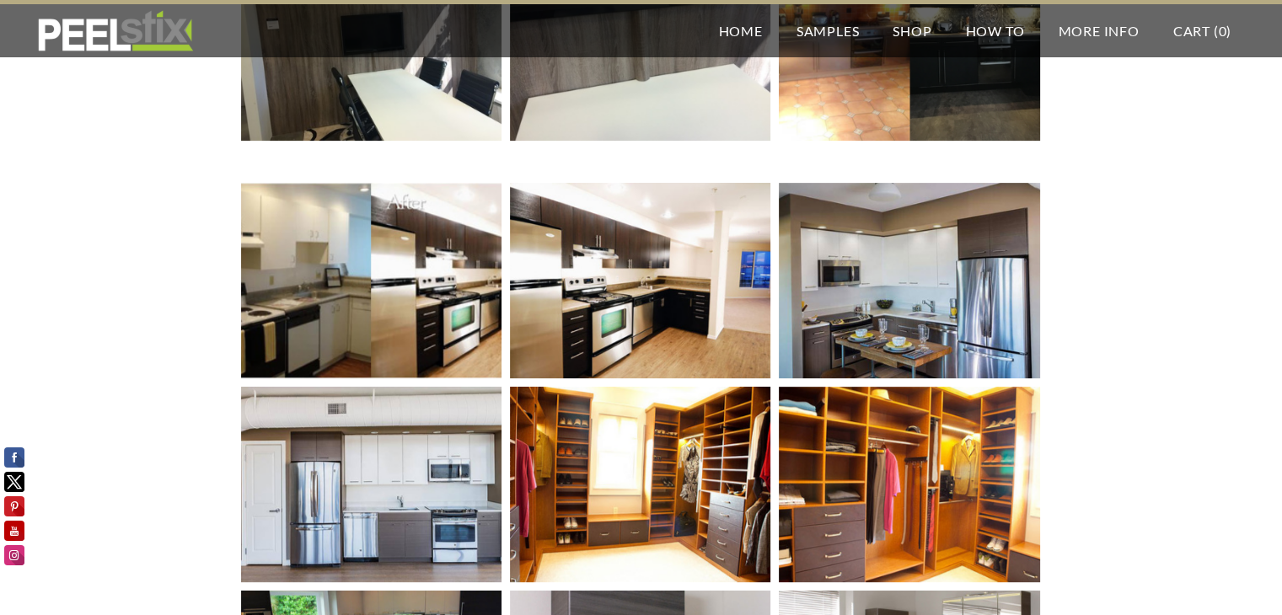
click at [895, 266] on img at bounding box center [910, 281] width 300 height 196
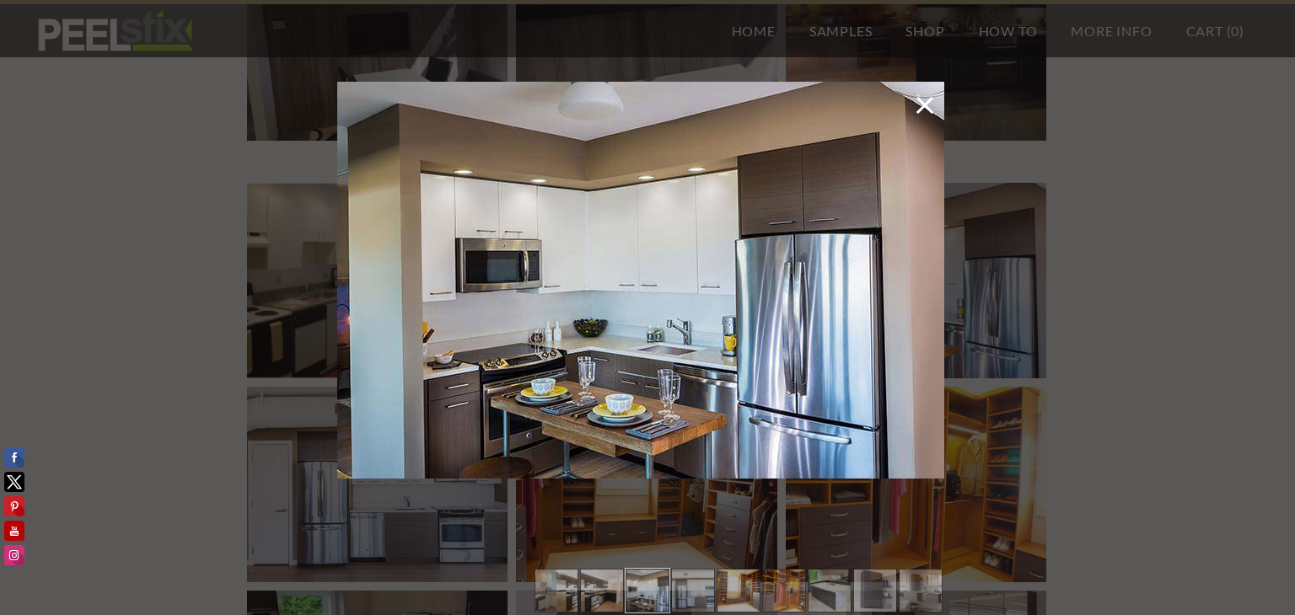
click at [121, 291] on div at bounding box center [647, 307] width 1295 height 615
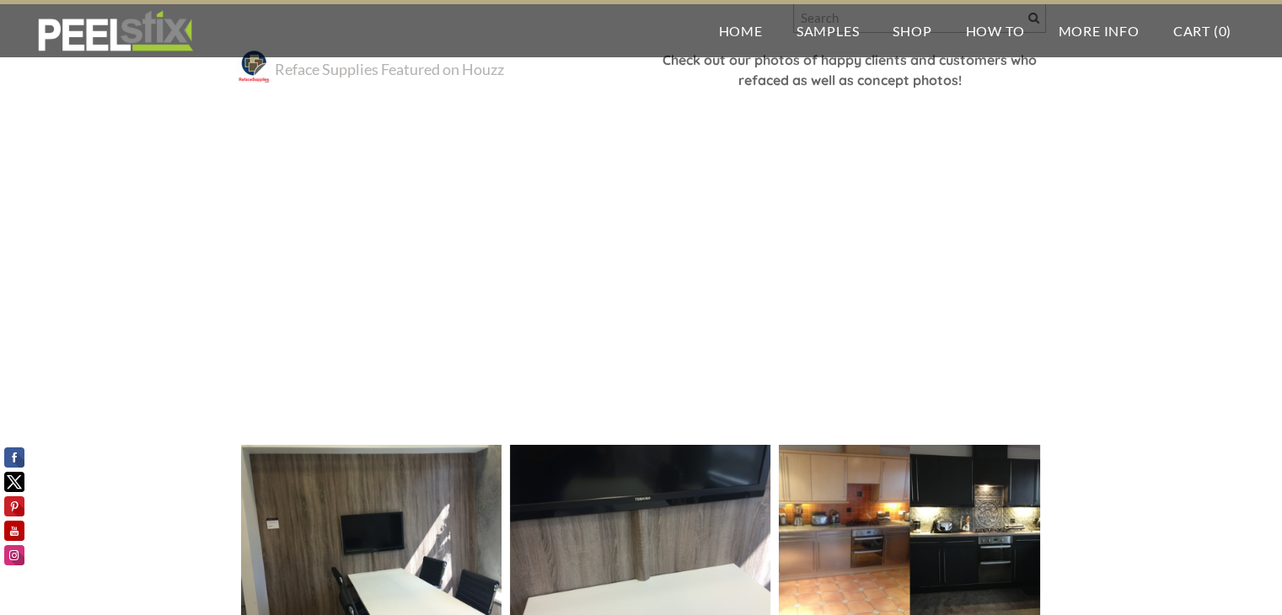
scroll to position [0, 0]
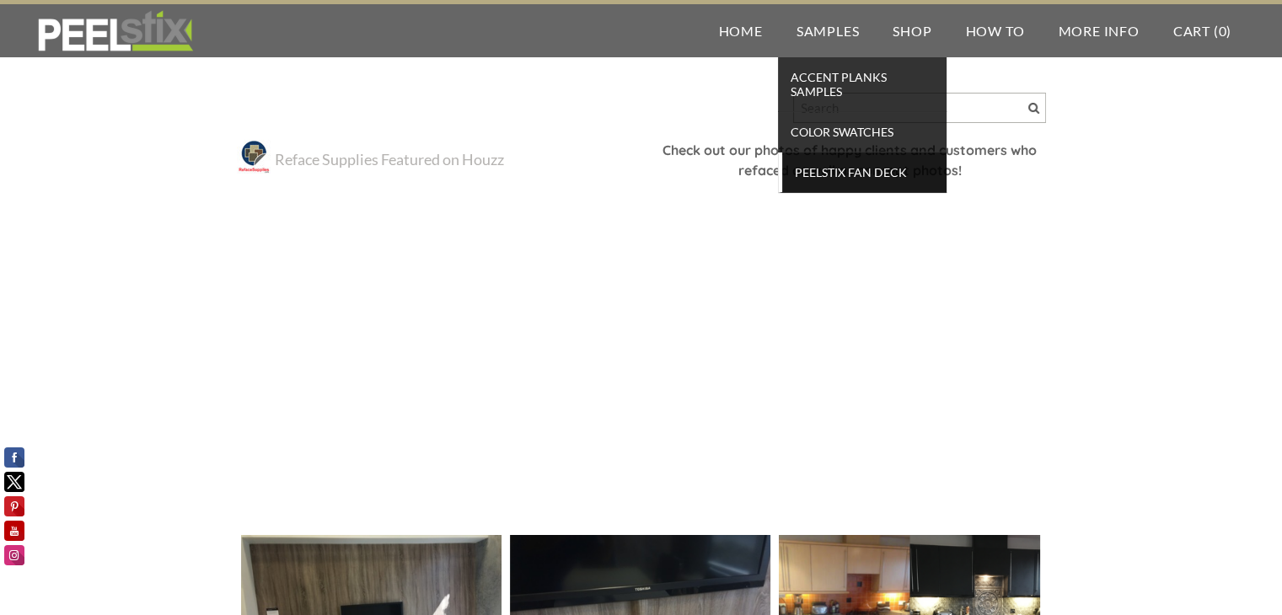
click at [846, 175] on span "Peelstix Fan Deck" at bounding box center [865, 172] width 156 height 23
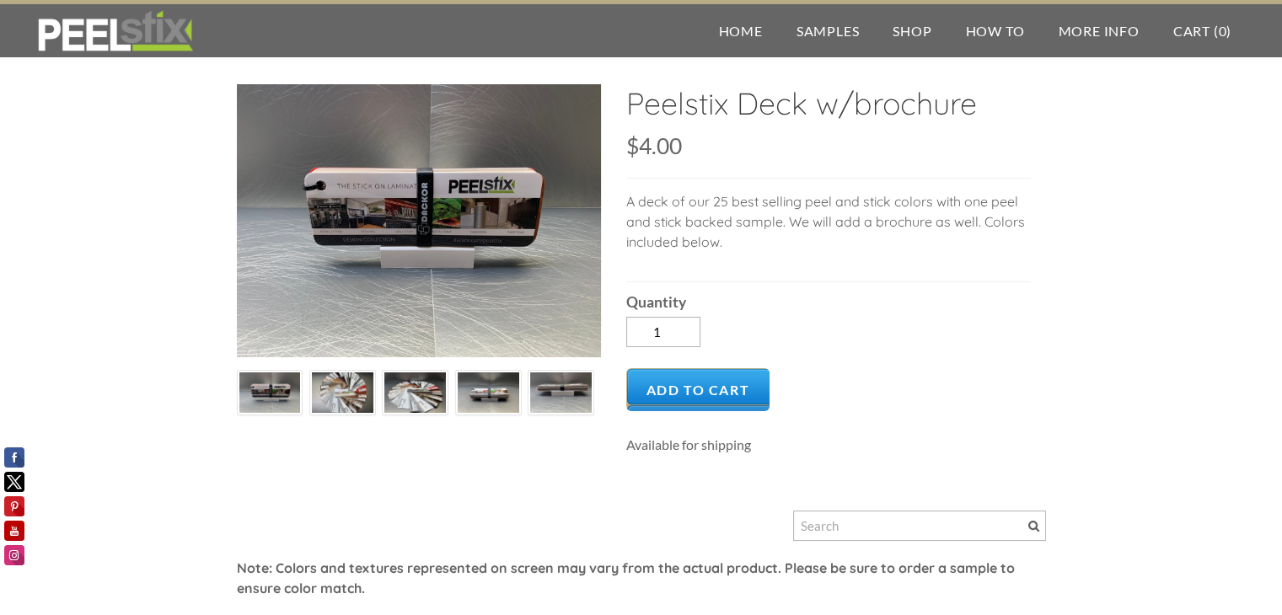
click at [477, 385] on img at bounding box center [489, 393] width 62 height 46
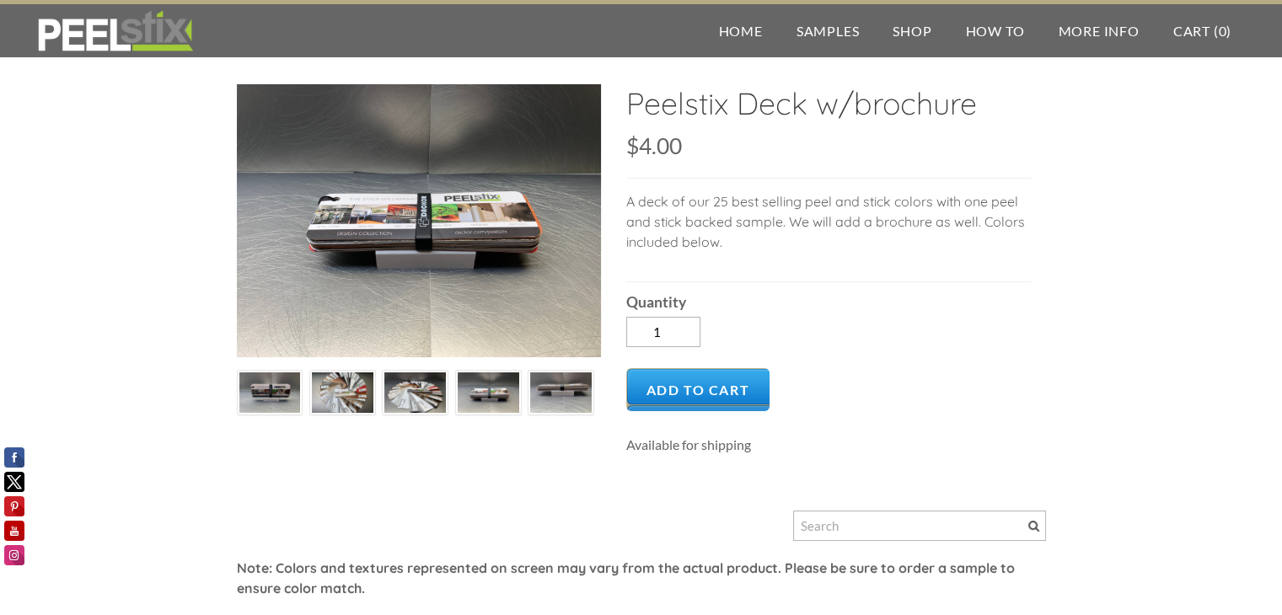
click at [554, 396] on img at bounding box center [561, 393] width 62 height 46
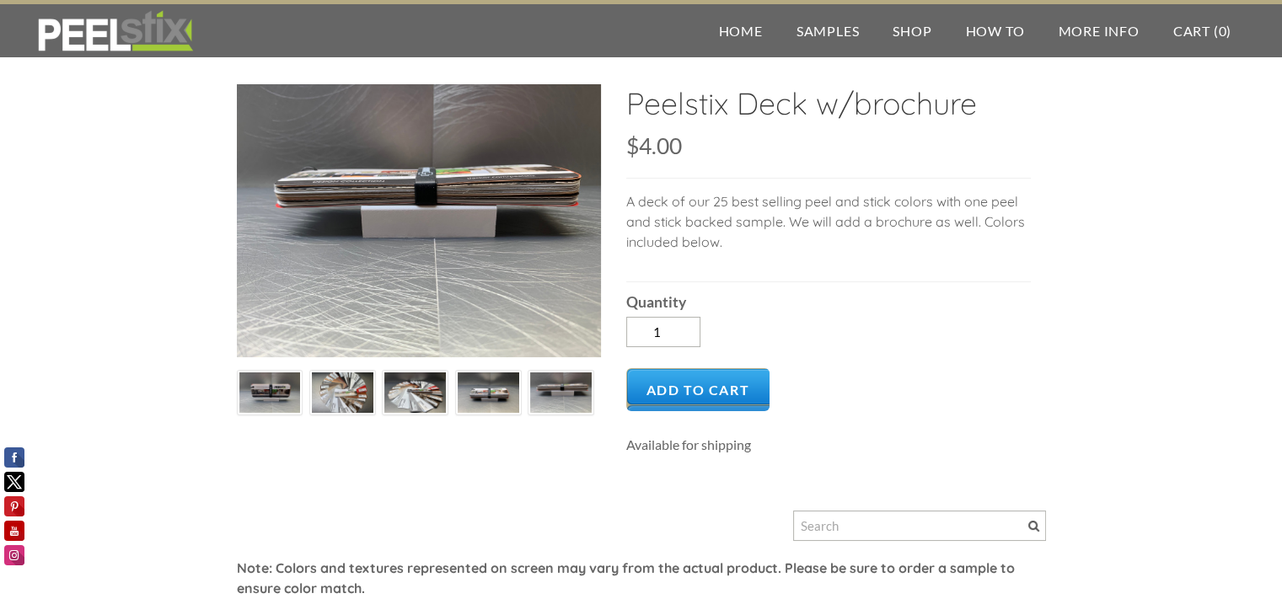
click at [349, 399] on img at bounding box center [343, 393] width 62 height 46
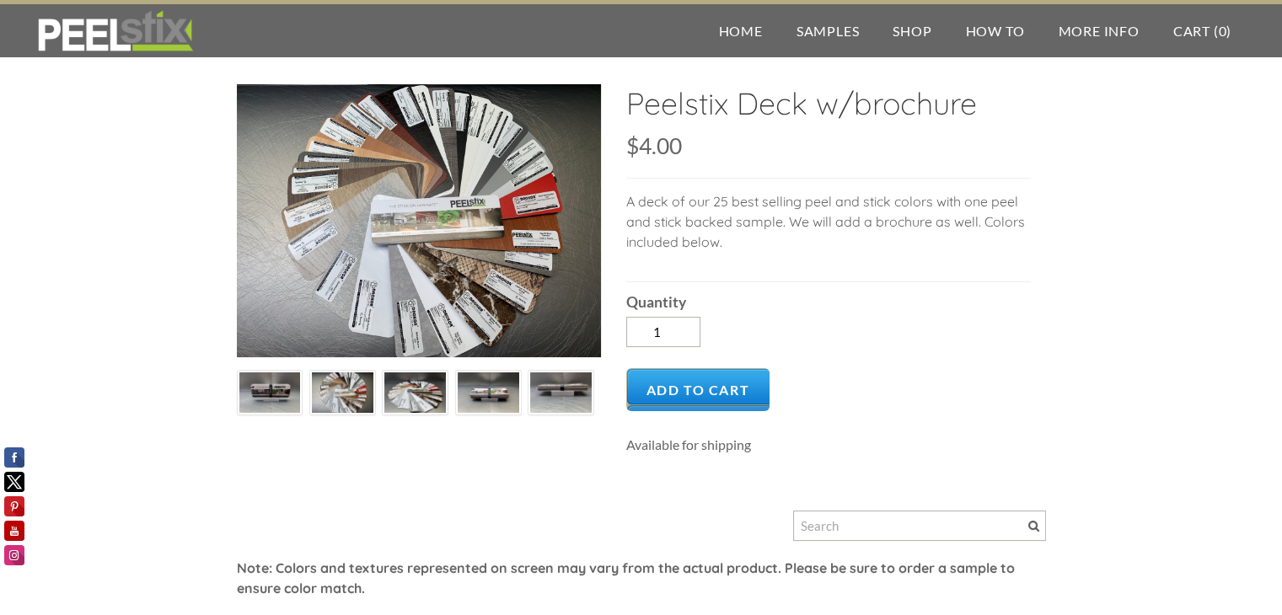
click at [263, 392] on img at bounding box center [270, 393] width 62 height 46
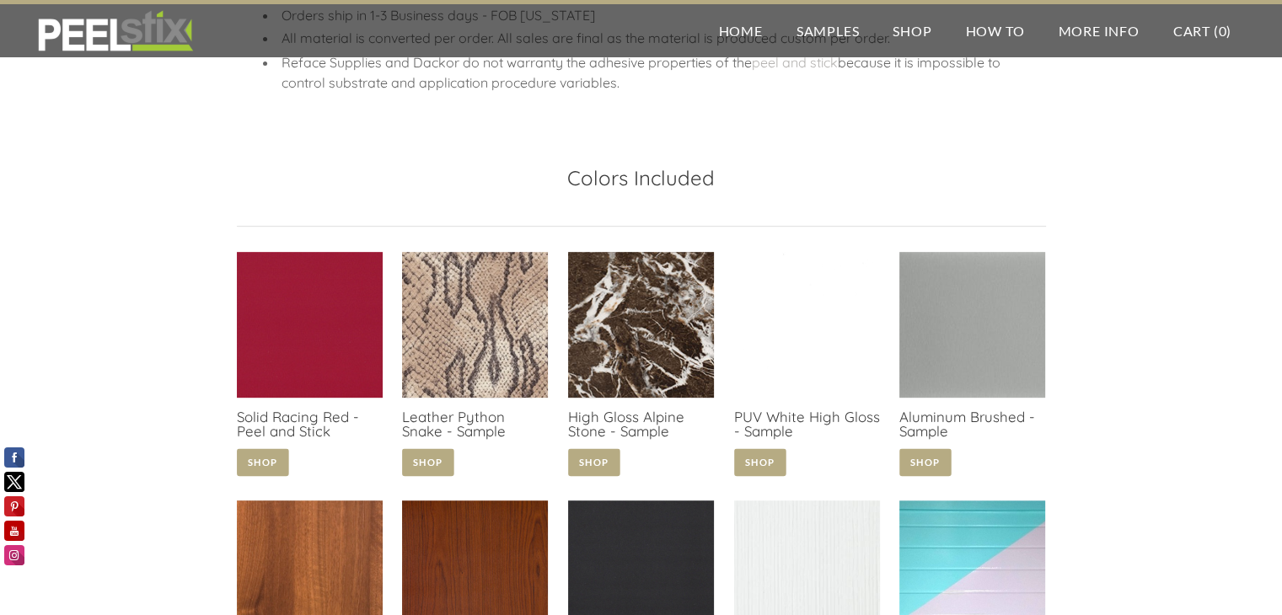
scroll to position [843, 0]
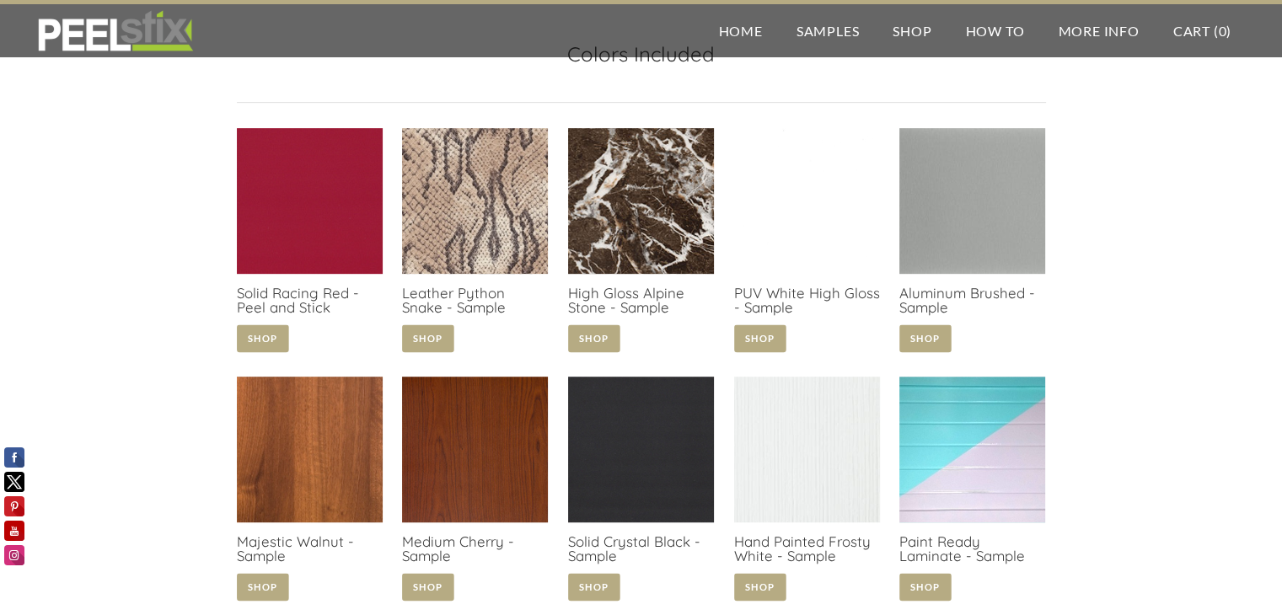
click at [823, 258] on link at bounding box center [807, 243] width 146 height 230
